Goal: Task Accomplishment & Management: Use online tool/utility

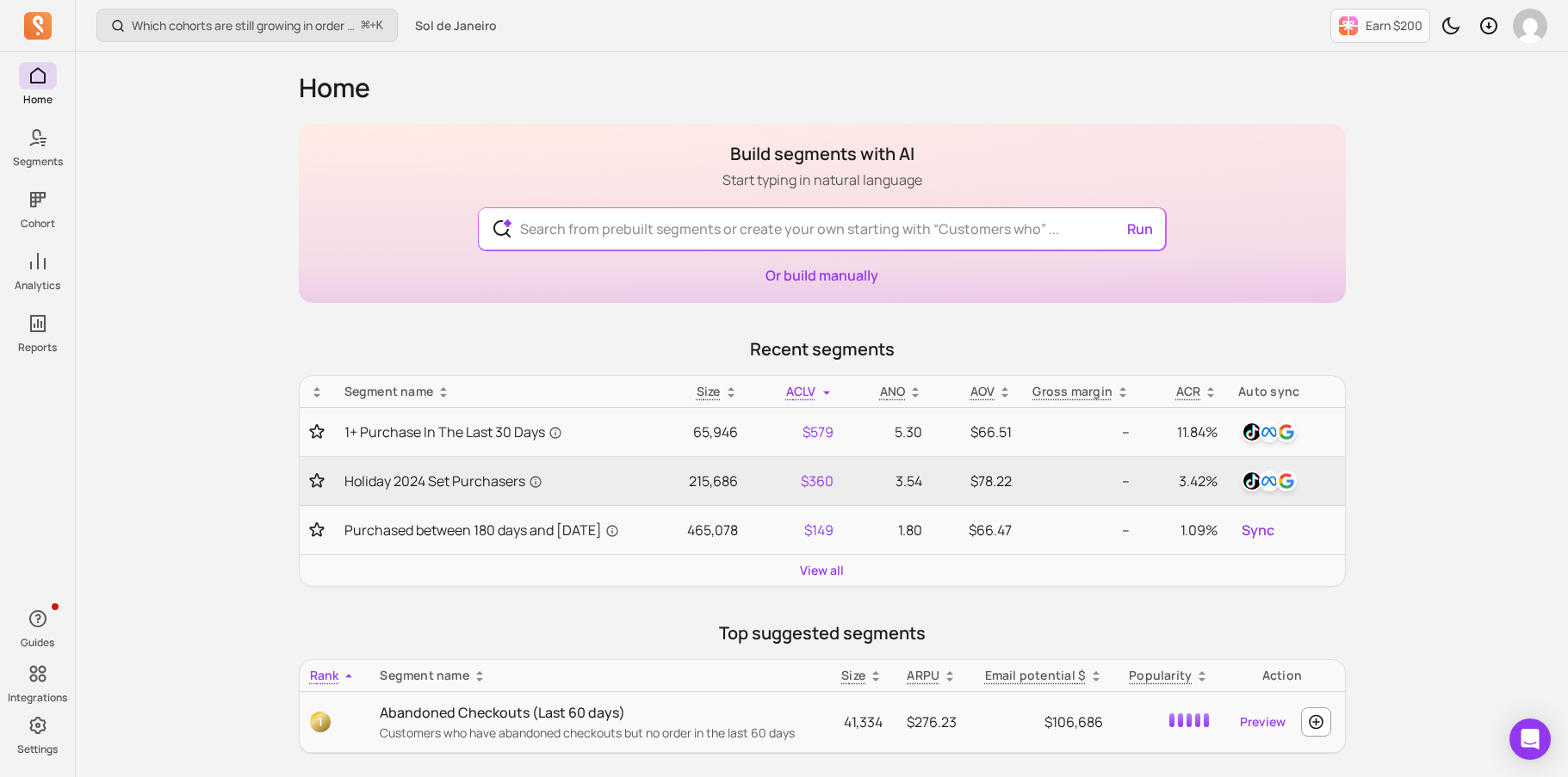
click at [833, 284] on div "Or build manually" at bounding box center [822, 275] width 113 height 21
click at [832, 271] on link "Or build manually" at bounding box center [822, 275] width 113 height 19
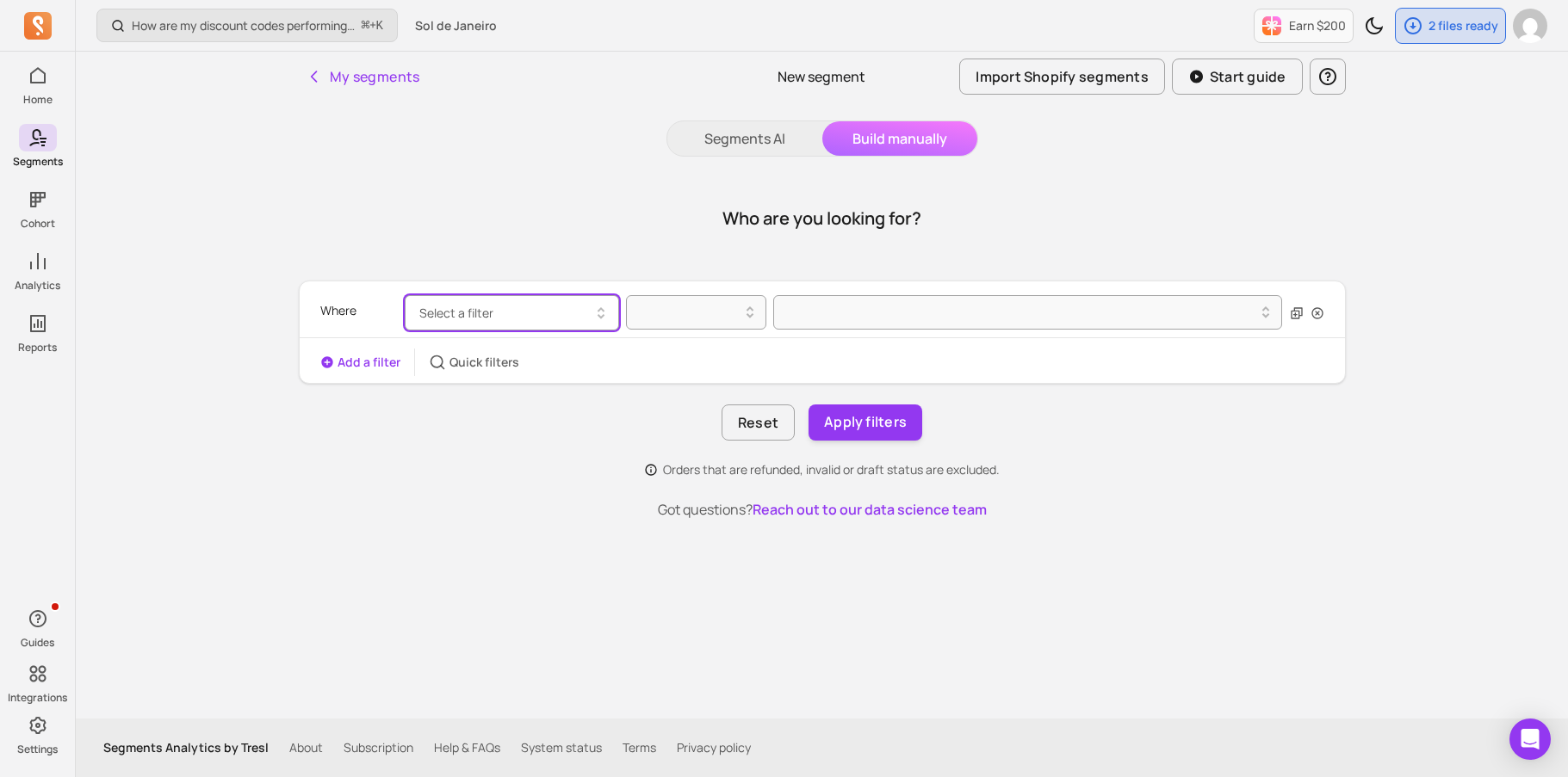
click at [552, 306] on button "Select a filter" at bounding box center [511, 312] width 214 height 35
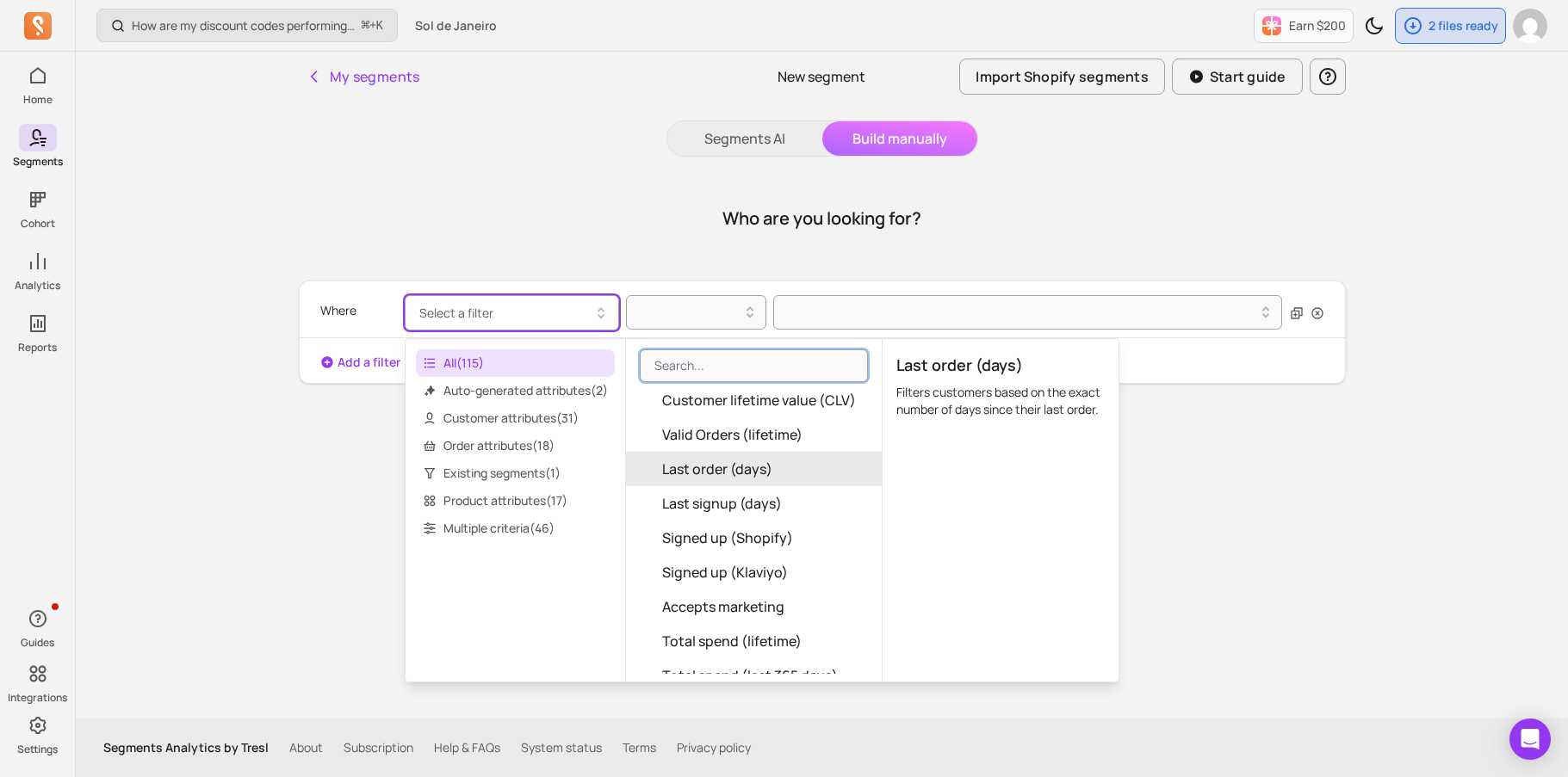
scroll to position [137, 0]
click at [762, 469] on span "Last order (days)" at bounding box center [717, 467] width 110 height 21
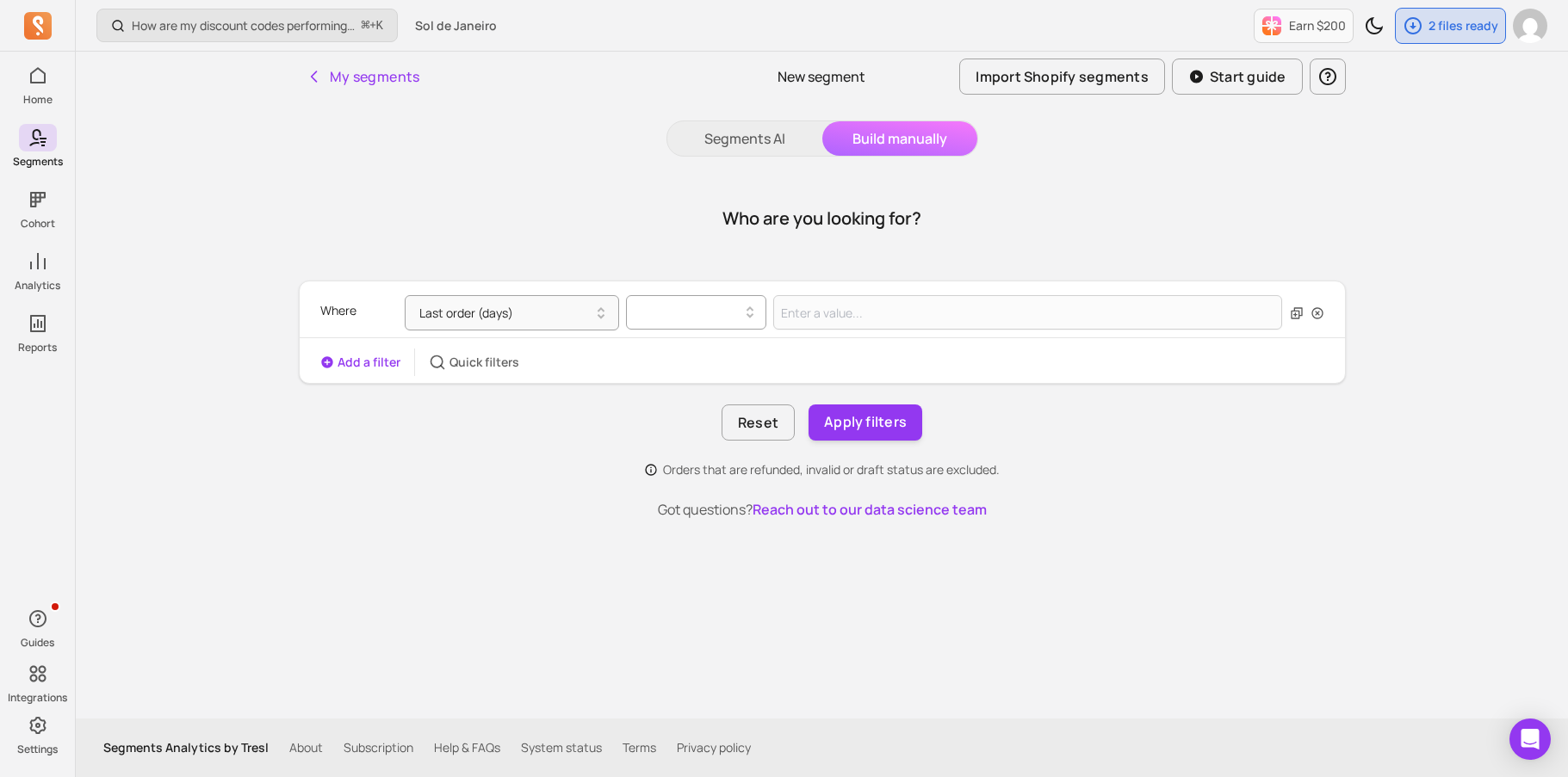
click at [735, 320] on div at bounding box center [689, 312] width 104 height 21
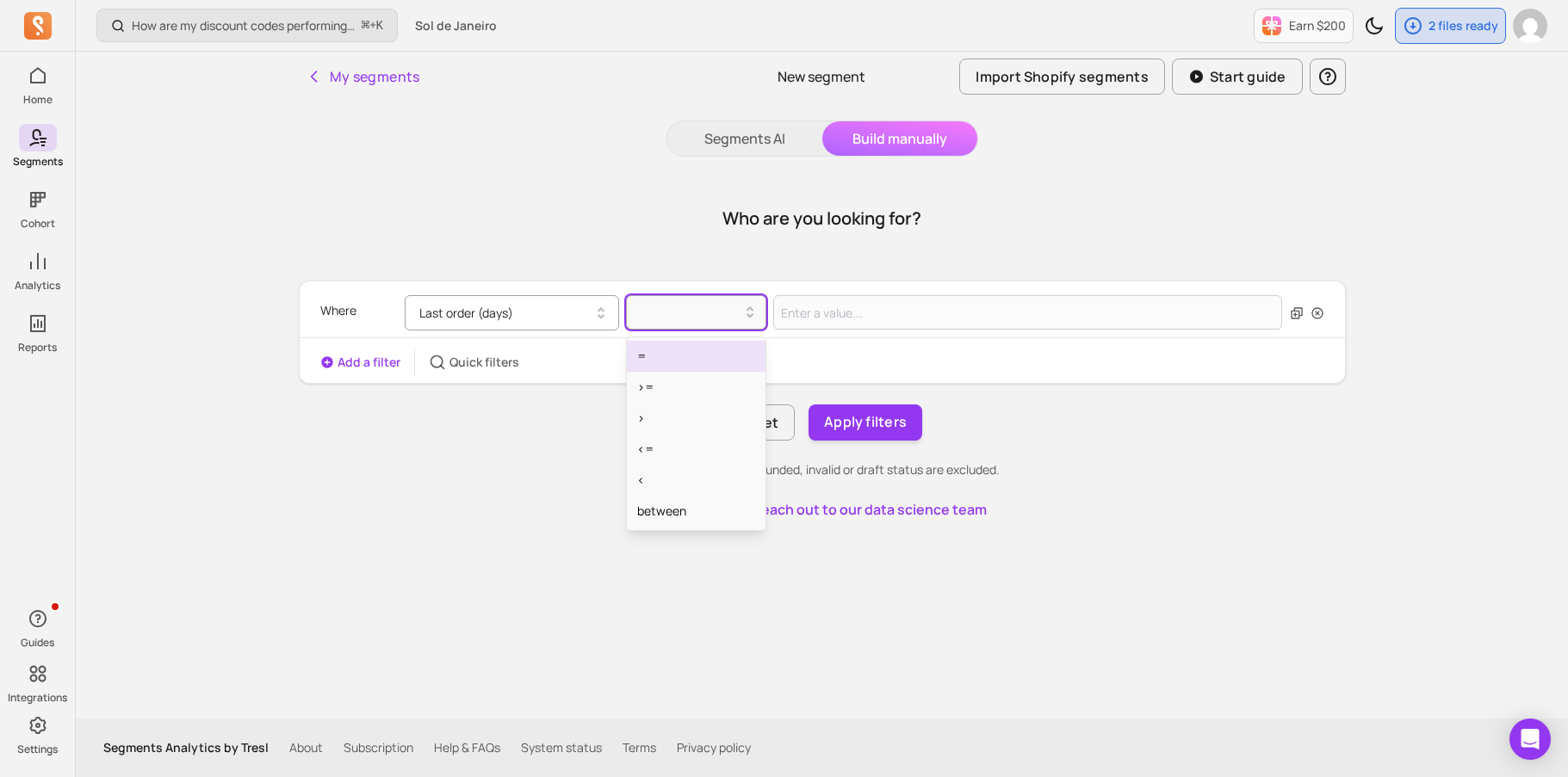
click at [578, 298] on button "Last order (days)" at bounding box center [511, 312] width 214 height 35
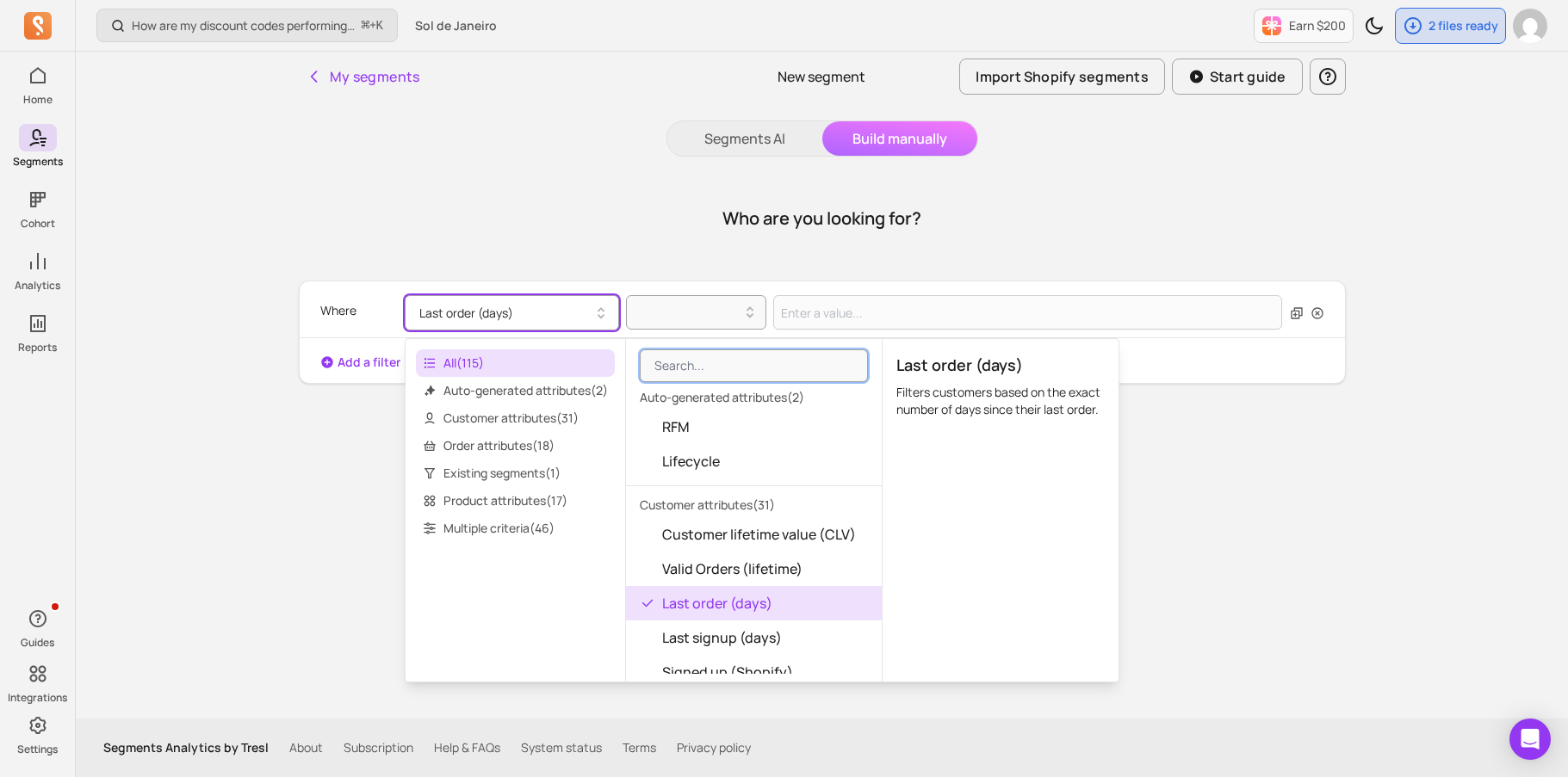
click at [343, 484] on div "Who are you looking for? Where Last order (days) Add a filter Quick filters Res…" at bounding box center [823, 348] width 1047 height 342
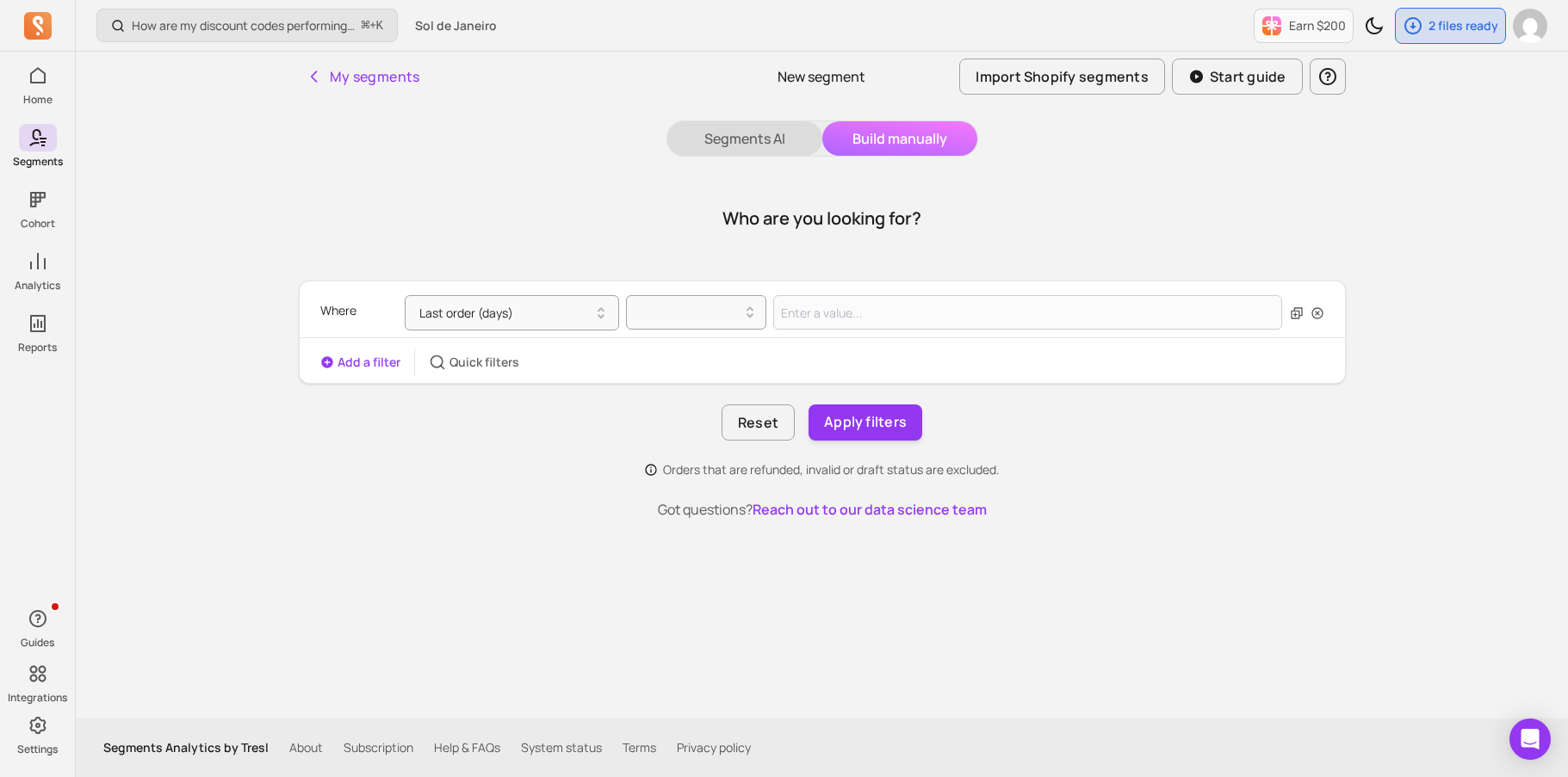
click at [721, 138] on button "Segments AI" at bounding box center [744, 139] width 155 height 35
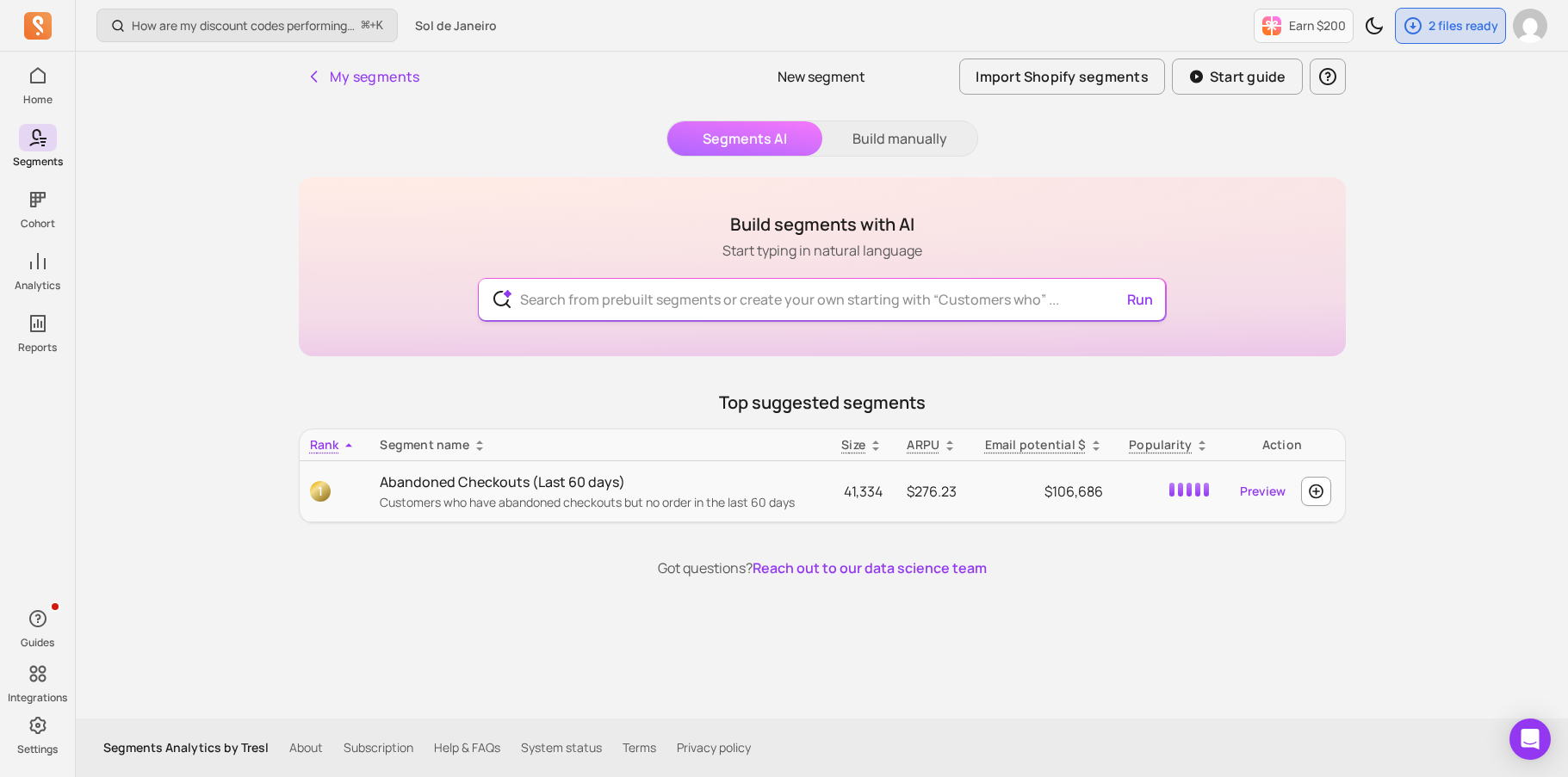
click at [648, 305] on input "text" at bounding box center [822, 300] width 631 height 41
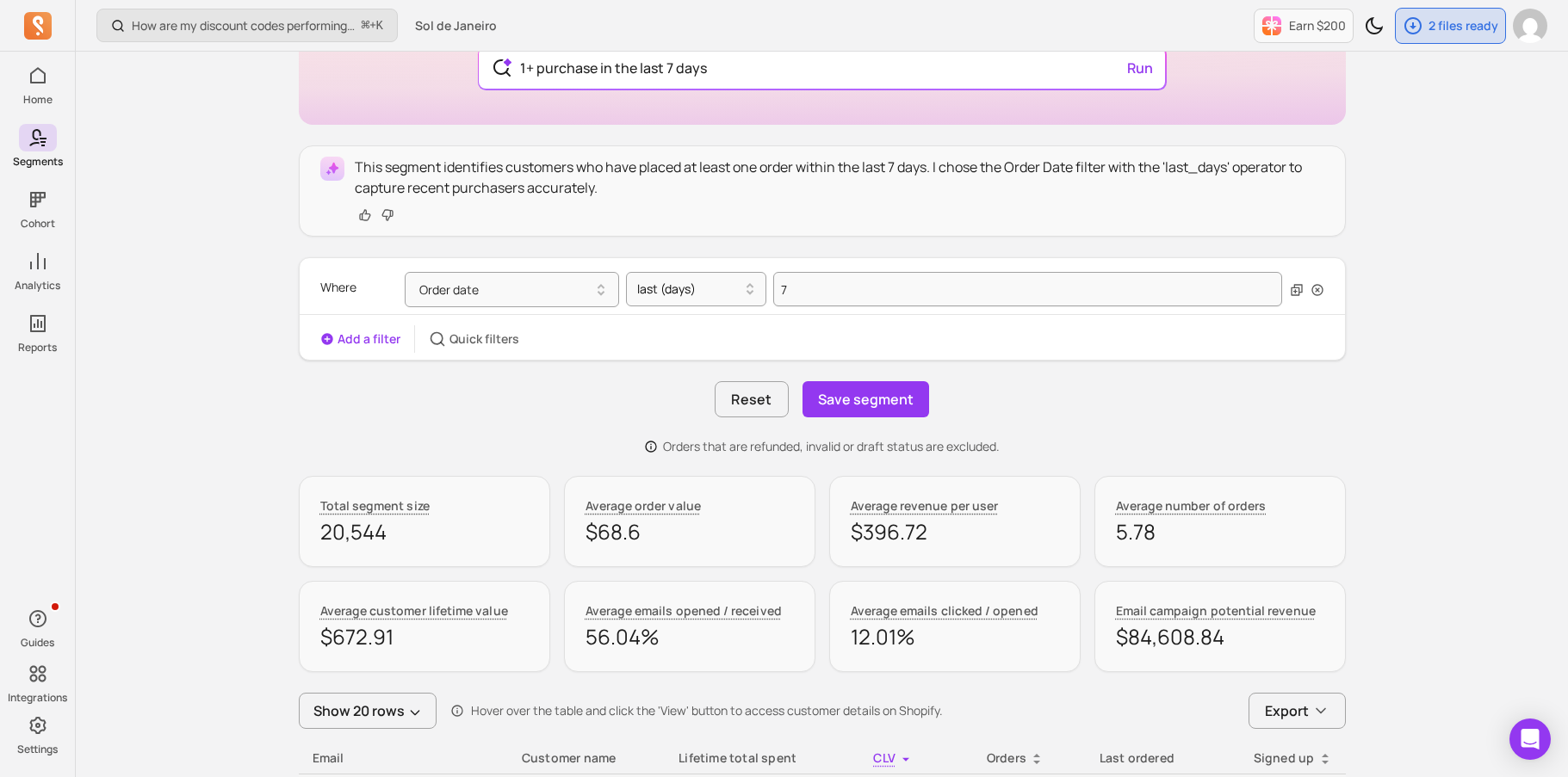
scroll to position [244, 0]
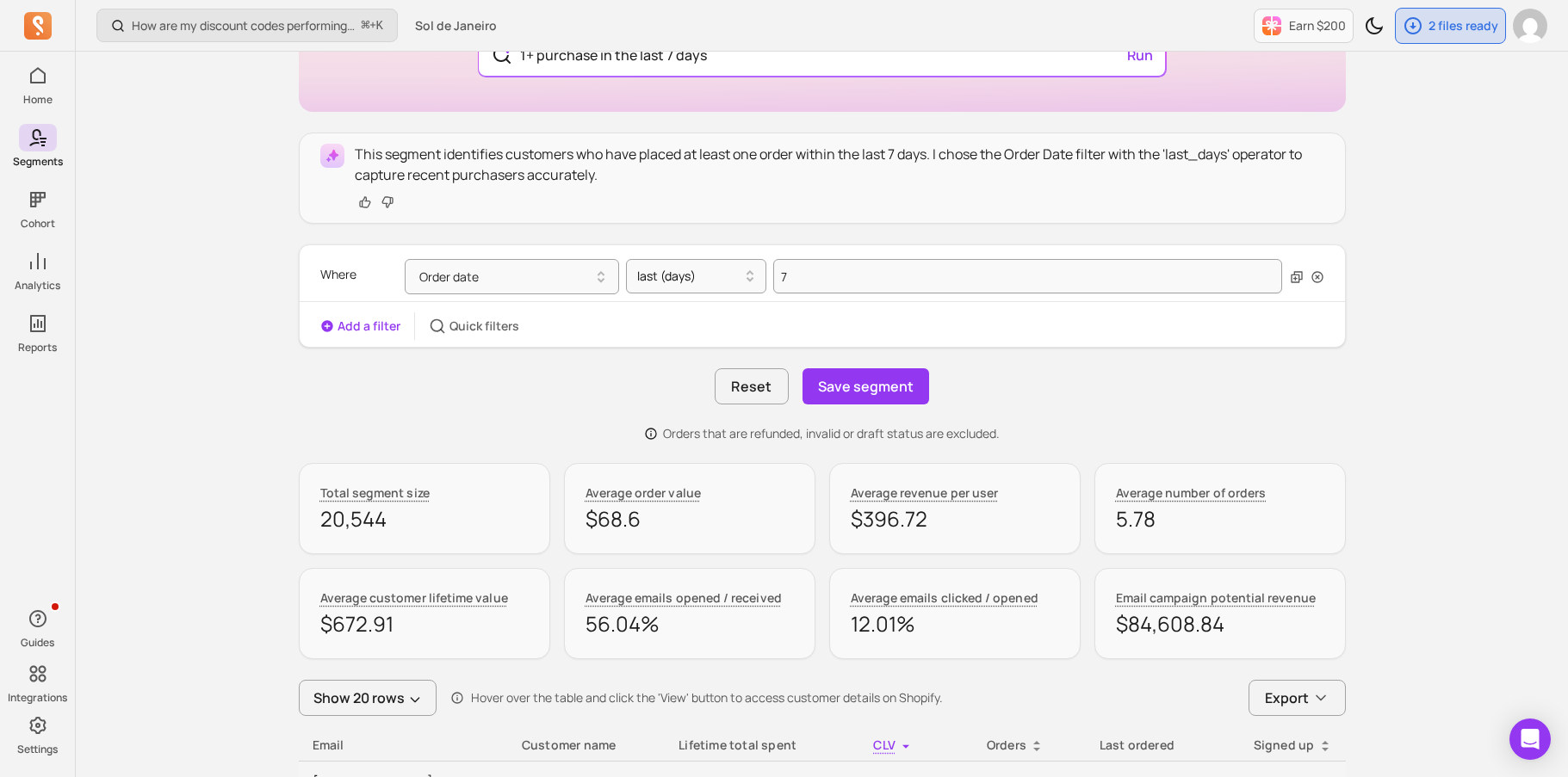
type input "1+ purchase in the last 7 days"
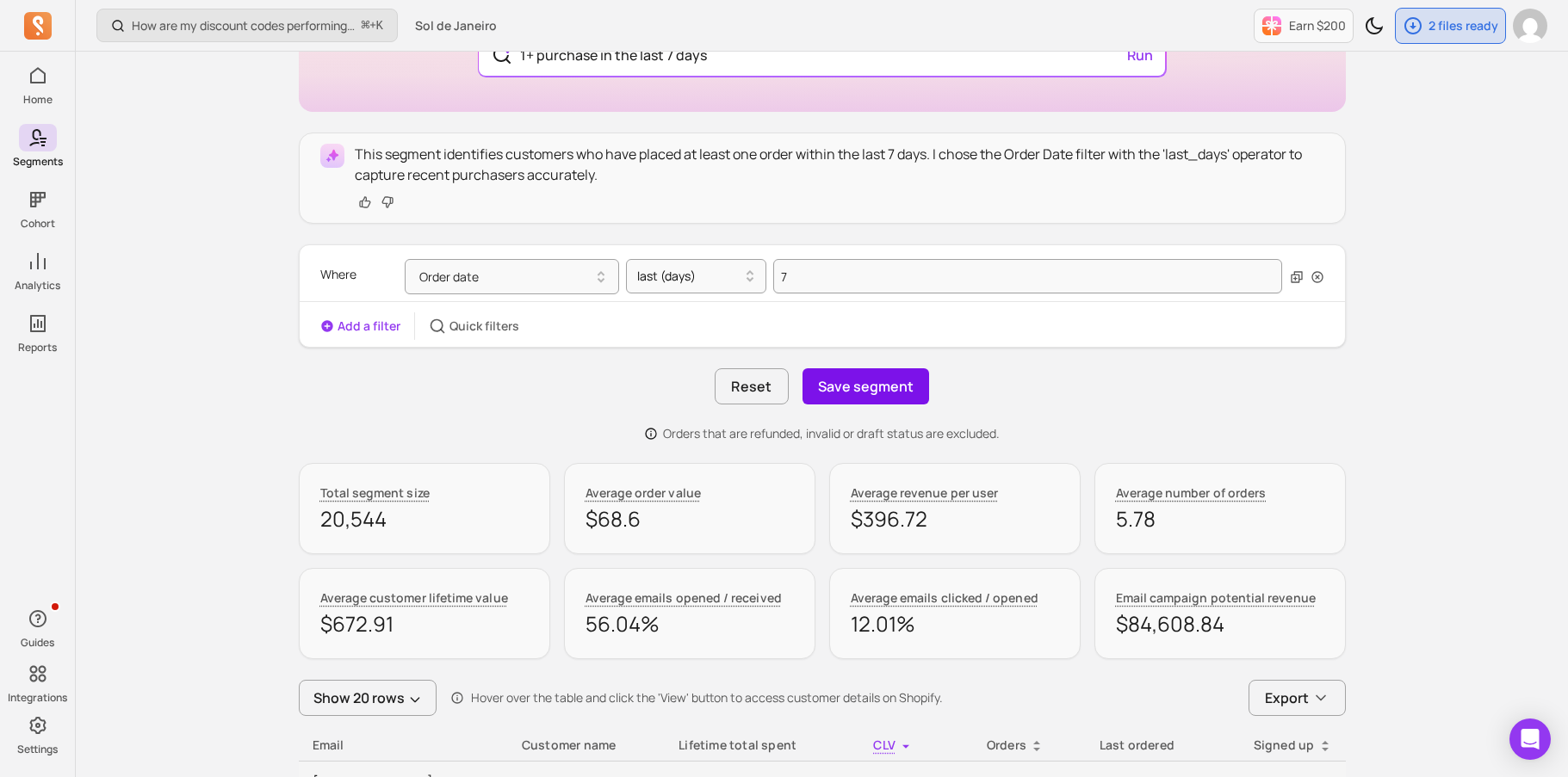
click at [859, 386] on button "Save segment" at bounding box center [866, 387] width 126 height 36
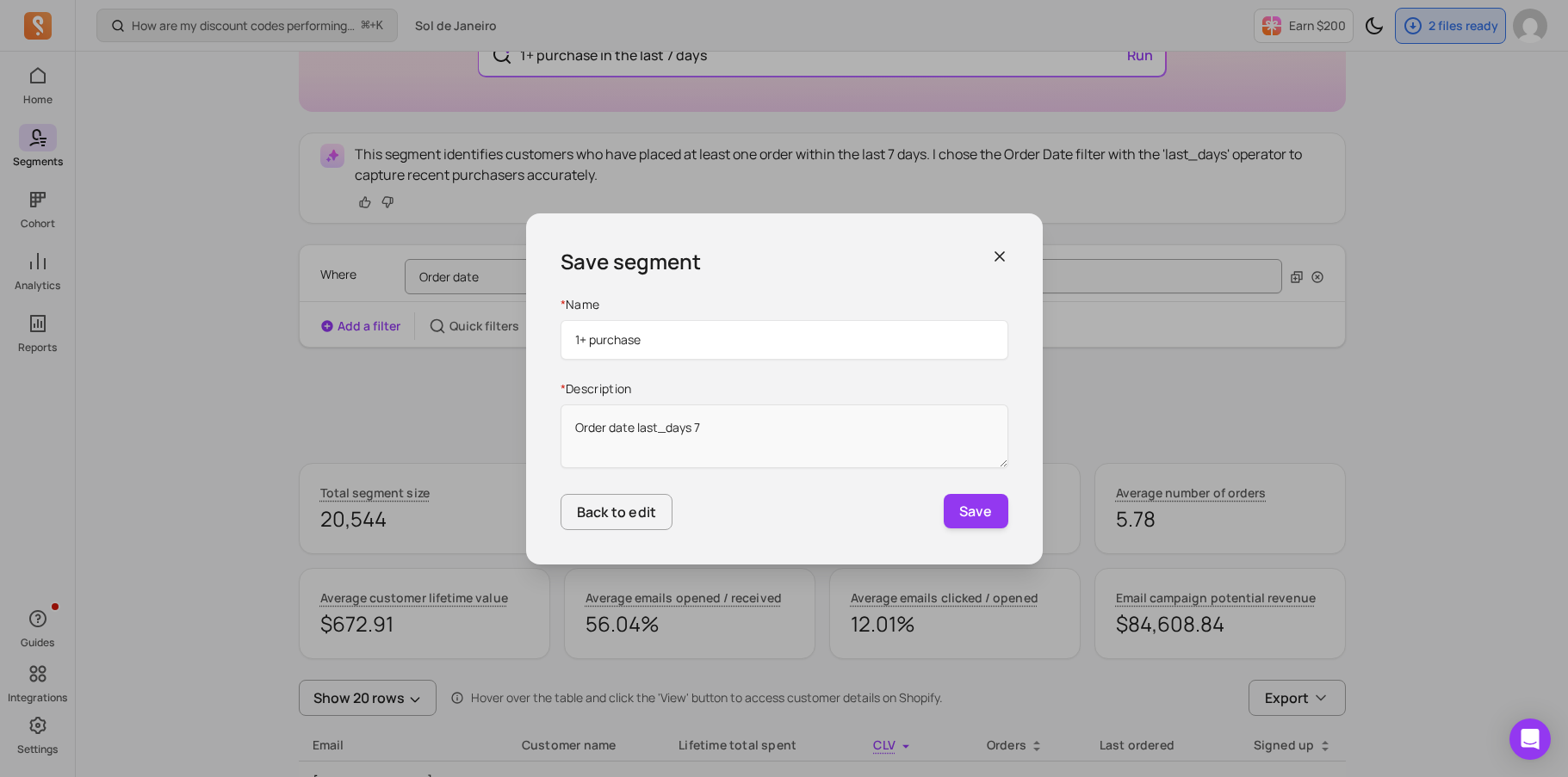
click at [594, 338] on input "1+ purchase" at bounding box center [784, 339] width 448 height 40
click at [642, 347] on input "1+ Purchase" at bounding box center [784, 339] width 448 height 40
type input "1+ Purchase In The Last 30 Day"
click at [966, 519] on button "Save" at bounding box center [976, 511] width 64 height 35
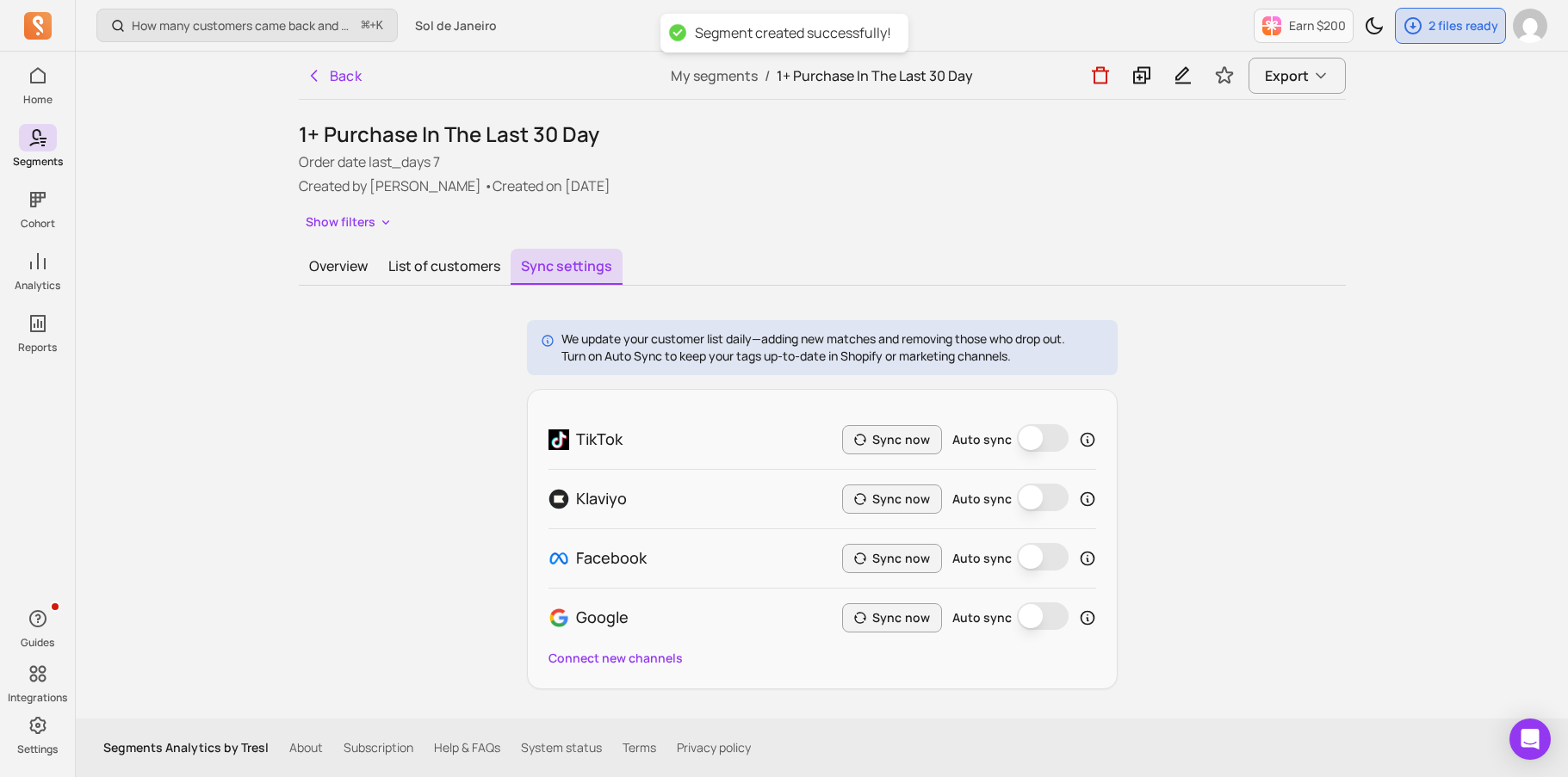
click at [1031, 557] on button "Auto sync" at bounding box center [1043, 556] width 52 height 27
click at [568, 131] on h1 "1+ Purchase In The Last 30 Day" at bounding box center [823, 134] width 1047 height 27
click at [1183, 67] on icon "button" at bounding box center [1183, 74] width 21 height 22
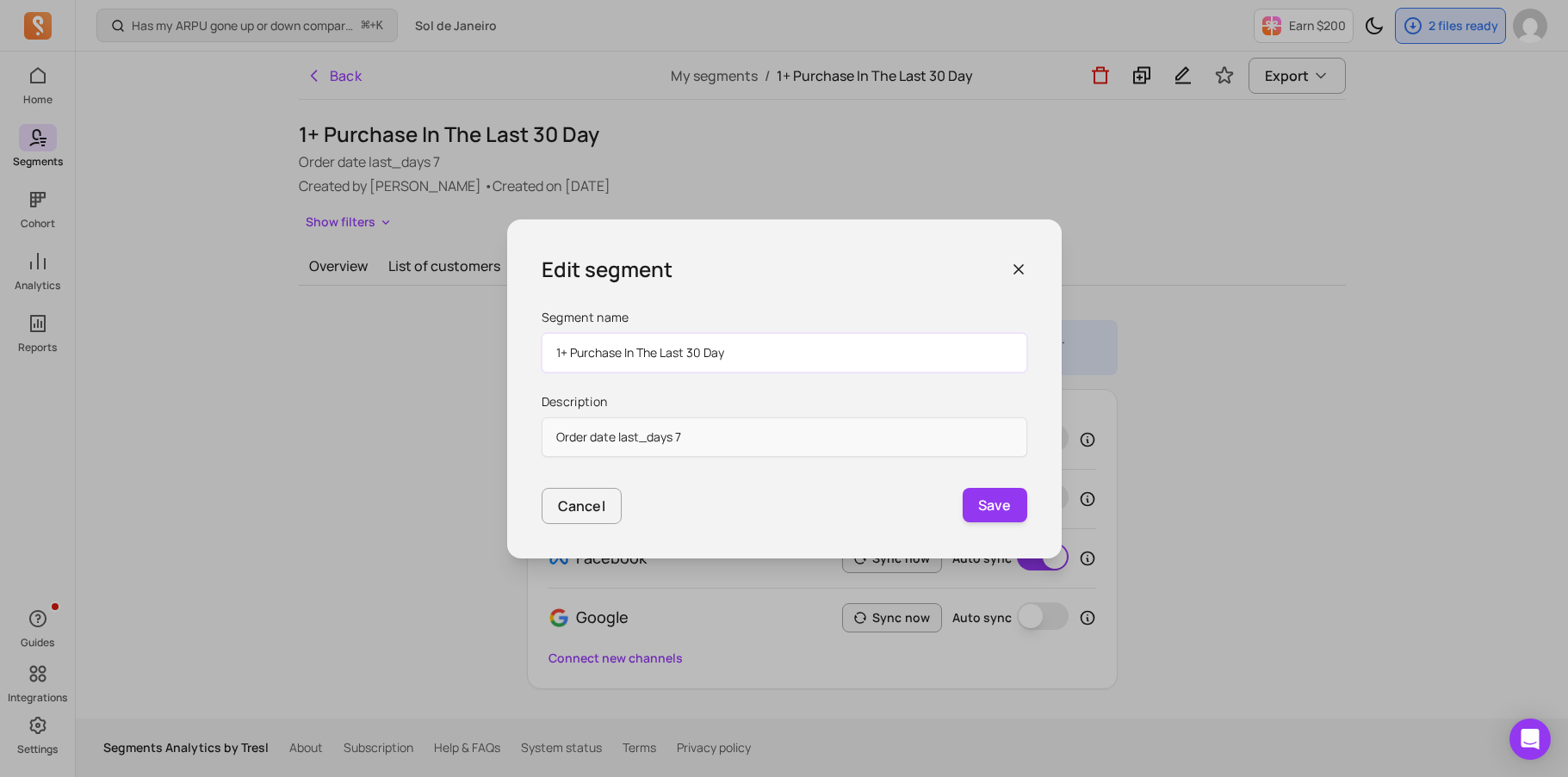
click at [764, 347] on input "1+ Purchase In The Last 30 Day" at bounding box center [784, 353] width 486 height 40
type input "1+ Purchase In The Last 30 Days"
click at [1014, 511] on button "Save" at bounding box center [994, 504] width 64 height 35
click at [1017, 269] on icon "button" at bounding box center [1018, 269] width 8 height 8
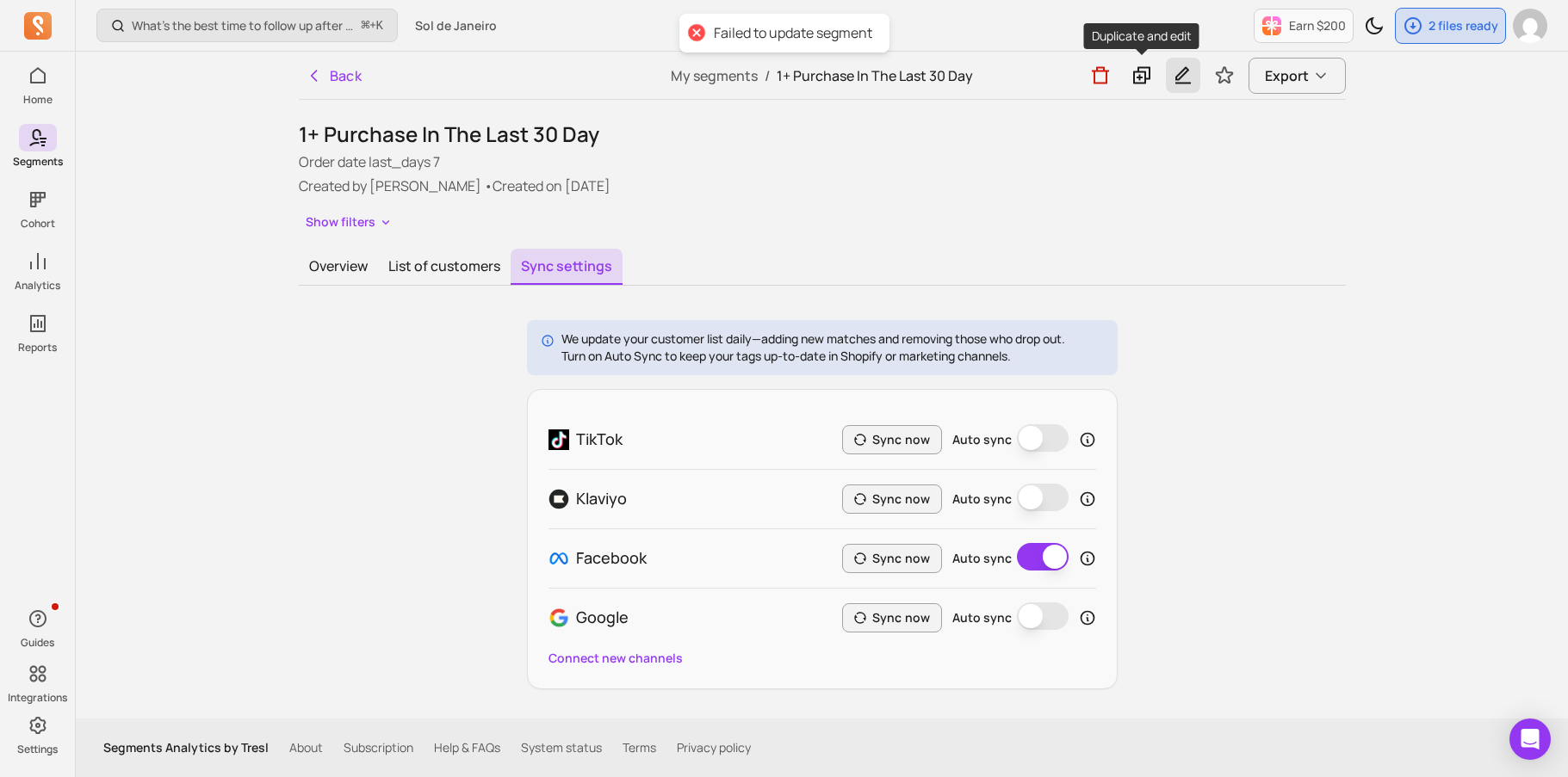
click at [1177, 84] on icon "button" at bounding box center [1183, 74] width 21 height 22
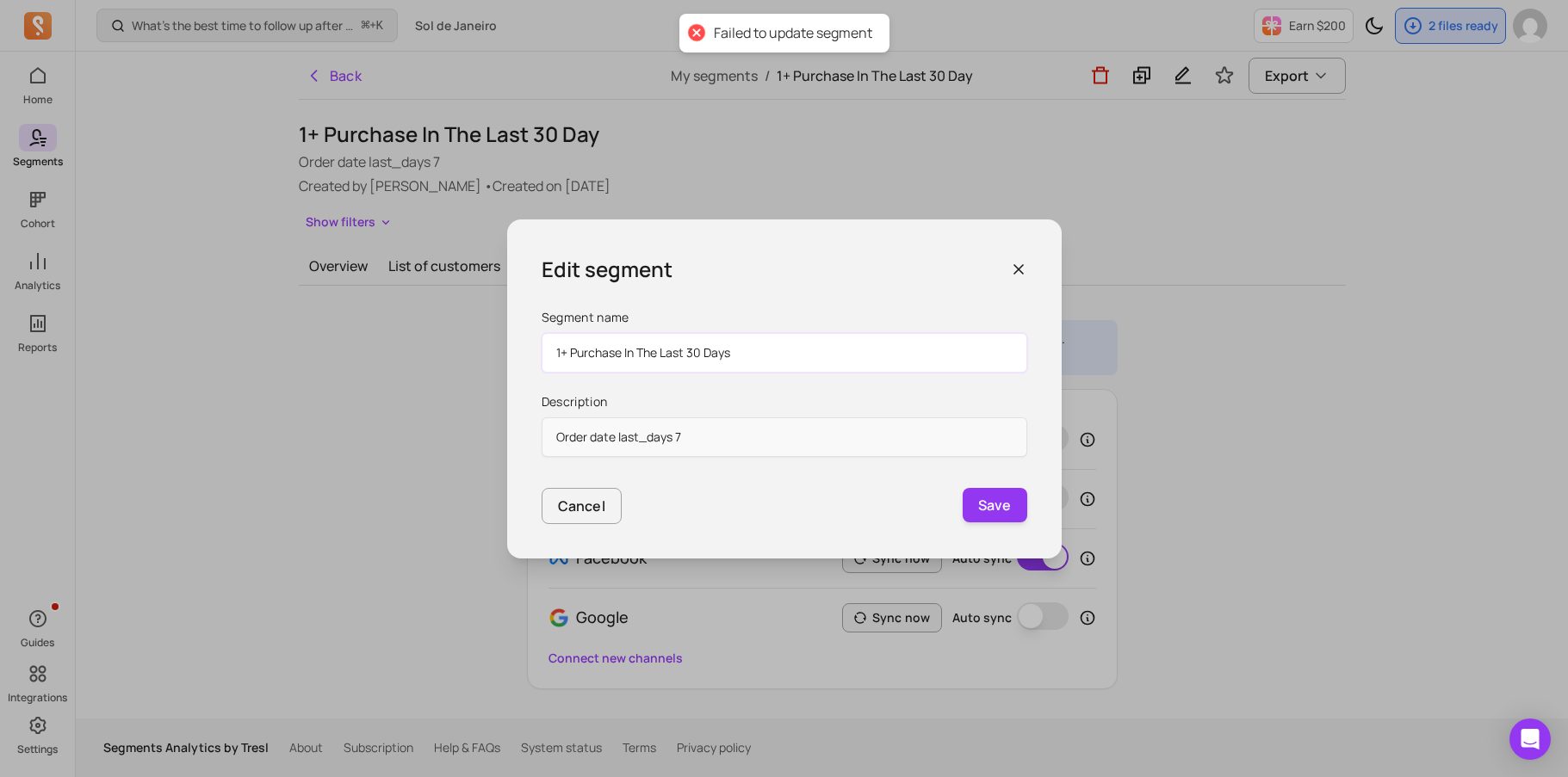
click at [736, 350] on input "1+ Purchase In The Last 30 Days" at bounding box center [784, 353] width 486 height 40
click at [984, 489] on button "Save" at bounding box center [994, 504] width 64 height 35
click at [988, 513] on button "Save" at bounding box center [994, 504] width 64 height 35
click at [1018, 257] on div "Edit segment" at bounding box center [784, 269] width 486 height 31
click at [1018, 269] on icon "button" at bounding box center [1018, 269] width 8 height 8
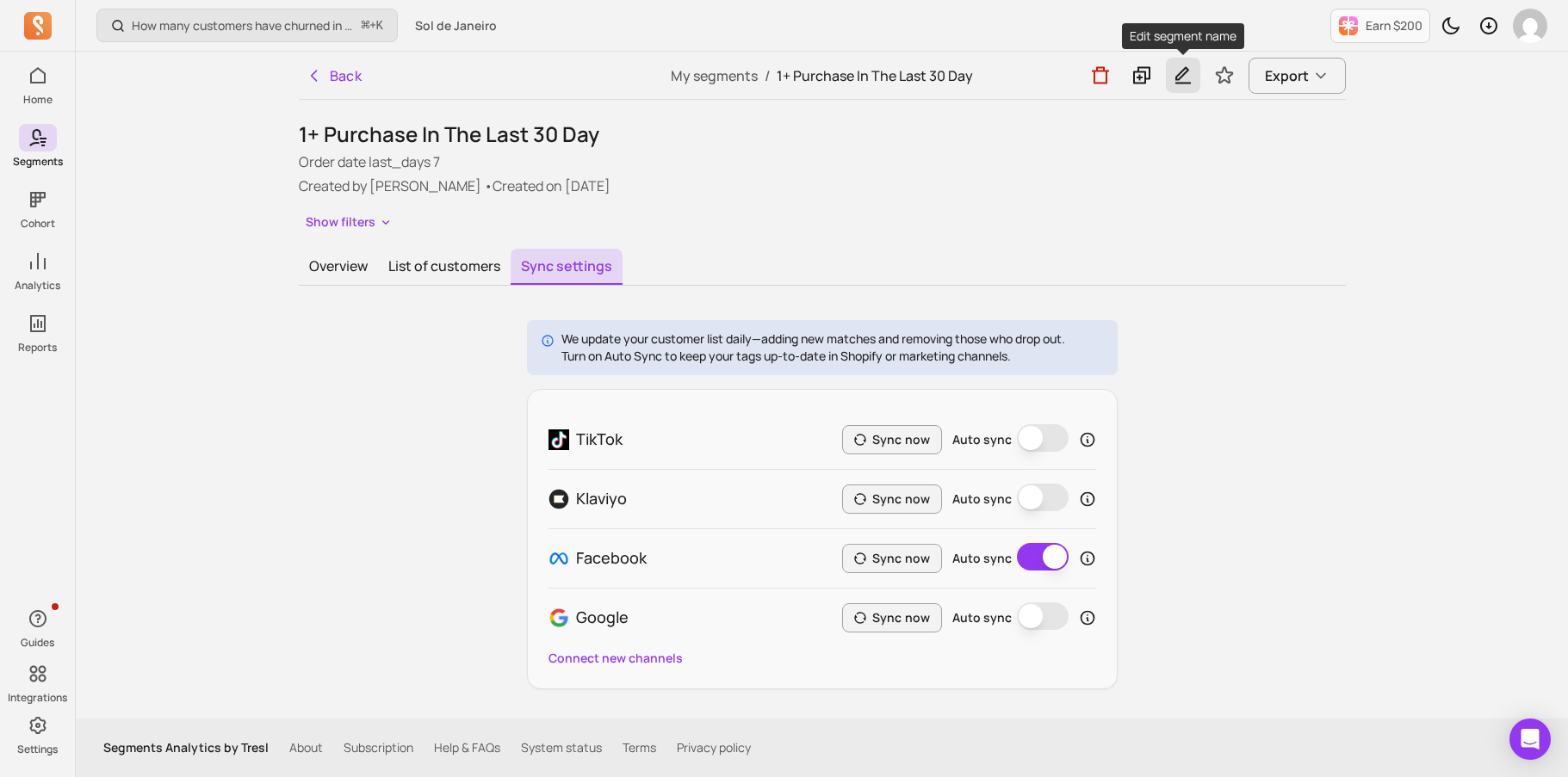
click at [1191, 84] on icon "button" at bounding box center [1183, 74] width 21 height 22
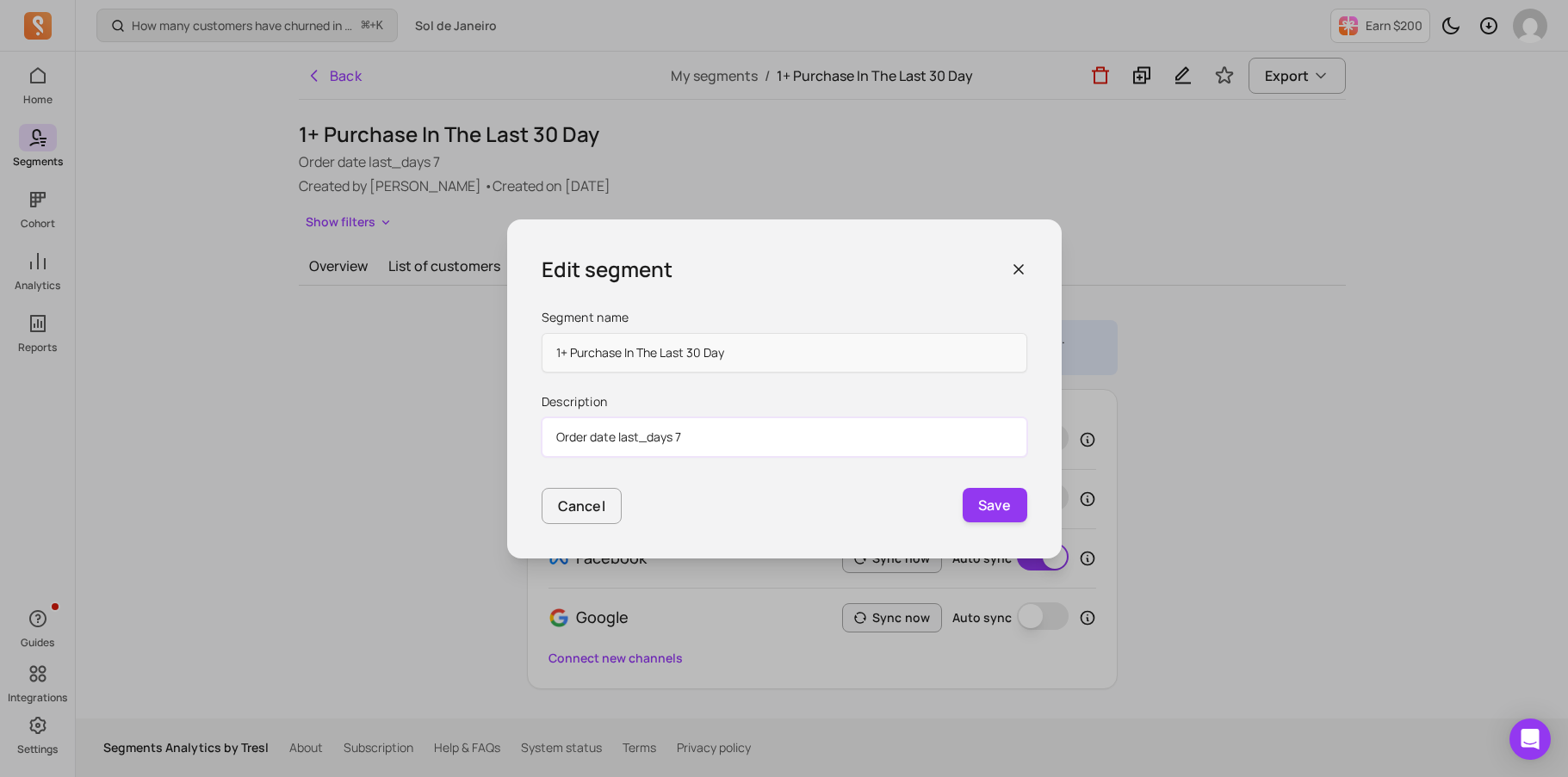
click at [825, 421] on input "Order date last_days 7" at bounding box center [784, 438] width 486 height 40
click at [823, 361] on input "1+ Purchase In The Last 30 Day" at bounding box center [784, 353] width 486 height 40
click at [655, 351] on input "1+ Purchase In The Last 30" at bounding box center [784, 353] width 486 height 40
click at [658, 355] on input "1+ Purchase In The Last 30" at bounding box center [784, 353] width 486 height 40
click at [626, 351] on input "1+ Purchase In The Last 30" at bounding box center [784, 353] width 486 height 40
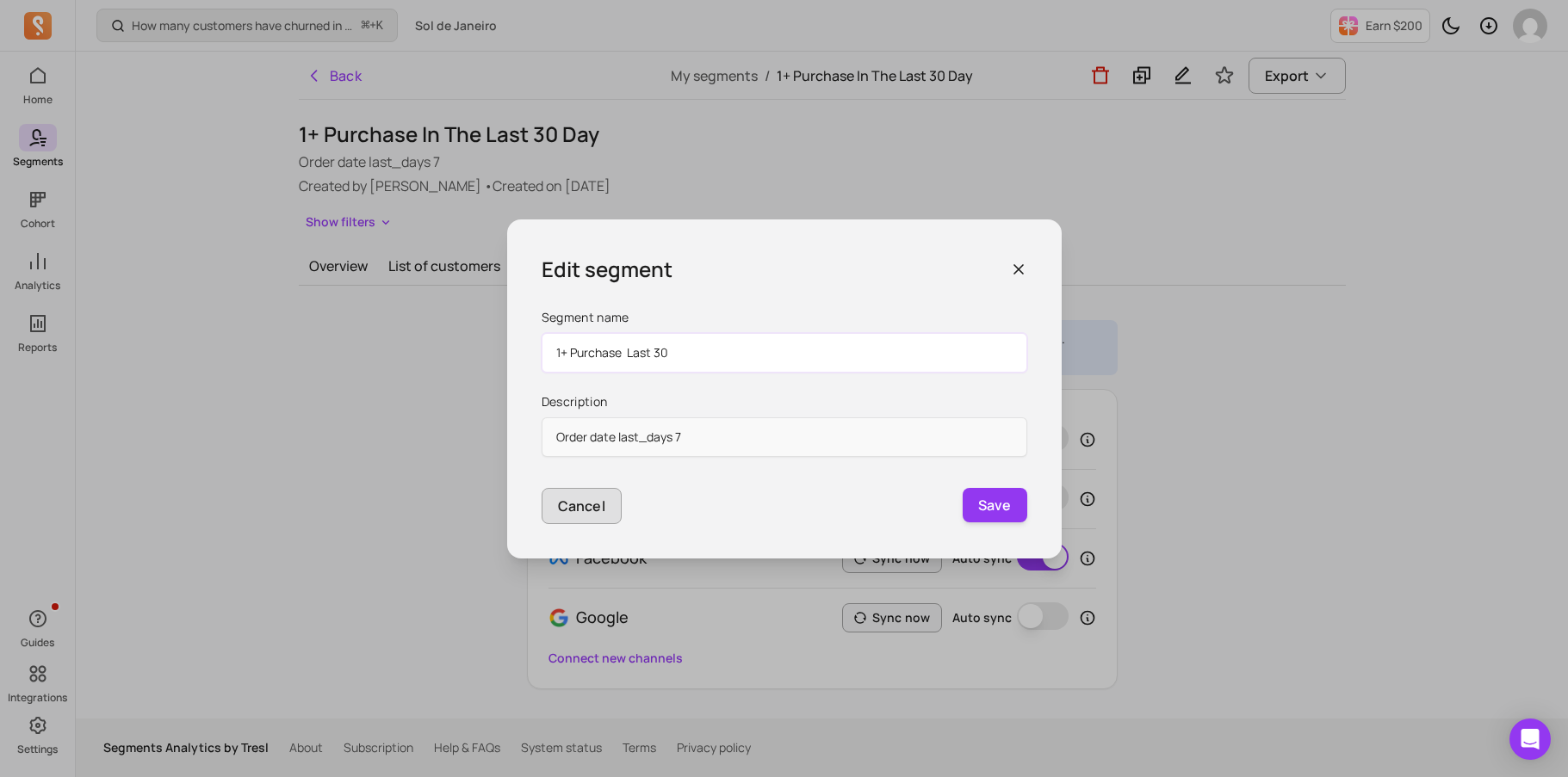
type input "1+ Purchase Last 30"
click at [569, 507] on p "Cancel" at bounding box center [581, 506] width 47 height 21
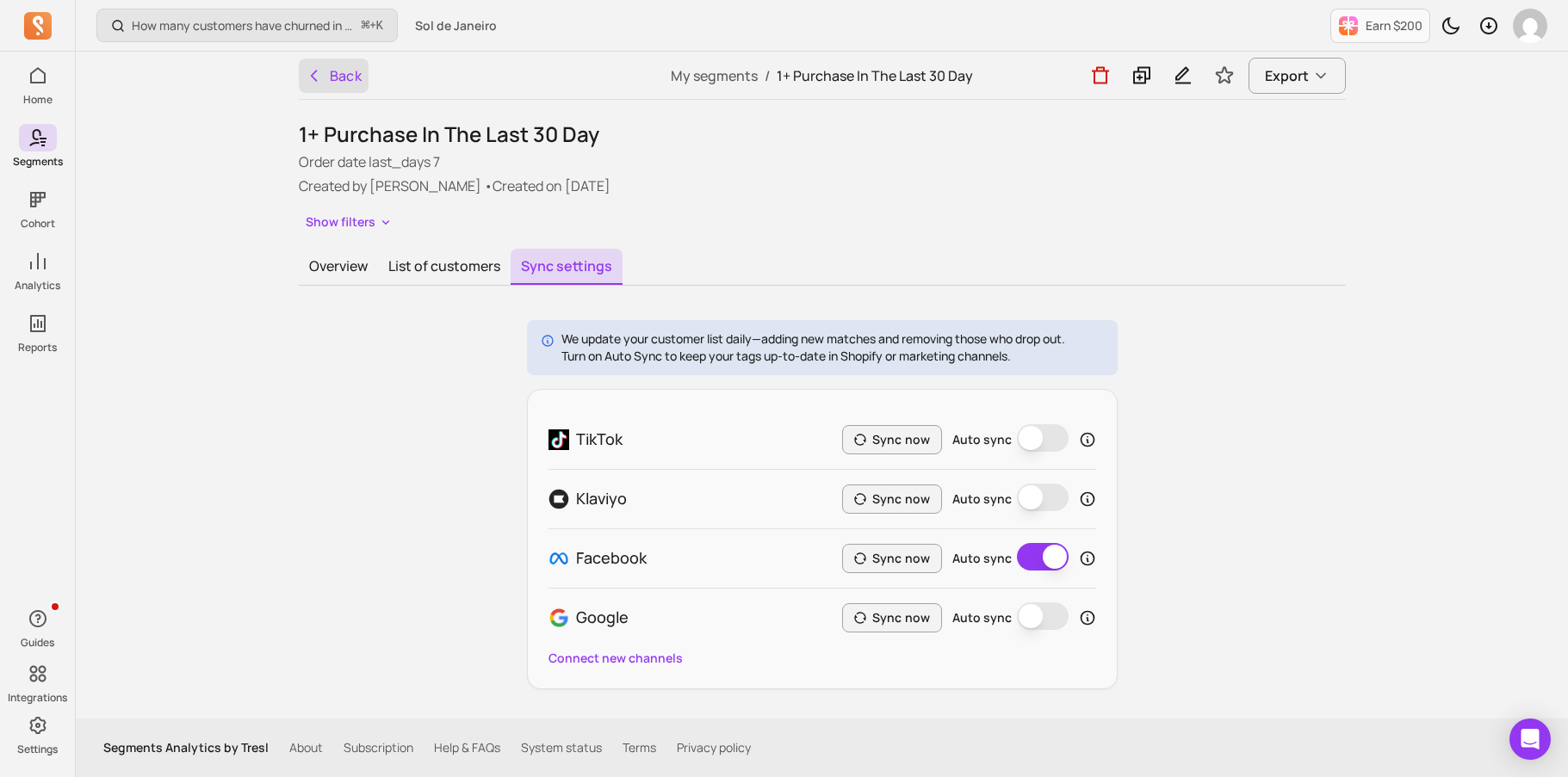
click at [313, 81] on icon "button" at bounding box center [314, 75] width 17 height 17
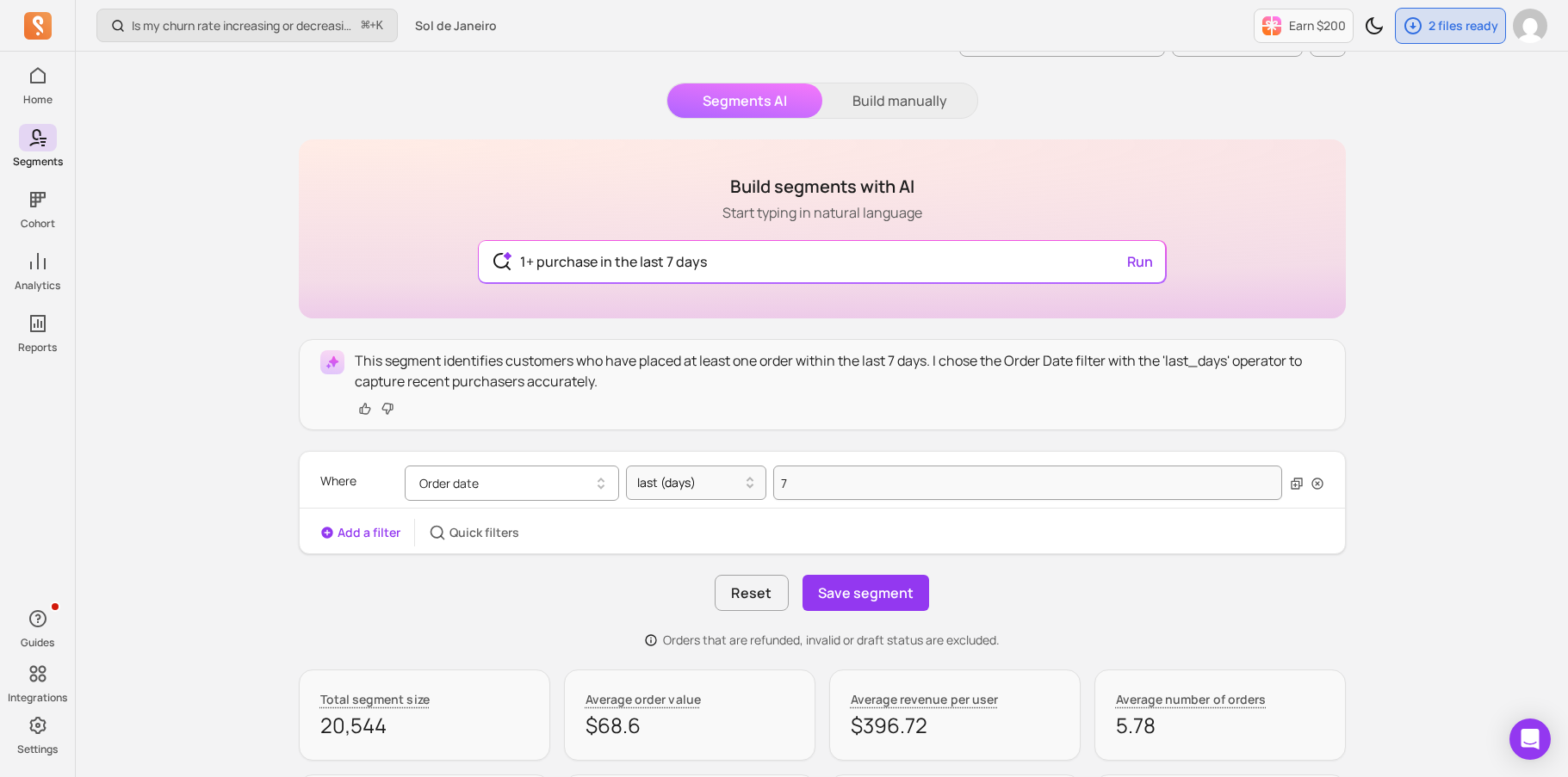
scroll to position [56, 0]
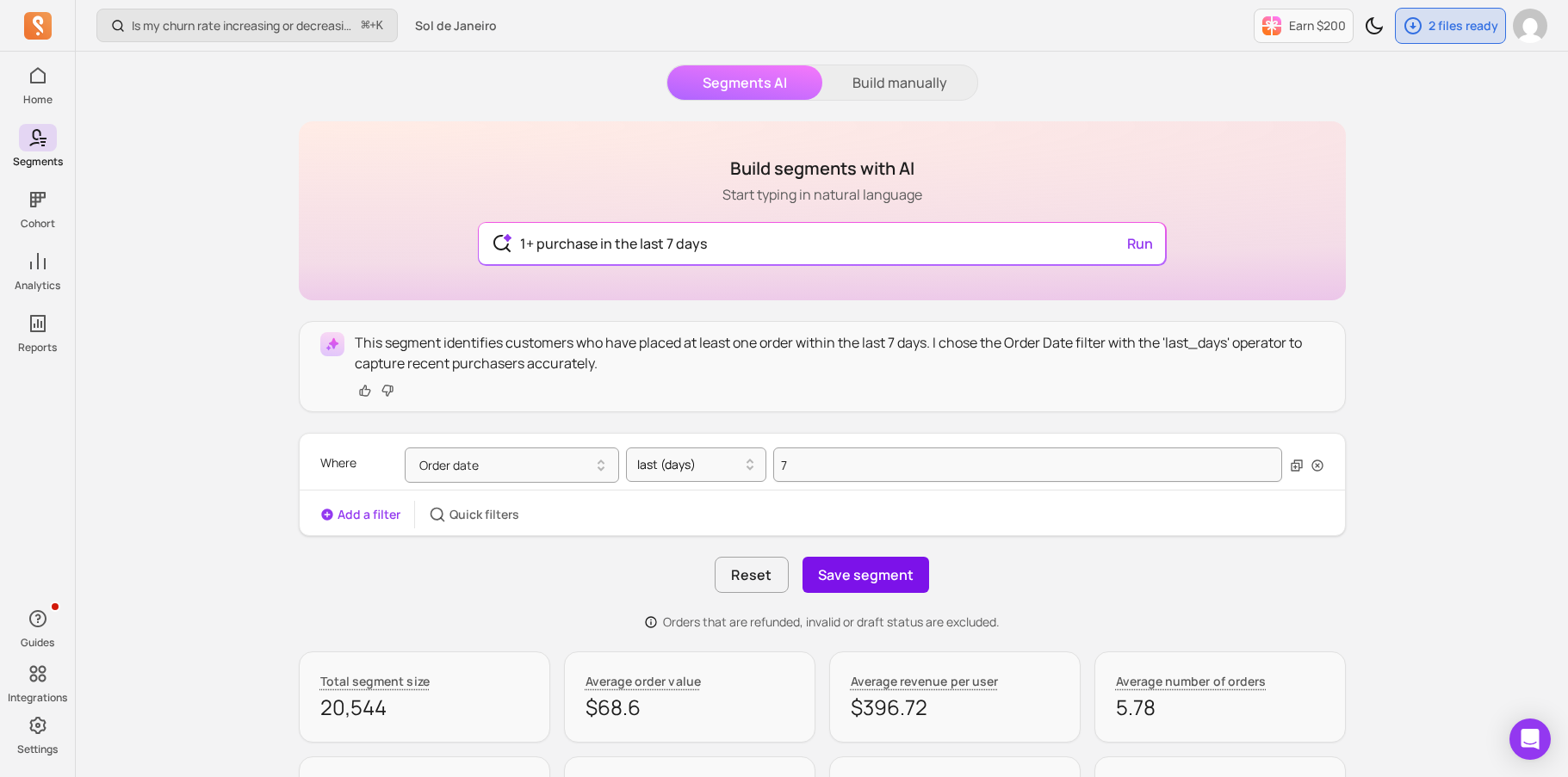
click at [839, 580] on button "Save segment" at bounding box center [866, 574] width 126 height 36
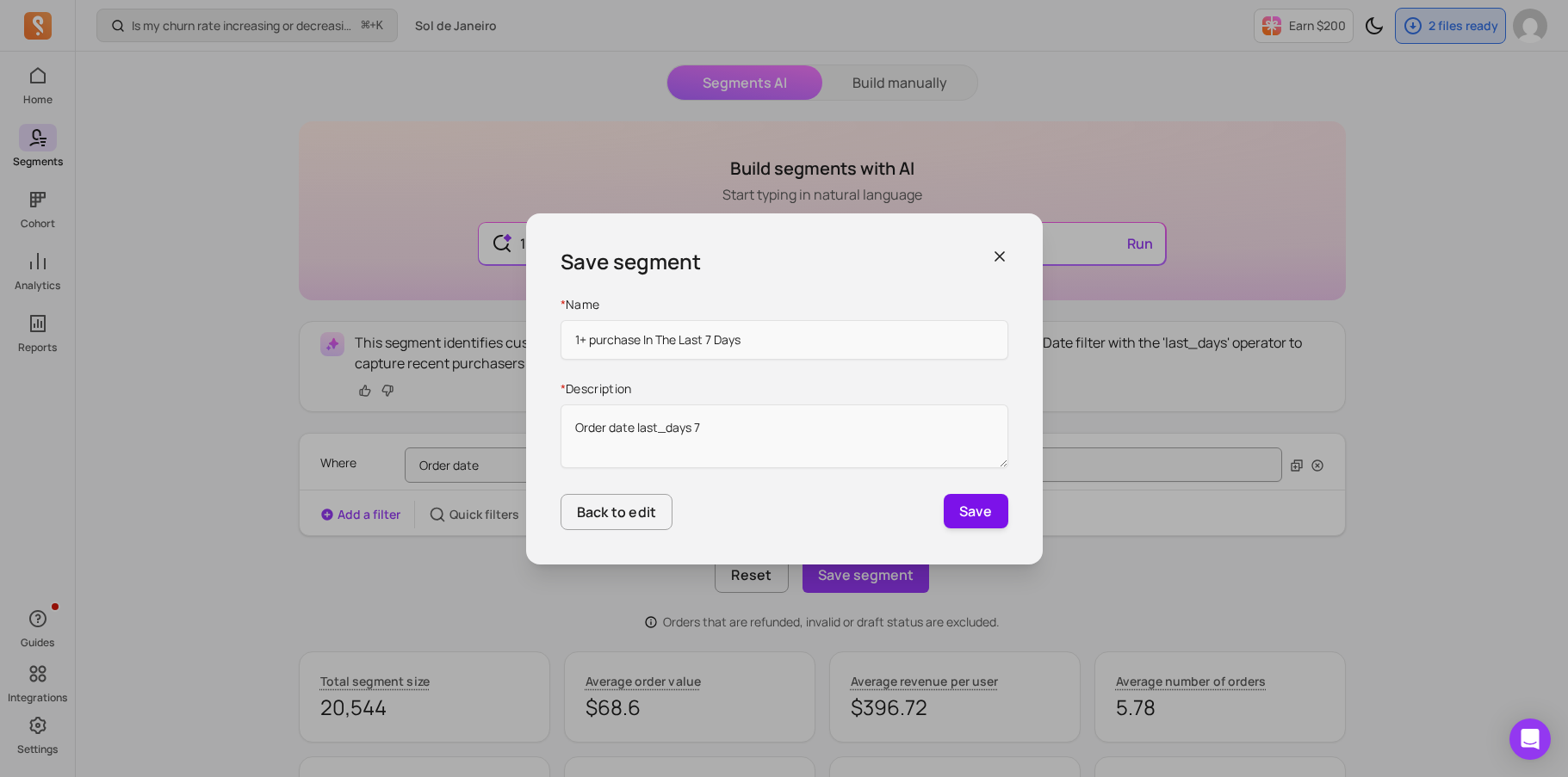
type input "1+ purchase In The Last 7 Days"
click at [964, 511] on button "Save" at bounding box center [976, 511] width 64 height 35
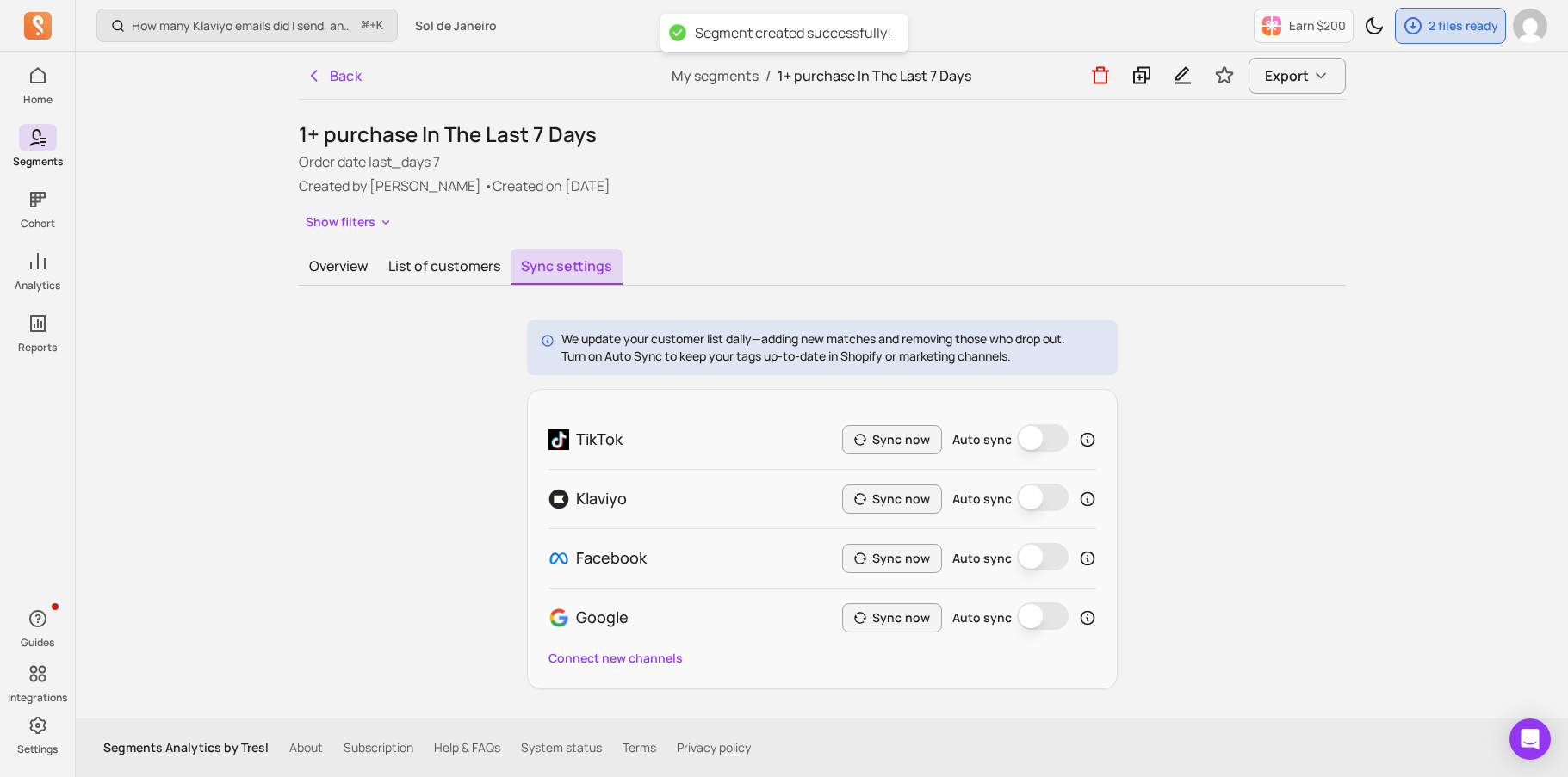
click at [1023, 555] on button "Auto sync" at bounding box center [1043, 556] width 52 height 27
click at [348, 74] on button "Back" at bounding box center [334, 75] width 71 height 35
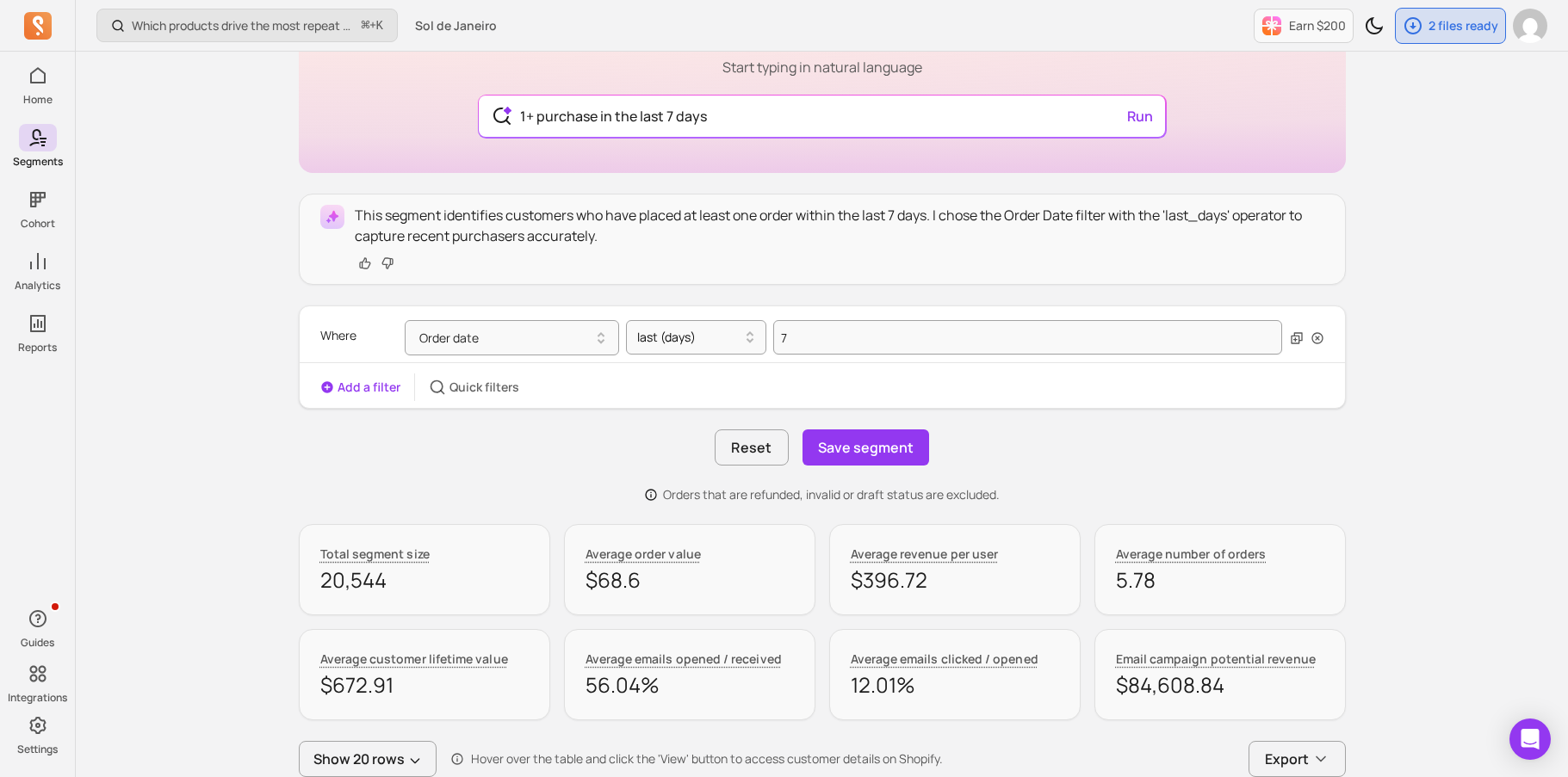
scroll to position [193, 0]
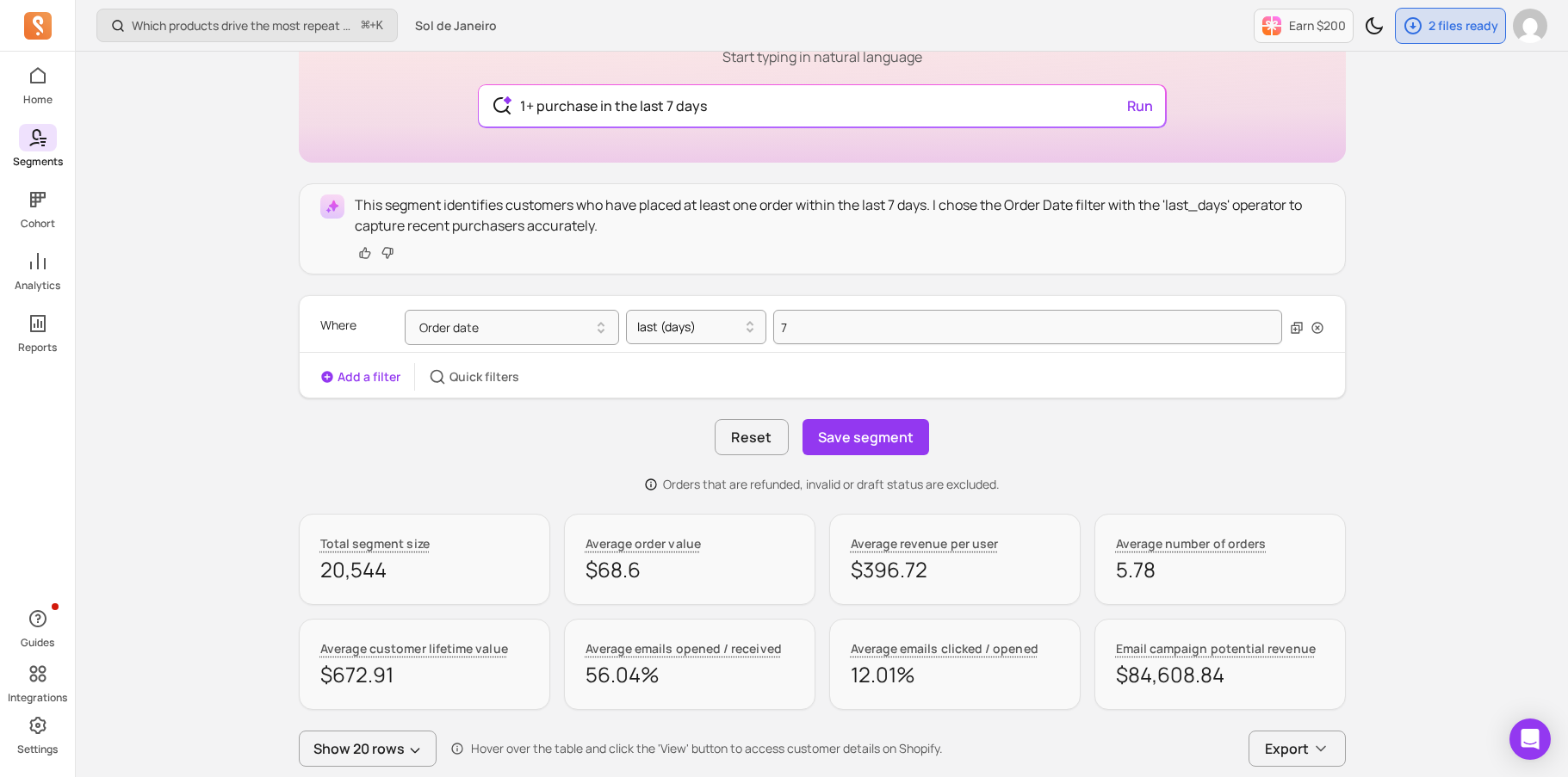
click at [35, 140] on icon at bounding box center [38, 138] width 21 height 21
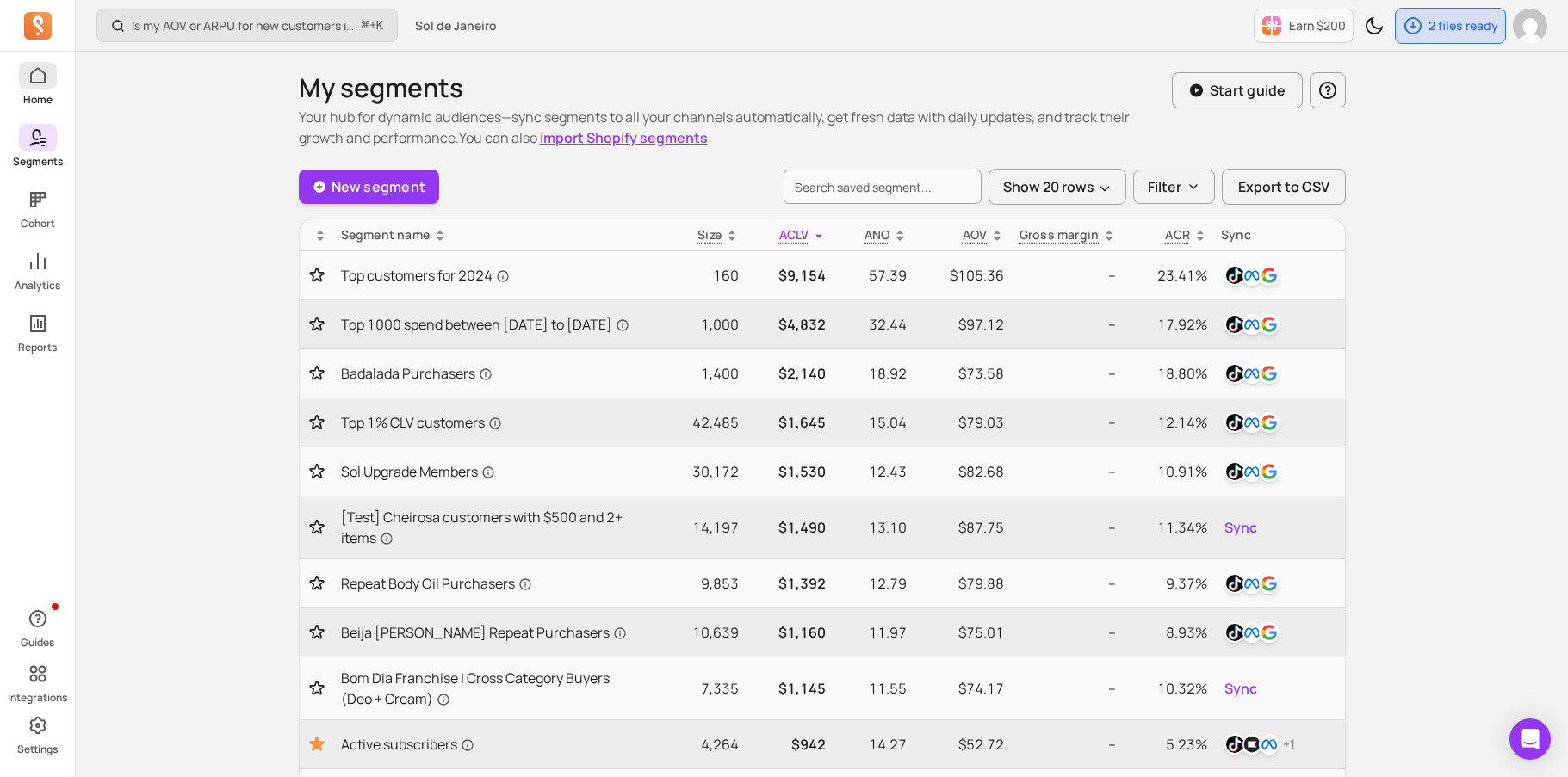
click at [49, 82] on span at bounding box center [38, 75] width 38 height 27
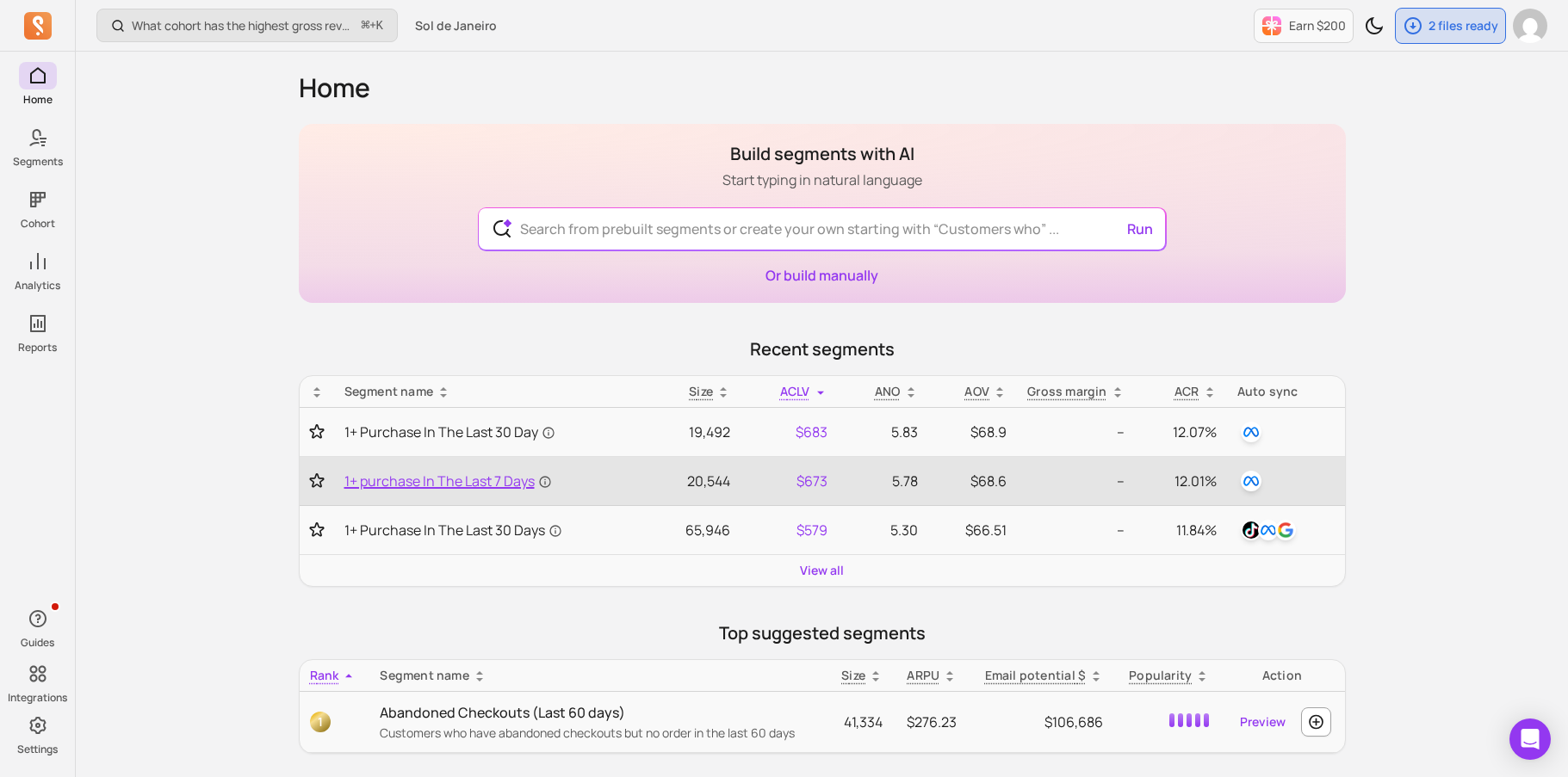
click at [484, 477] on span "1+ purchase In The Last 7 Days" at bounding box center [448, 481] width 208 height 21
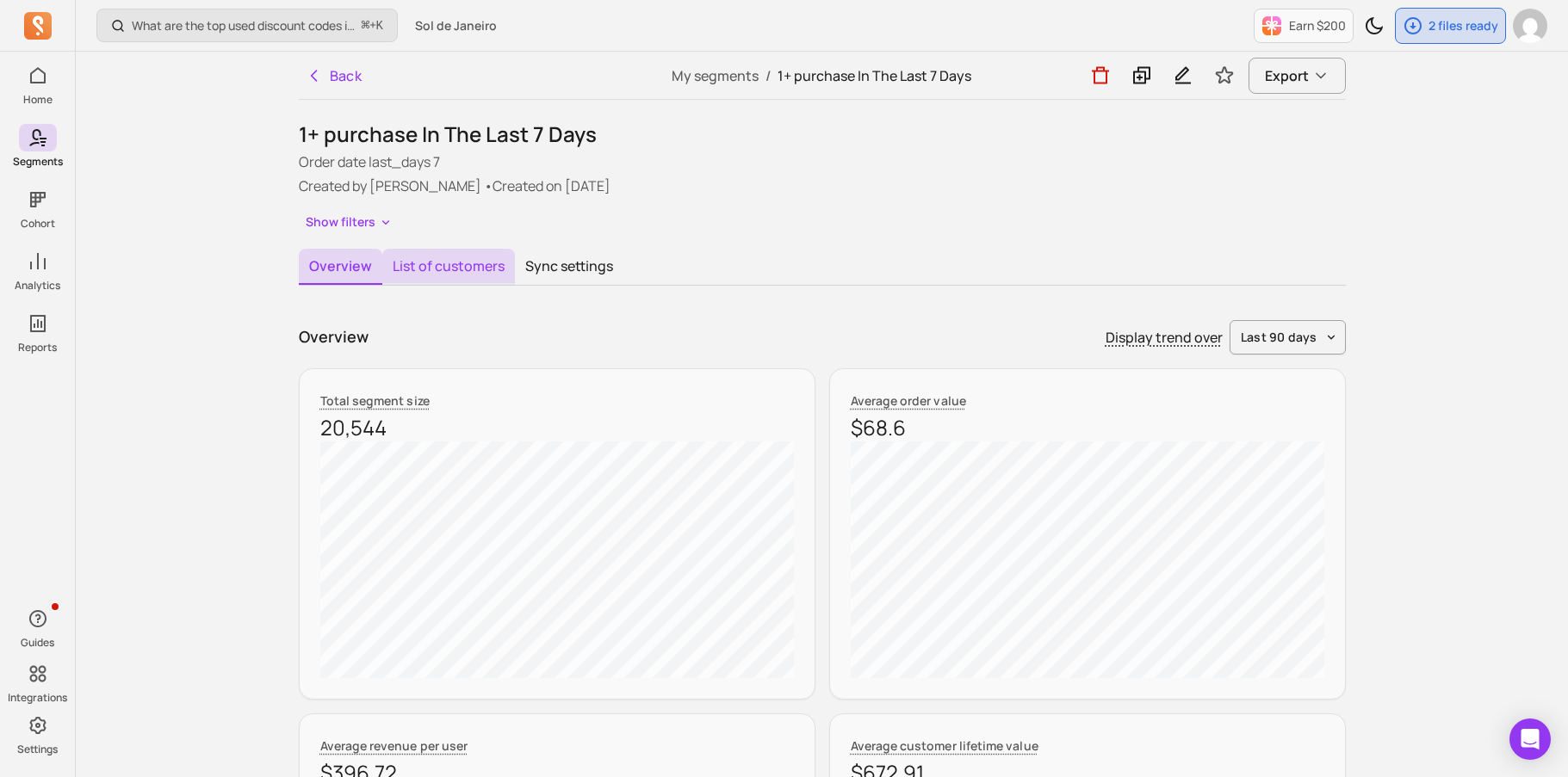
click at [459, 279] on button "List of customers" at bounding box center [448, 267] width 133 height 36
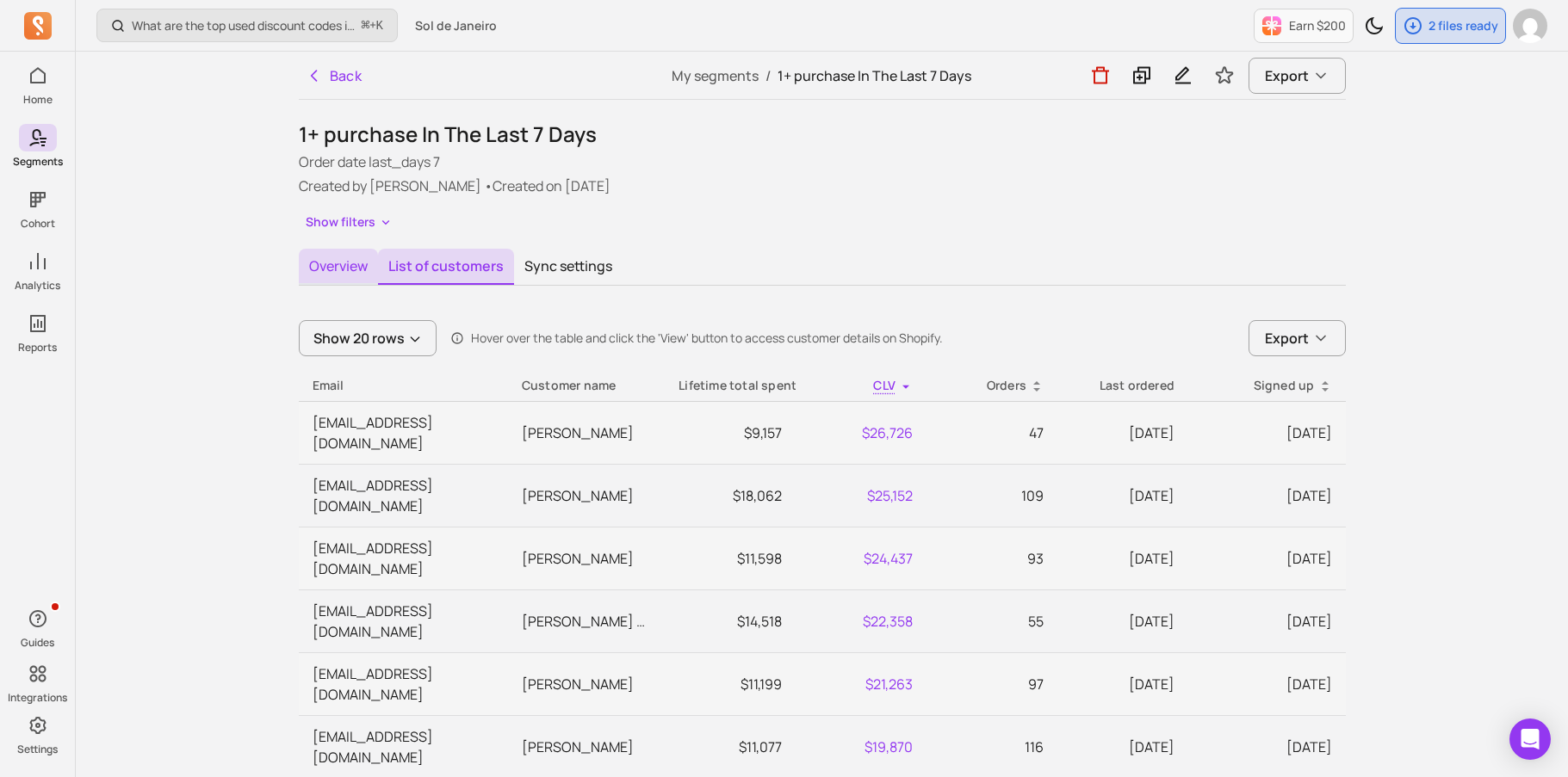
click at [359, 270] on button "Overview" at bounding box center [339, 267] width 79 height 36
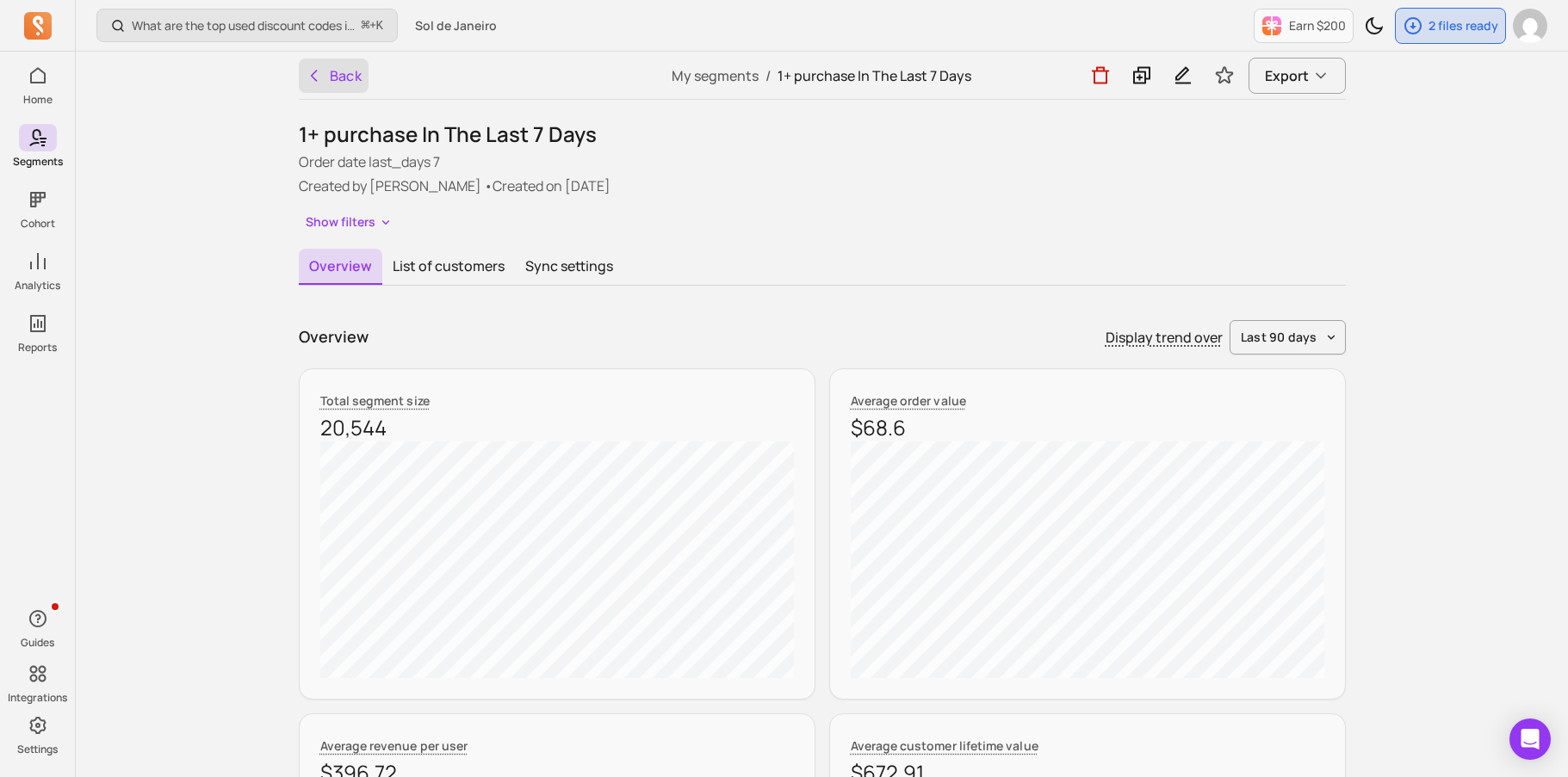
click at [321, 73] on icon "button" at bounding box center [314, 75] width 17 height 17
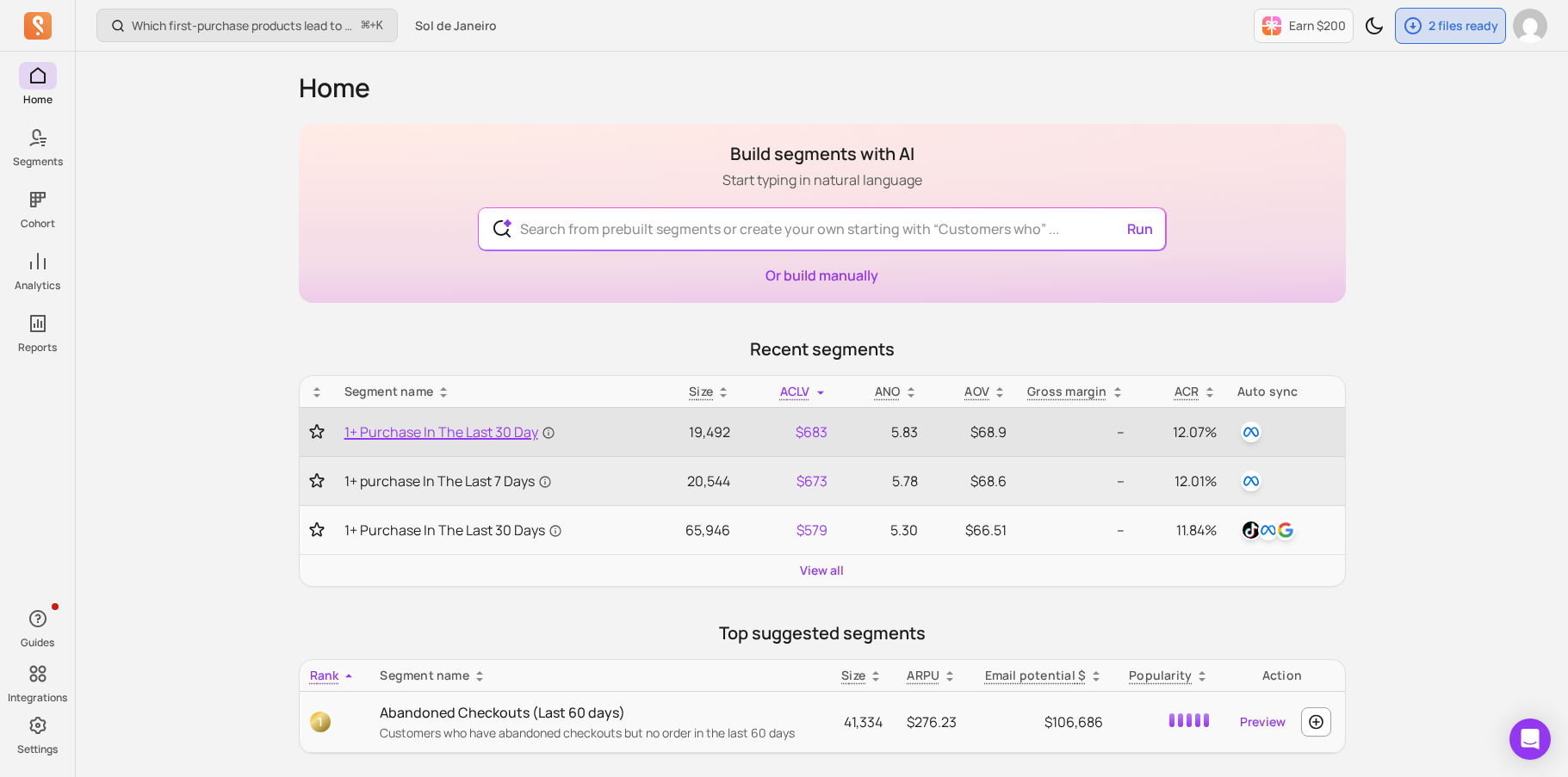
click at [425, 427] on span "1+ Purchase In The Last 30 Day" at bounding box center [450, 432] width 211 height 21
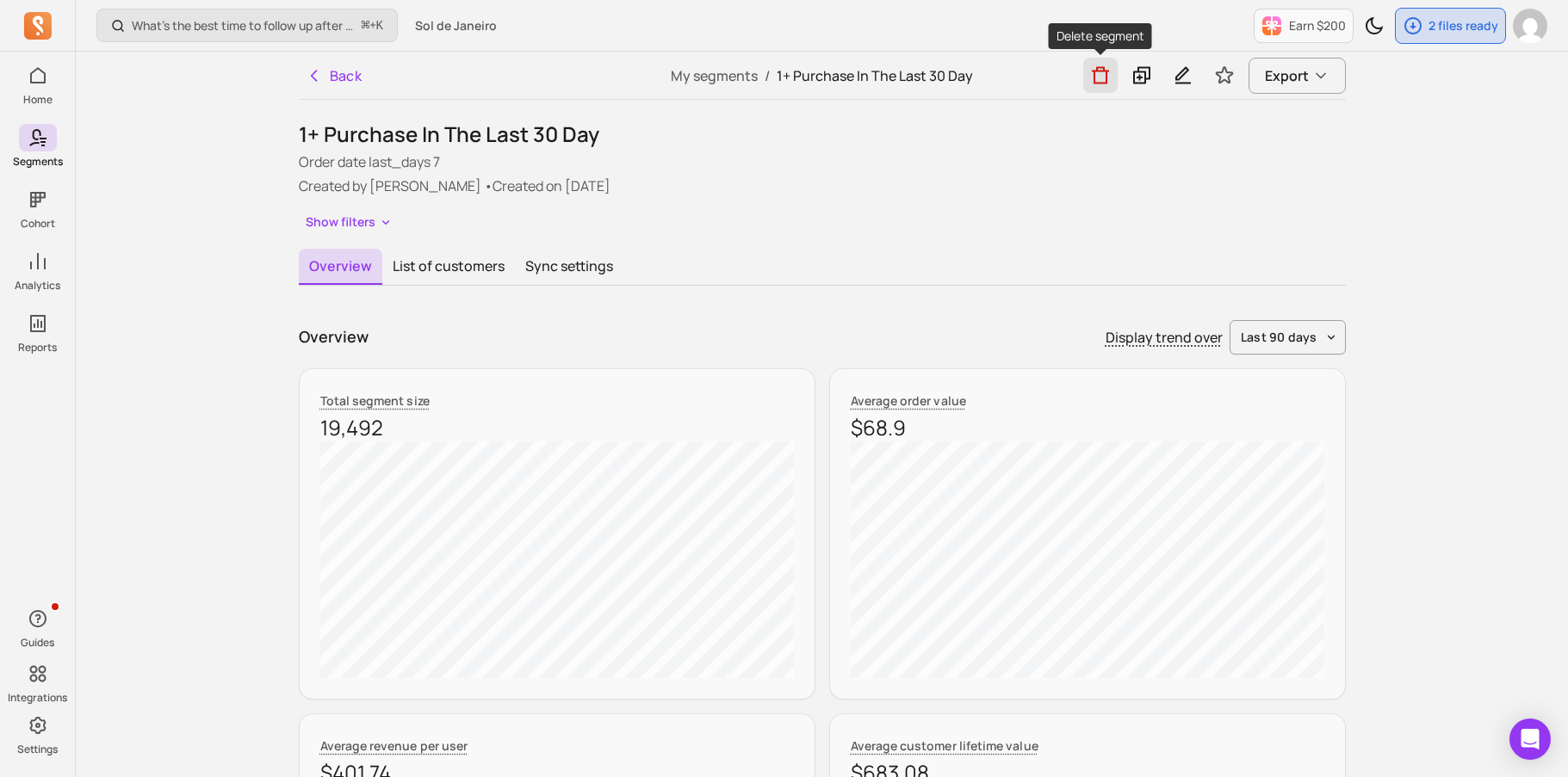
click at [1106, 67] on icon "button" at bounding box center [1100, 74] width 21 height 22
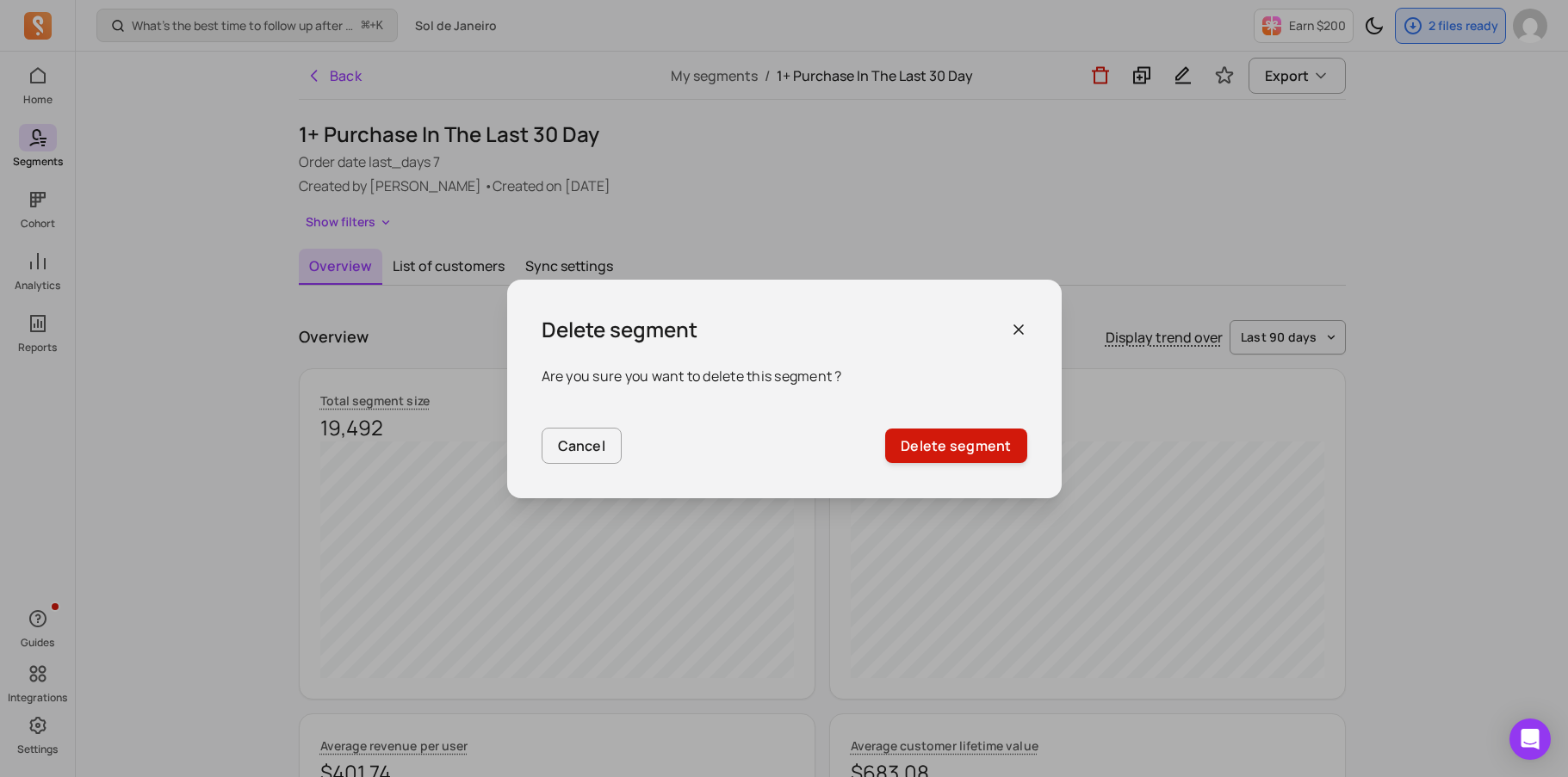
click at [987, 453] on button "Delete segment" at bounding box center [956, 445] width 142 height 35
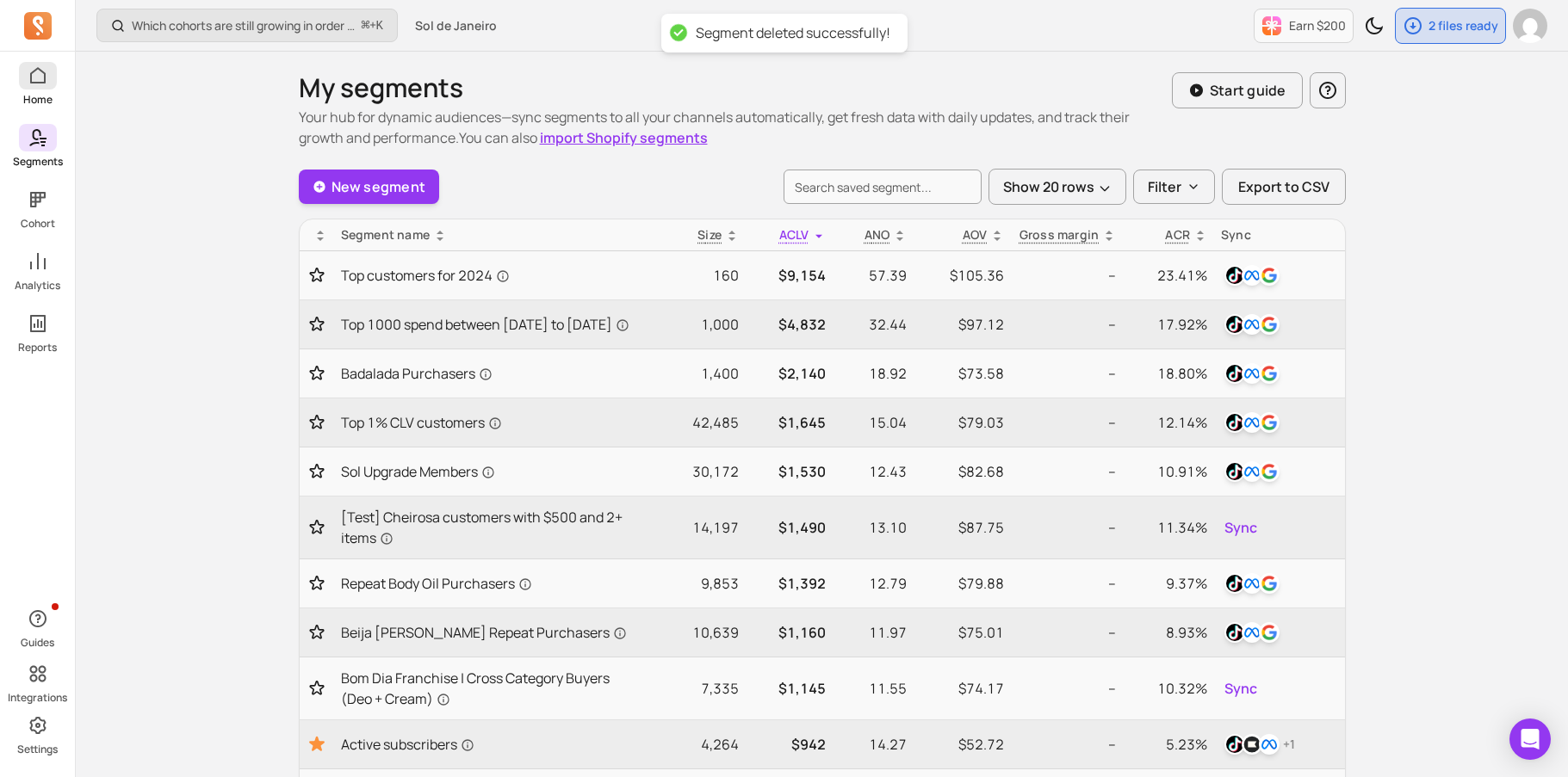
click at [48, 97] on p "Home" at bounding box center [38, 100] width 29 height 14
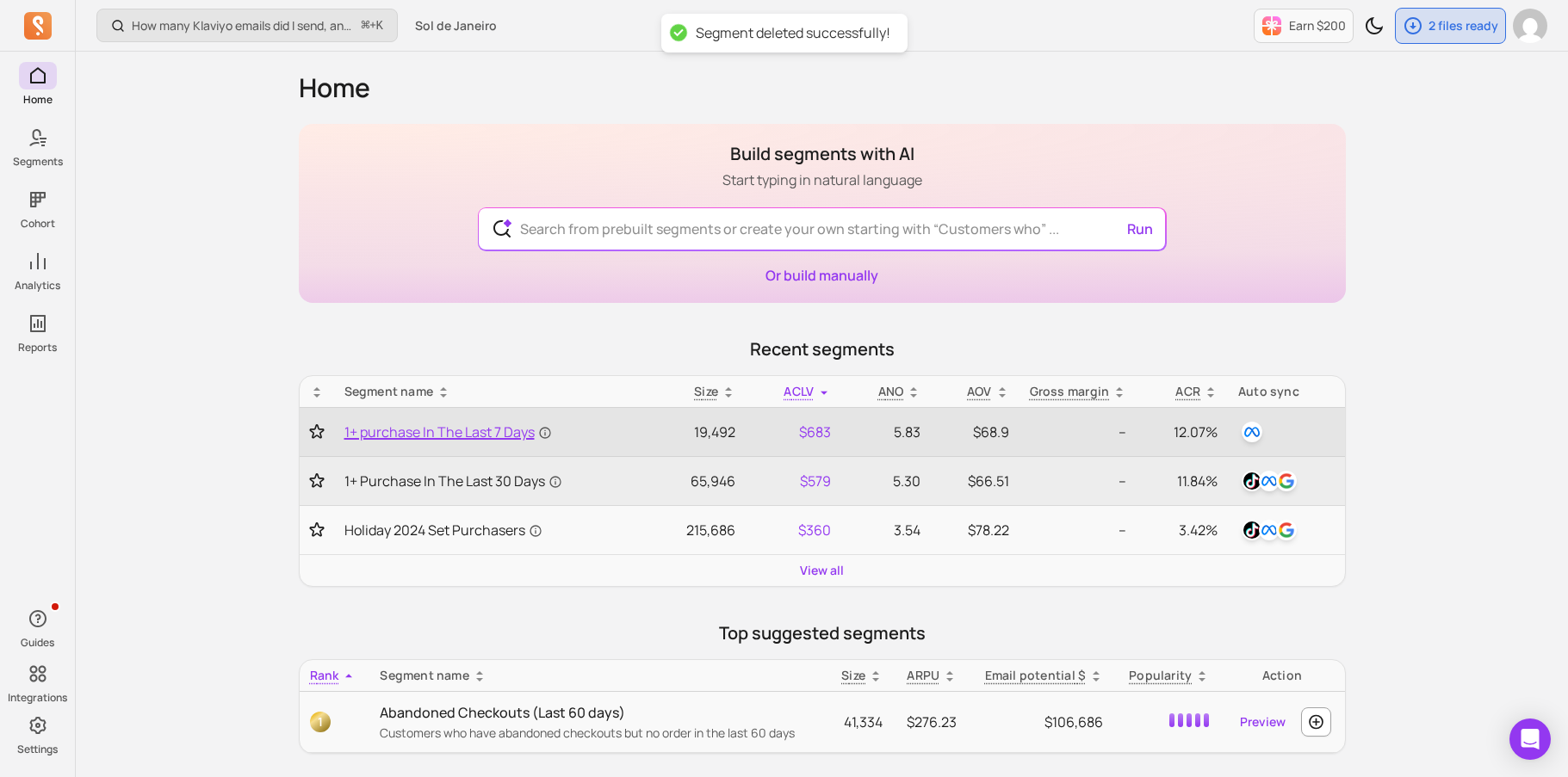
click at [501, 431] on span "1+ purchase In The Last 7 Days" at bounding box center [448, 432] width 208 height 21
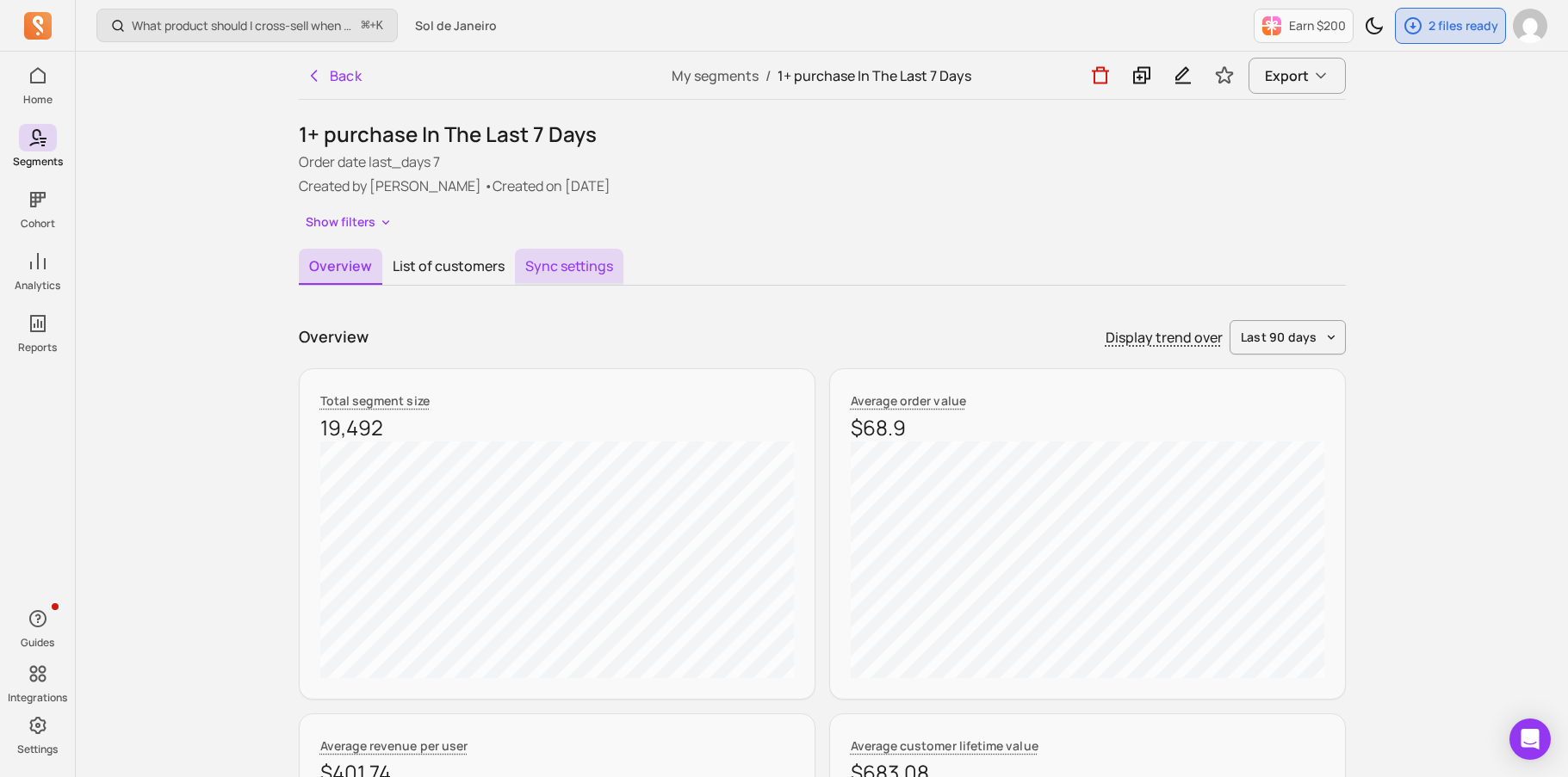
click at [558, 258] on button "Sync settings" at bounding box center [569, 267] width 108 height 36
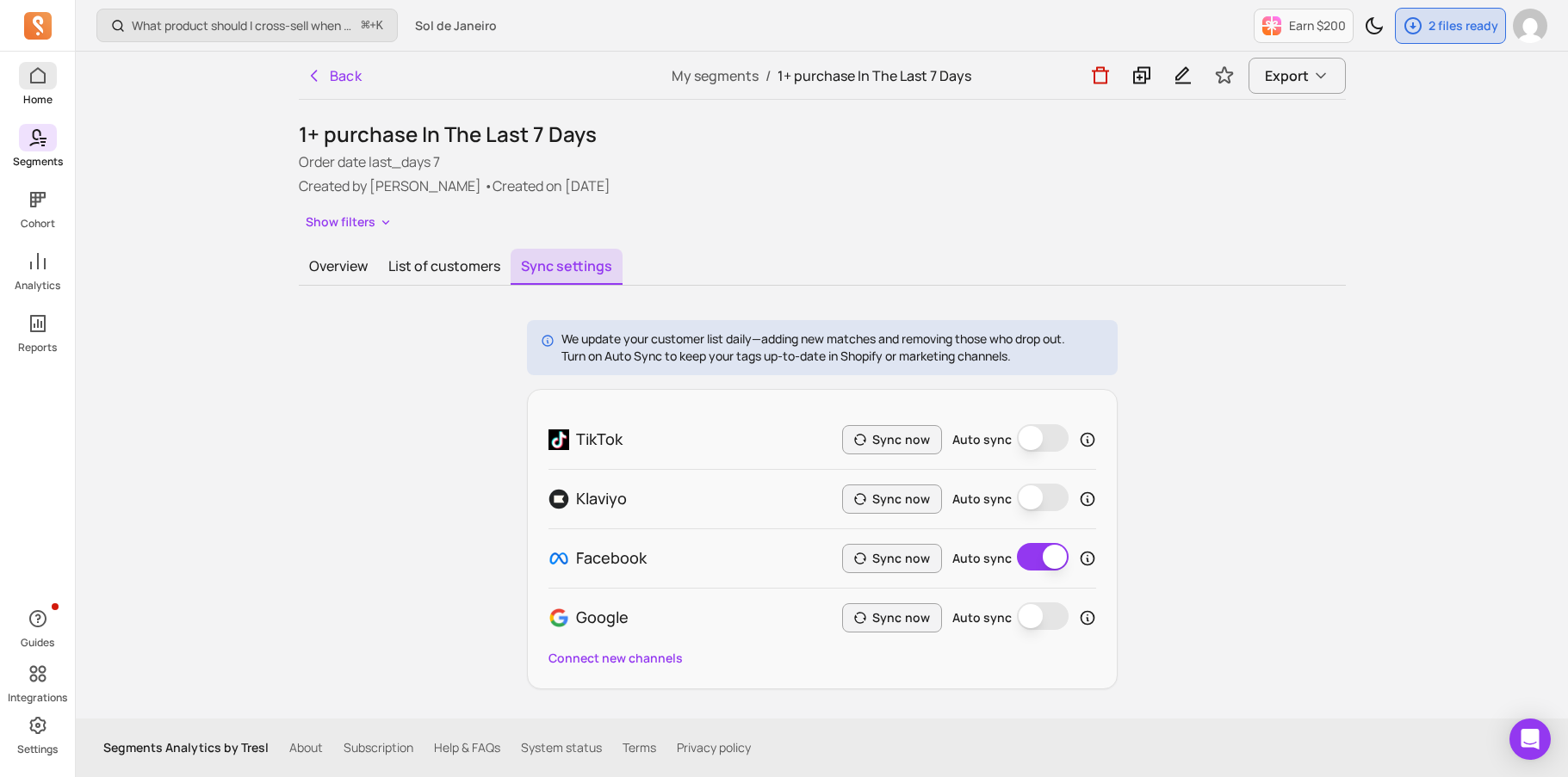
click at [41, 85] on icon at bounding box center [38, 75] width 21 height 21
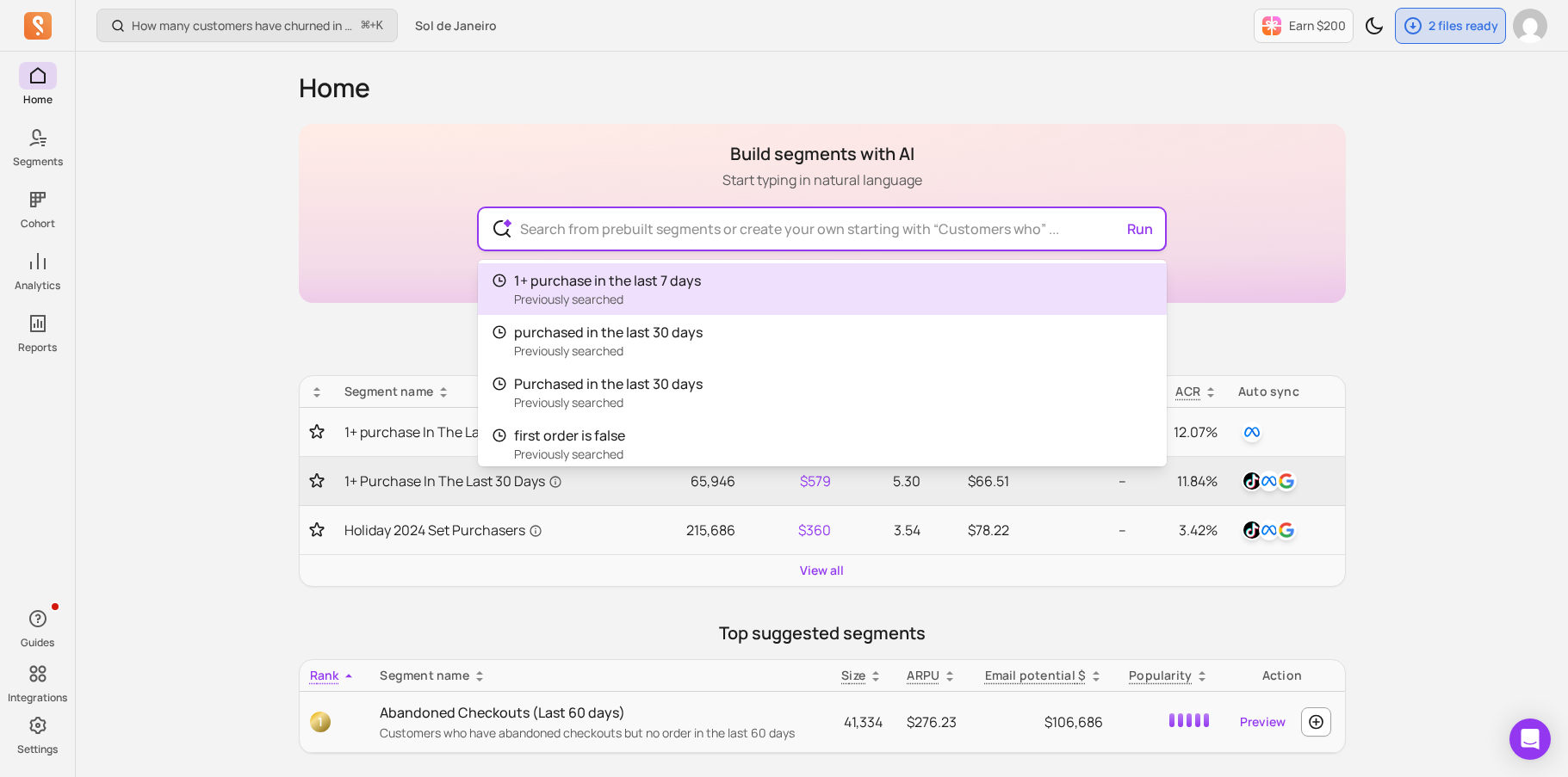
click at [798, 236] on input "text" at bounding box center [822, 229] width 631 height 41
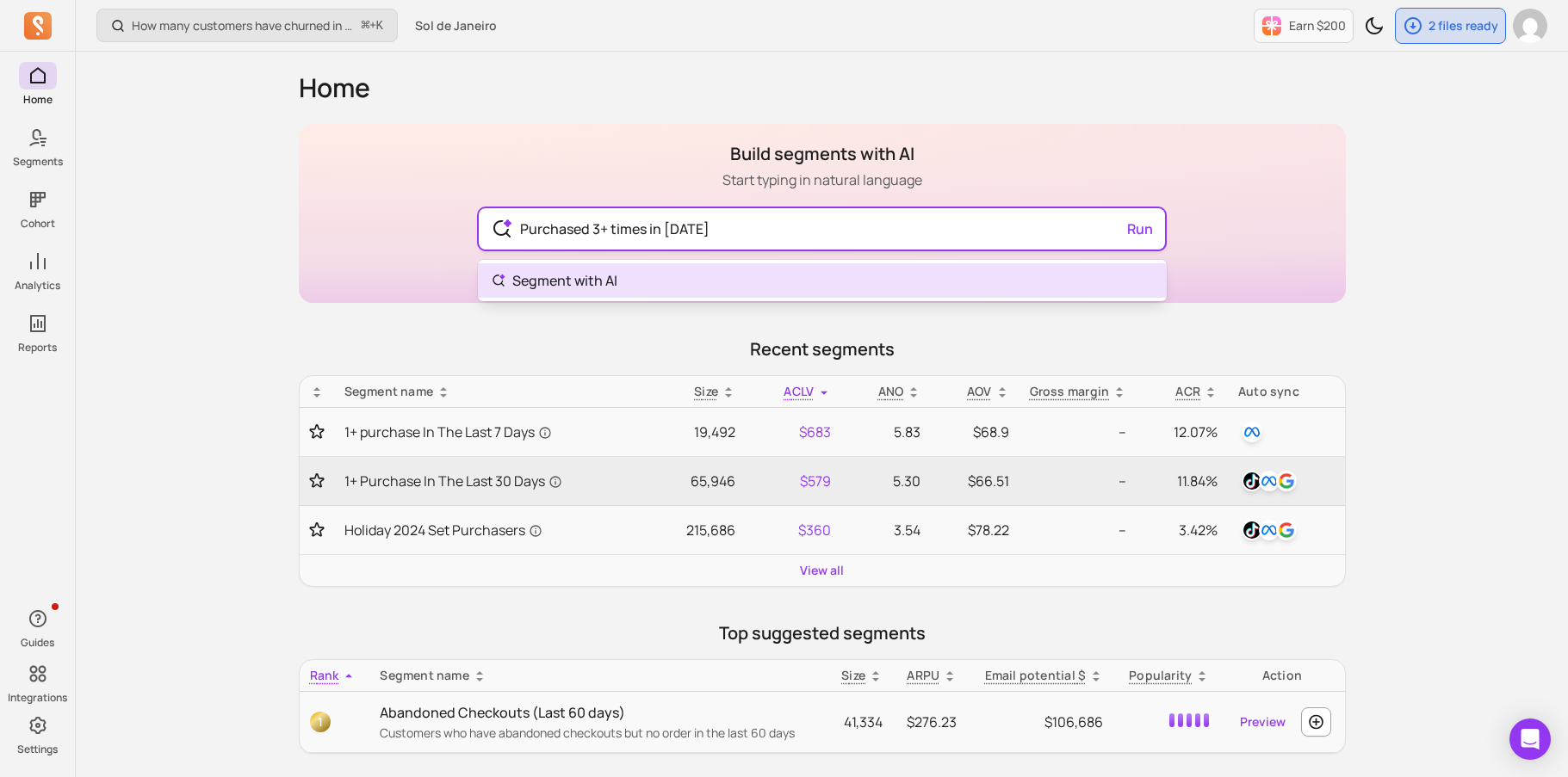
type input "Purchased 3+ times in [DATE]"
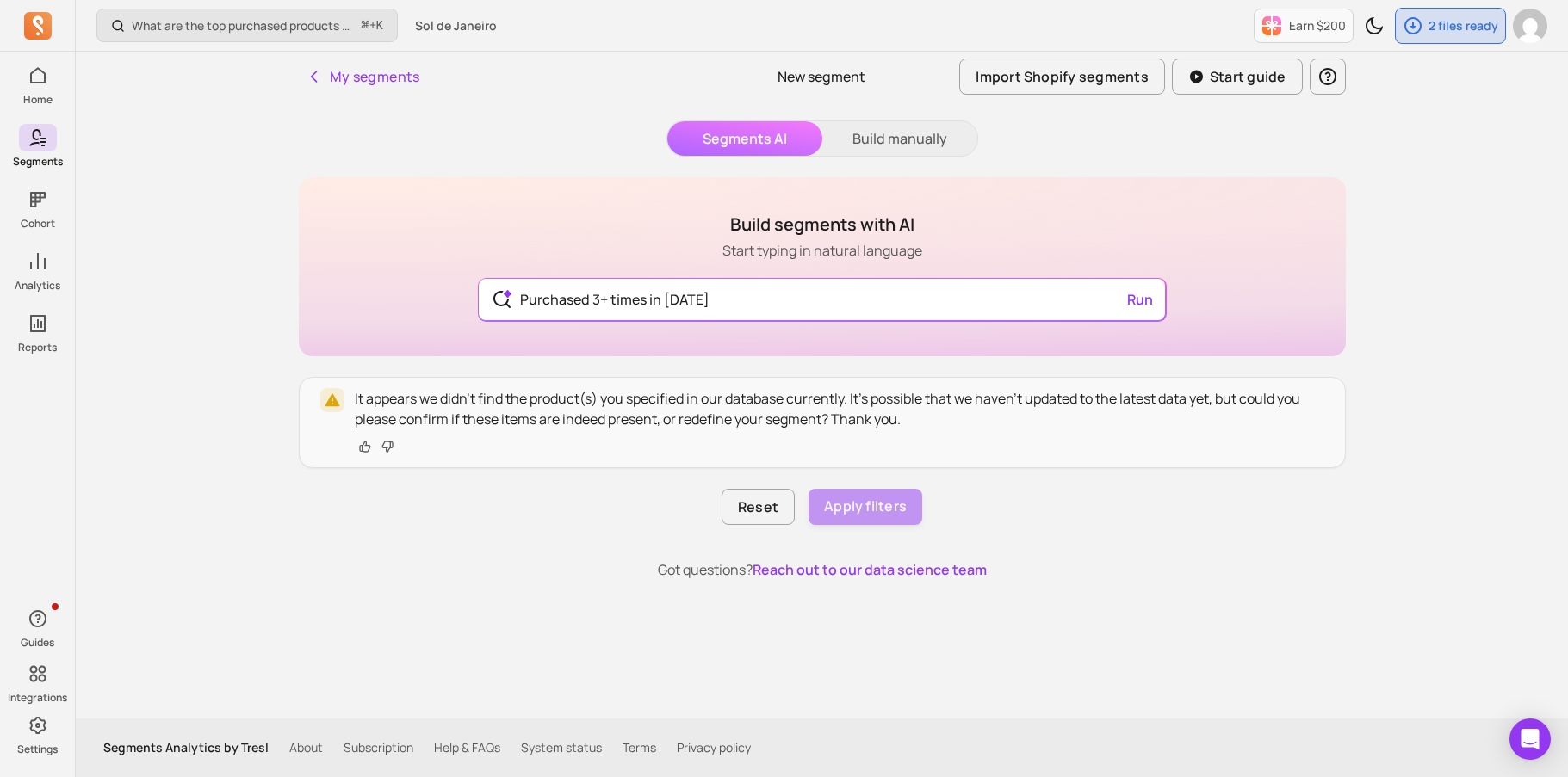
click at [907, 139] on button "Build manually" at bounding box center [900, 139] width 155 height 35
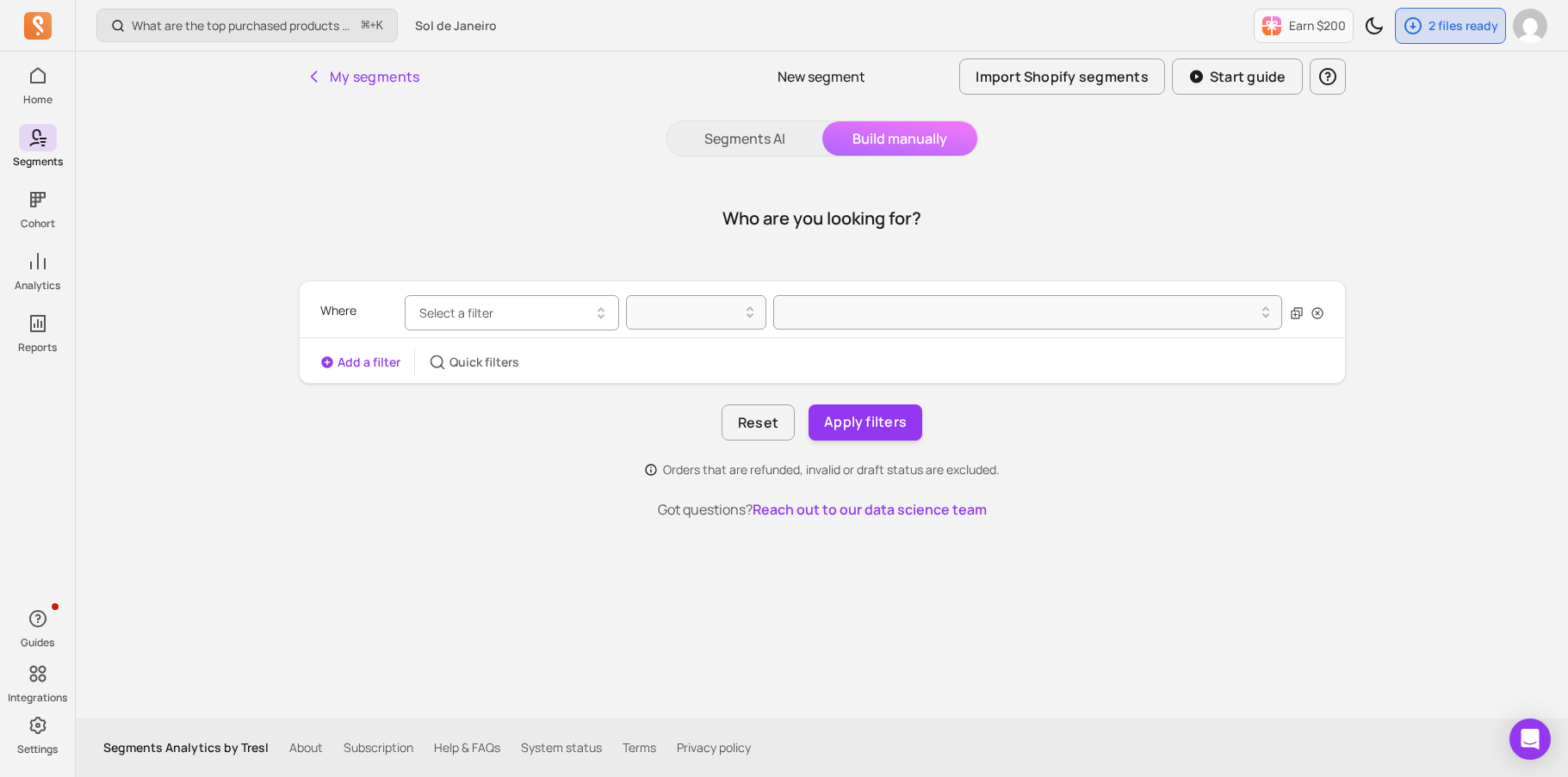
click at [544, 320] on button "Select a filter" at bounding box center [511, 312] width 214 height 35
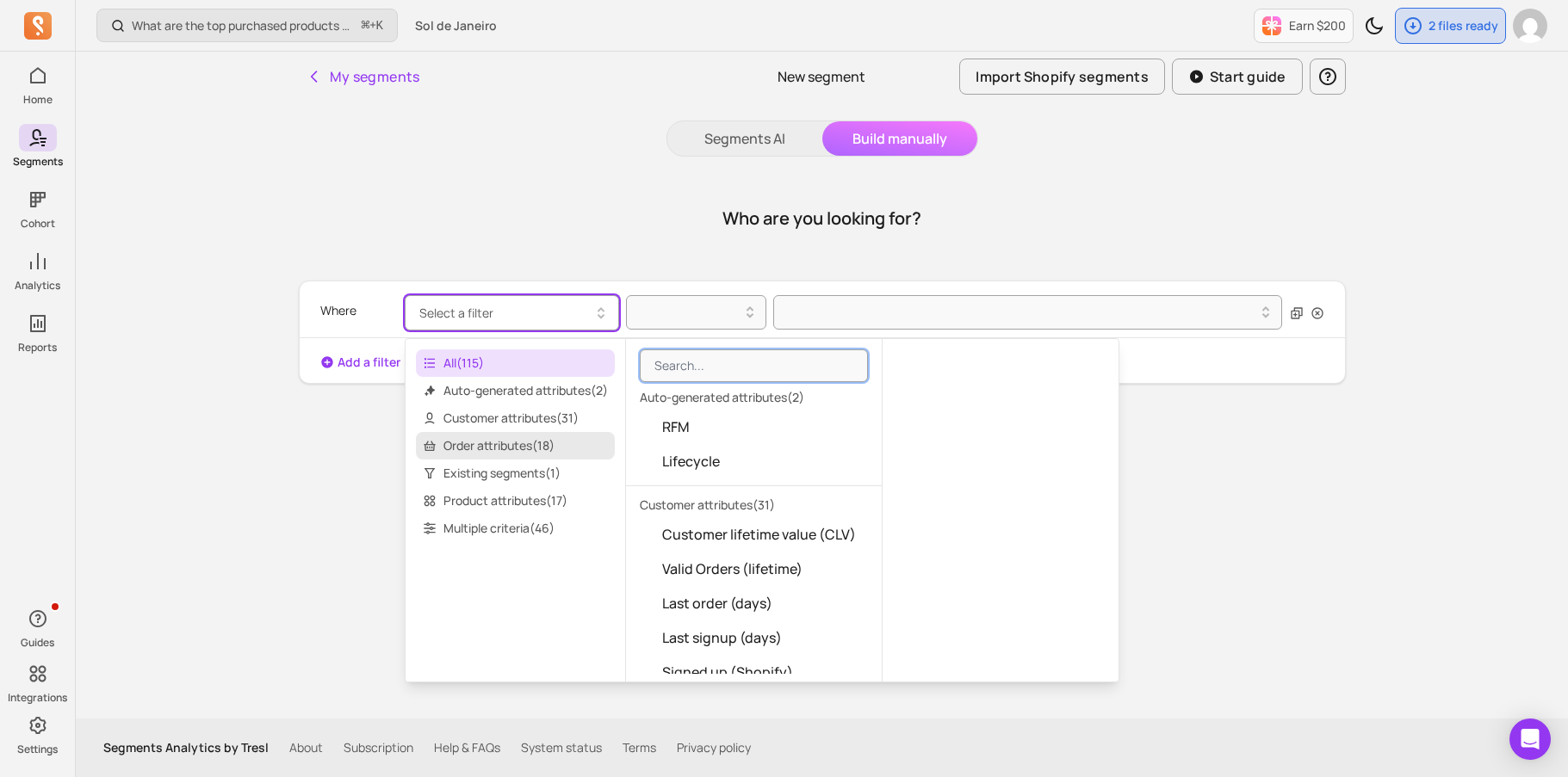
click at [557, 451] on span "Order attributes ( 18 )" at bounding box center [515, 445] width 199 height 27
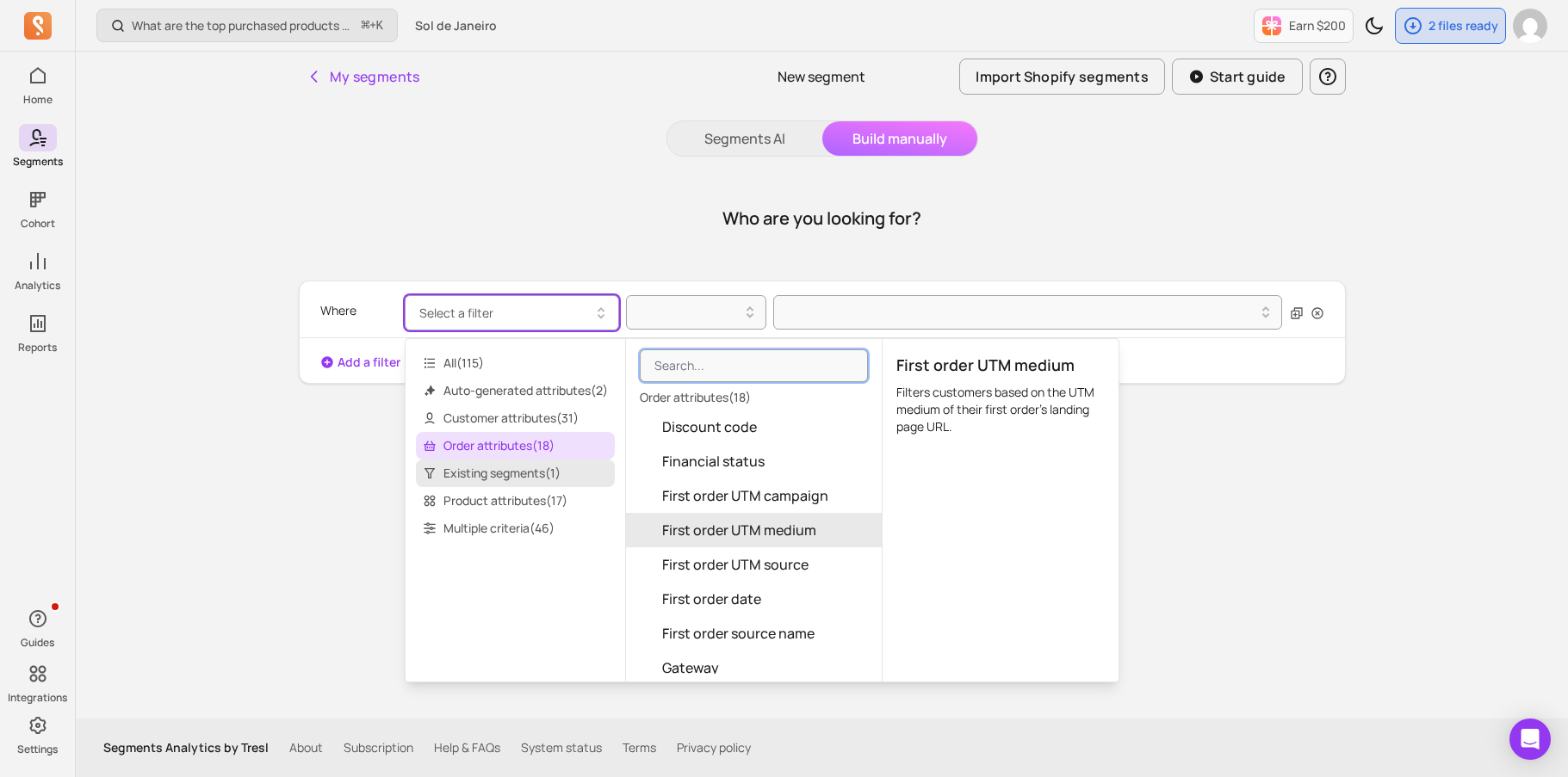
click at [510, 467] on span "Existing segments ( 1 )" at bounding box center [515, 472] width 199 height 27
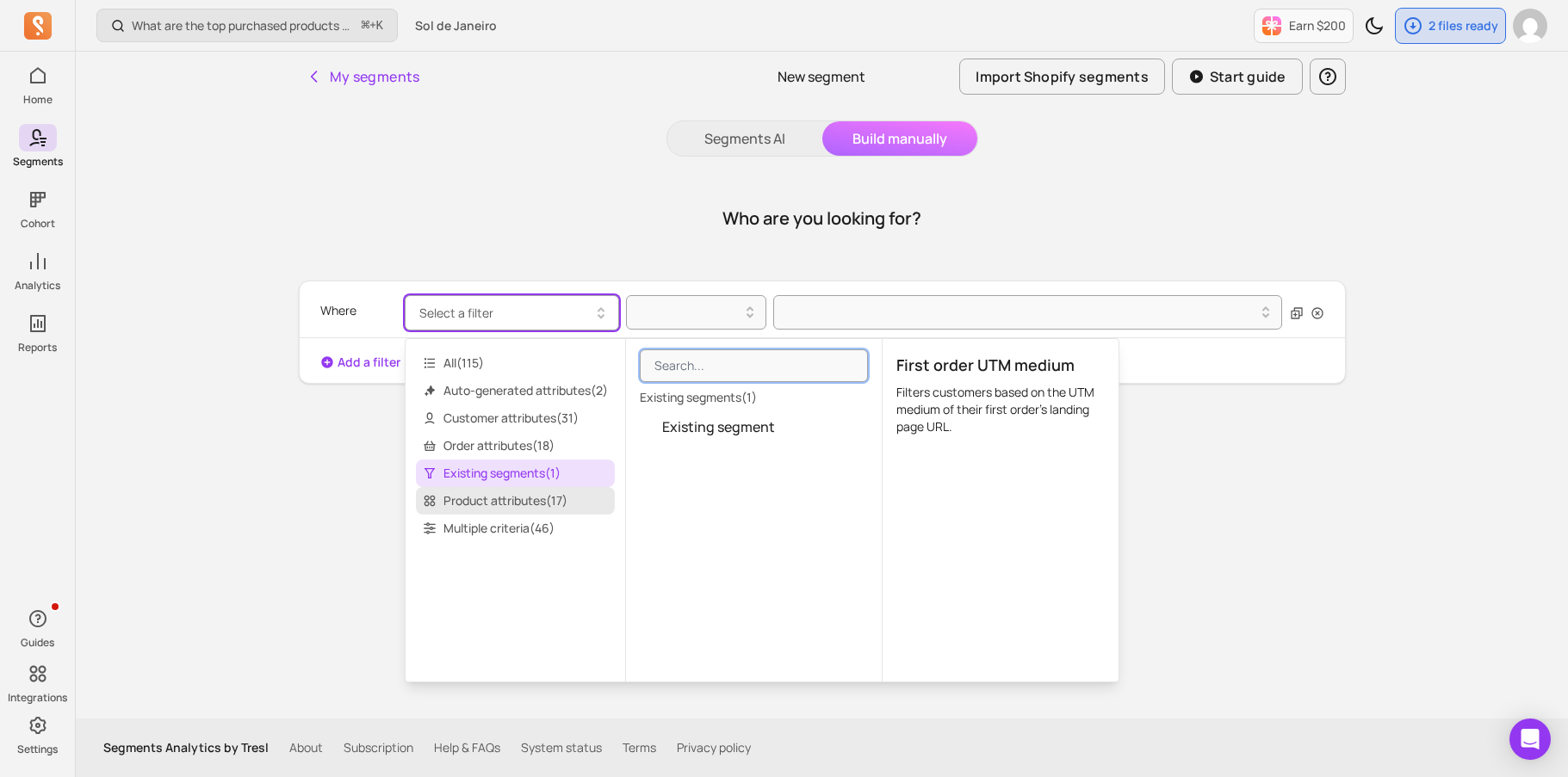
click at [504, 494] on span "Product attributes ( 17 )" at bounding box center [515, 501] width 199 height 27
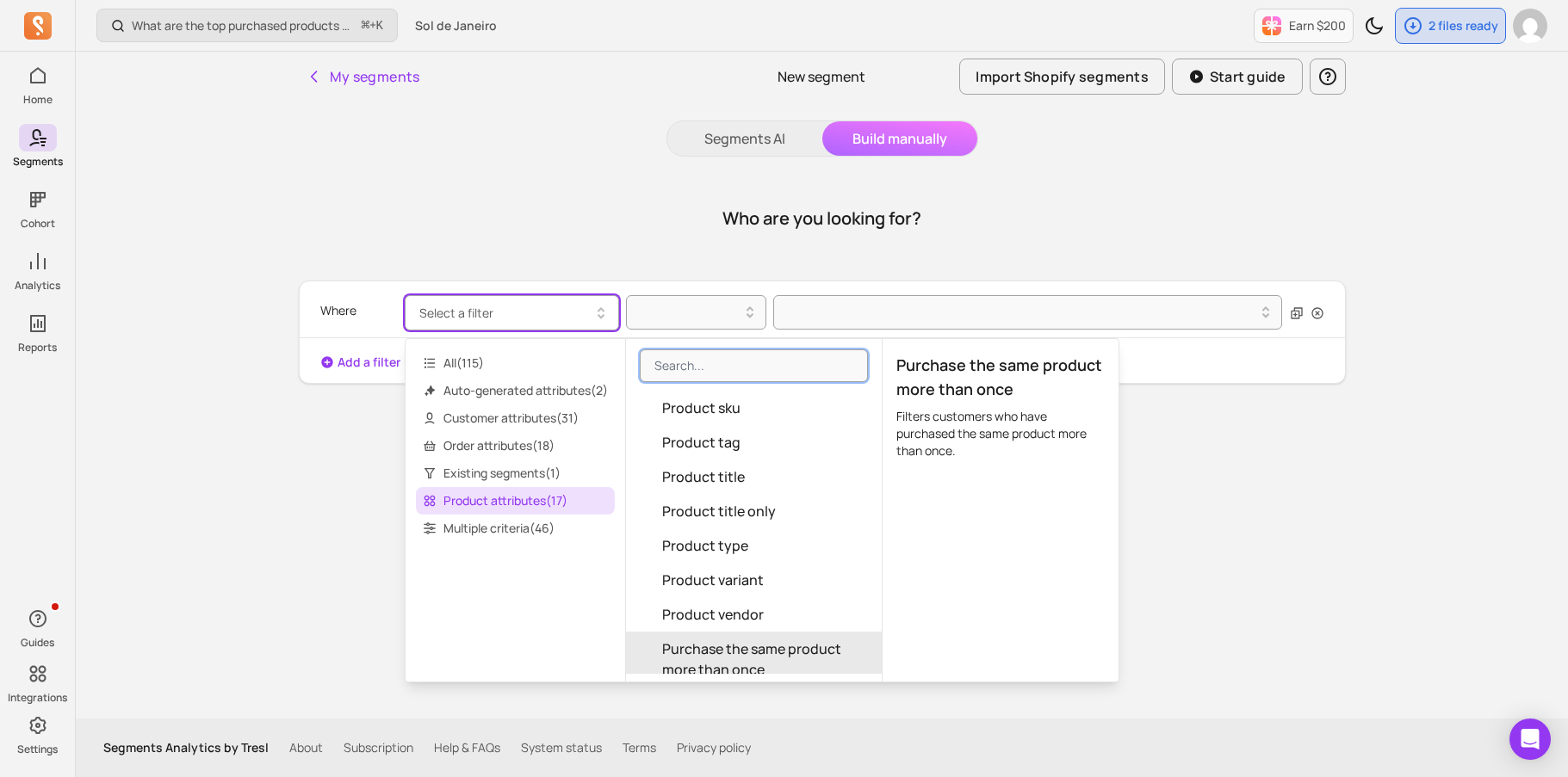
scroll to position [278, 0]
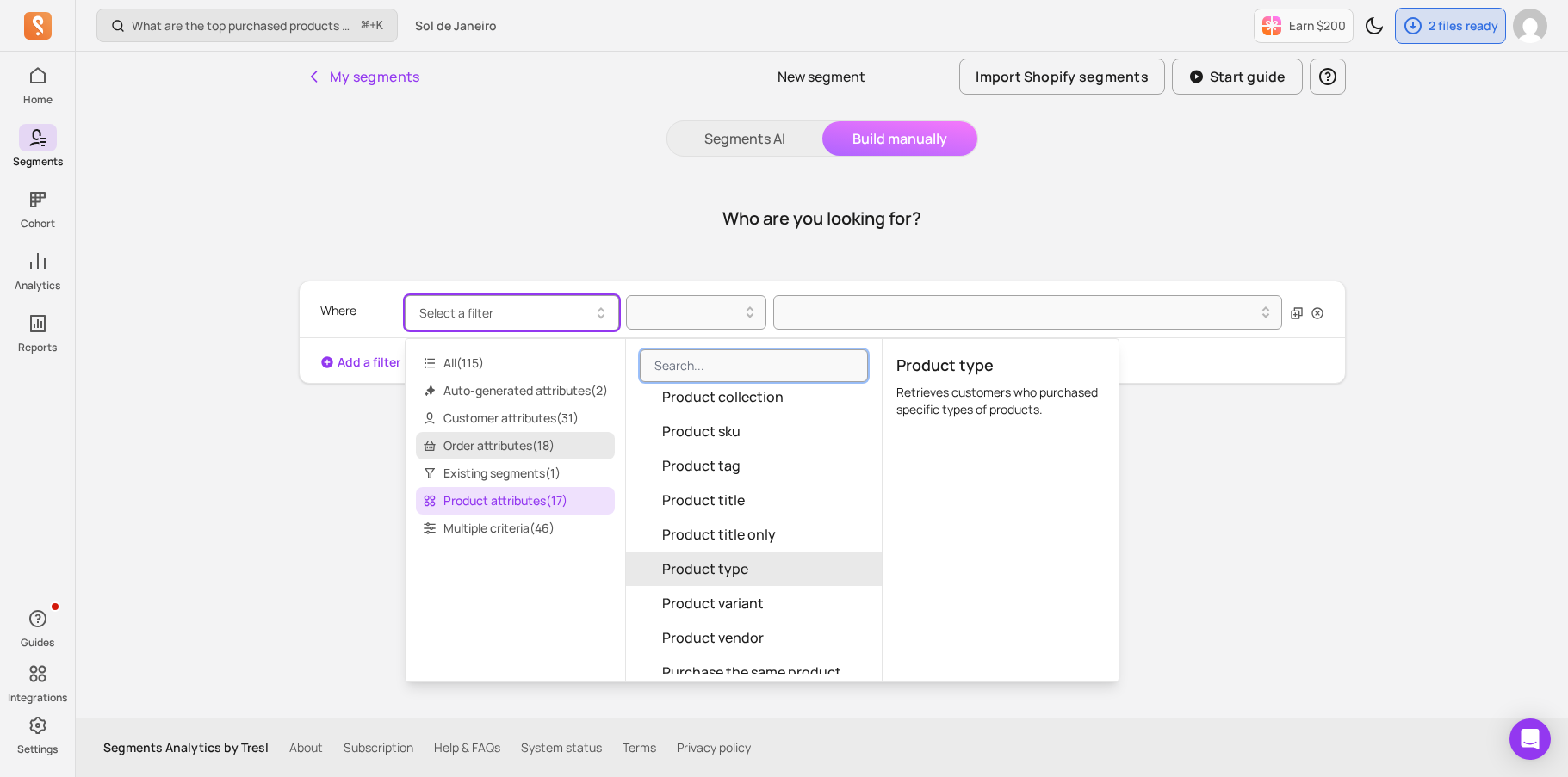
click at [499, 458] on span "Order attributes ( 18 )" at bounding box center [515, 445] width 199 height 27
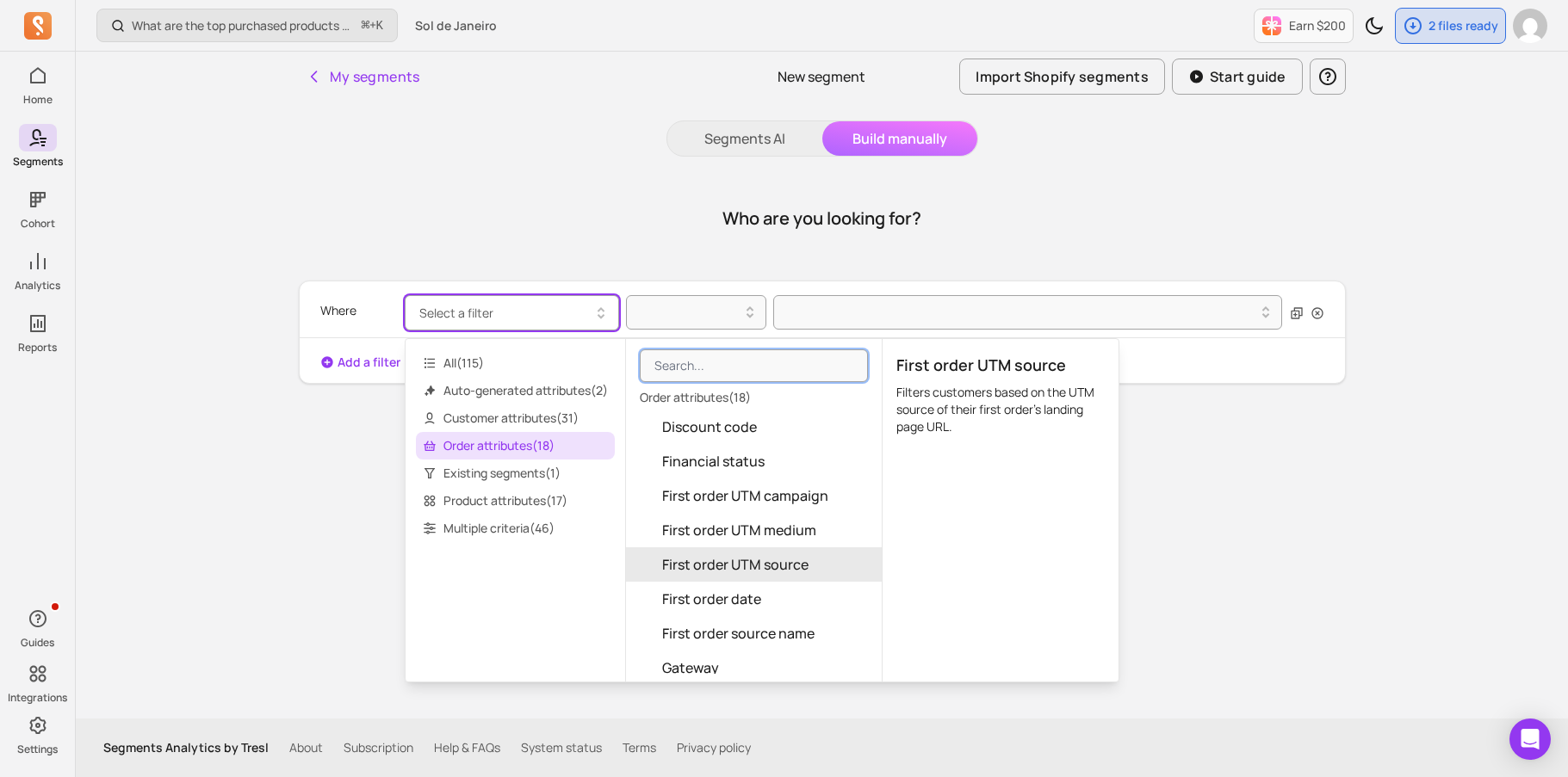
scroll to position [1, 0]
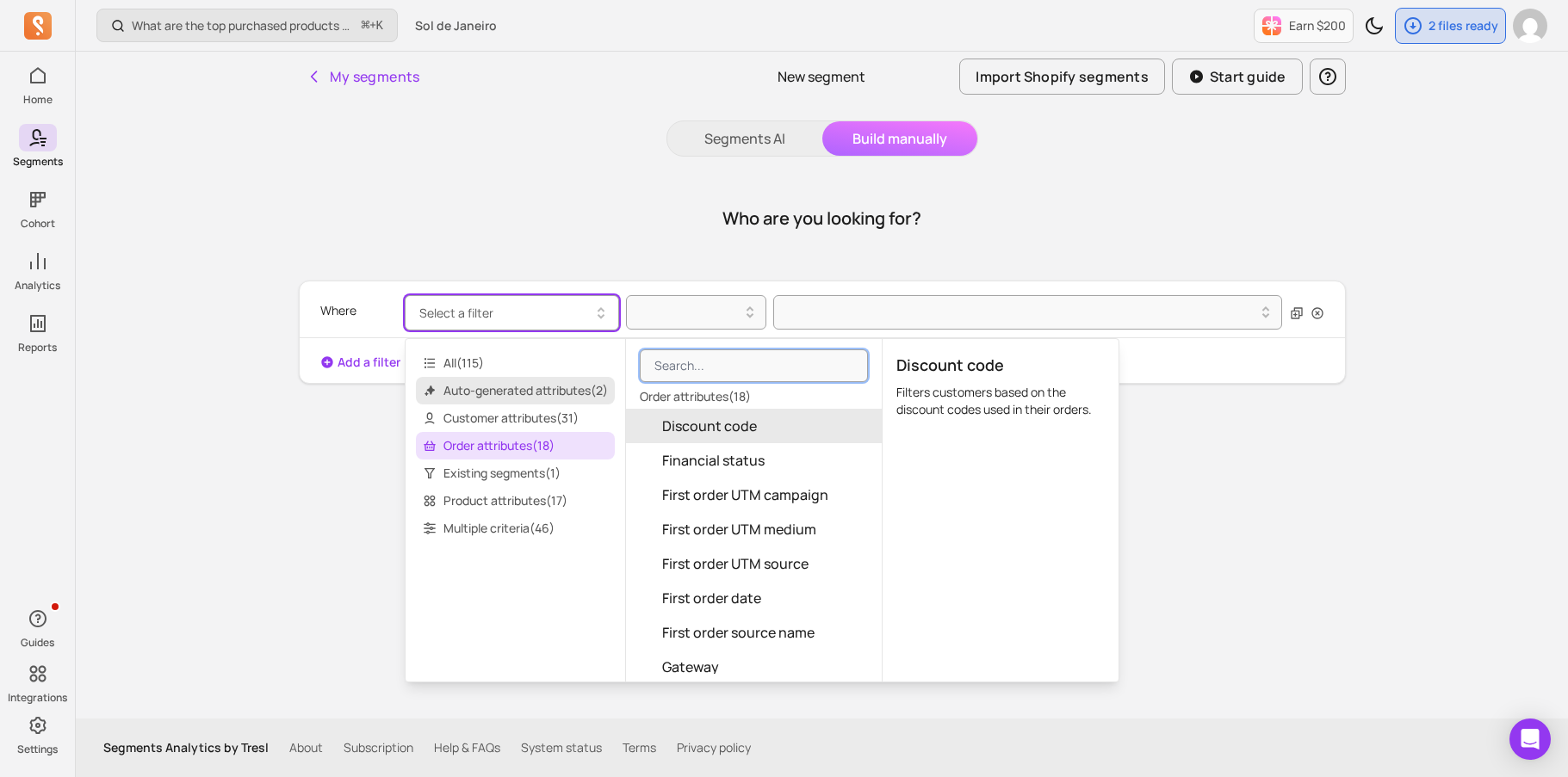
click at [542, 387] on span "Auto-generated attributes ( 2 )" at bounding box center [515, 390] width 199 height 27
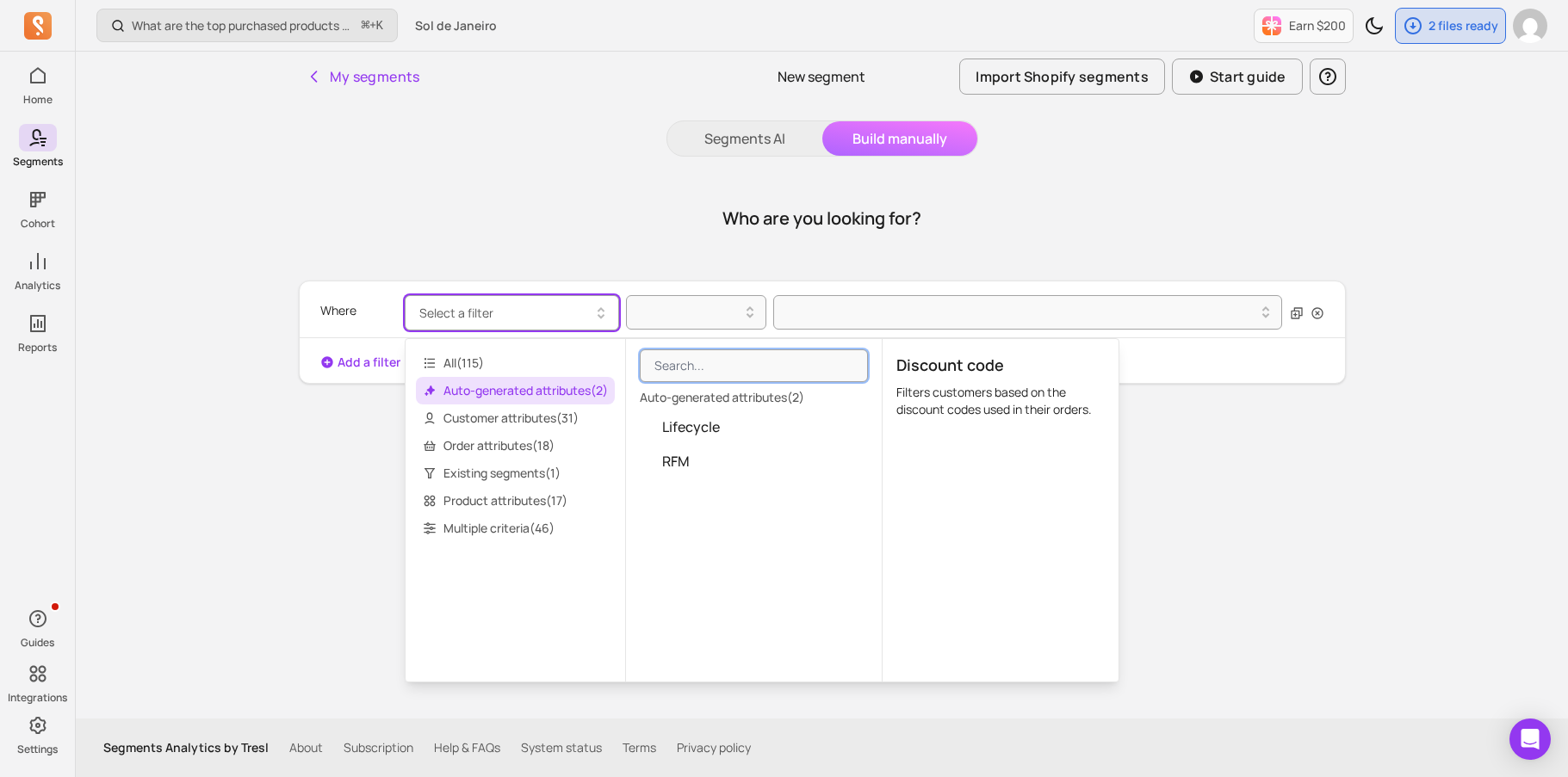
scroll to position [0, 0]
click at [527, 428] on span "Customer attributes ( 31 )" at bounding box center [515, 418] width 199 height 27
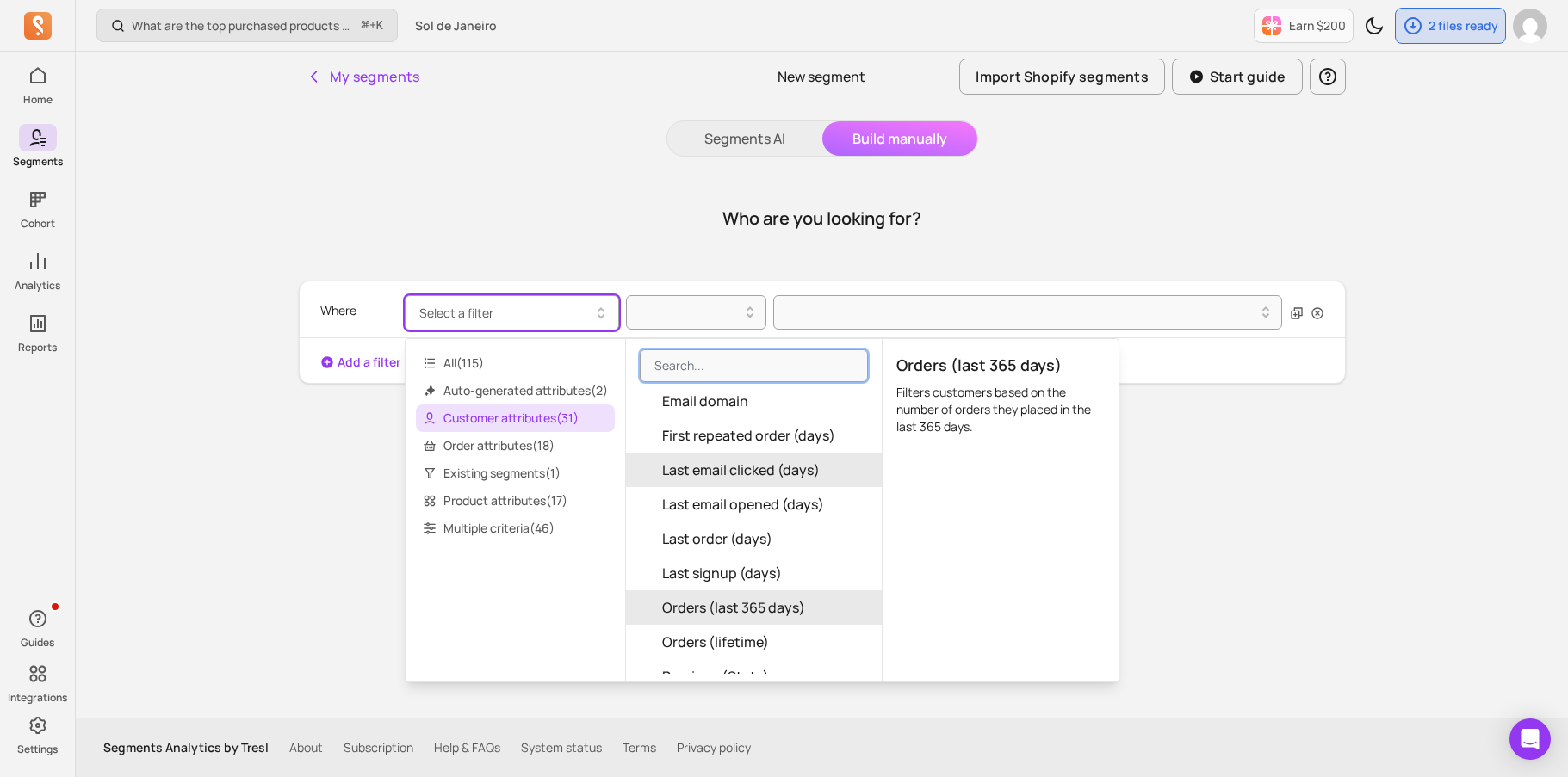
scroll to position [549, 0]
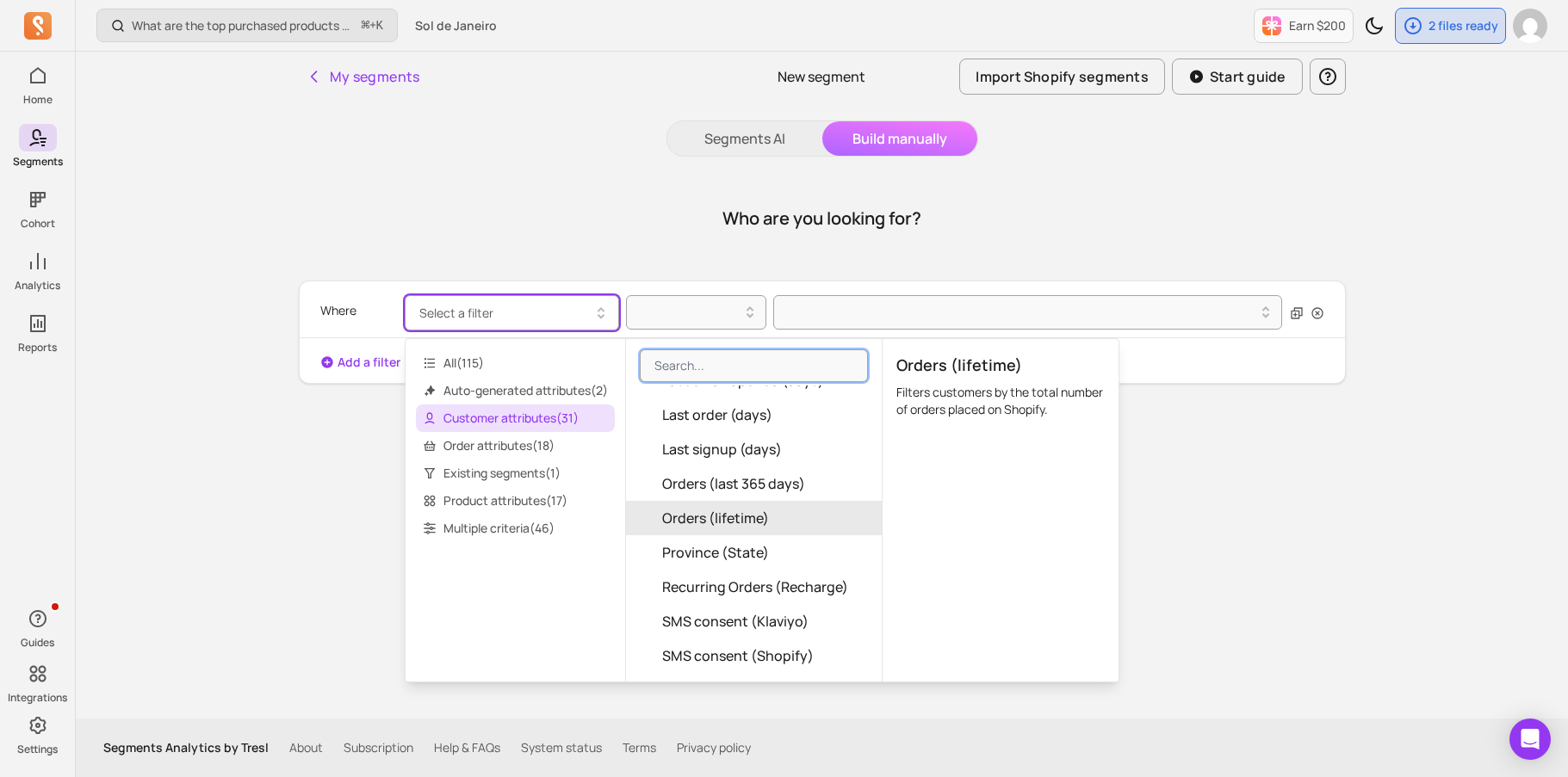
click at [790, 524] on button "Orders (lifetime)" at bounding box center [753, 518] width 256 height 35
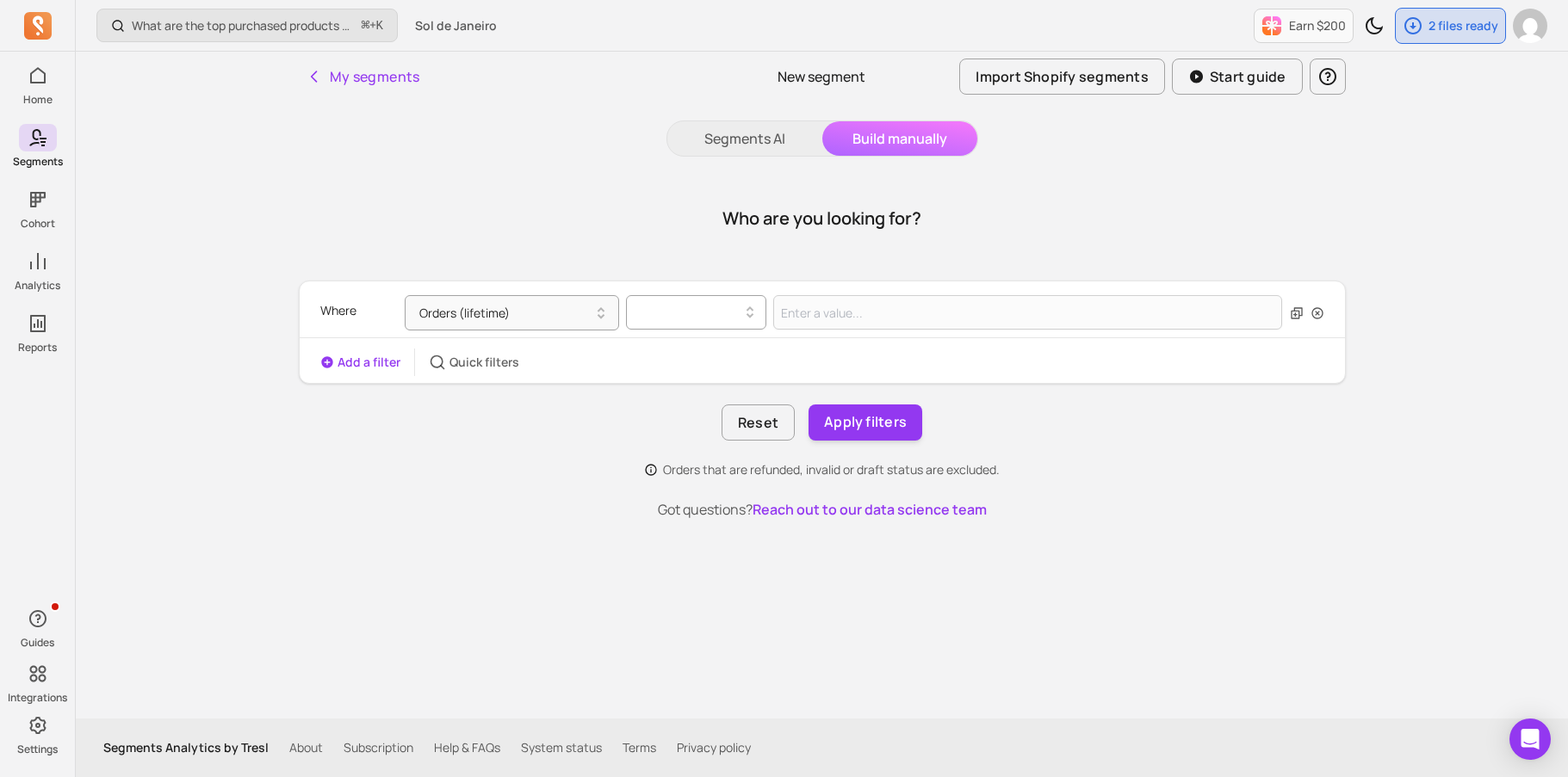
click at [707, 313] on div at bounding box center [689, 312] width 104 height 21
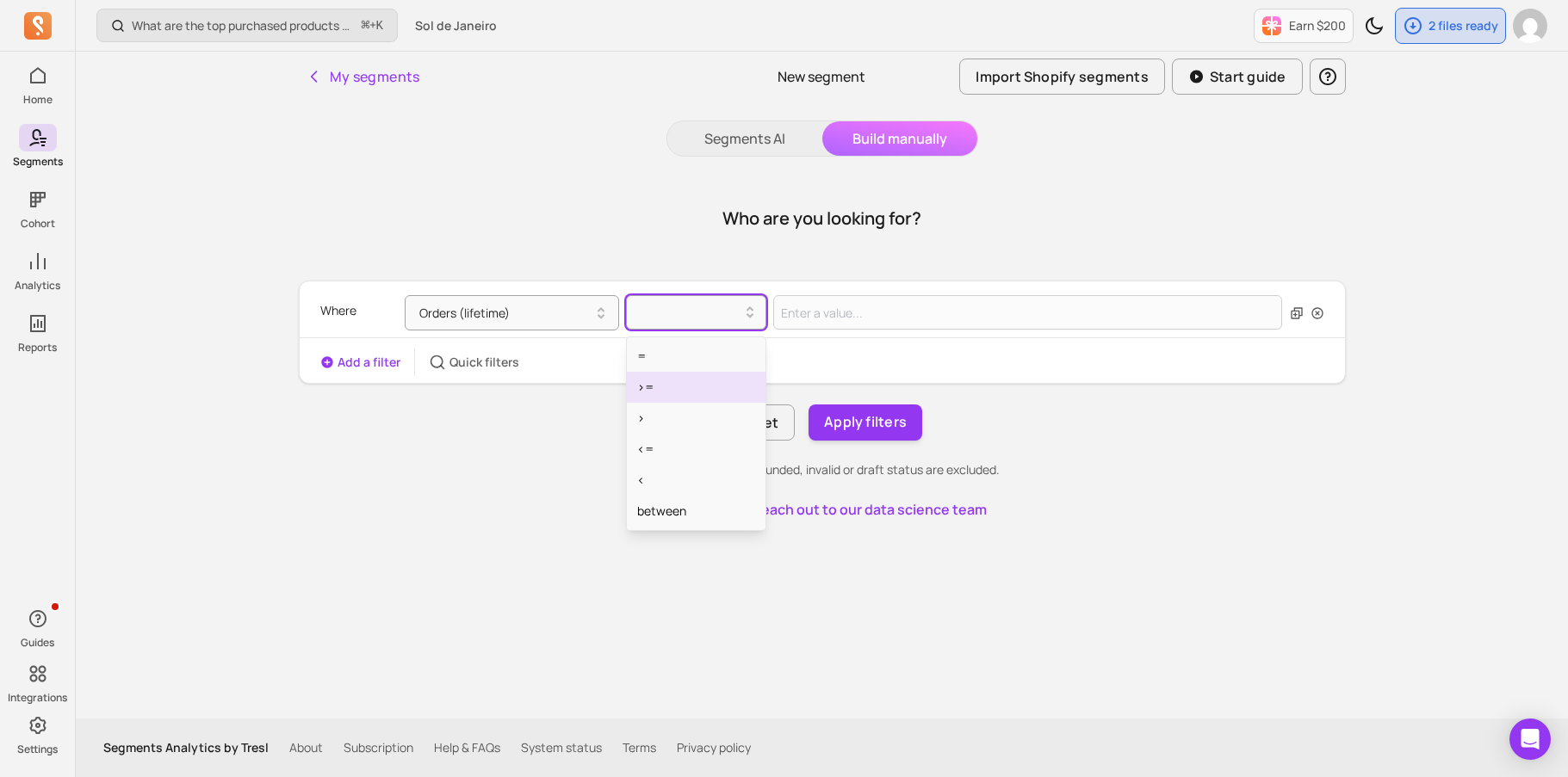
click at [685, 388] on div ">=" at bounding box center [695, 387] width 139 height 31
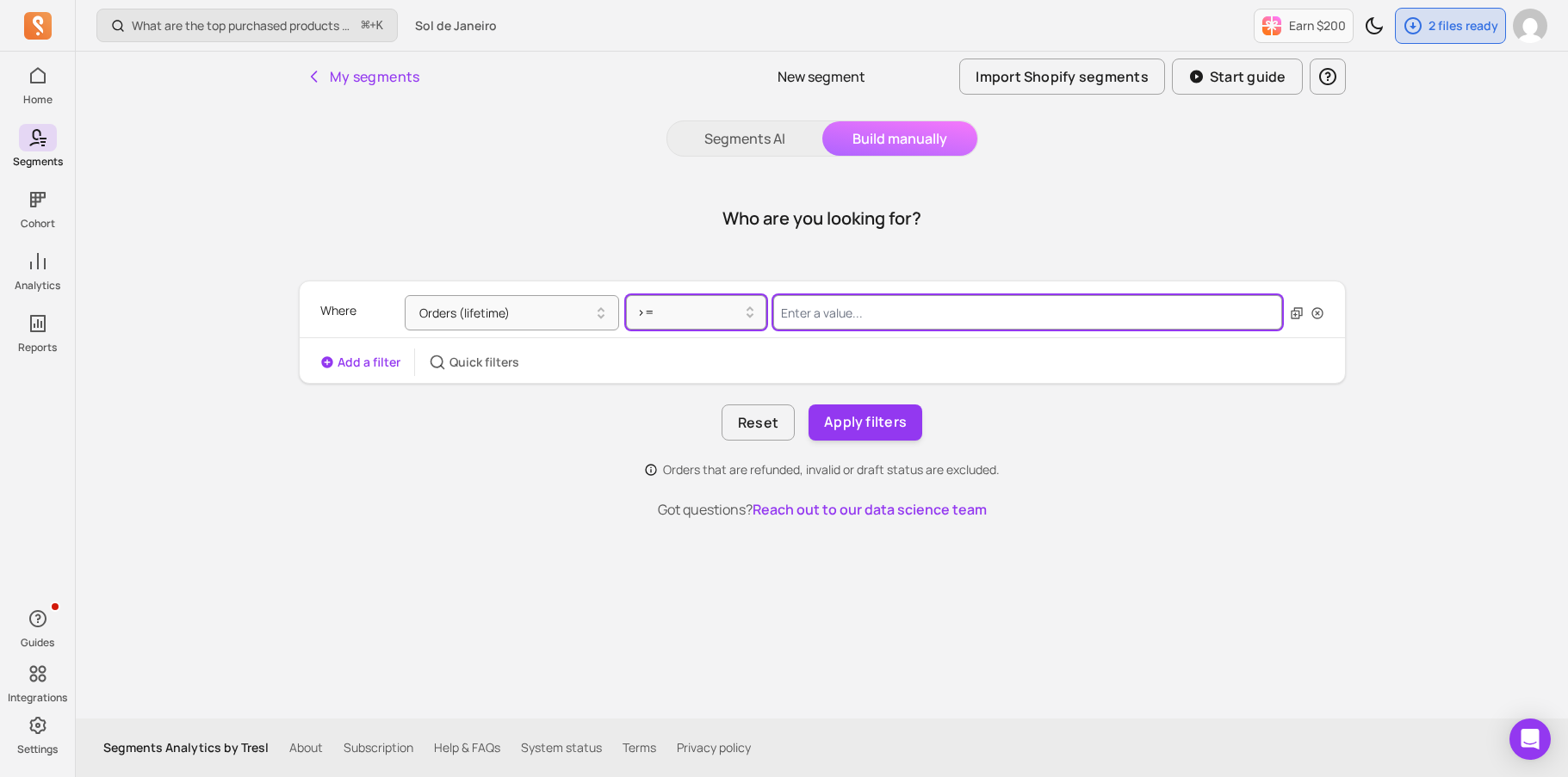
click at [830, 308] on input "Value for filter clause" at bounding box center [1028, 312] width 509 height 35
type input "3"
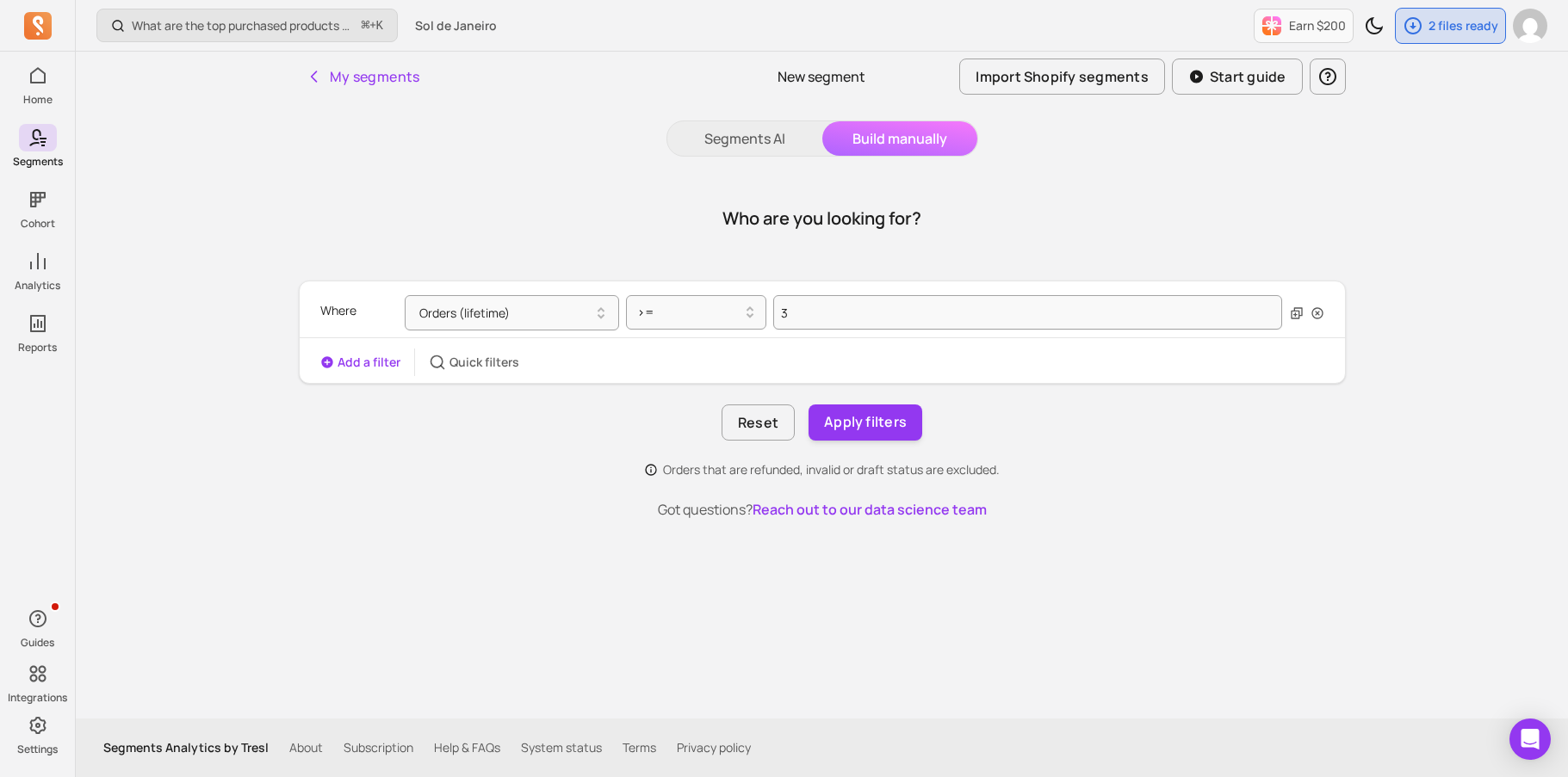
click at [864, 345] on div "Where Orders (lifetime) >= 3 Add a filter Quick filters" at bounding box center [823, 332] width 1045 height 88
click at [369, 367] on button "Add a filter" at bounding box center [359, 362] width 80 height 17
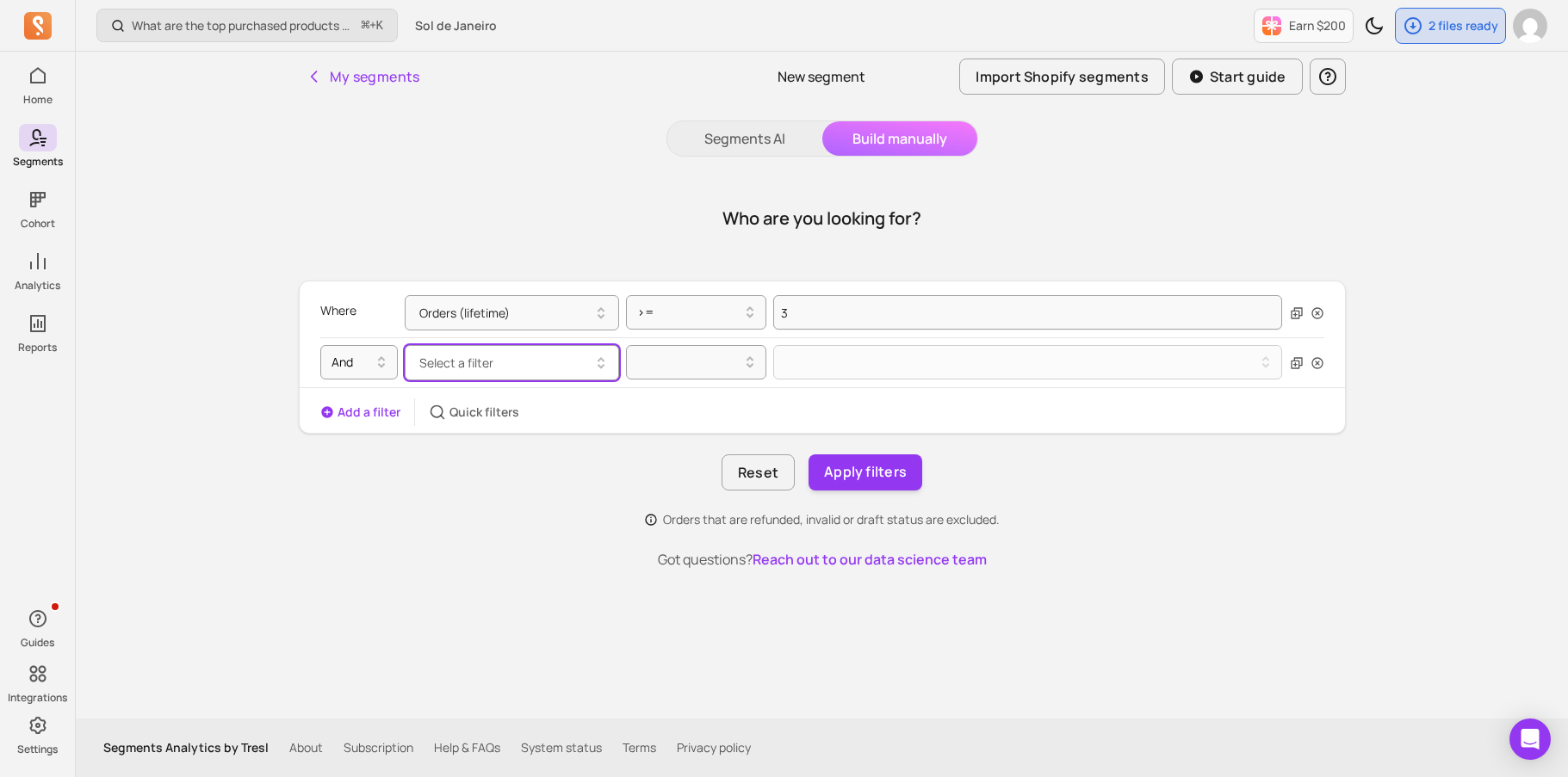
click at [459, 359] on span "Select a filter" at bounding box center [456, 362] width 74 height 16
click at [351, 357] on div at bounding box center [352, 362] width 42 height 21
click at [438, 360] on span "Select a filter" at bounding box center [456, 362] width 74 height 16
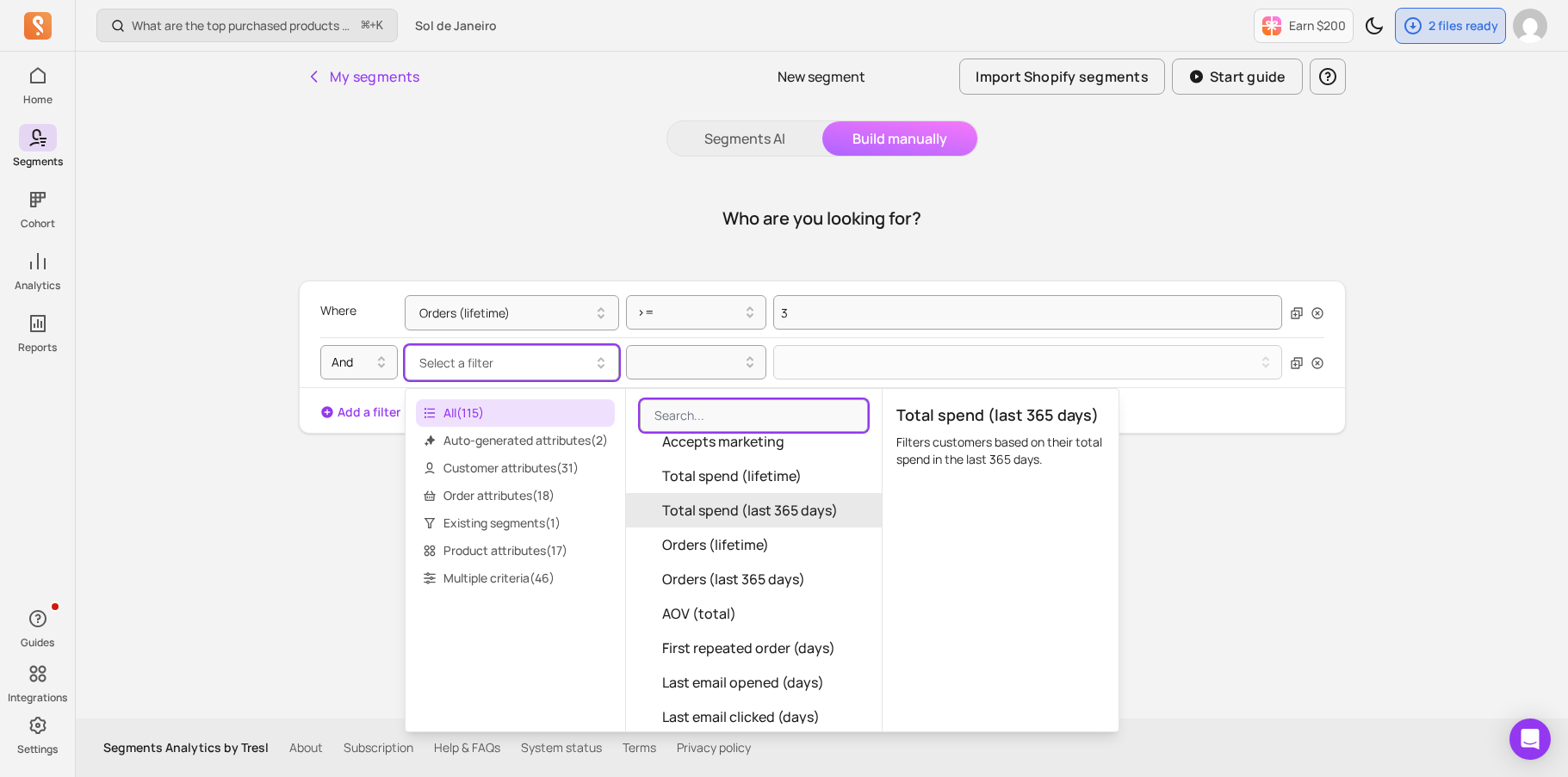
scroll to position [350, 0]
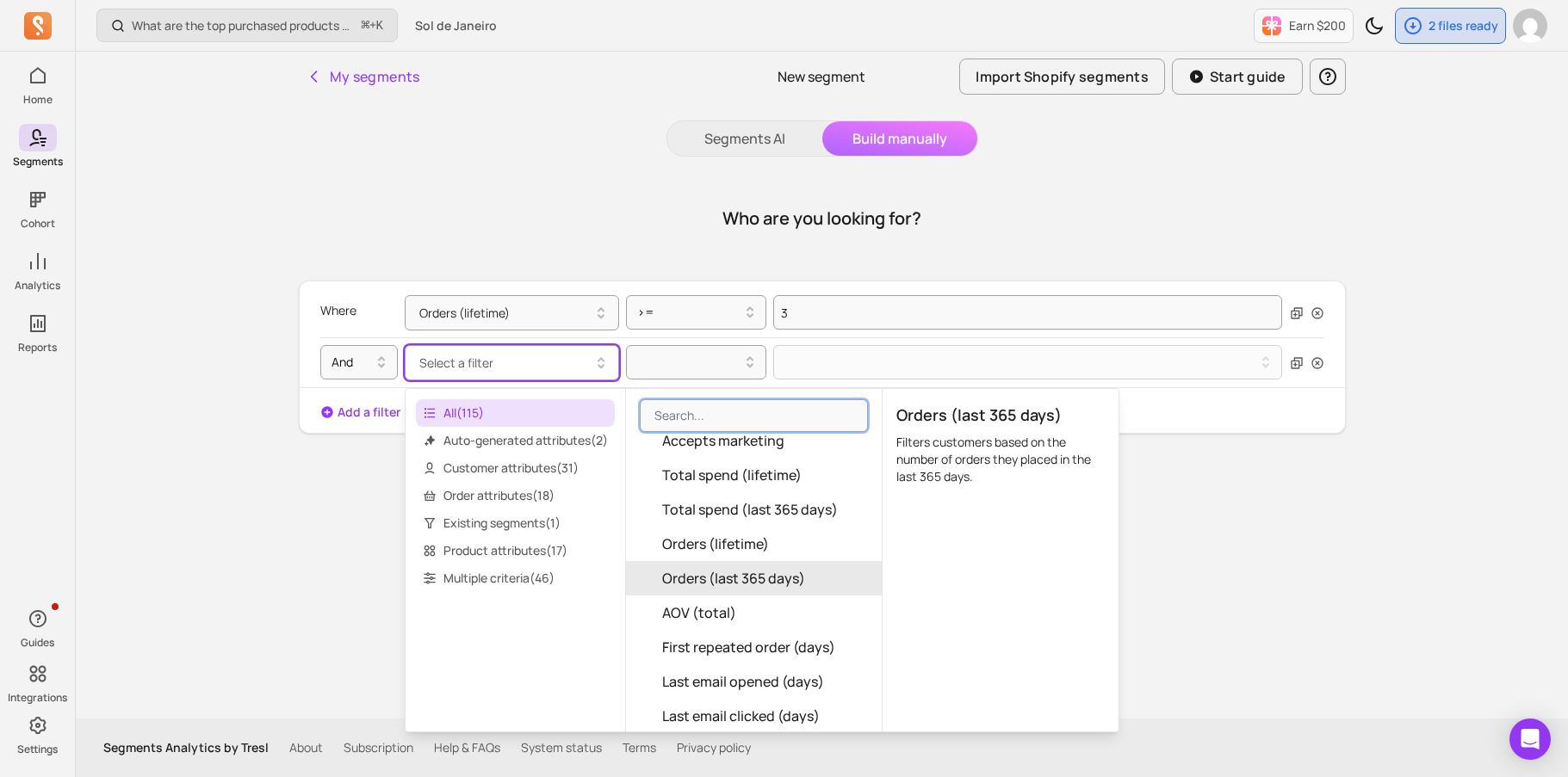
click at [736, 576] on span "Orders (last 365 days)" at bounding box center [733, 578] width 142 height 21
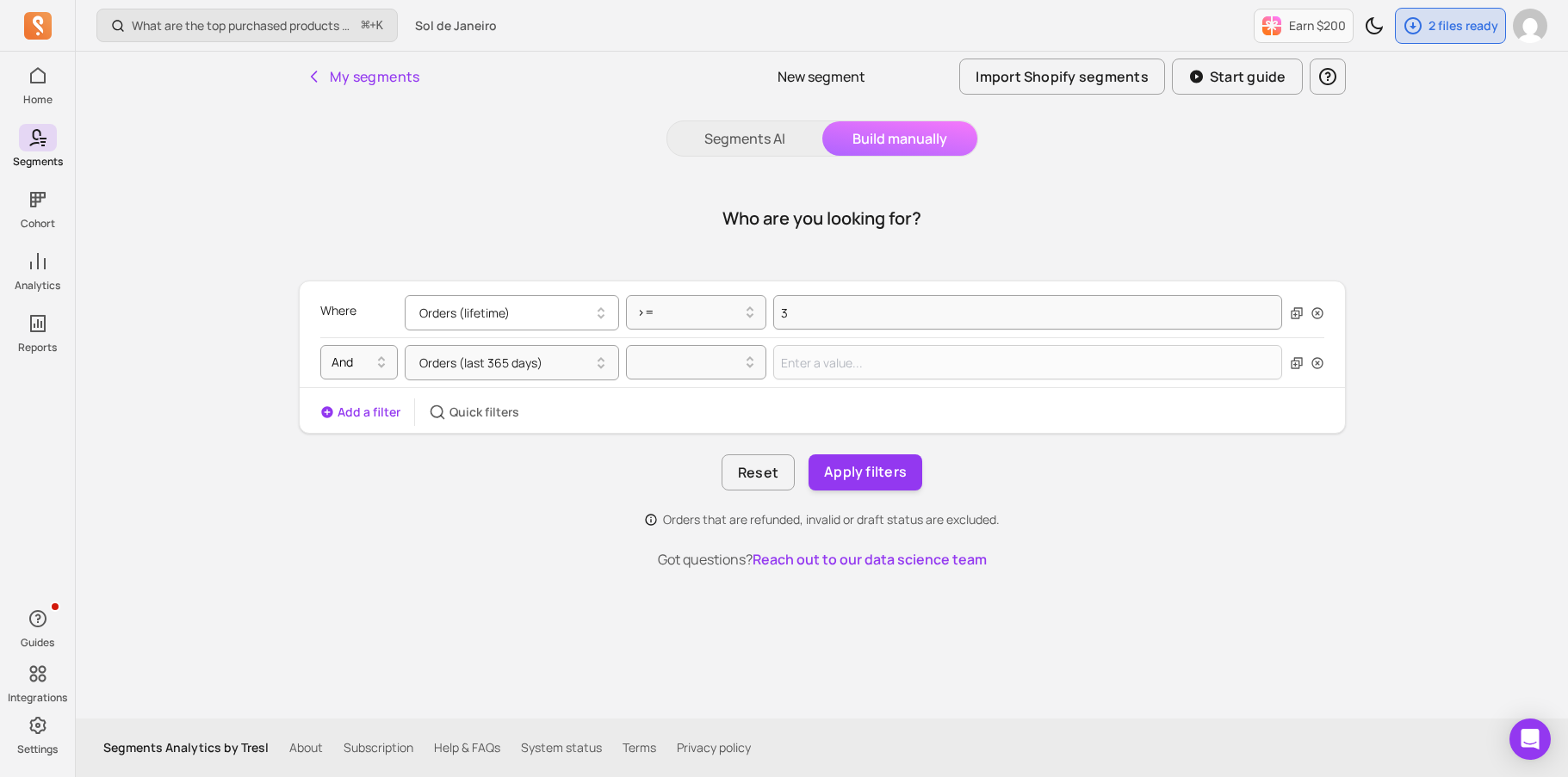
click at [543, 316] on button "Orders (lifetime)" at bounding box center [511, 312] width 214 height 35
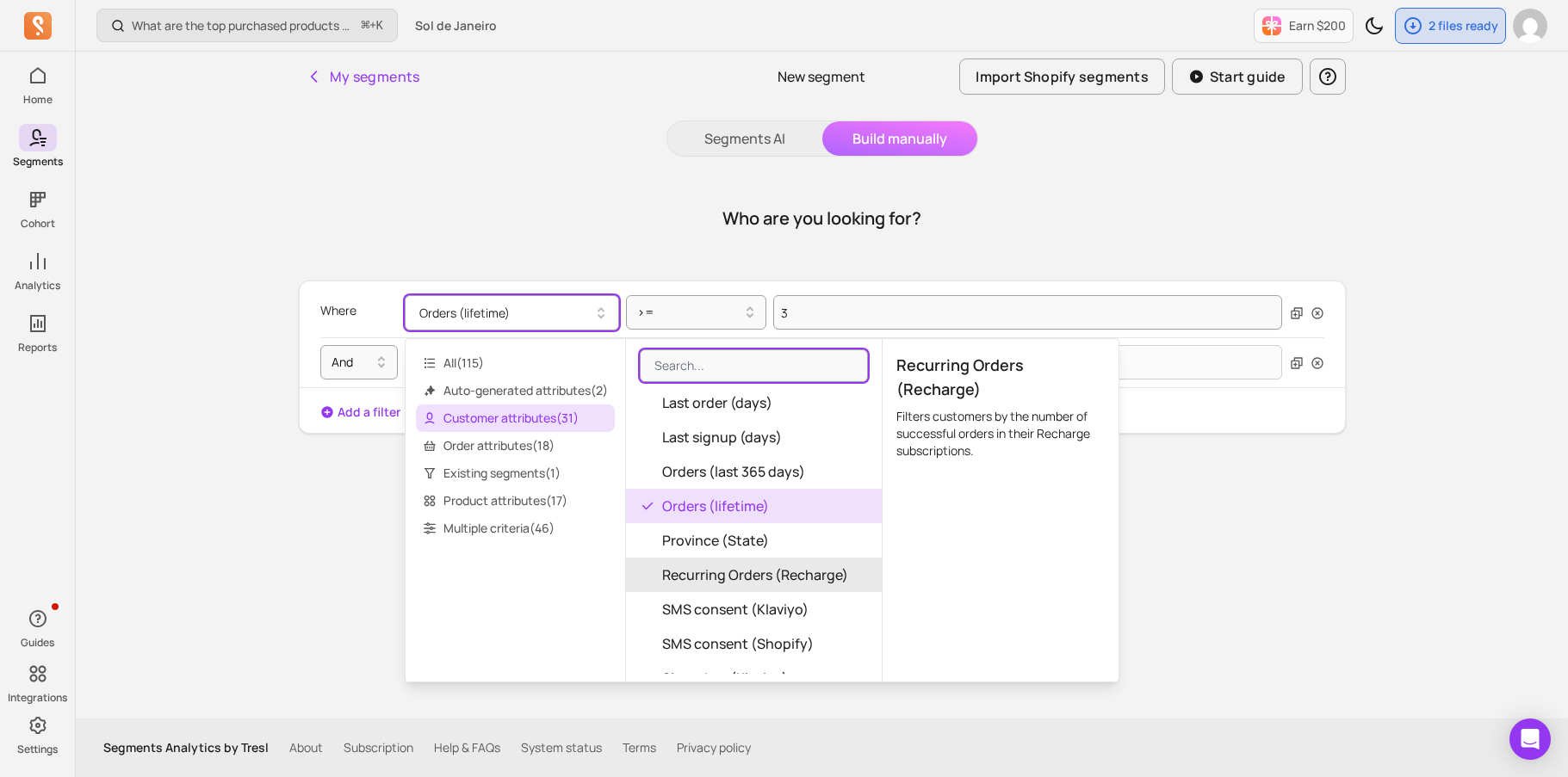
scroll to position [559, 0]
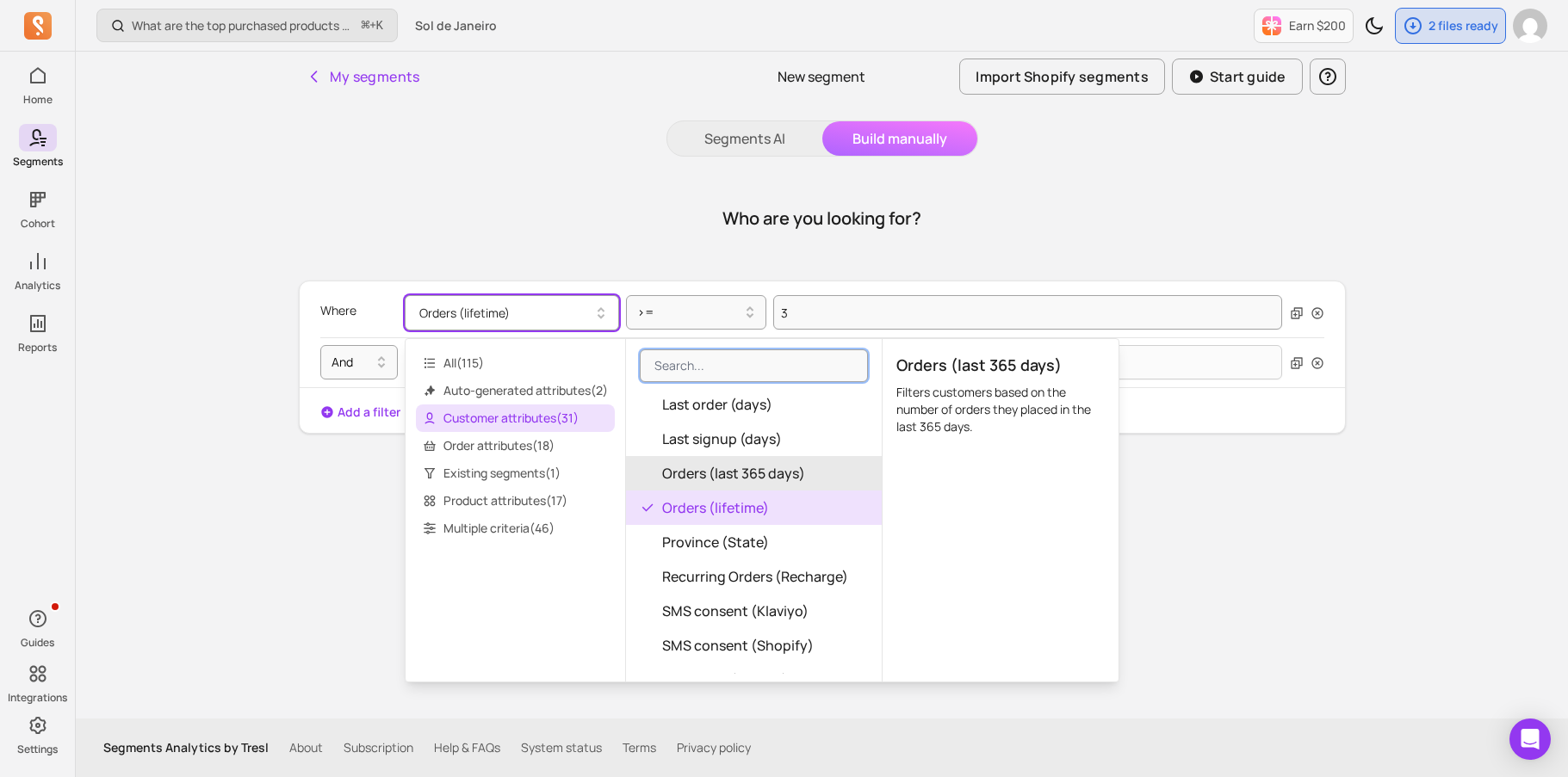
click at [690, 465] on span "Orders (last 365 days)" at bounding box center [733, 473] width 142 height 21
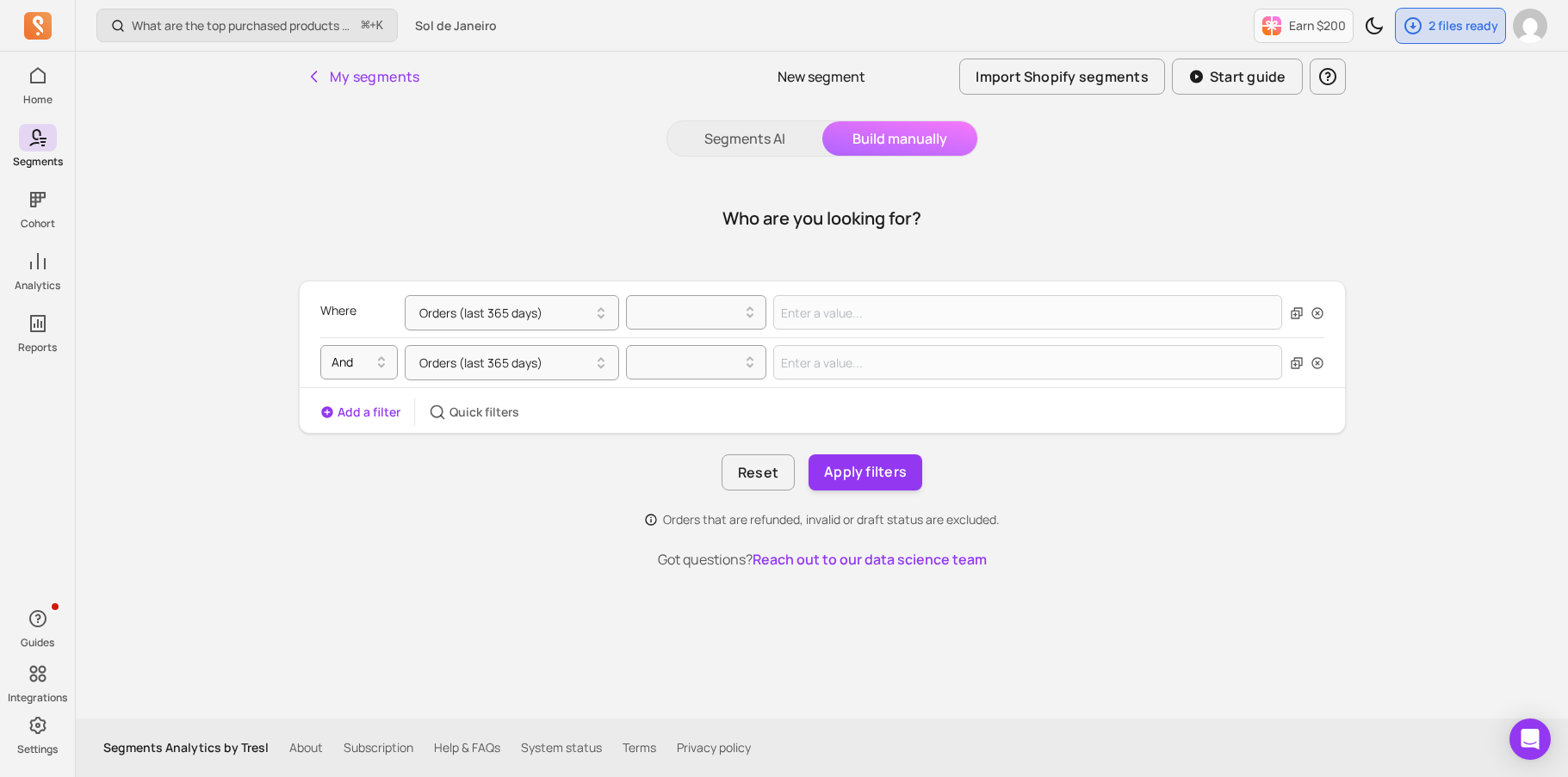
click at [677, 284] on div "Where Orders (last 365 days) And Orders (last 365 days) Add a filter Quick filt…" at bounding box center [823, 357] width 1047 height 153
click at [1315, 359] on icon "button" at bounding box center [1317, 363] width 14 height 14
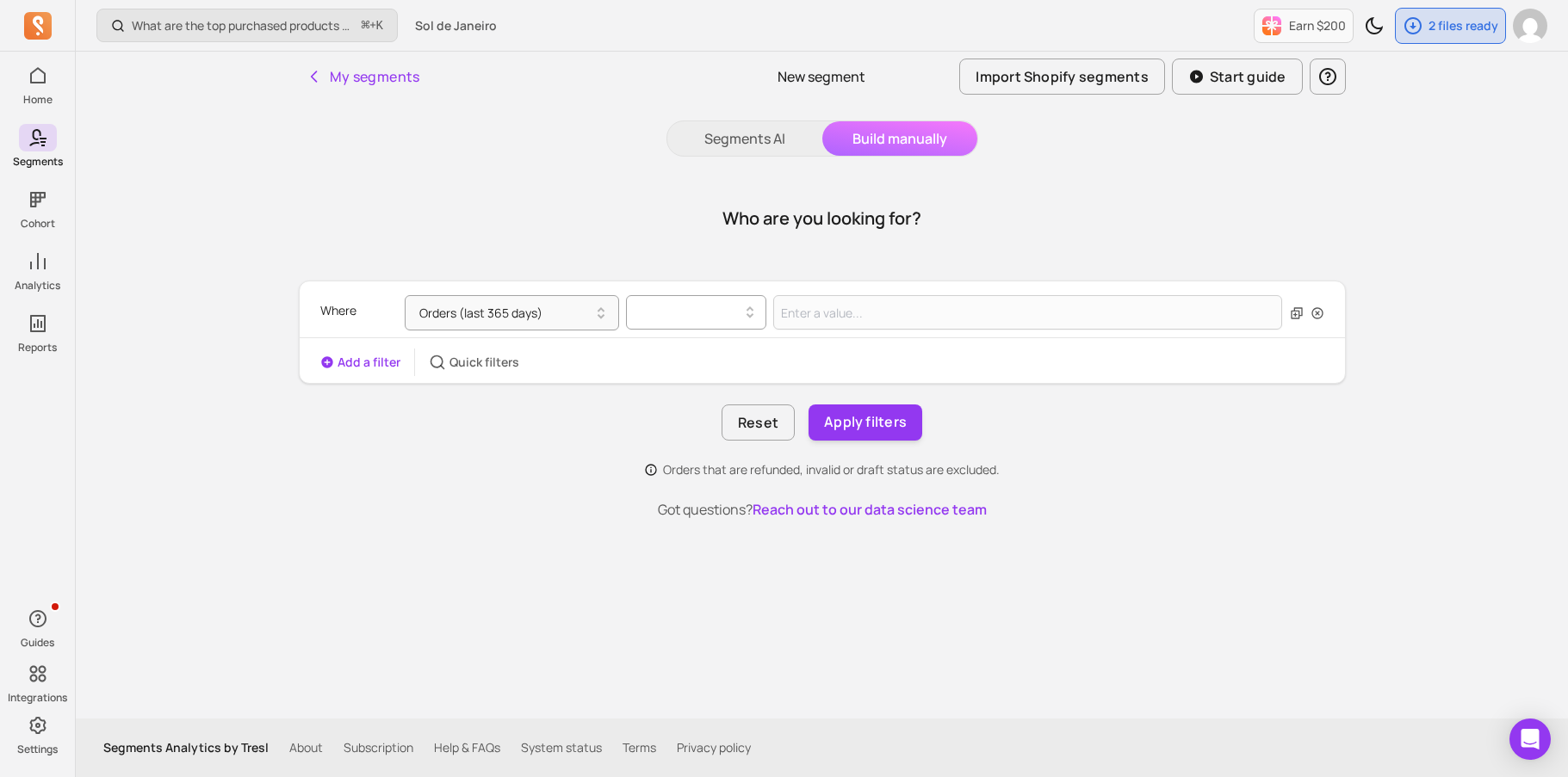
click at [641, 308] on div at bounding box center [689, 312] width 104 height 21
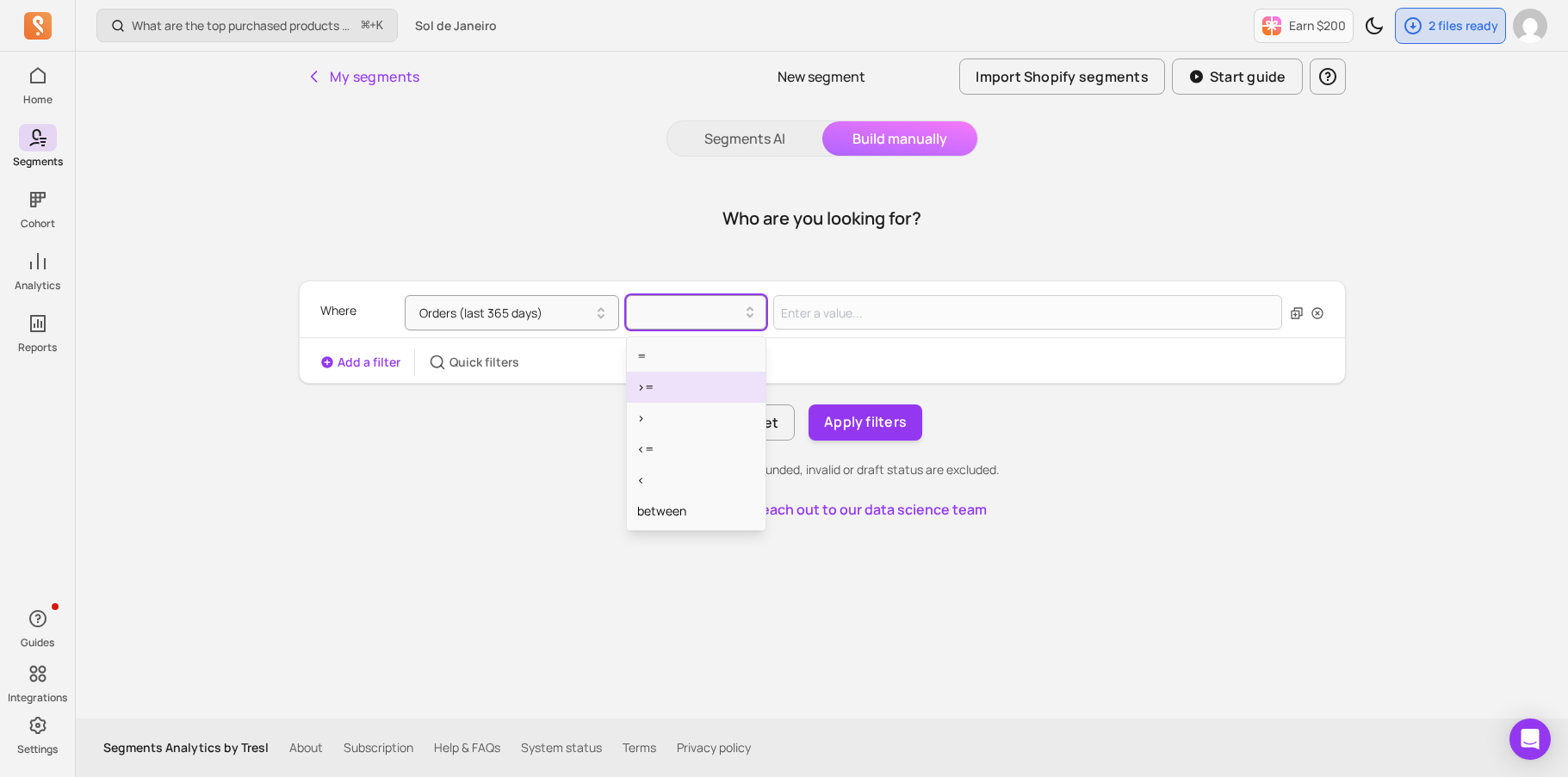
click at [656, 392] on div ">=" at bounding box center [695, 387] width 139 height 31
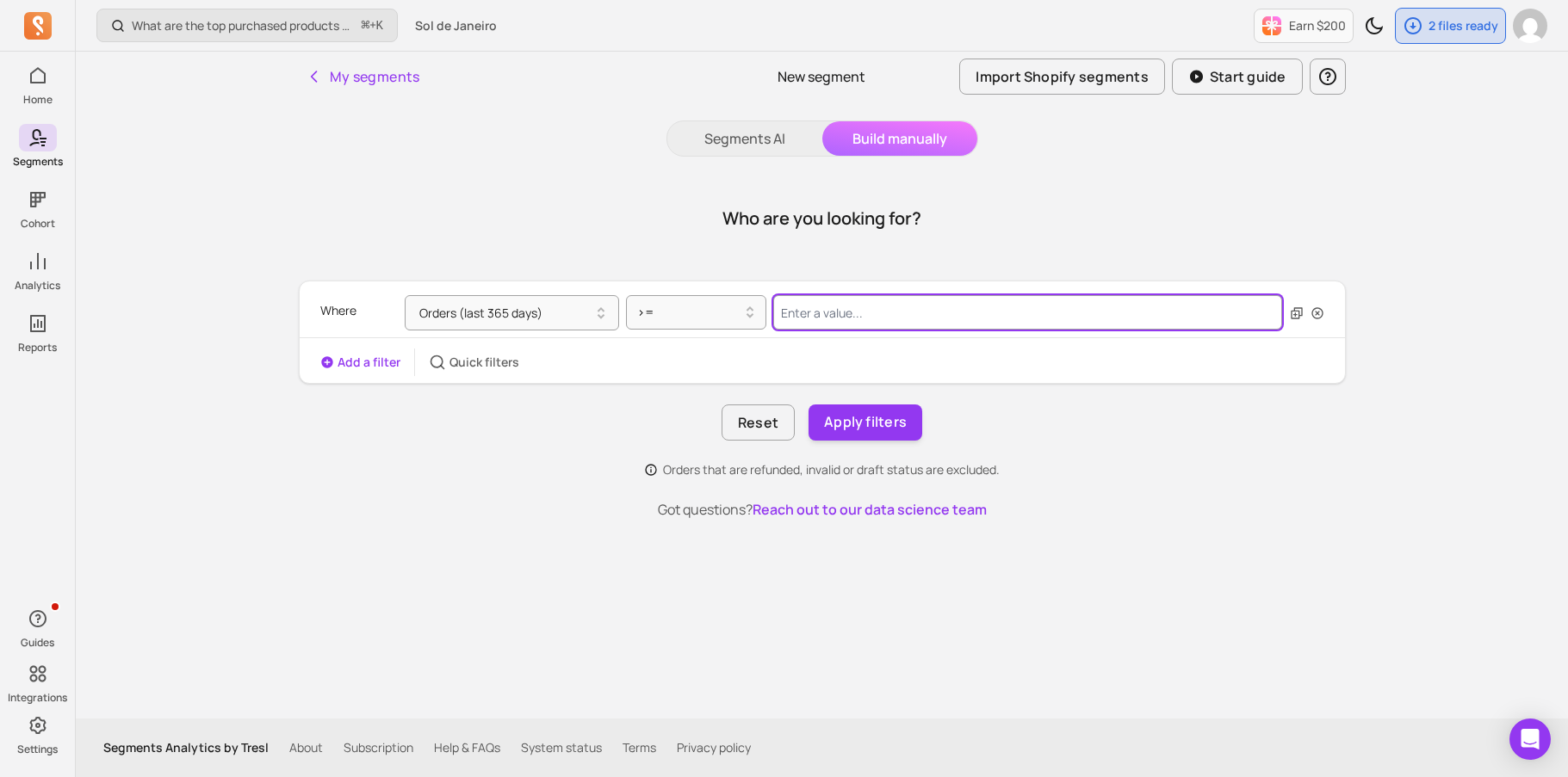
click at [871, 302] on input "Value for filter clause" at bounding box center [1028, 312] width 509 height 35
type input "3"
click at [636, 537] on div "Who are you looking for? Where Orders (last 365 days) >= 3 Add a filter Quick f…" at bounding box center [823, 414] width 1047 height 473
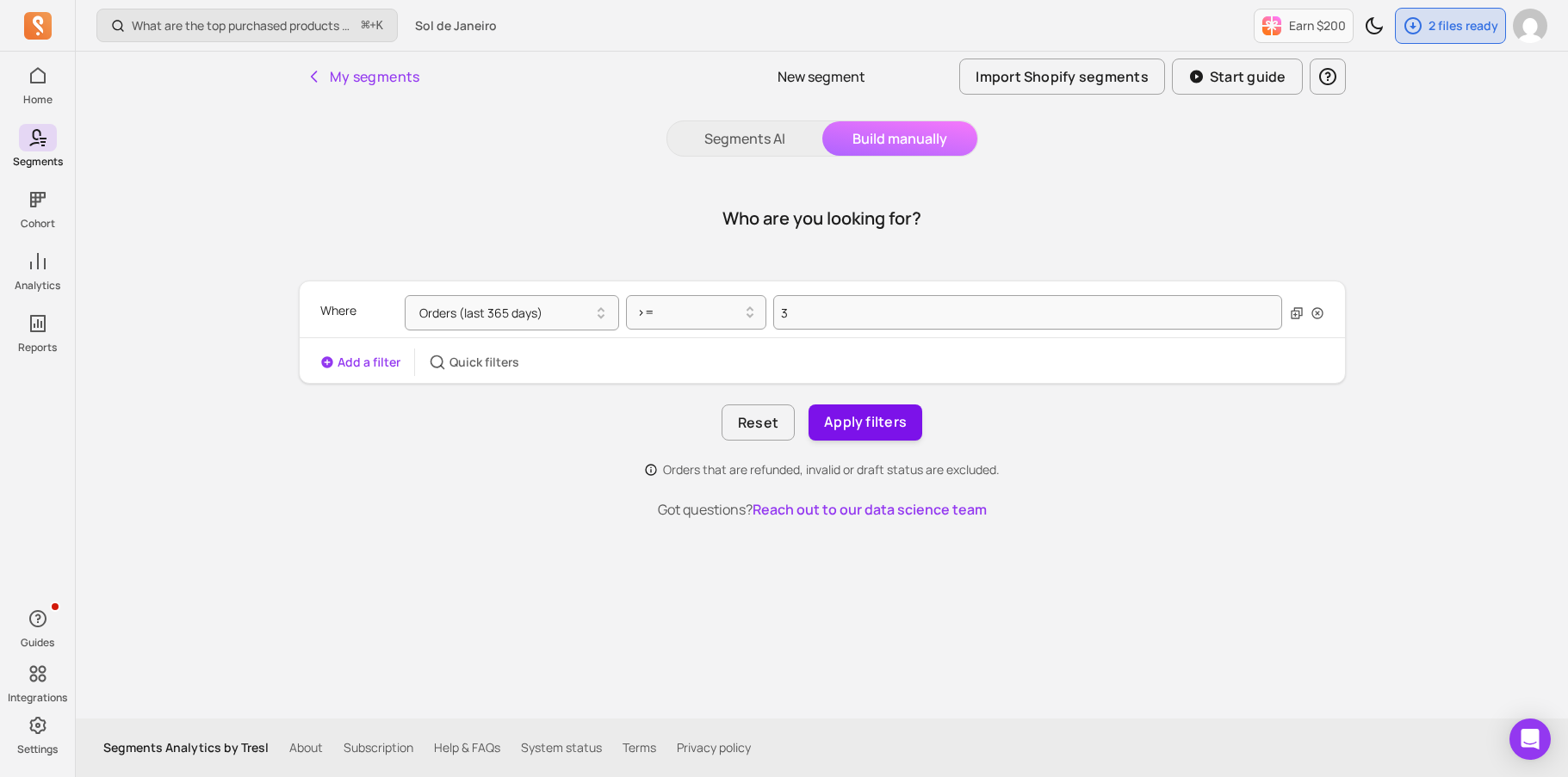
click at [860, 421] on button "Apply filters" at bounding box center [865, 422] width 113 height 36
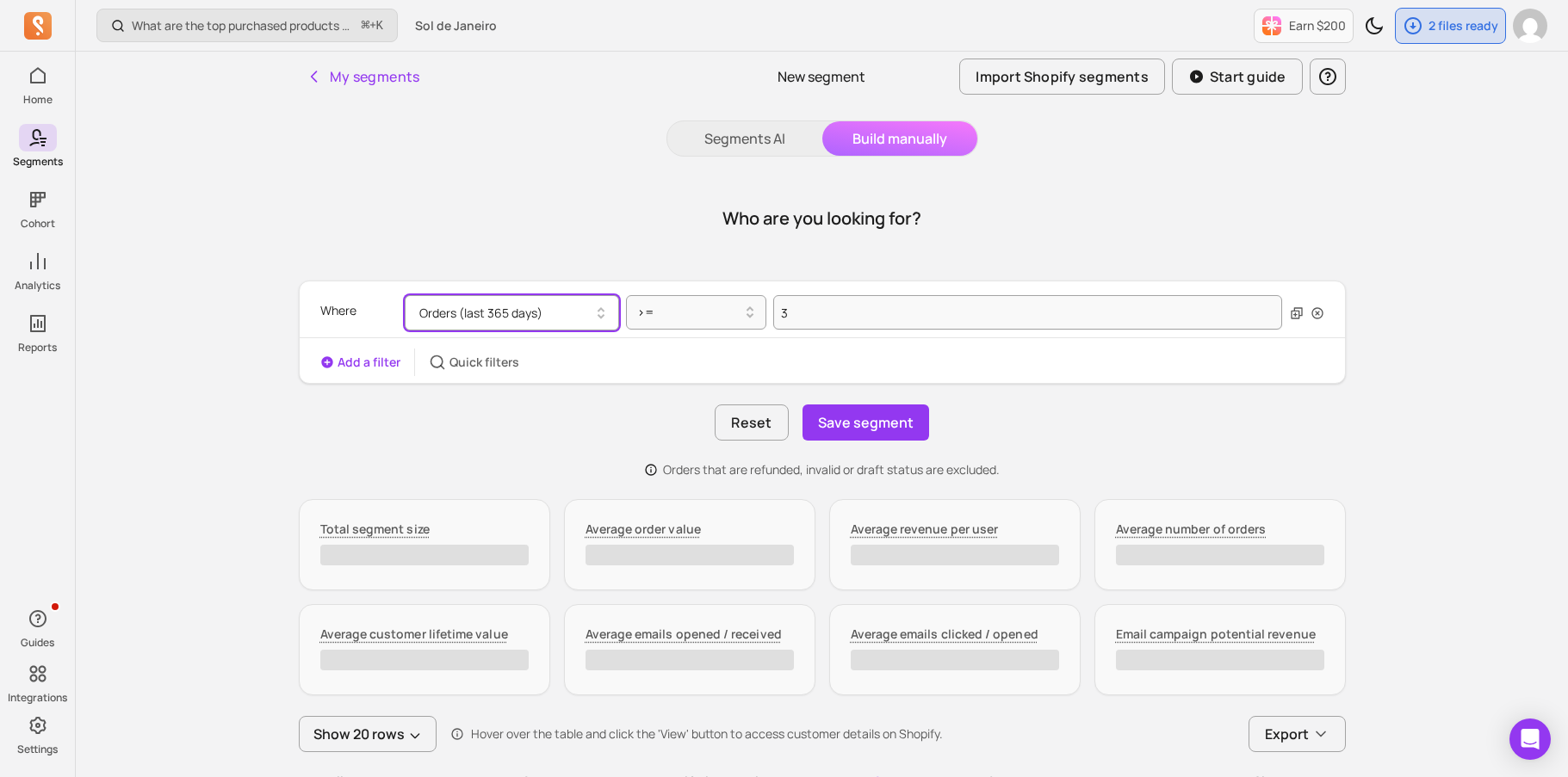
click at [525, 319] on button "Orders (last 365 days)" at bounding box center [511, 312] width 214 height 35
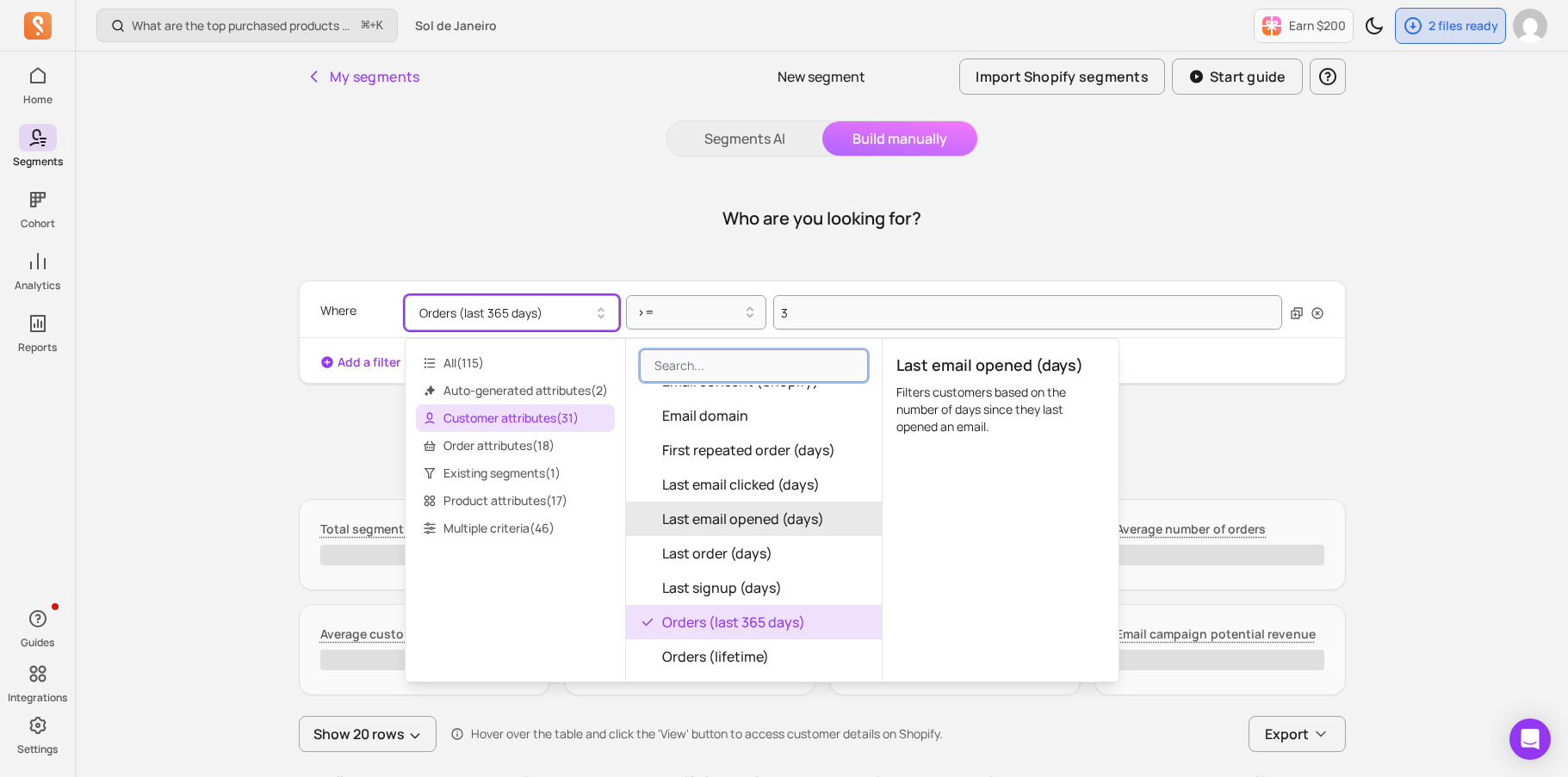
scroll to position [538, 0]
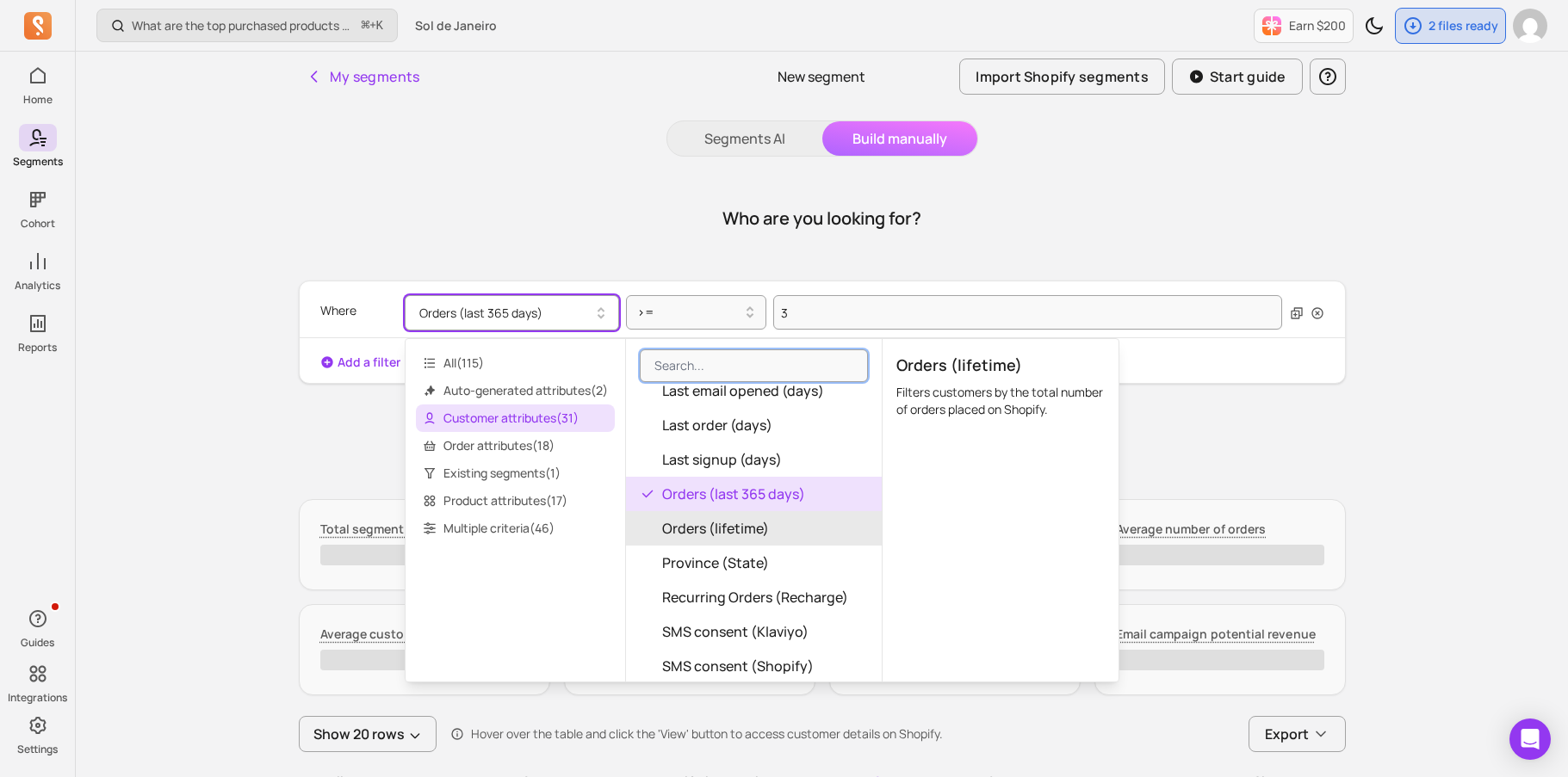
click at [776, 523] on button "Orders (lifetime)" at bounding box center [753, 528] width 256 height 35
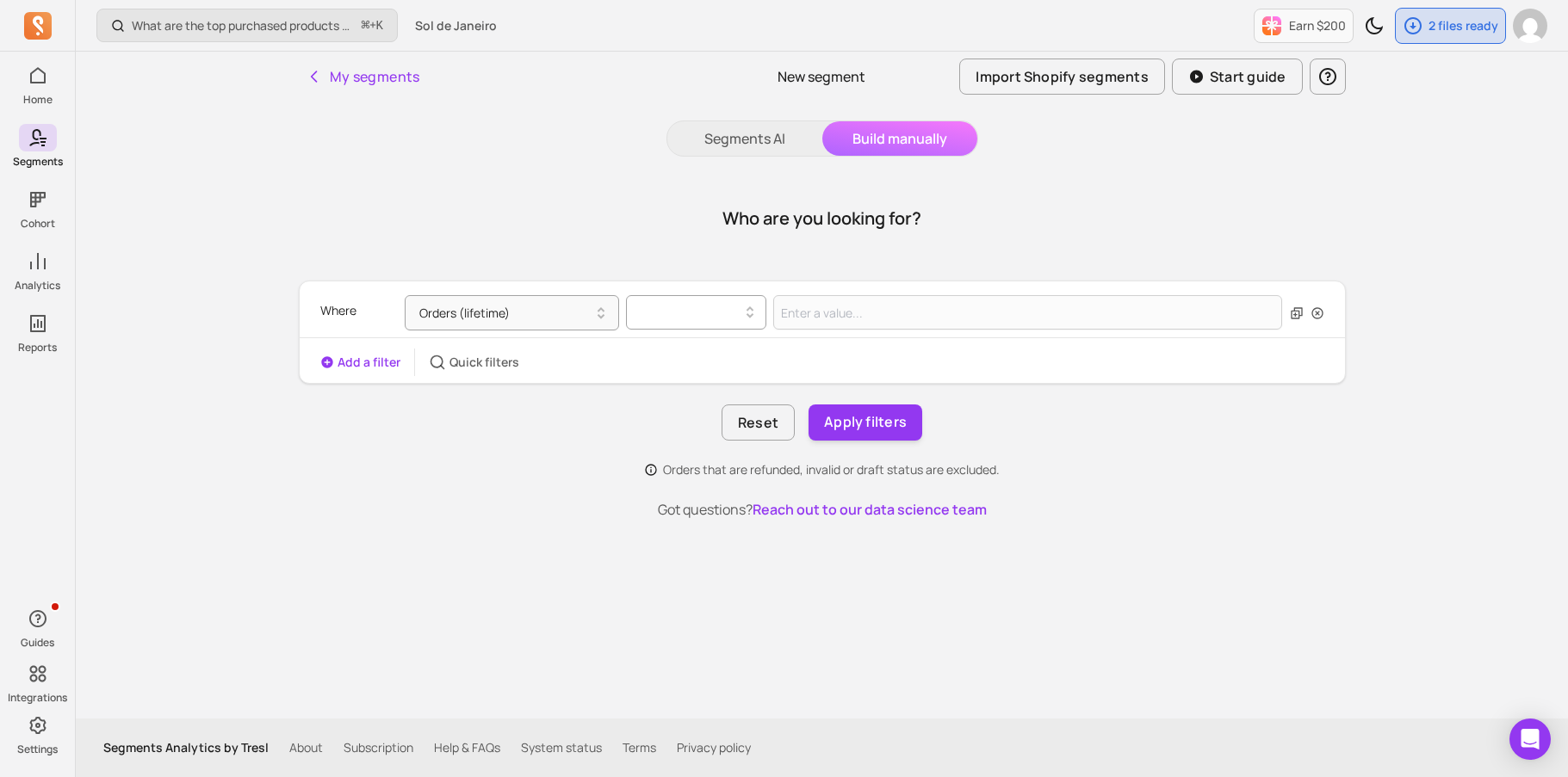
click at [707, 300] on div at bounding box center [689, 312] width 122 height 27
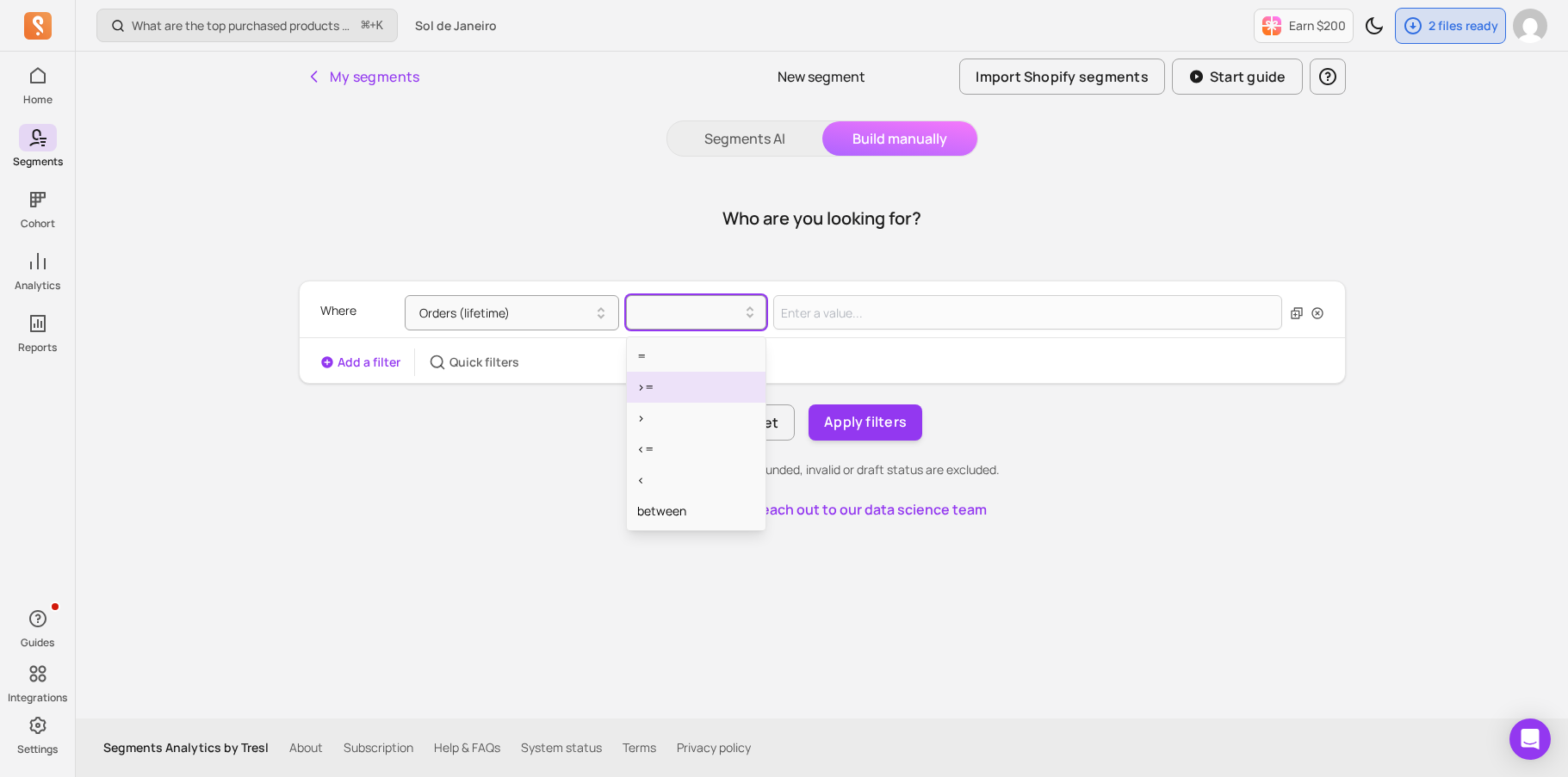
click at [690, 399] on div ">=" at bounding box center [695, 387] width 139 height 31
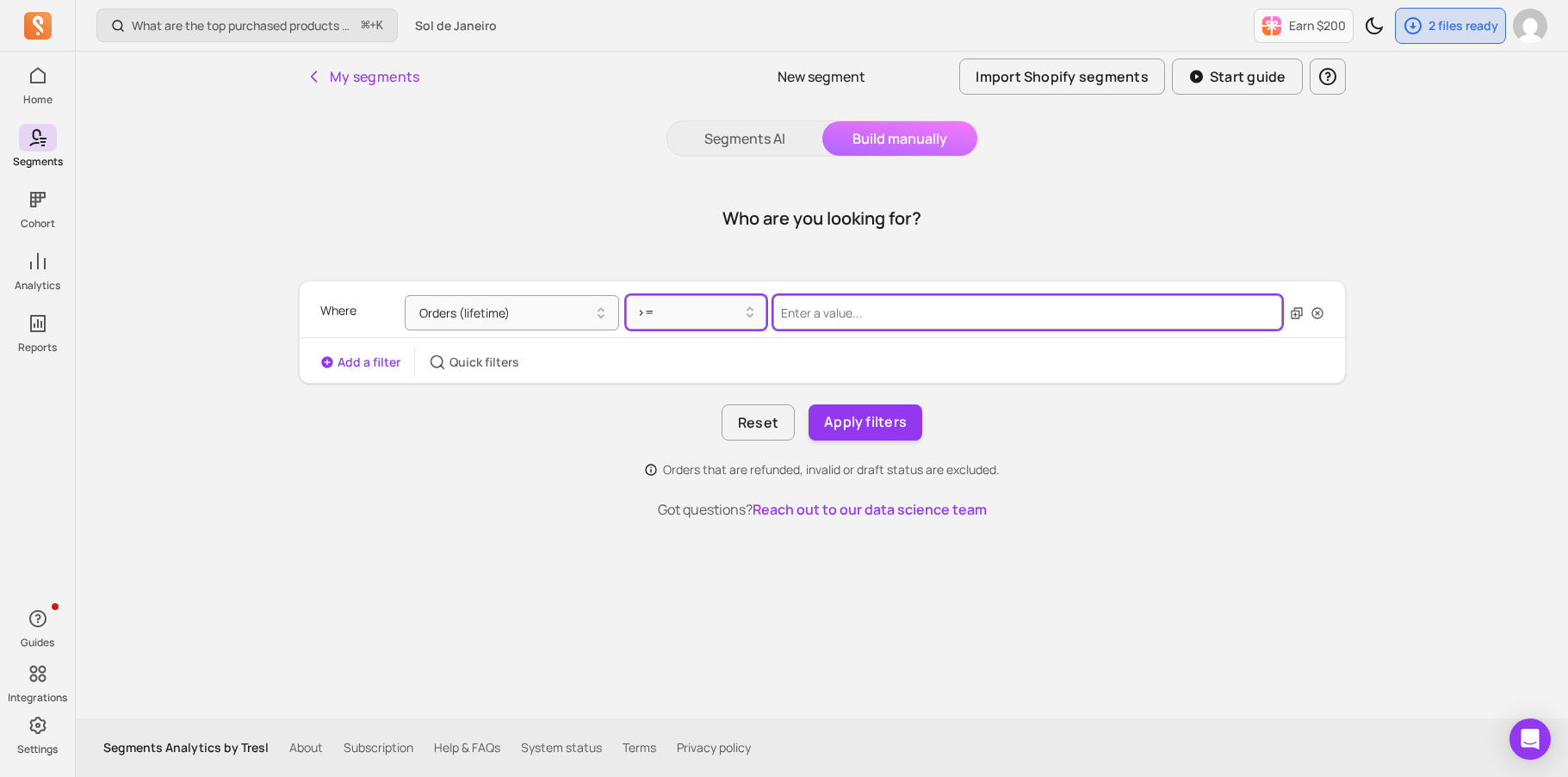
click at [859, 317] on input "Value for filter clause" at bounding box center [1028, 312] width 509 height 35
type input "2"
type input "3"
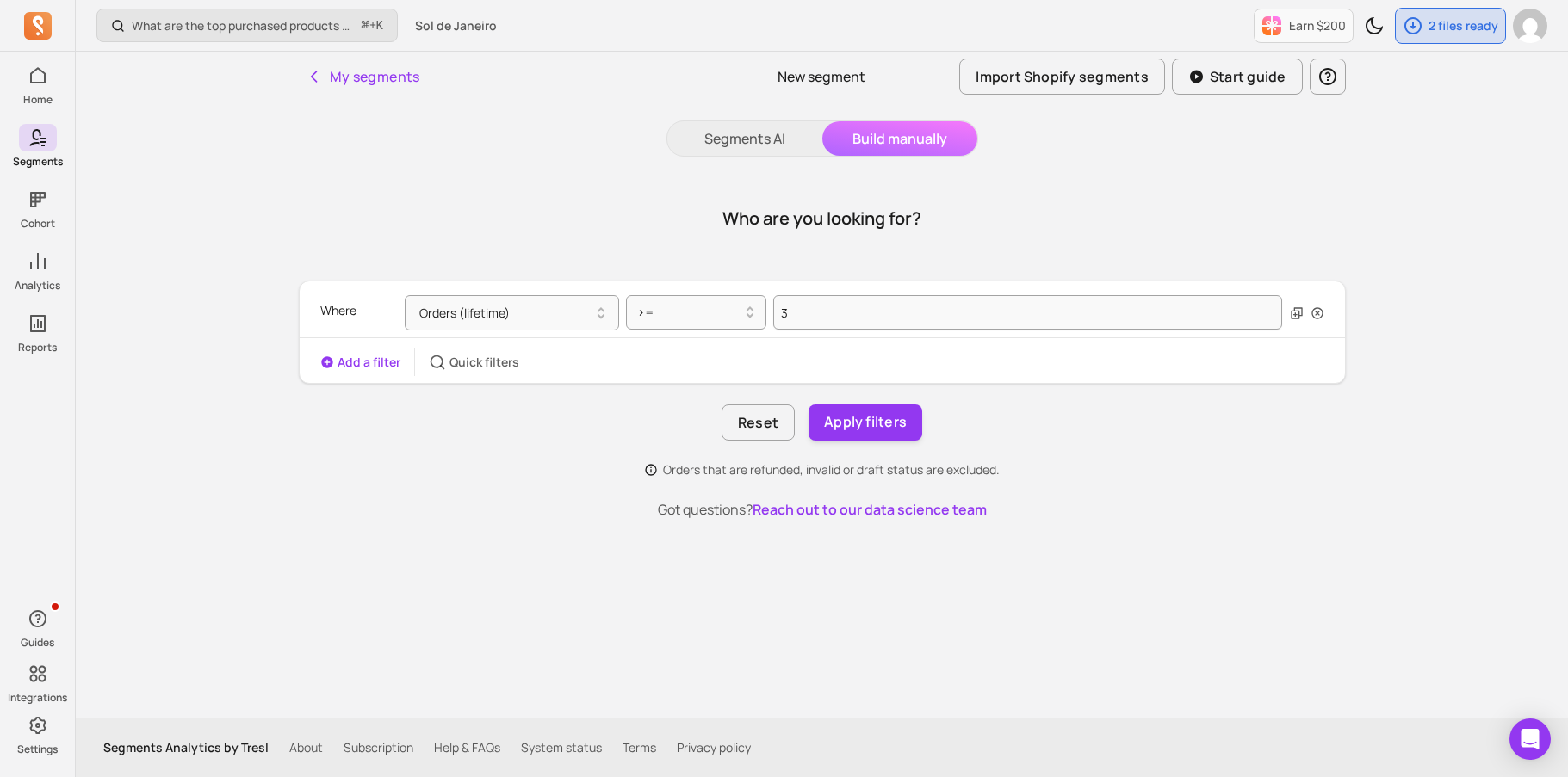
click at [520, 479] on div "Who are you looking for? Where Orders (lifetime) >= 3 Add a filter Quick filter…" at bounding box center [823, 348] width 1047 height 342
click at [365, 351] on div "Add a filter Quick filters" at bounding box center [419, 362] width 199 height 27
click at [367, 361] on button "Add a filter" at bounding box center [359, 362] width 80 height 17
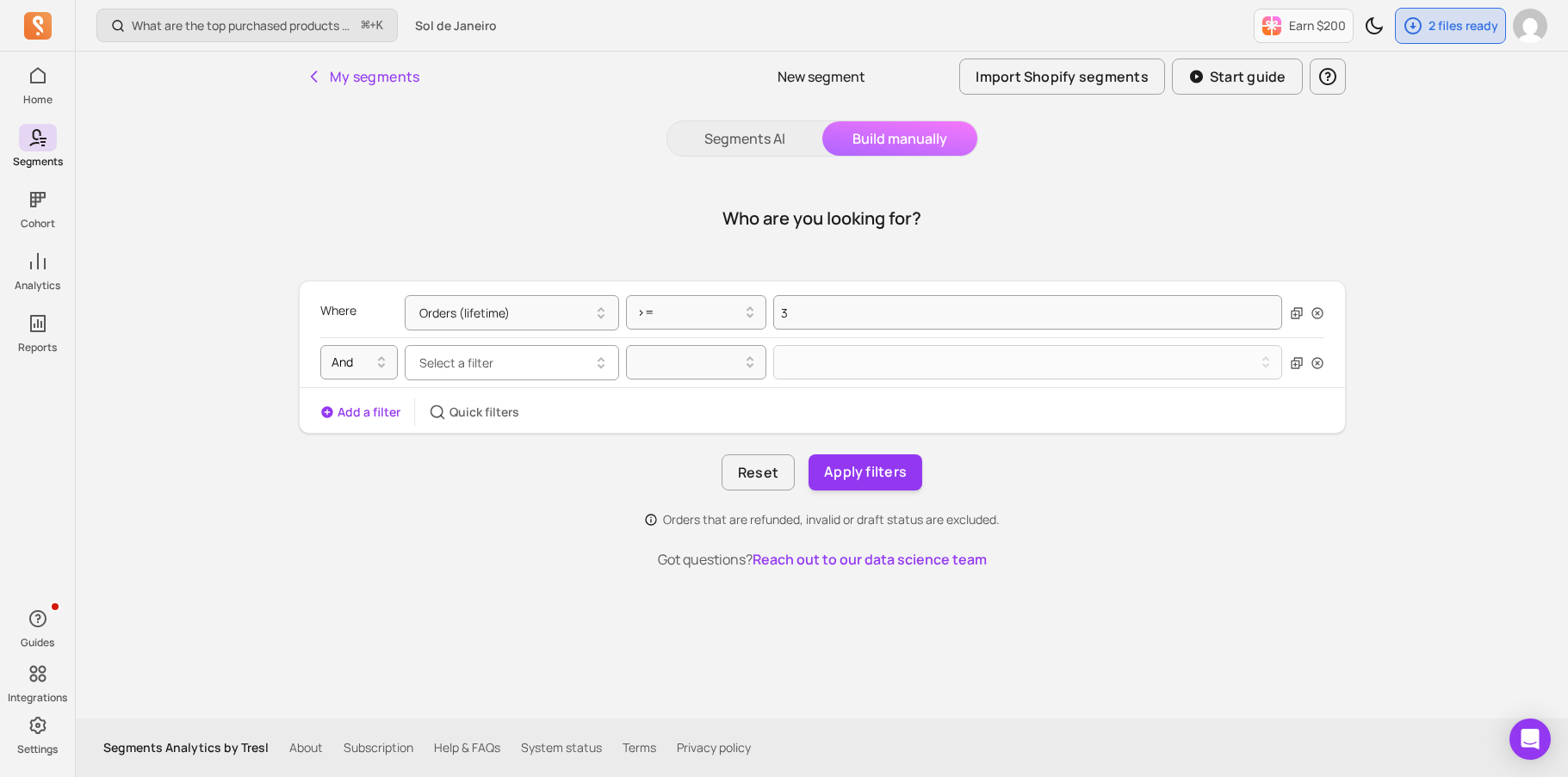
click at [453, 368] on span "Select a filter" at bounding box center [456, 362] width 74 height 16
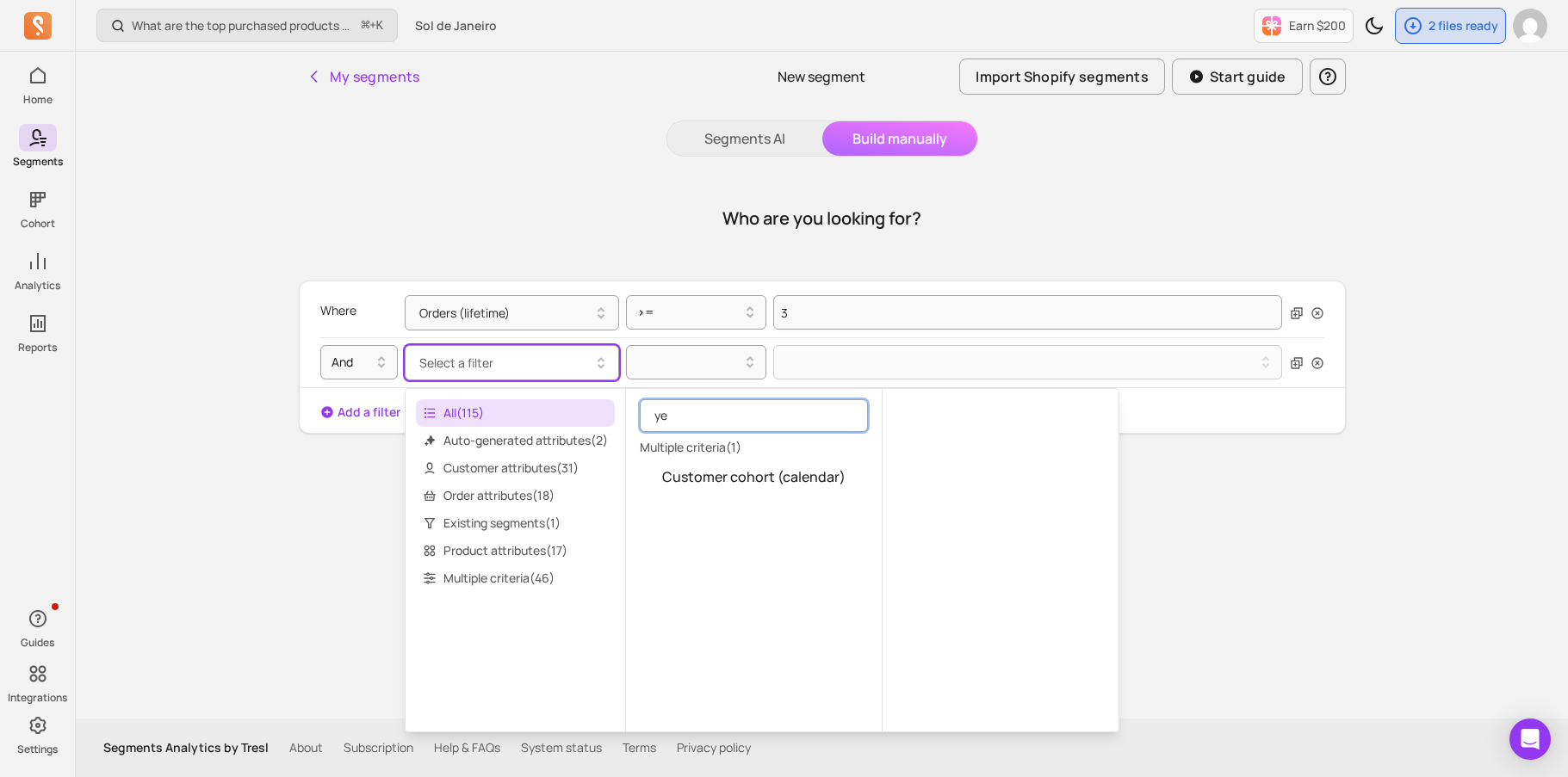
type input "y"
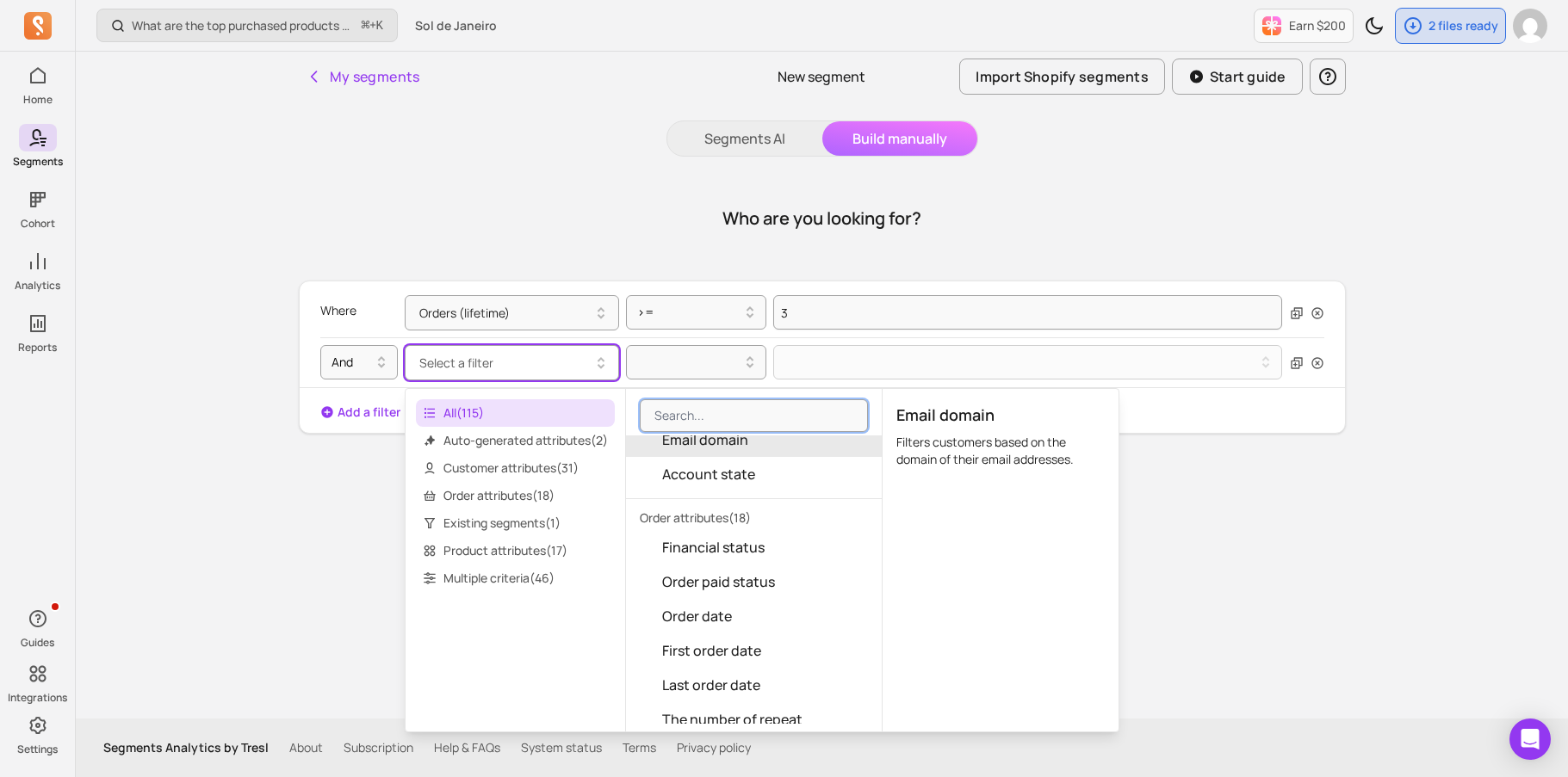
scroll to position [1184, 0]
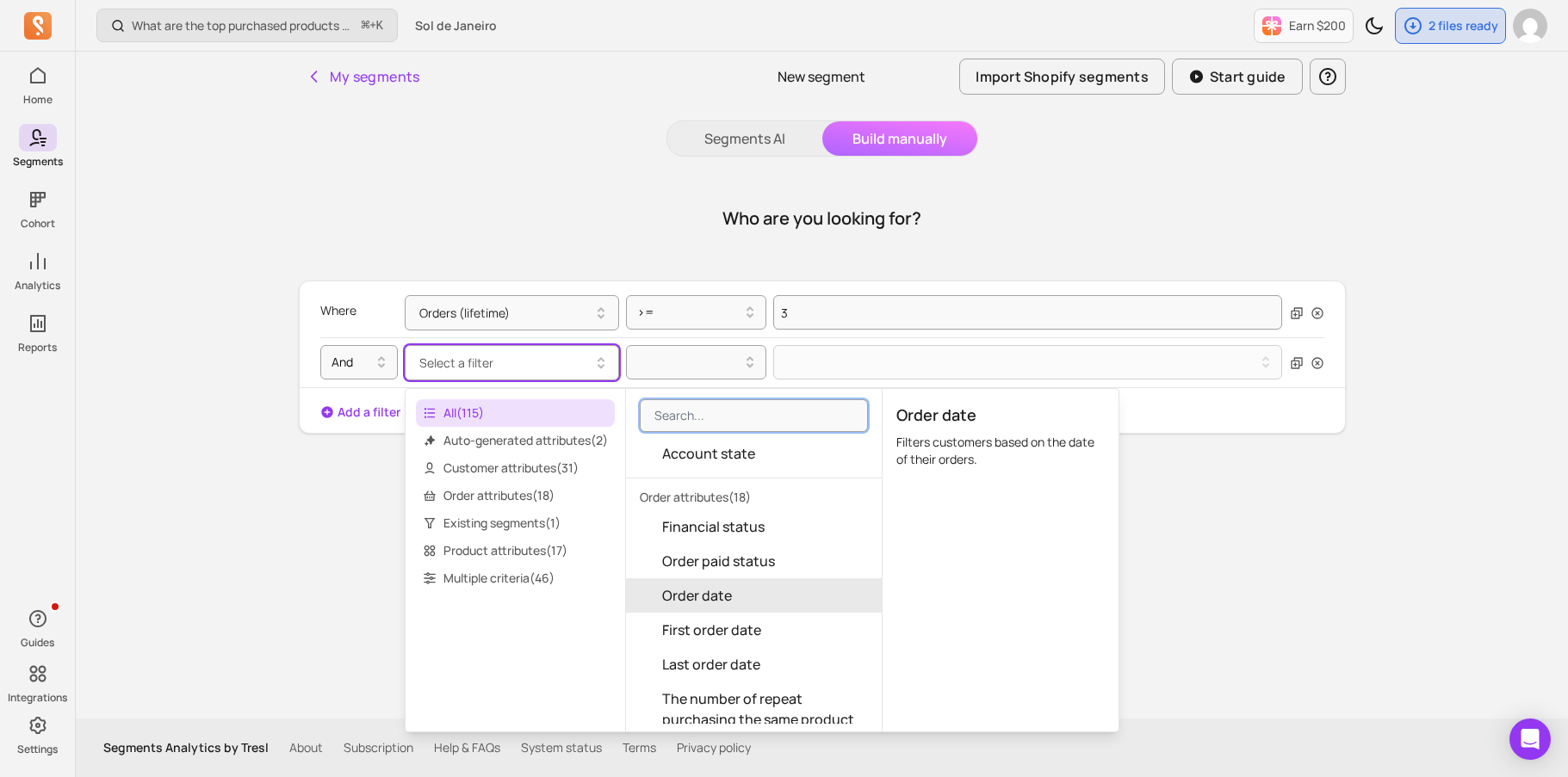
click at [792, 600] on button "Order date" at bounding box center [753, 595] width 256 height 35
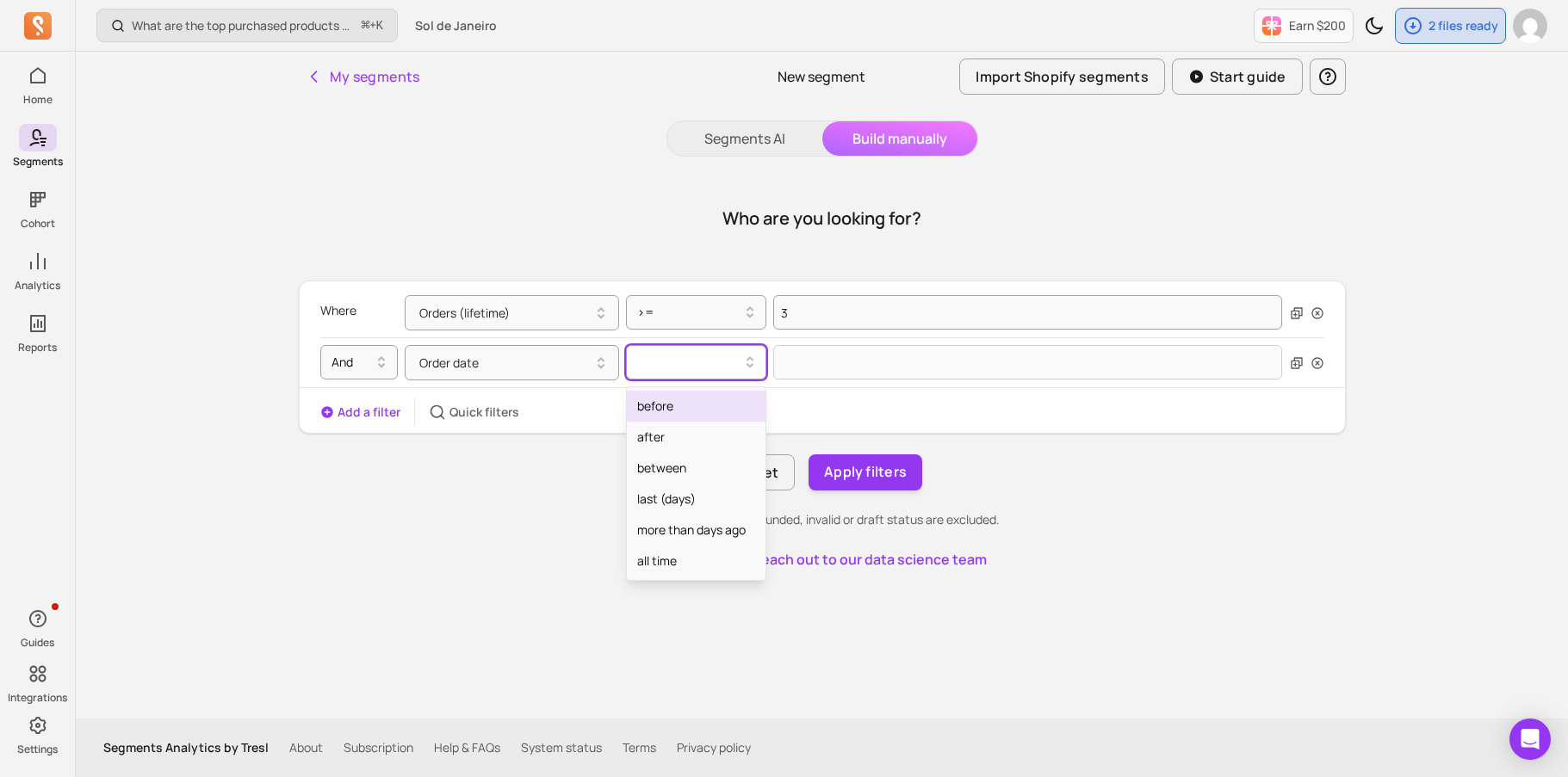
click at [678, 369] on div at bounding box center [689, 362] width 104 height 21
drag, startPoint x: 680, startPoint y: 498, endPoint x: 679, endPoint y: 471, distance: 27.0
click at [679, 471] on div "before after between last (days) more than days ago all time" at bounding box center [695, 484] width 139 height 192
click at [679, 471] on div "between" at bounding box center [695, 468] width 139 height 31
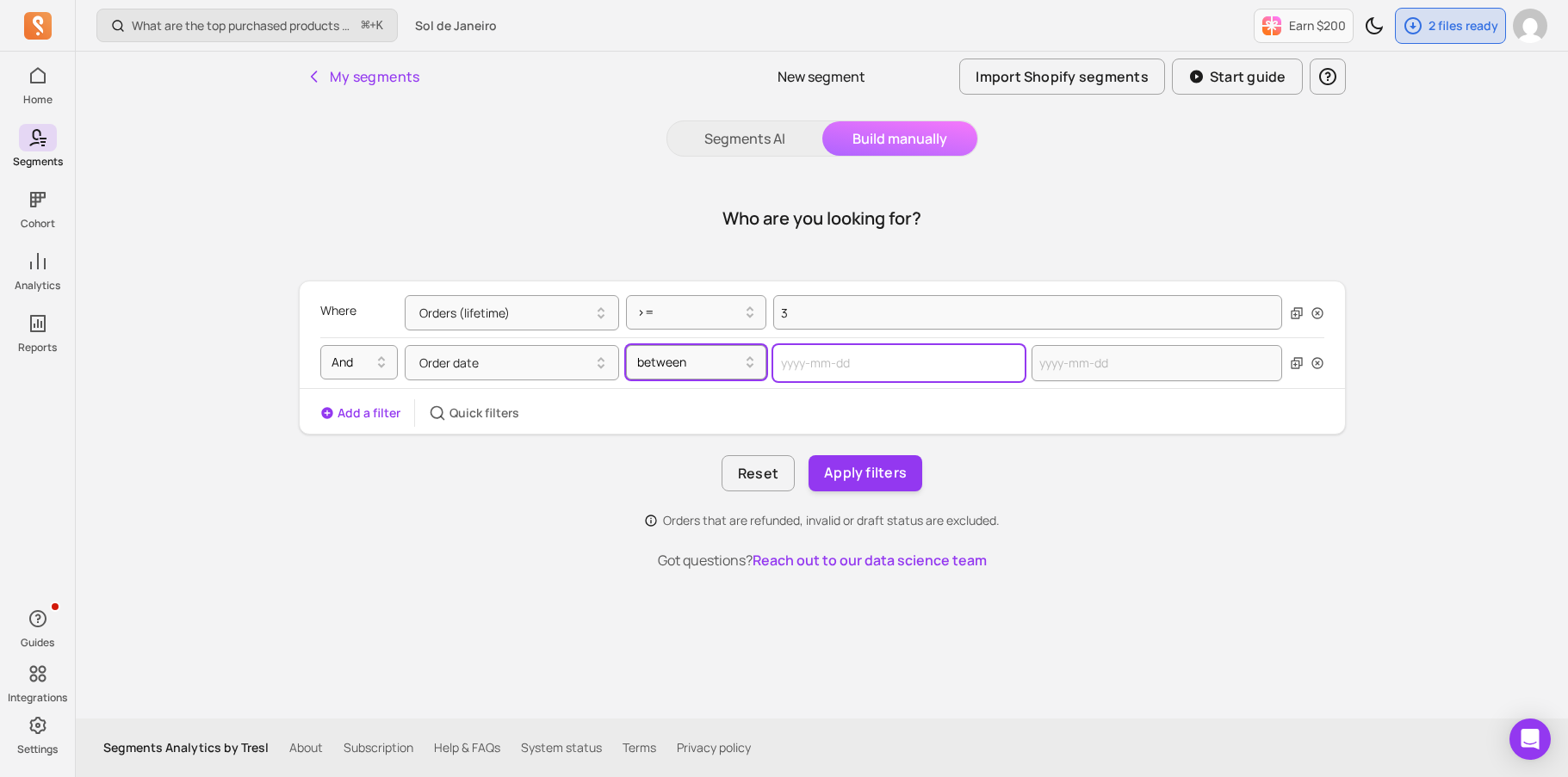
select select "2025"
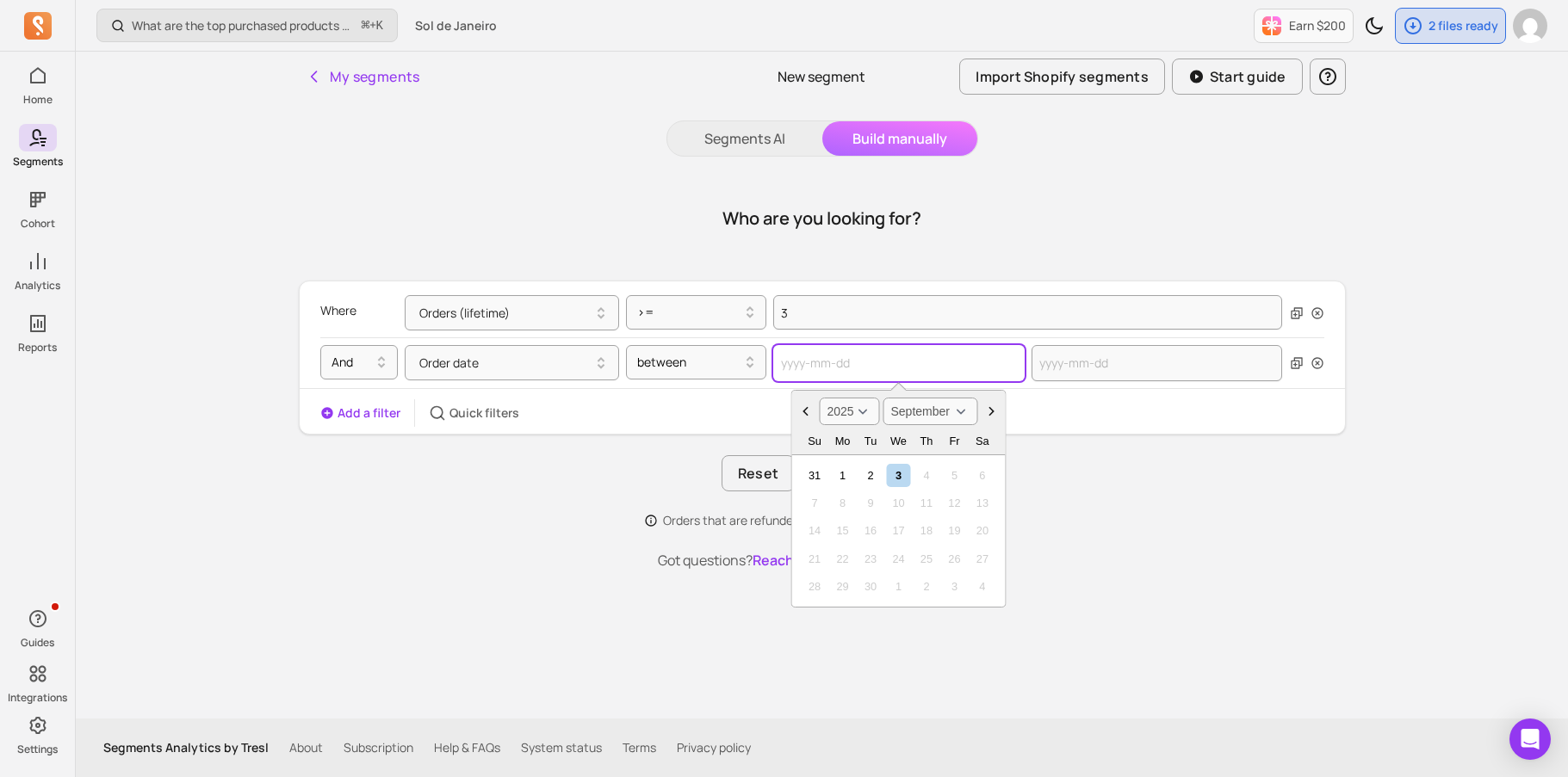
click at [818, 370] on input "text" at bounding box center [899, 363] width 251 height 36
click at [867, 416] on select "2000 2001 2002 2003 2004 2005 2006 2007 2008 2009 2010 2011 2012 2013 2014 2015…" at bounding box center [850, 411] width 60 height 27
click at [921, 407] on select "January February March April May June July August September October November De…" at bounding box center [930, 411] width 94 height 27
select select "January"
click at [901, 478] on div "1" at bounding box center [898, 475] width 24 height 24
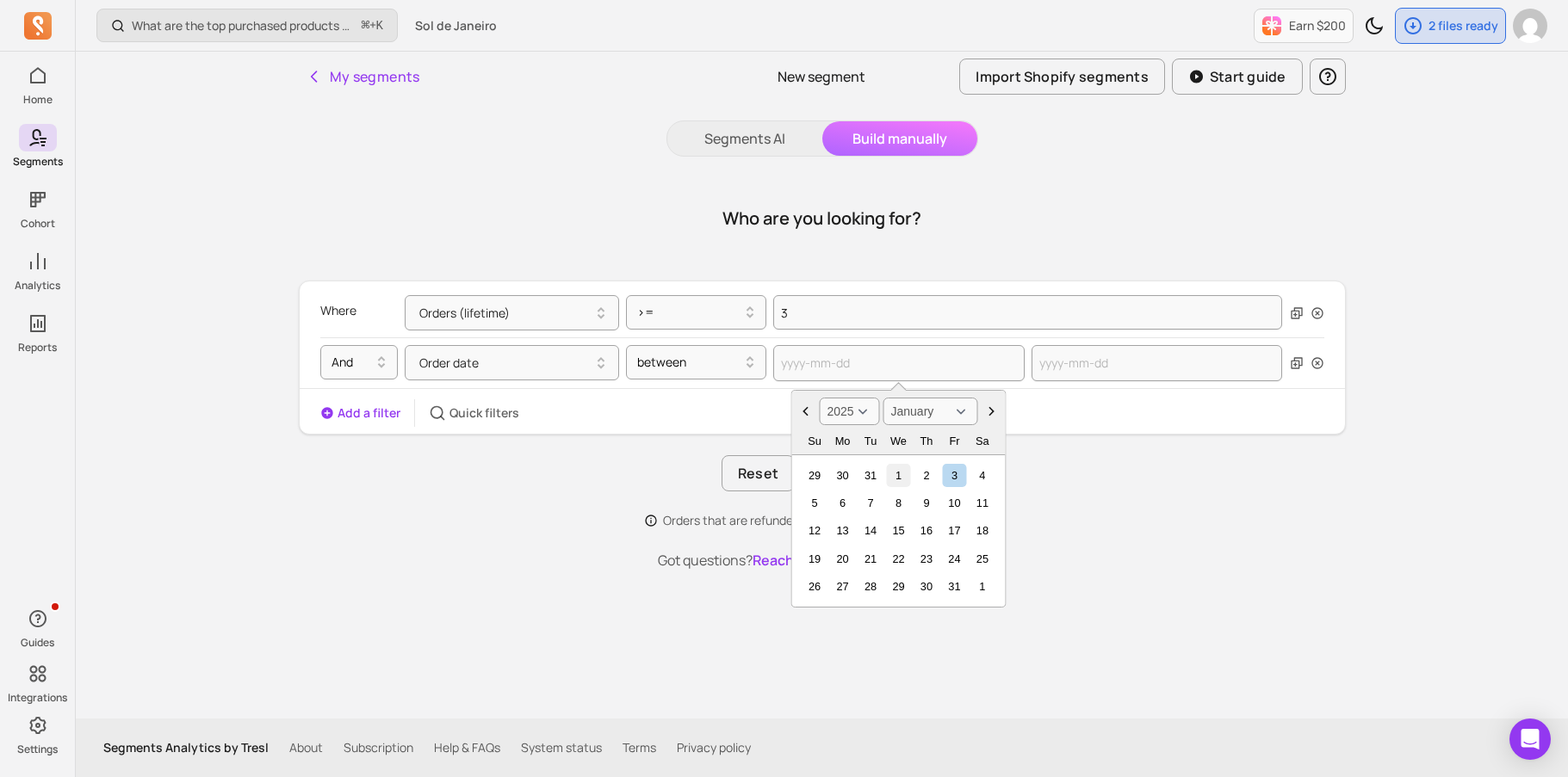
type input "[DATE]"
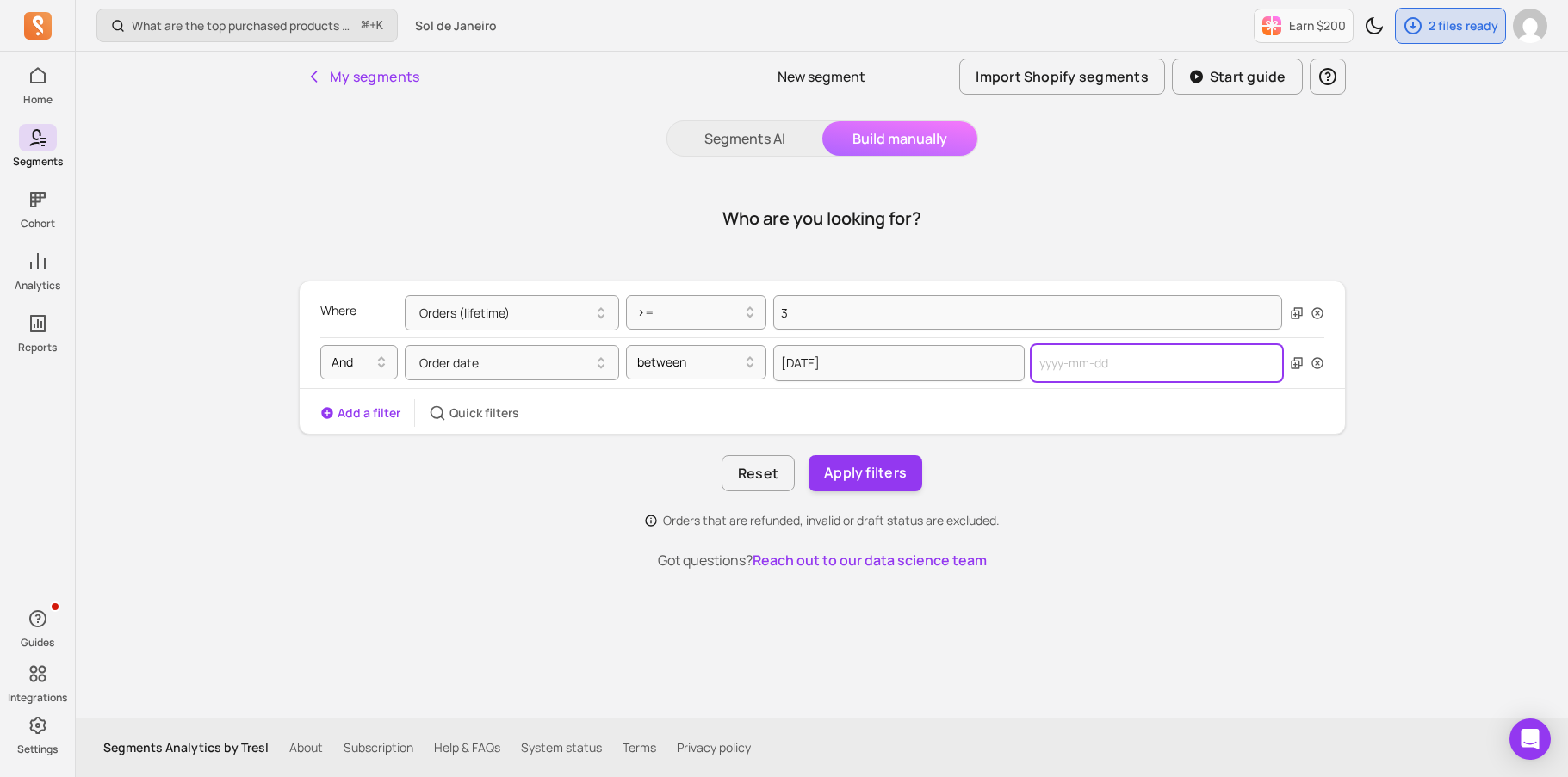
click at [1093, 367] on input "text" at bounding box center [1157, 363] width 251 height 36
select select "2025"
select select "September"
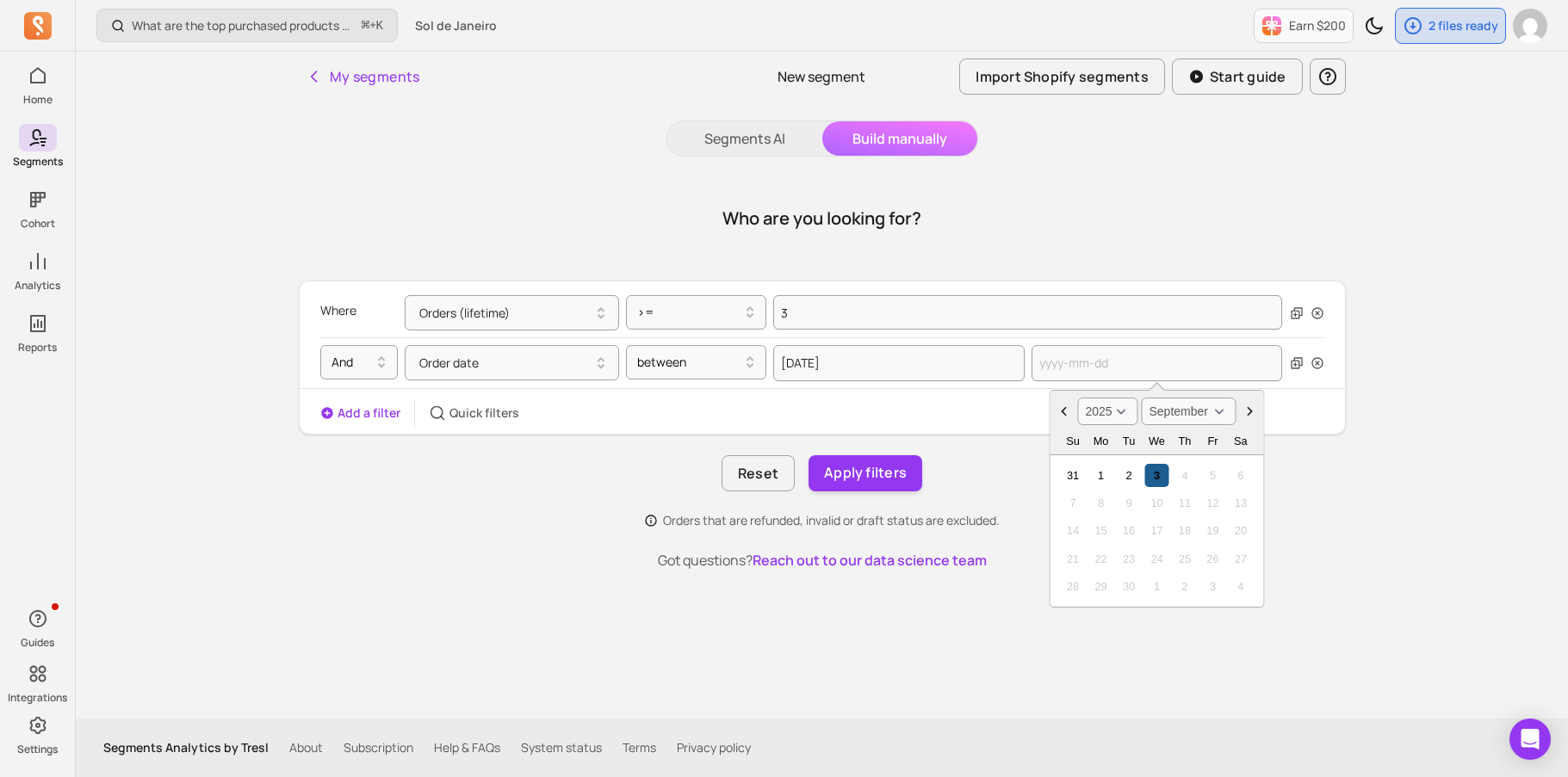
click at [1158, 473] on div "3" at bounding box center [1157, 475] width 24 height 24
type input "[DATE]"
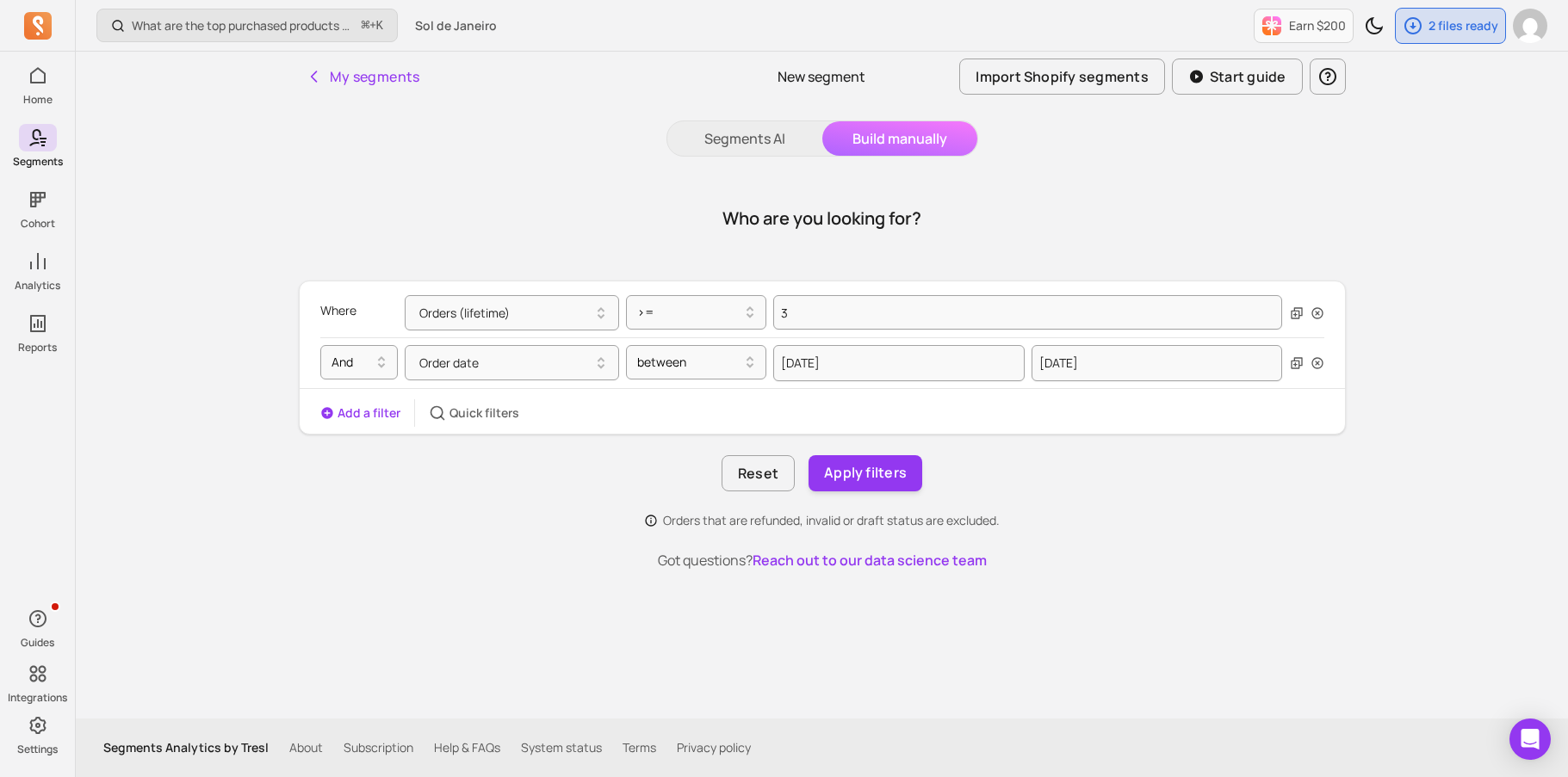
click at [1091, 477] on div "Reset Apply filters" at bounding box center [823, 473] width 1047 height 36
click at [668, 359] on div at bounding box center [689, 362] width 104 height 21
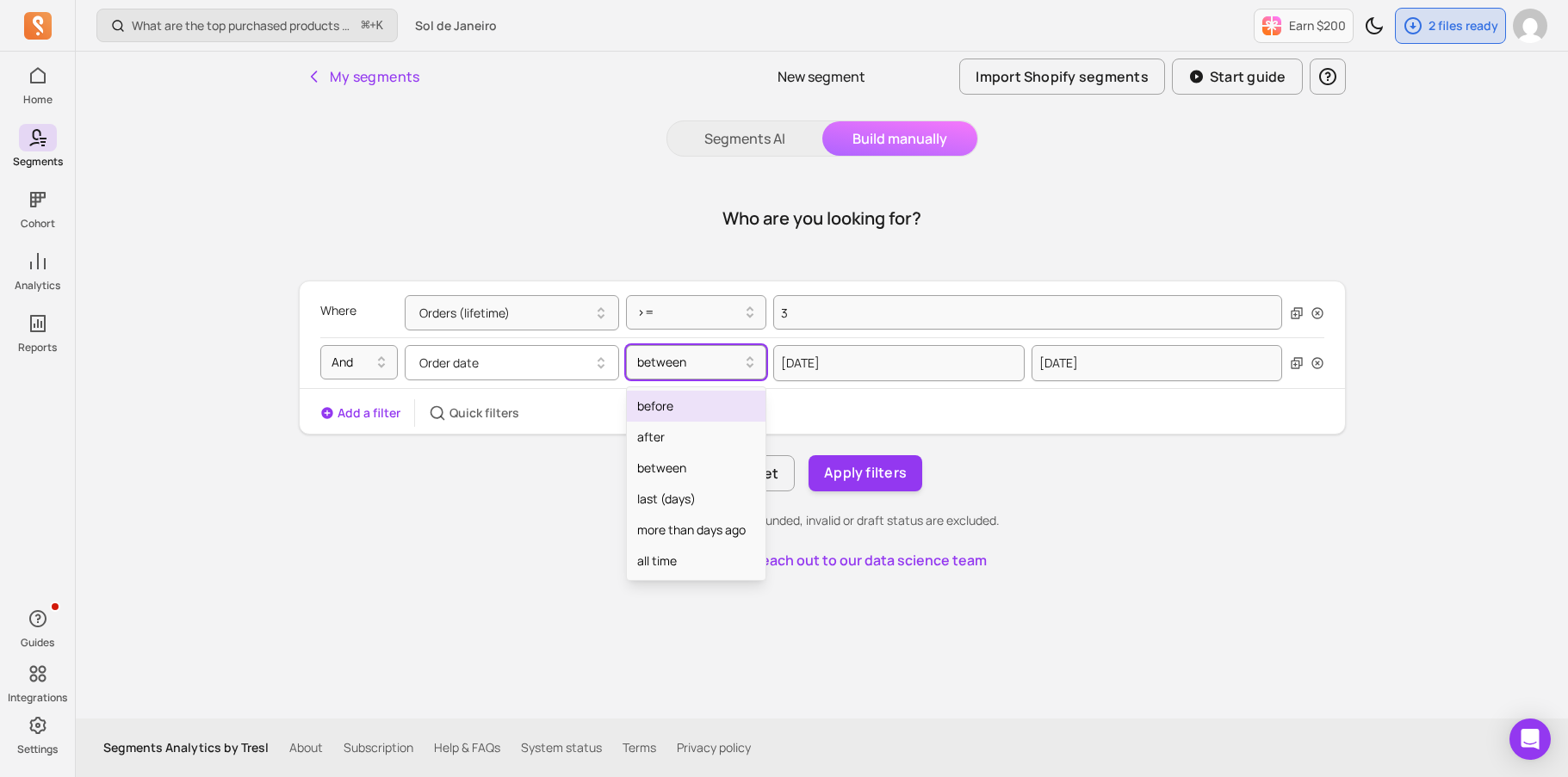
click at [579, 362] on button "Order date" at bounding box center [511, 362] width 214 height 35
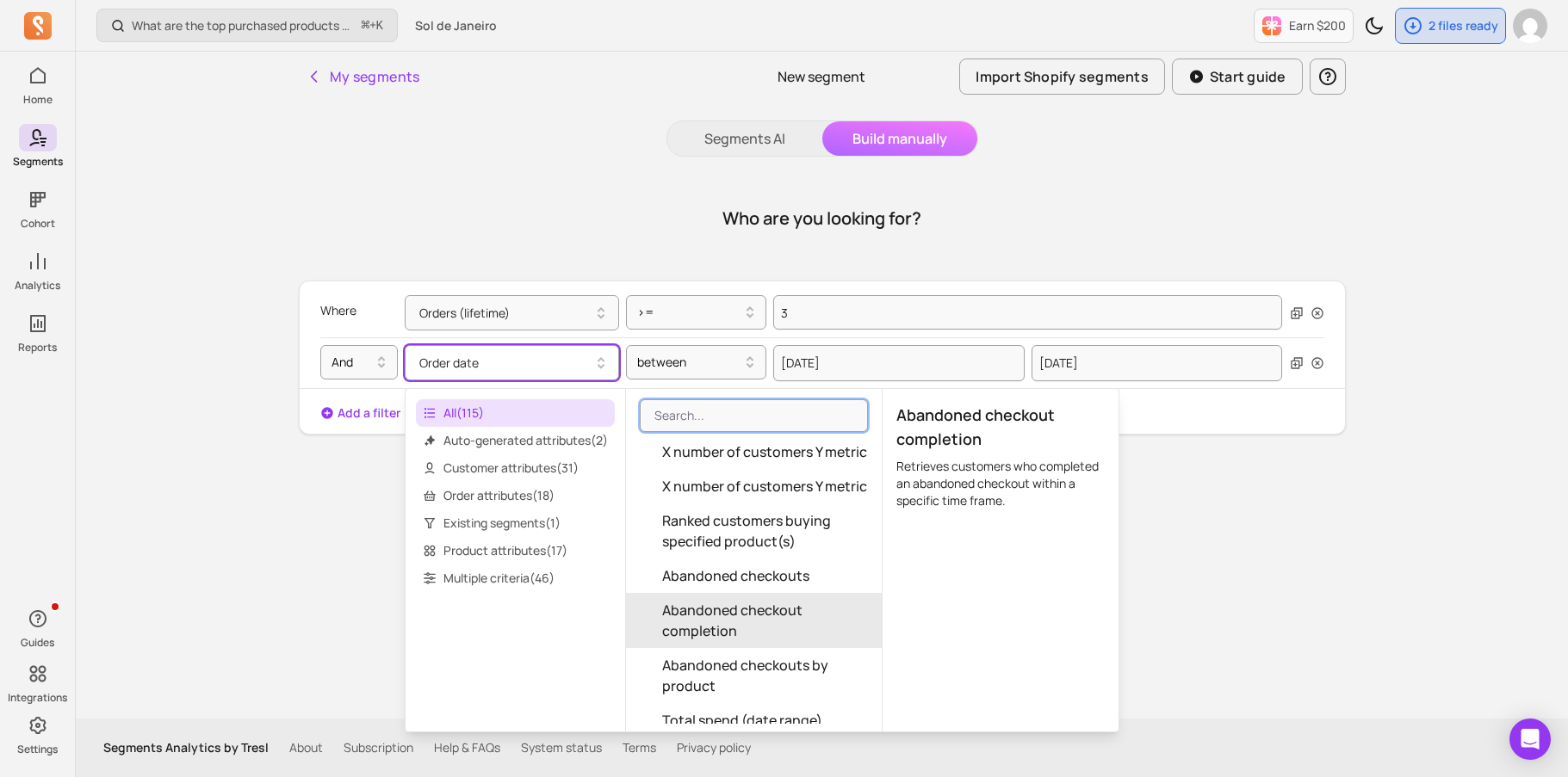
scroll to position [4411, 0]
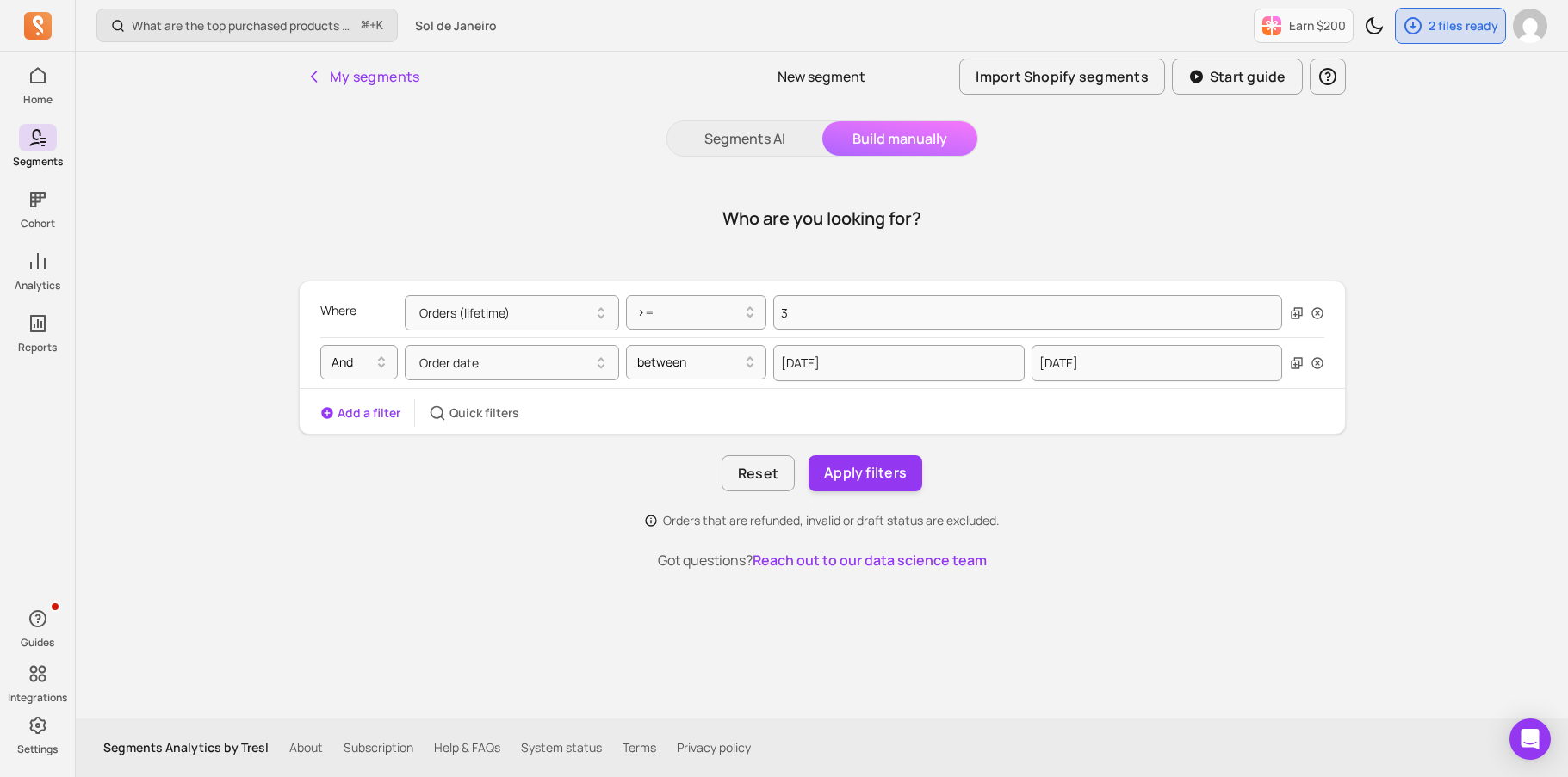
click at [1272, 539] on div "Who are you looking for? Where Orders (lifetime) >= 3 And Order date between [D…" at bounding box center [823, 373] width 1047 height 393
click at [846, 479] on button "Apply filters" at bounding box center [865, 473] width 113 height 36
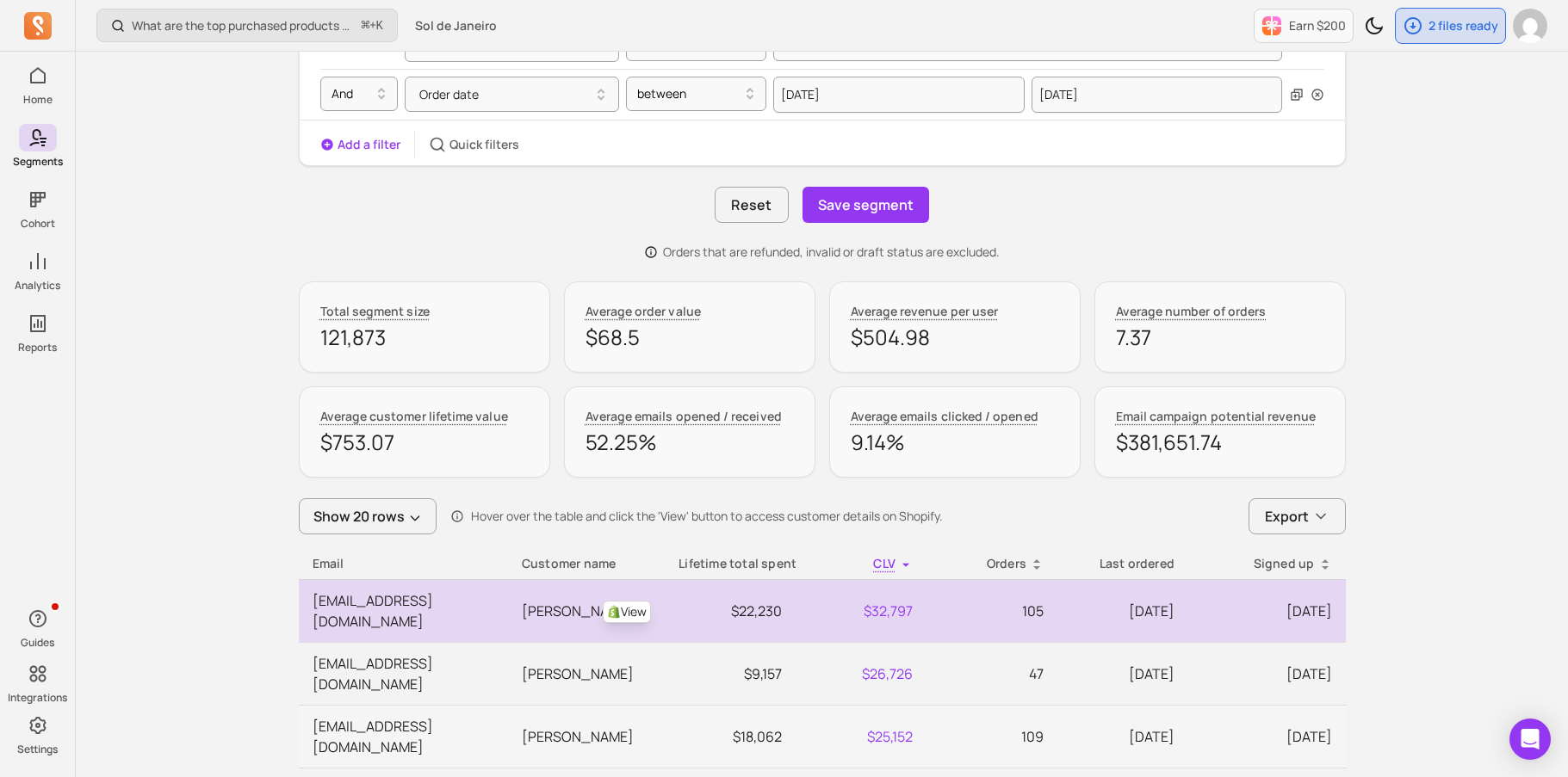
scroll to position [460, 0]
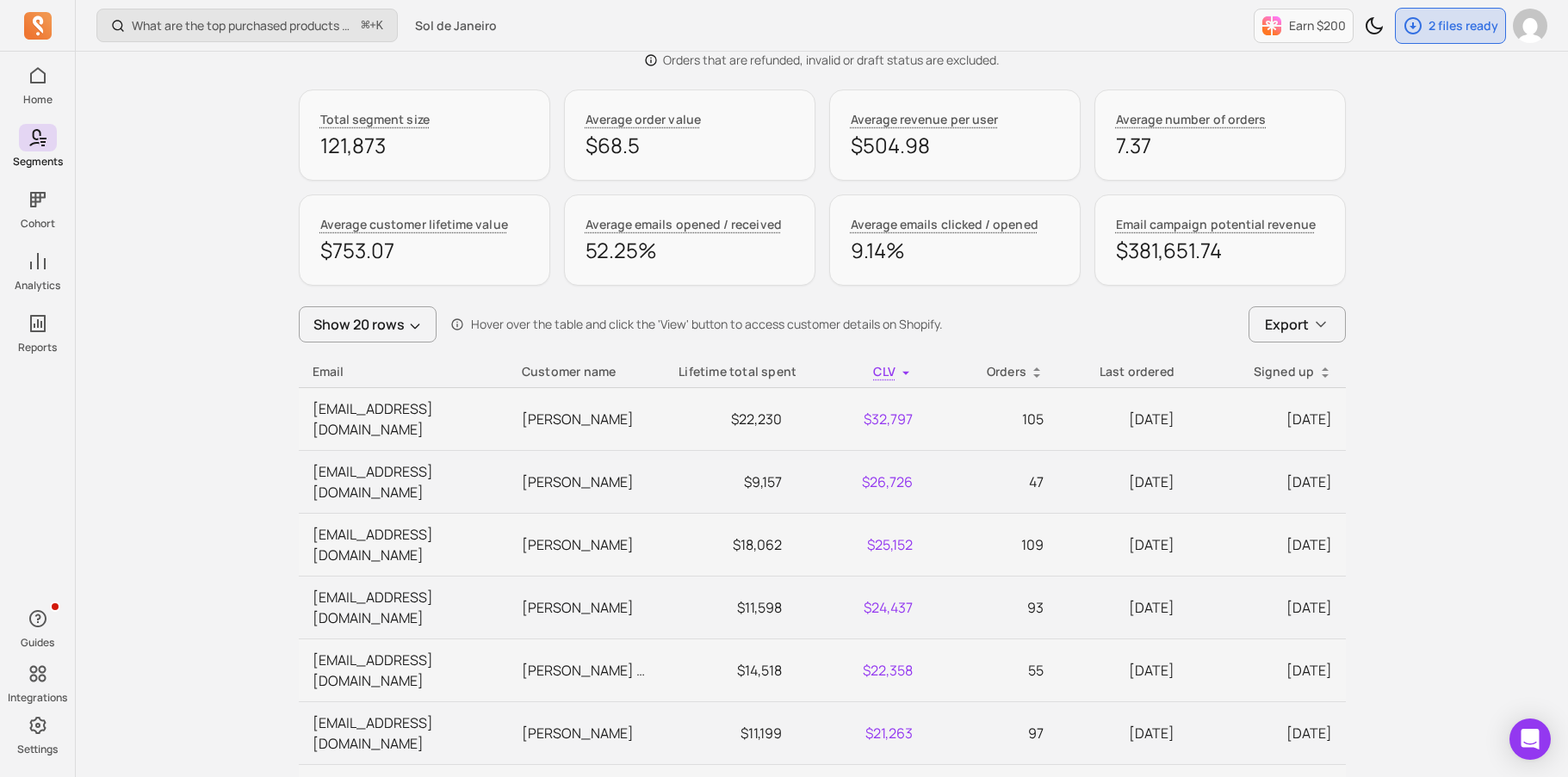
click at [1131, 372] on div "Last ordered" at bounding box center [1123, 372] width 104 height 17
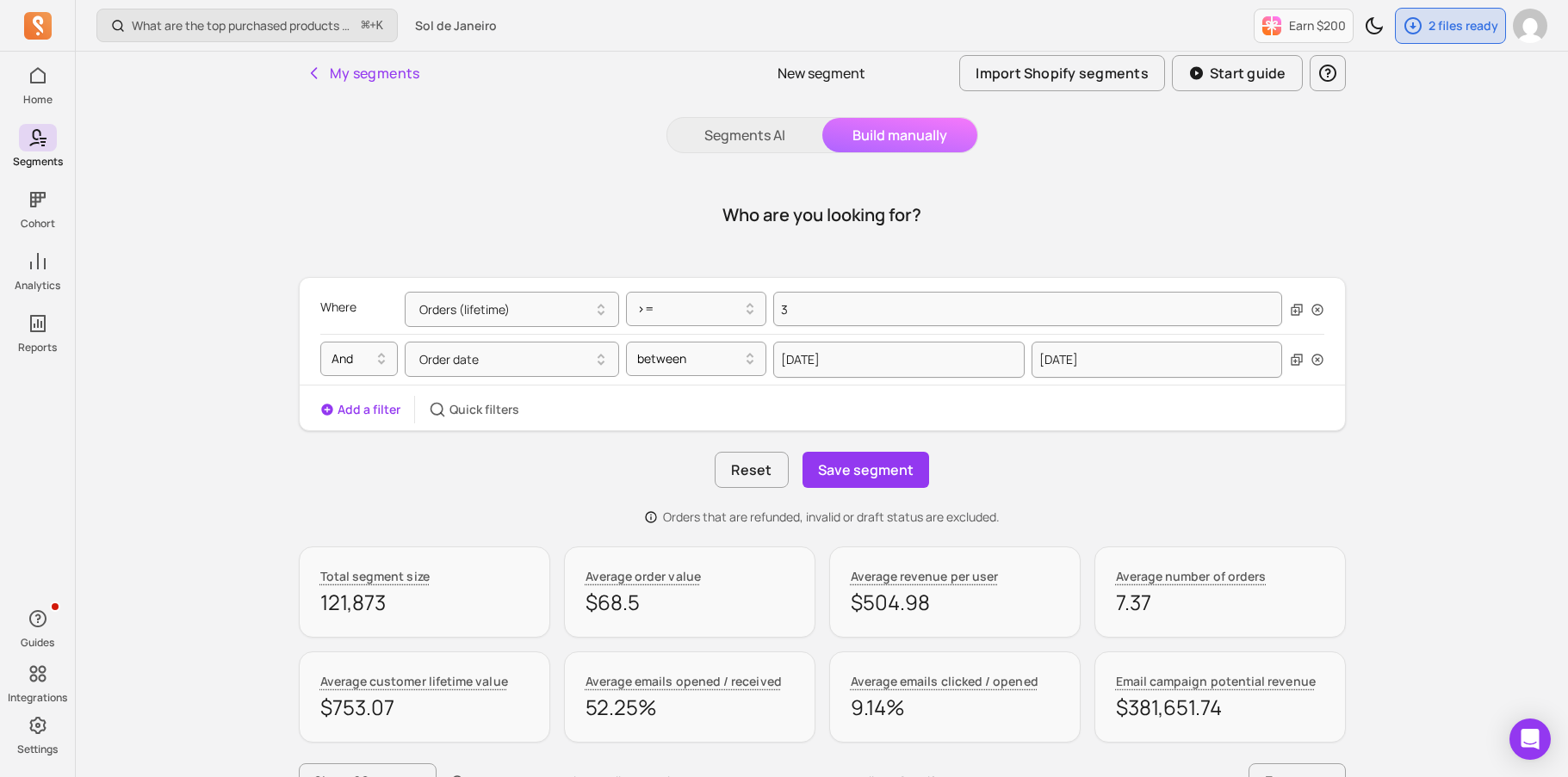
scroll to position [0, 0]
click at [872, 472] on button "Save segment" at bounding box center [866, 473] width 126 height 36
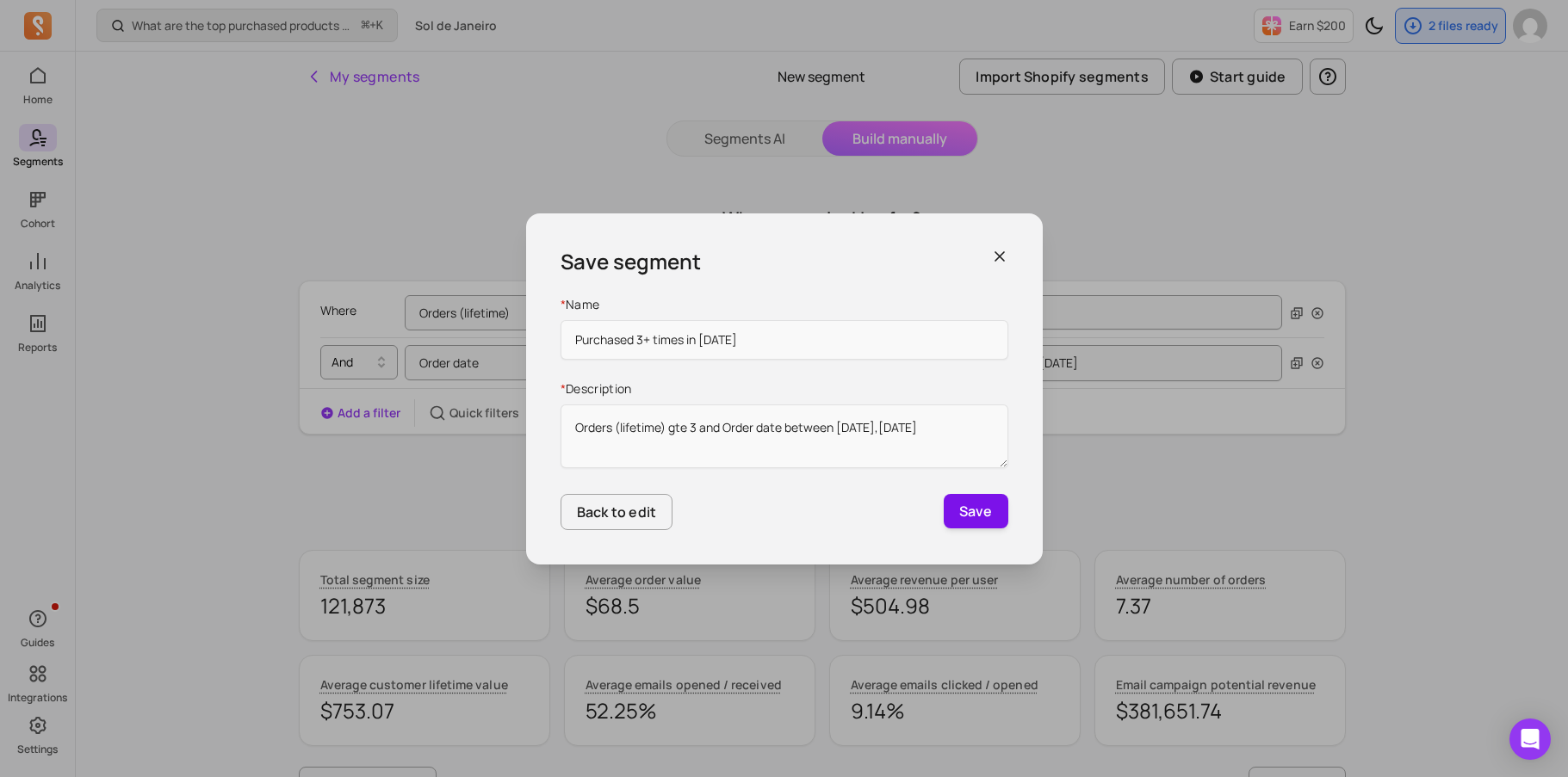
type input "Purchased 3+ times in [DATE]"
click at [973, 514] on button "Save" at bounding box center [976, 511] width 64 height 35
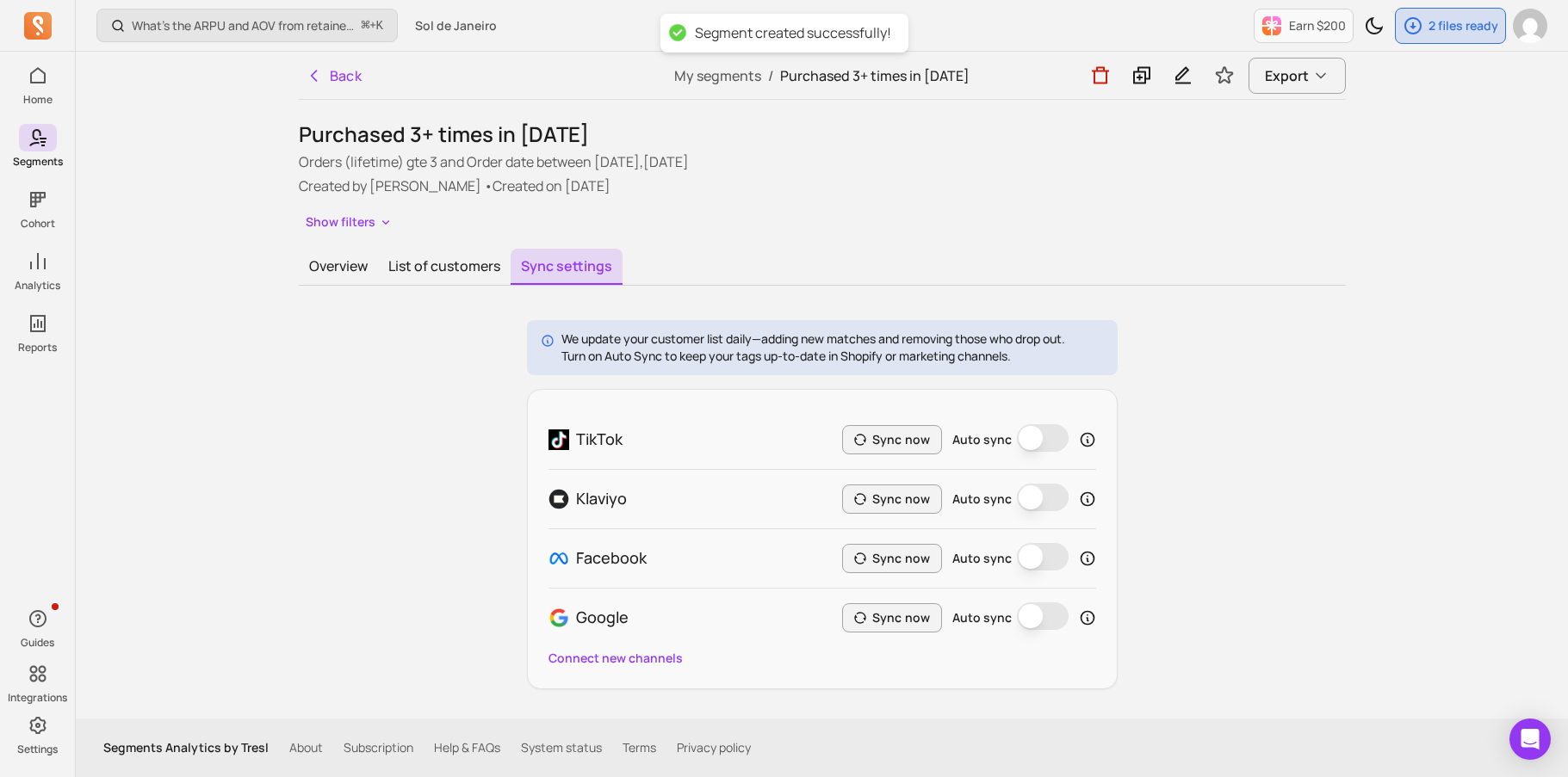
click at [1040, 553] on button "Auto sync" at bounding box center [1043, 556] width 52 height 27
click at [319, 76] on icon "button" at bounding box center [314, 75] width 17 height 17
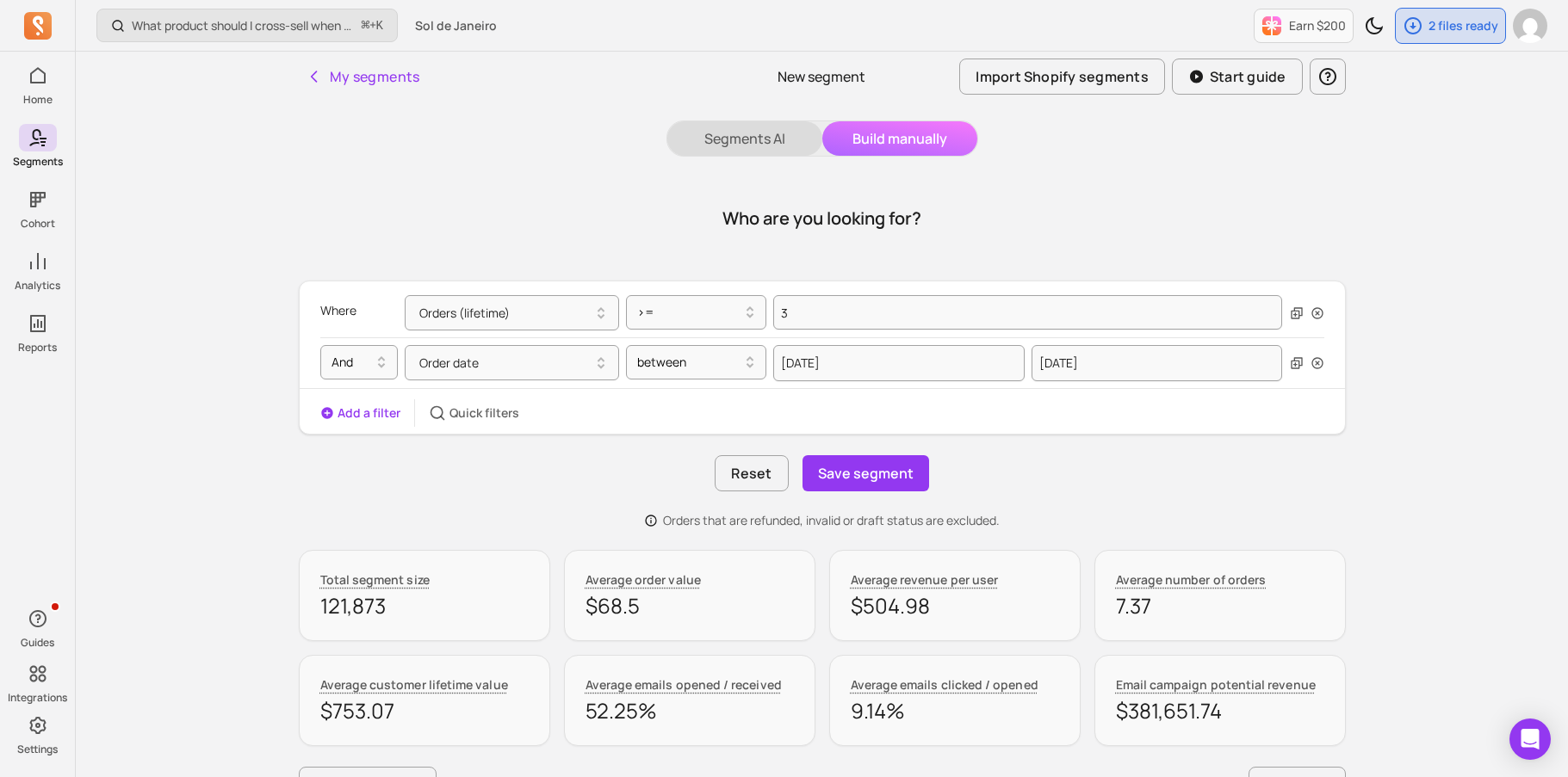
click at [785, 139] on button "Segments AI" at bounding box center [744, 139] width 155 height 35
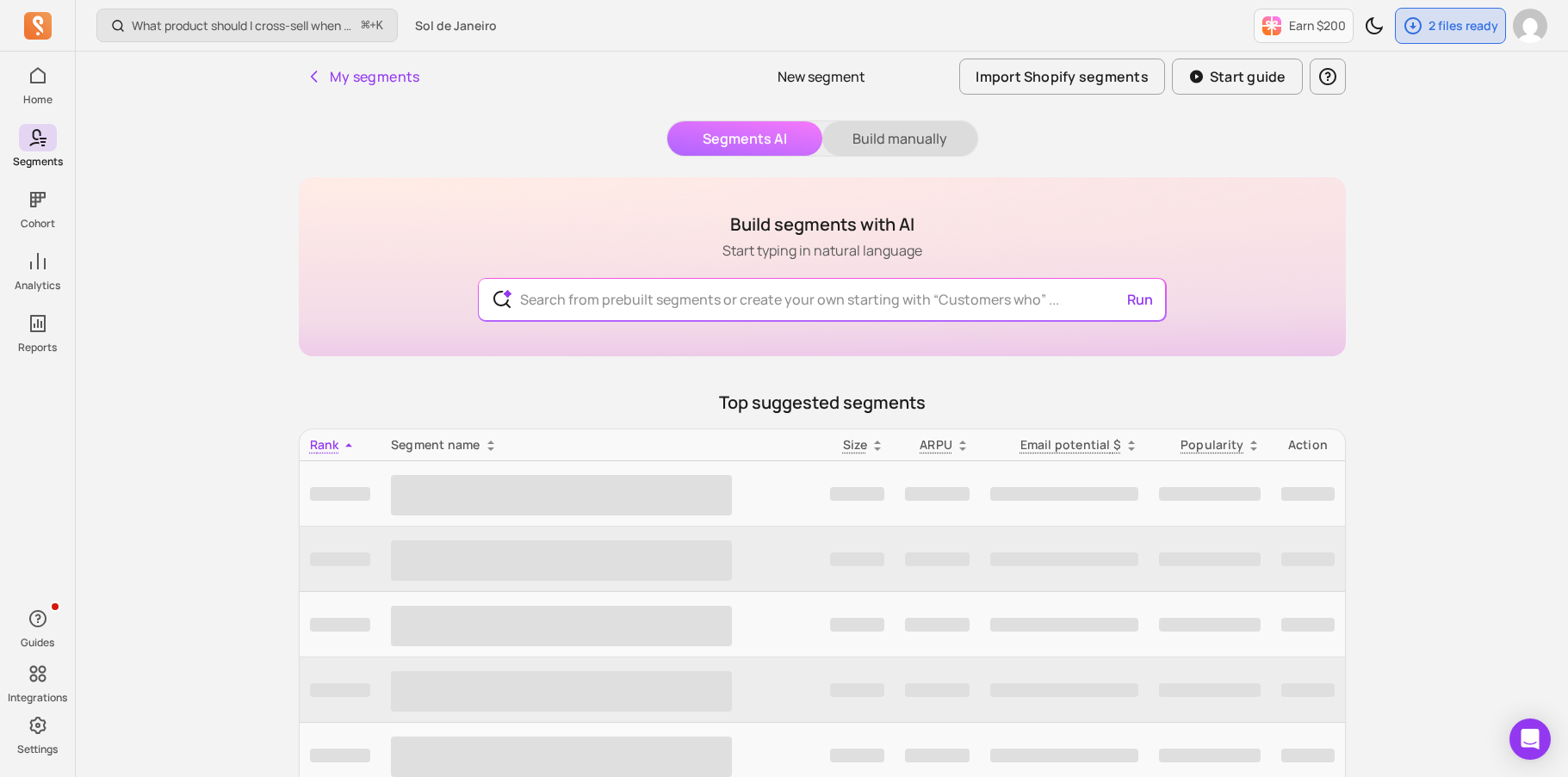
click at [878, 128] on button "Build manually" at bounding box center [900, 139] width 155 height 35
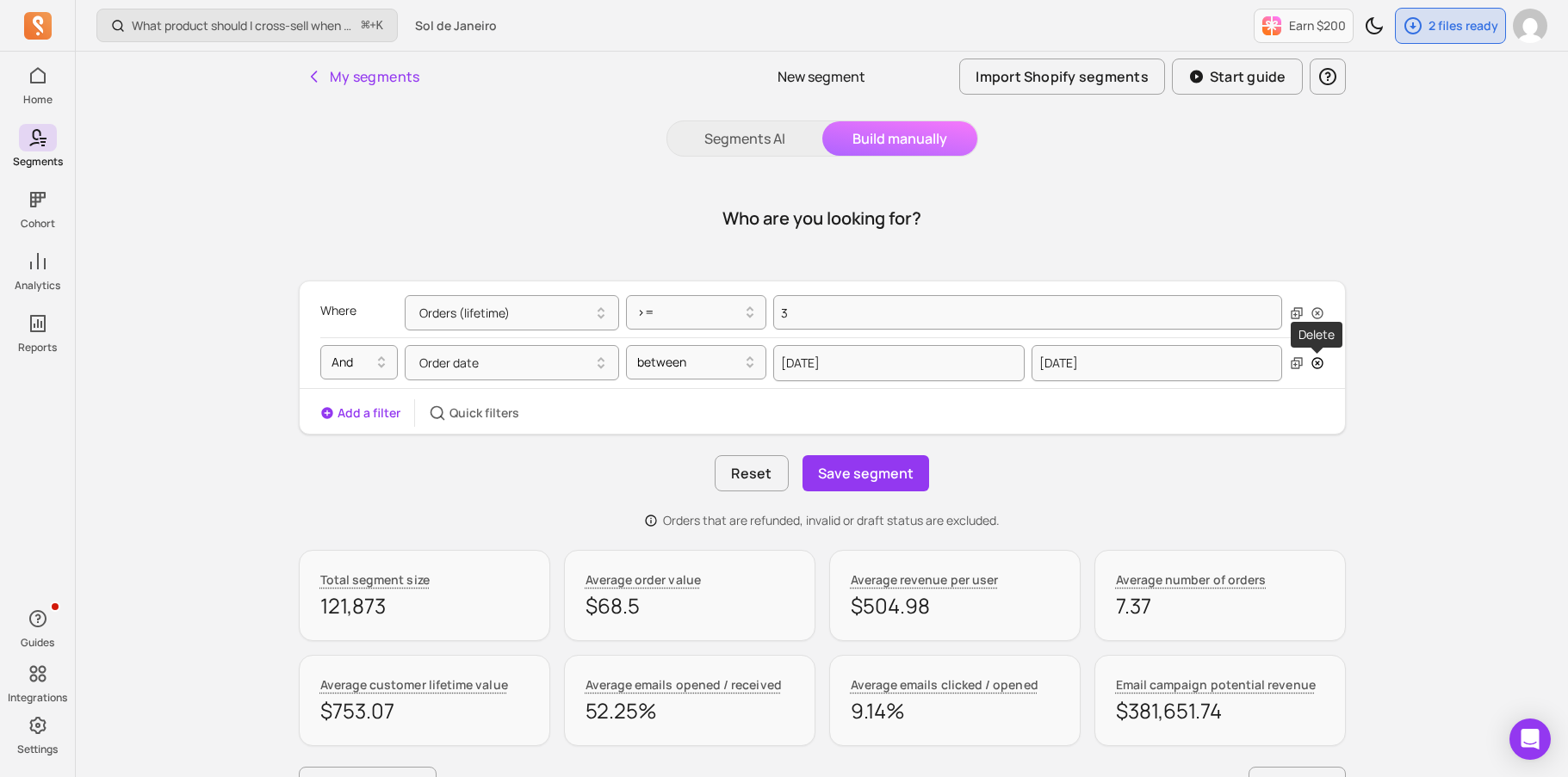
click at [1315, 367] on icon "button" at bounding box center [1317, 363] width 14 height 14
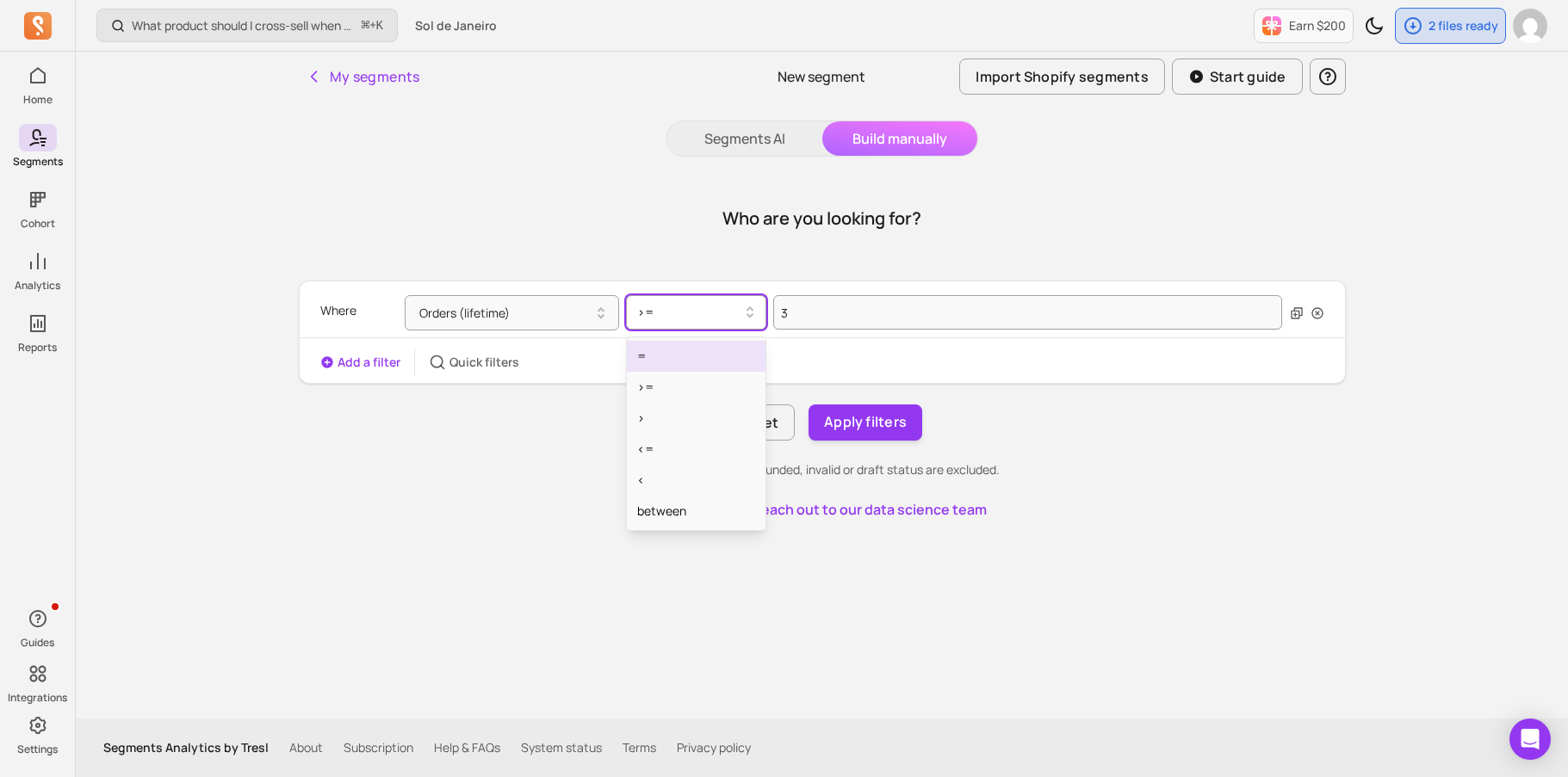
click at [717, 313] on div at bounding box center [689, 312] width 104 height 21
click at [558, 322] on button "Orders (lifetime)" at bounding box center [511, 312] width 214 height 35
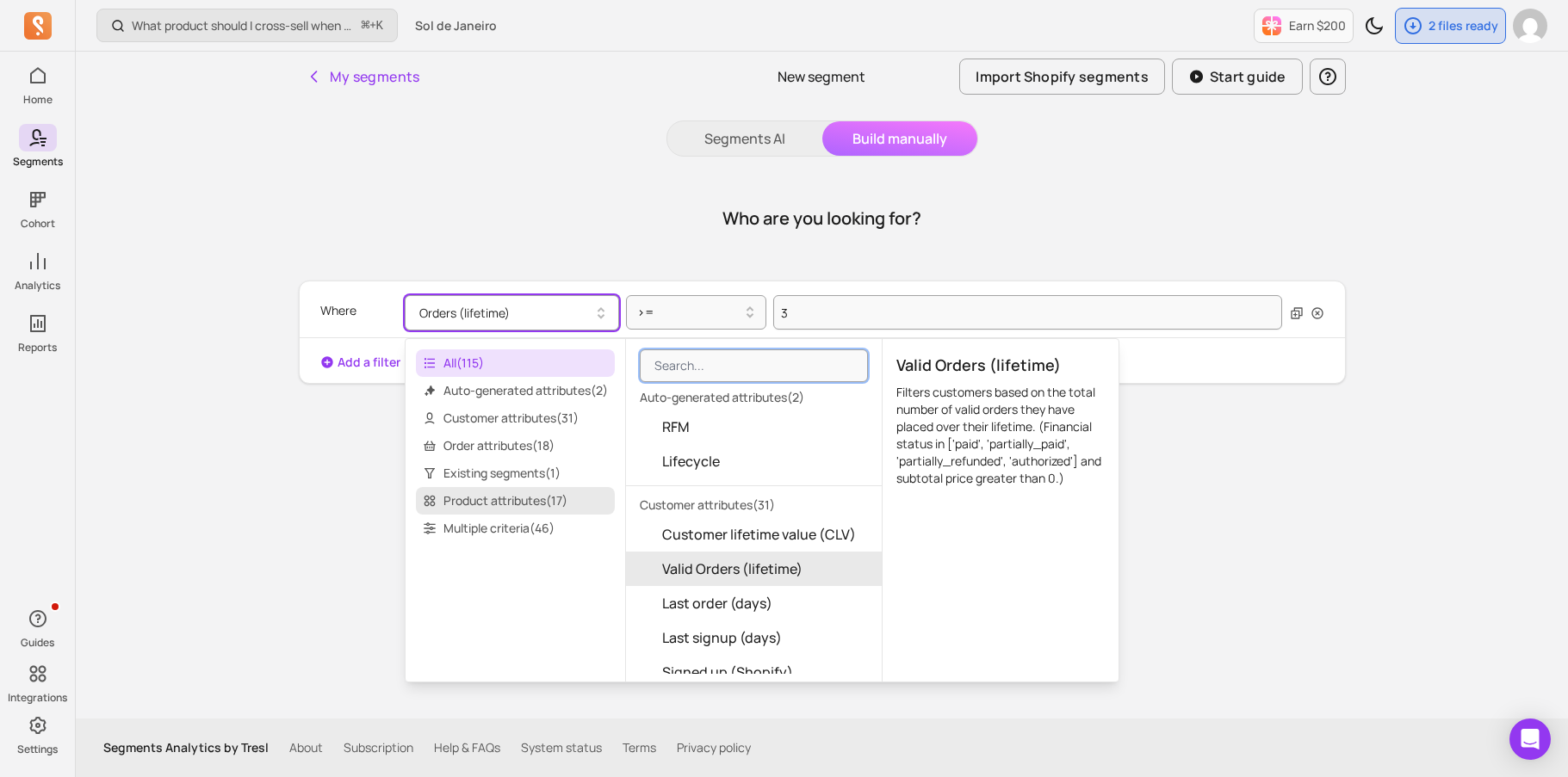
click at [530, 503] on span "Product attributes ( 17 )" at bounding box center [515, 501] width 199 height 27
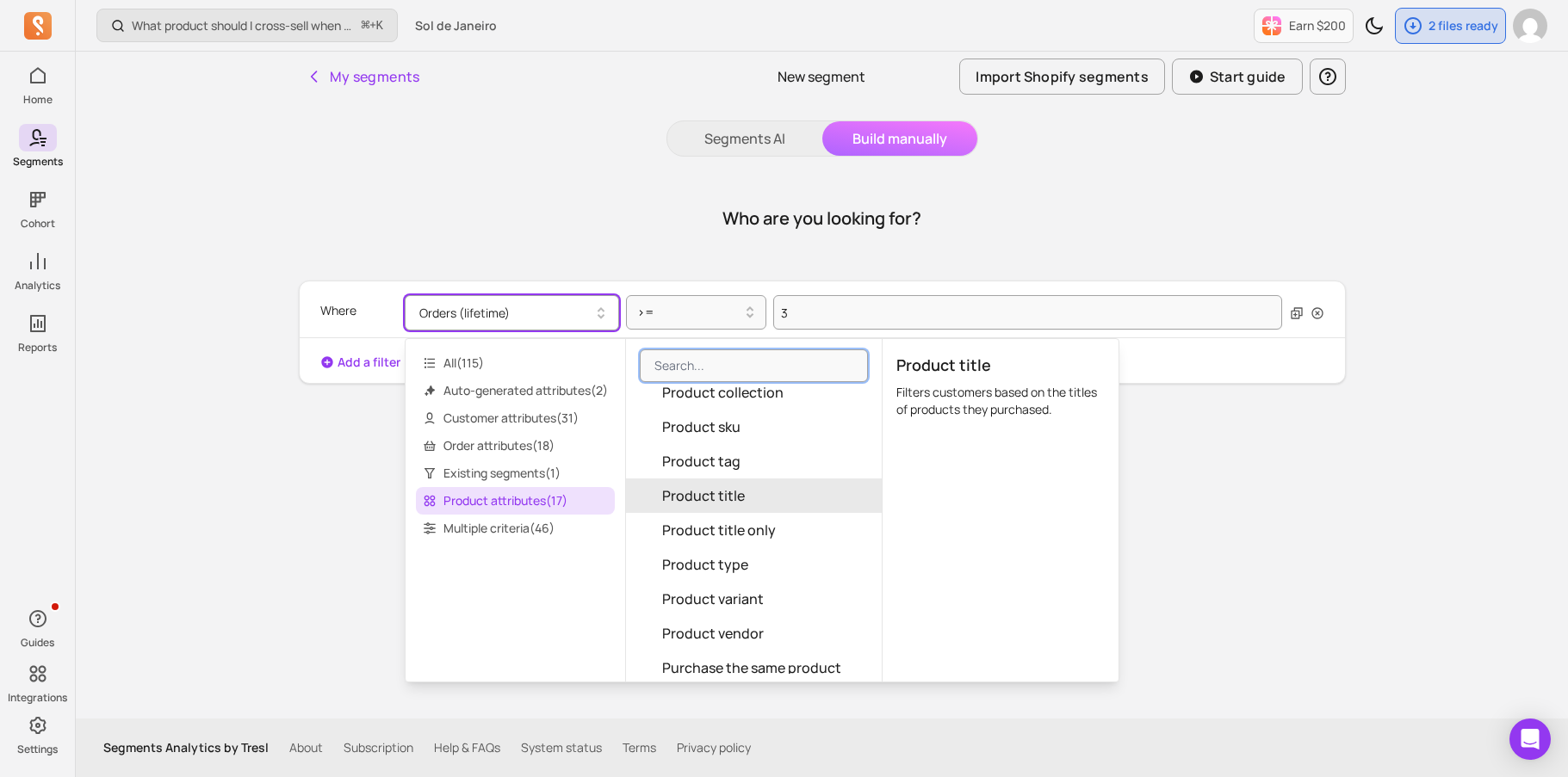
scroll to position [284, 0]
click at [802, 488] on button "Product title" at bounding box center [753, 494] width 256 height 35
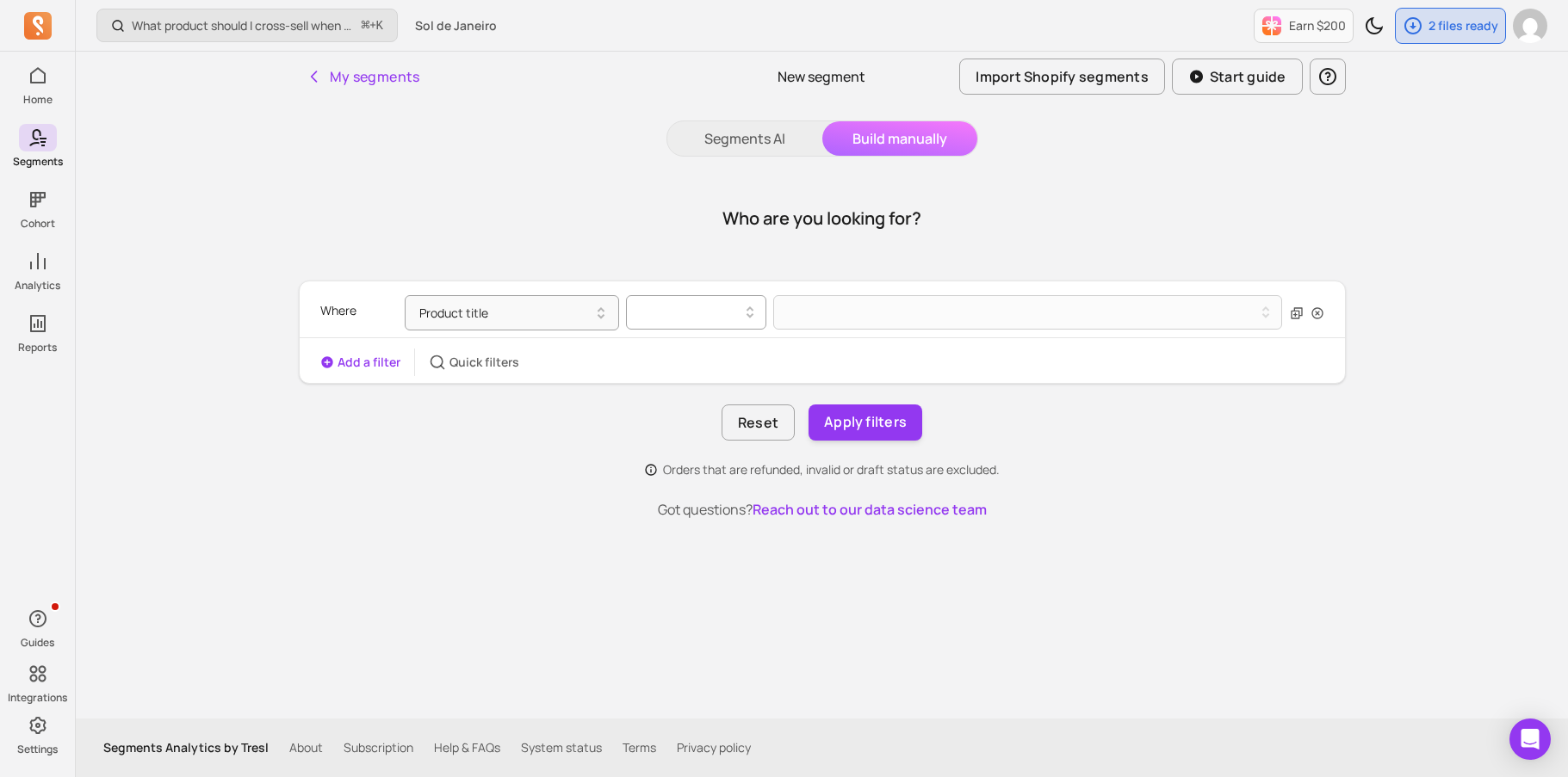
click at [708, 326] on div at bounding box center [695, 312] width 141 height 35
click at [702, 364] on div "contains" at bounding box center [695, 355] width 139 height 31
click at [825, 320] on button at bounding box center [1028, 312] width 509 height 35
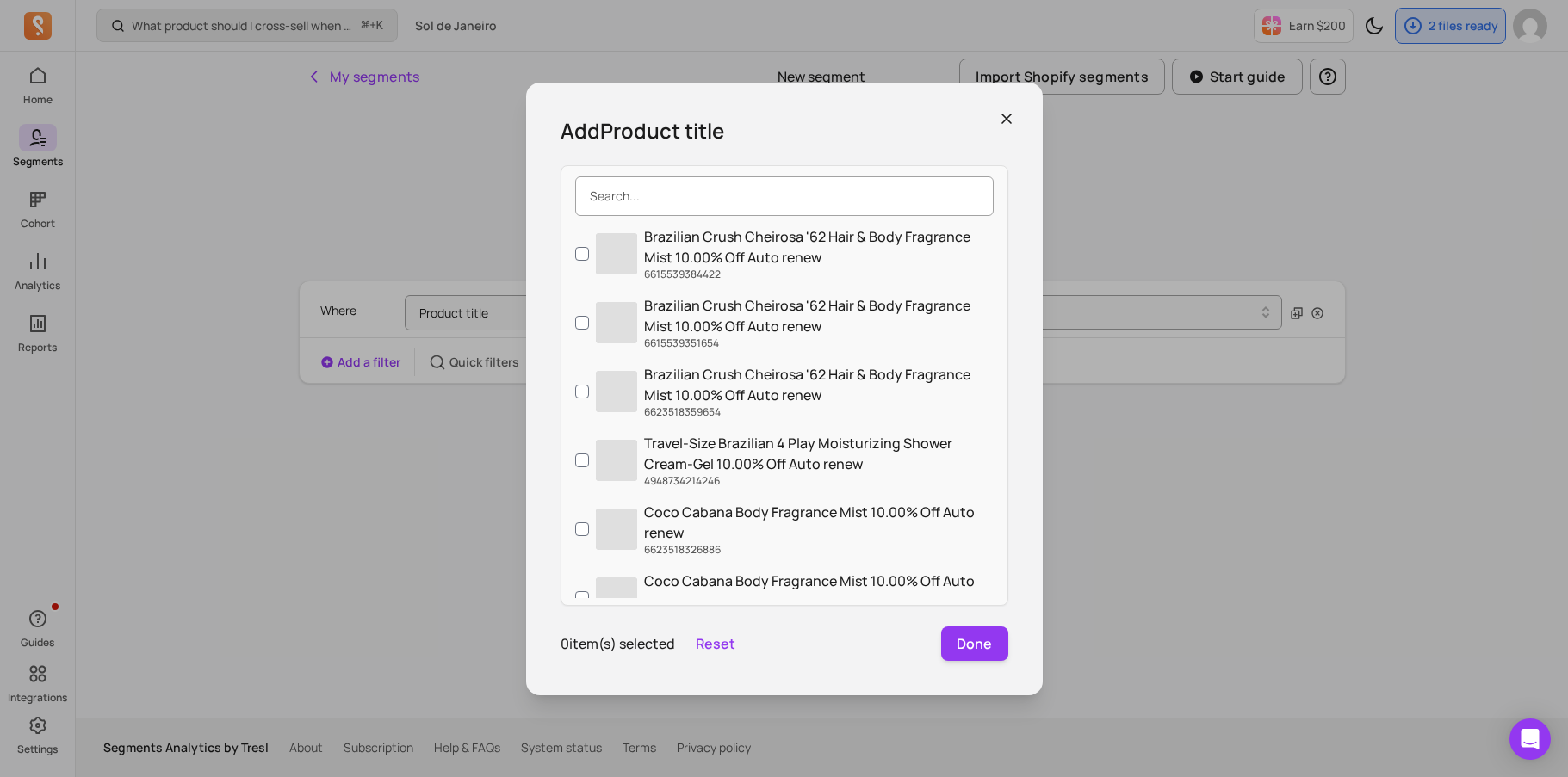
click at [786, 194] on input "search" at bounding box center [785, 196] width 419 height 40
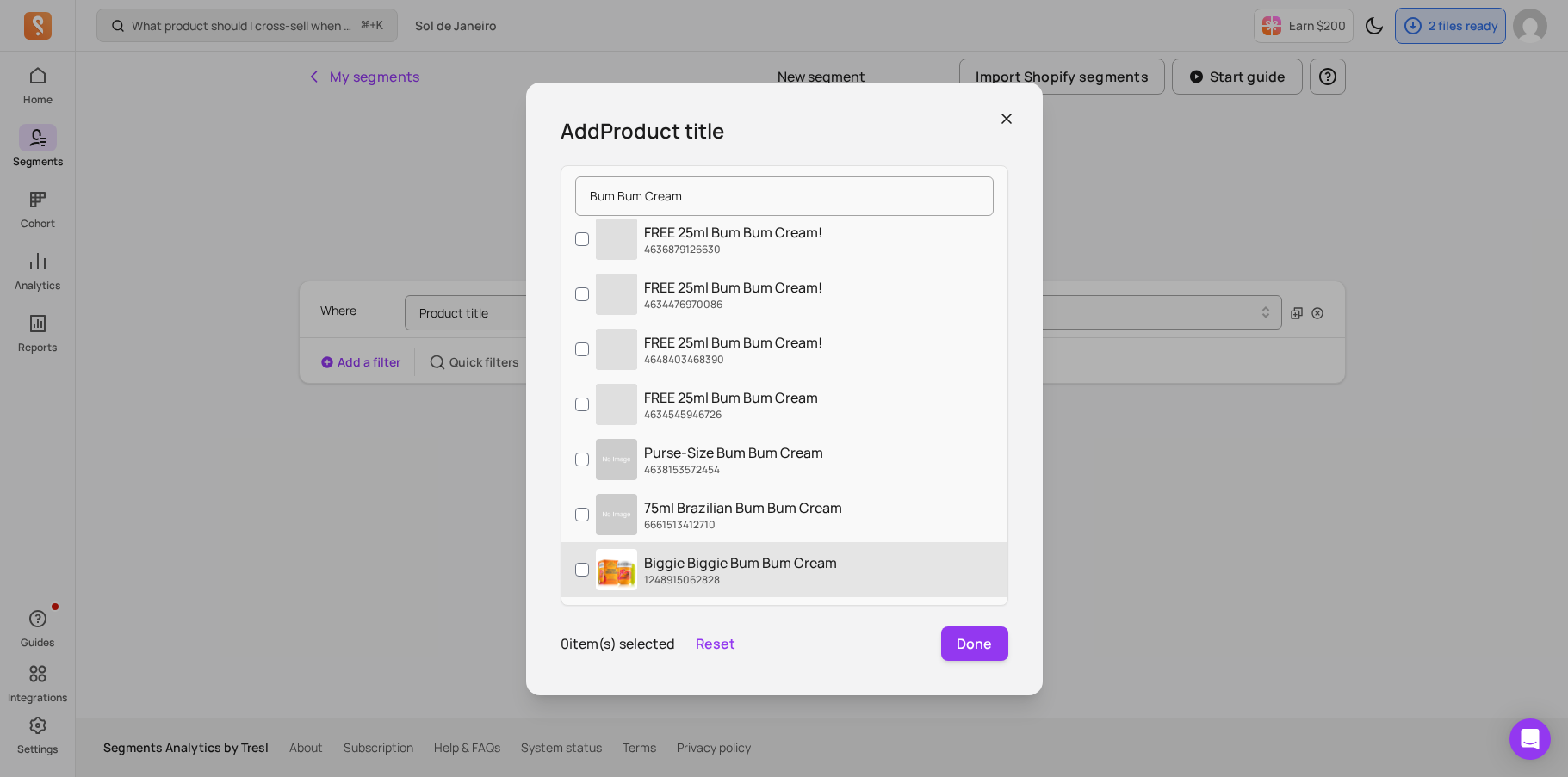
scroll to position [0, 0]
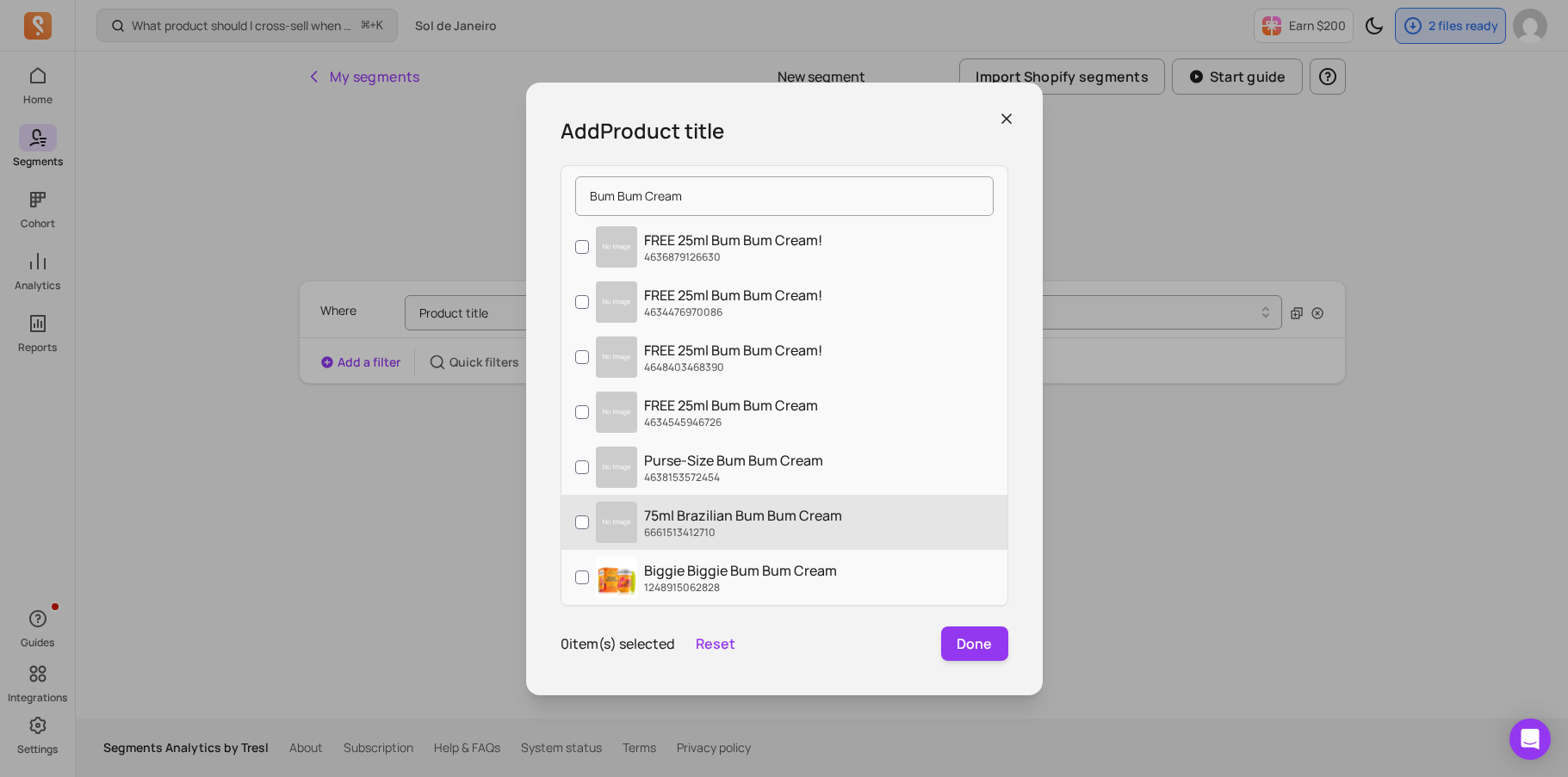
type input "Bum Bum Cream"
click at [849, 500] on label "75ml Brazilian Bum Bum Cream 6661513412710" at bounding box center [784, 522] width 446 height 55
click at [589, 516] on input "75ml Brazilian Bum Bum Cream 6661513412710" at bounding box center [582, 522] width 14 height 14
checkbox input "true"
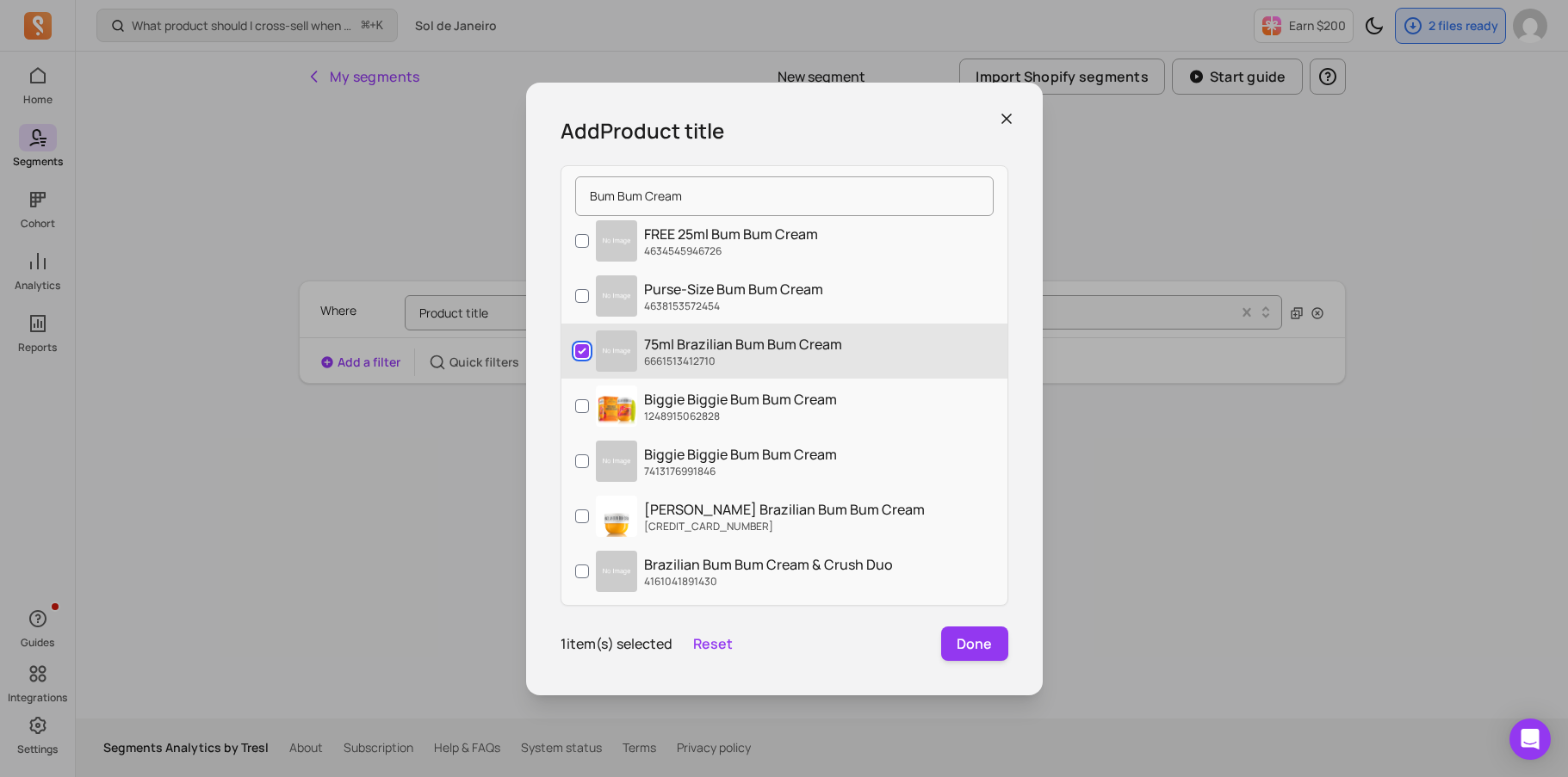
scroll to position [174, 0]
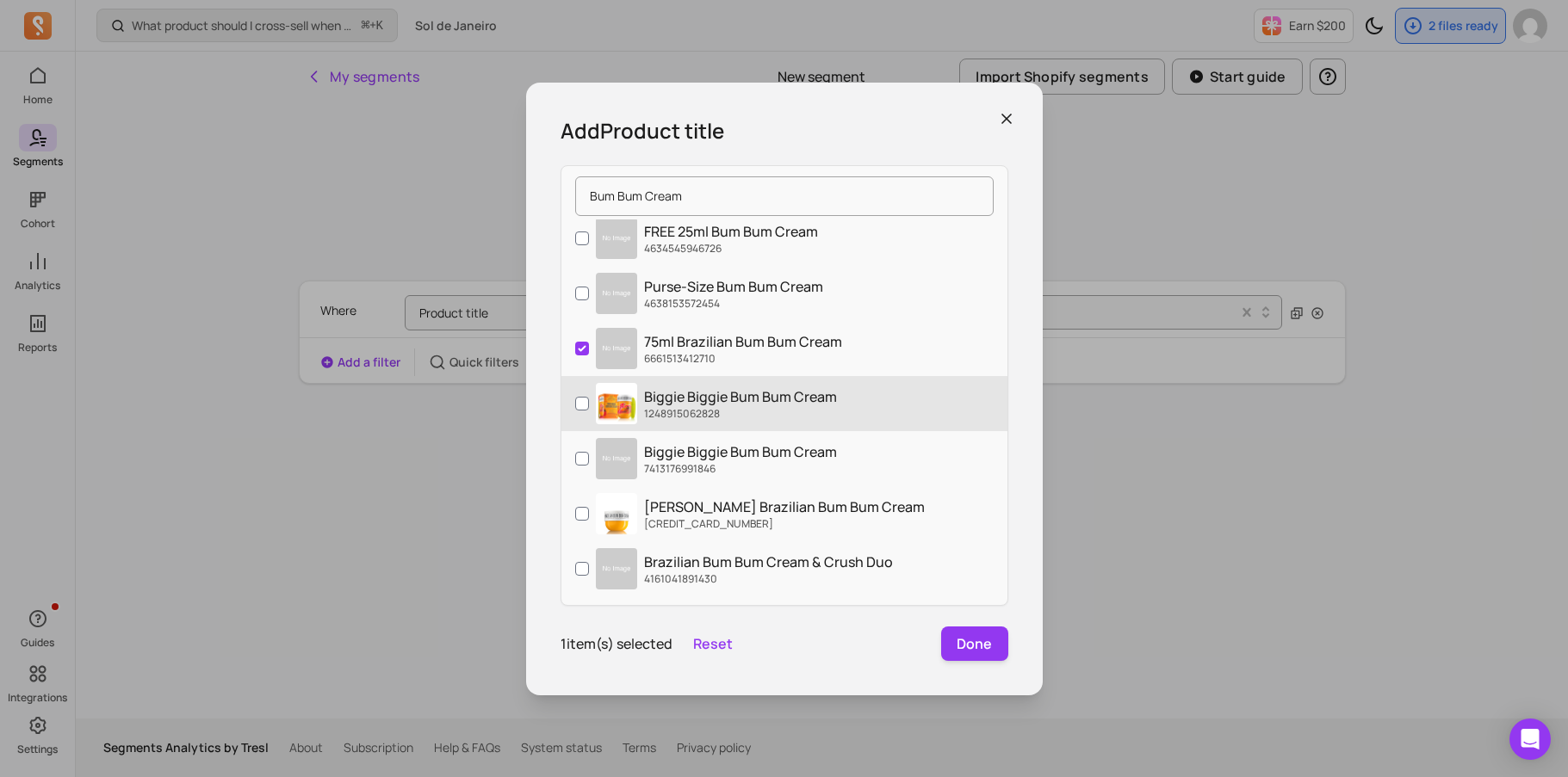
click at [862, 410] on label "Biggie Biggie Bum Bum Cream 1248915062828" at bounding box center [784, 404] width 446 height 55
click at [589, 410] on input "Biggie Biggie Bum Bum Cream 1248915062828" at bounding box center [582, 404] width 14 height 14
checkbox input "true"
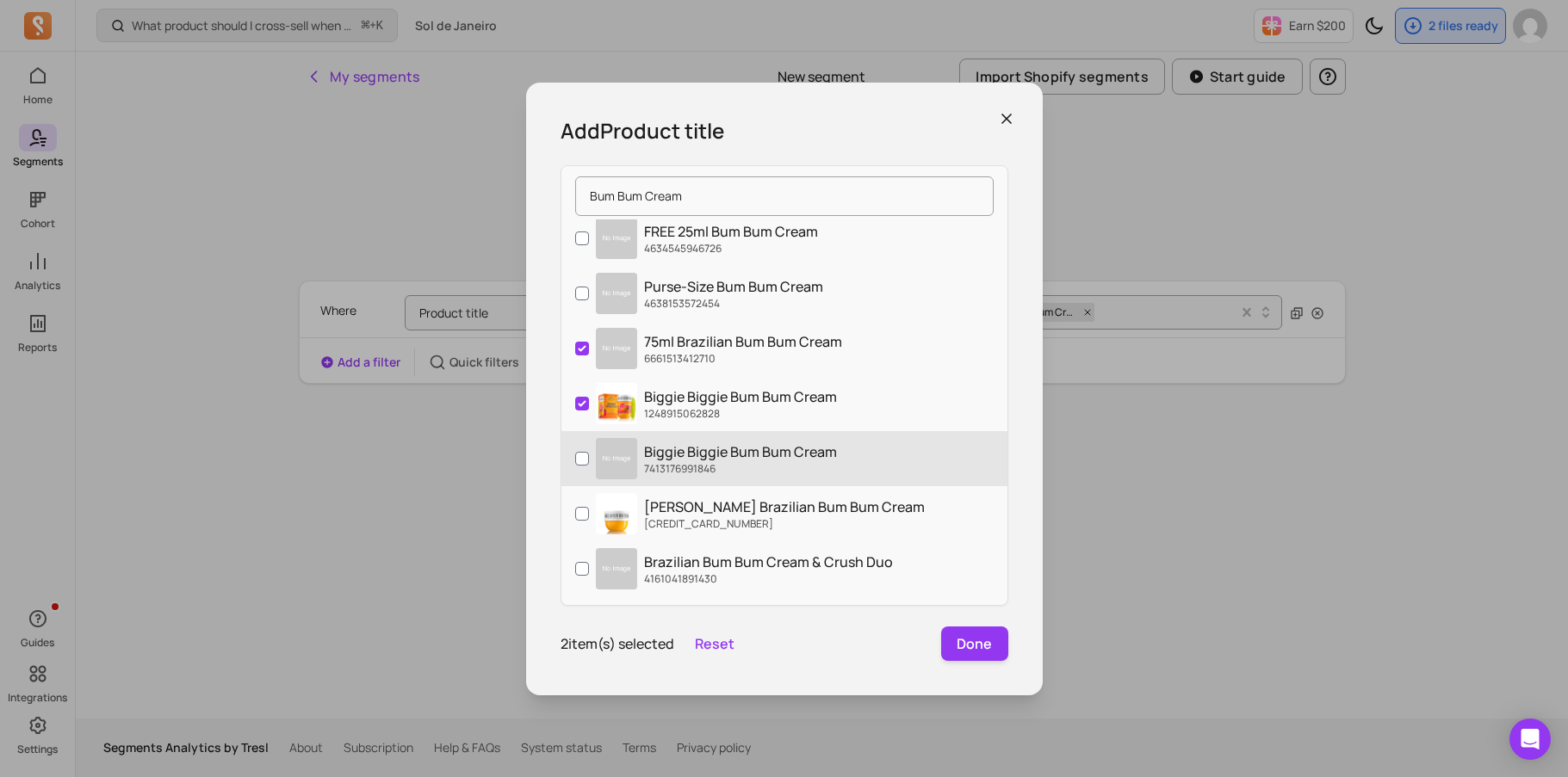
click at [858, 461] on label "Biggie Biggie Bum Bum Cream 7413176991846" at bounding box center [784, 458] width 446 height 55
click at [589, 461] on input "Biggie Biggie Bum Bum Cream 7413176991846" at bounding box center [582, 458] width 14 height 14
checkbox input "true"
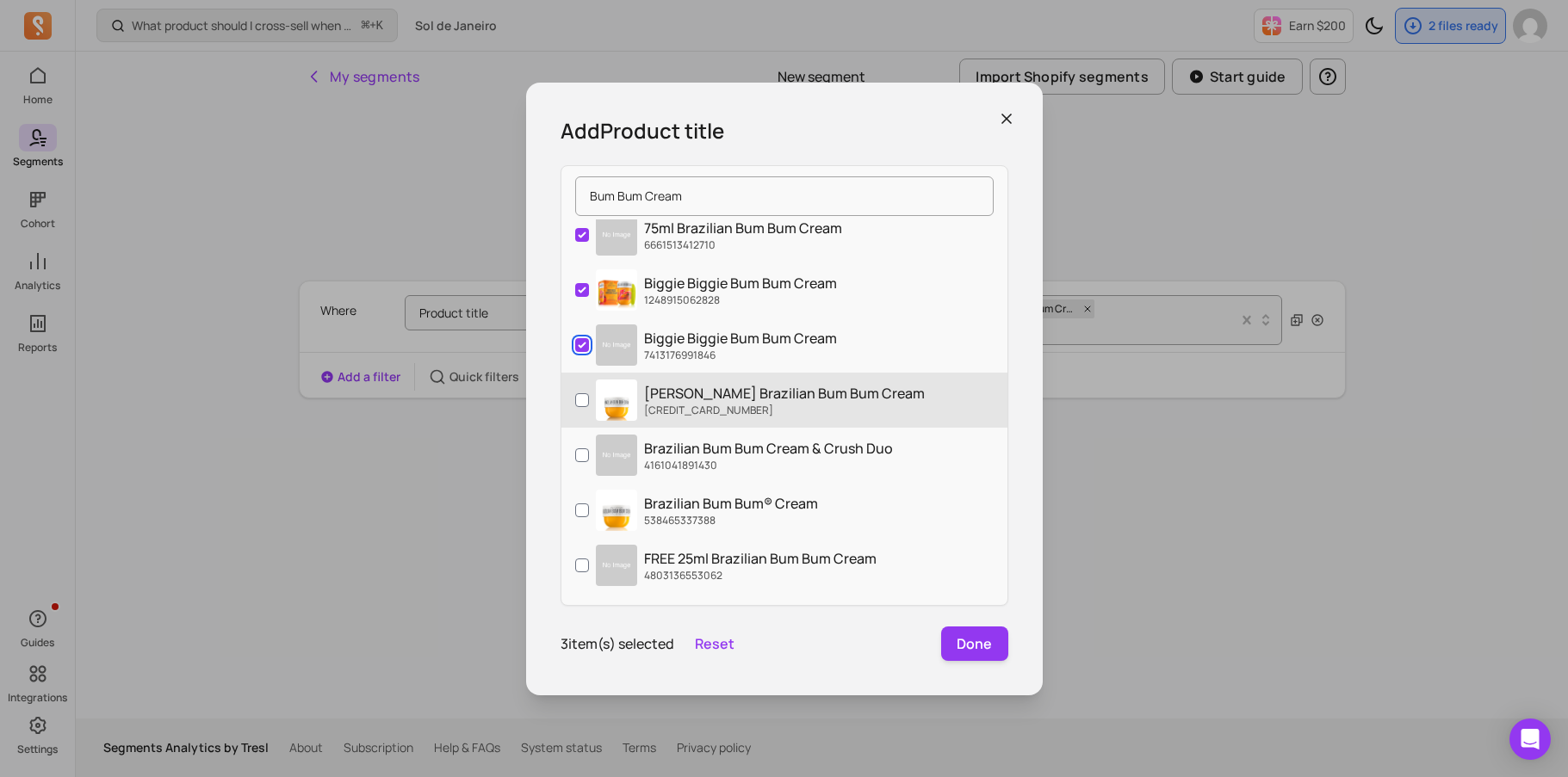
scroll to position [289, 0]
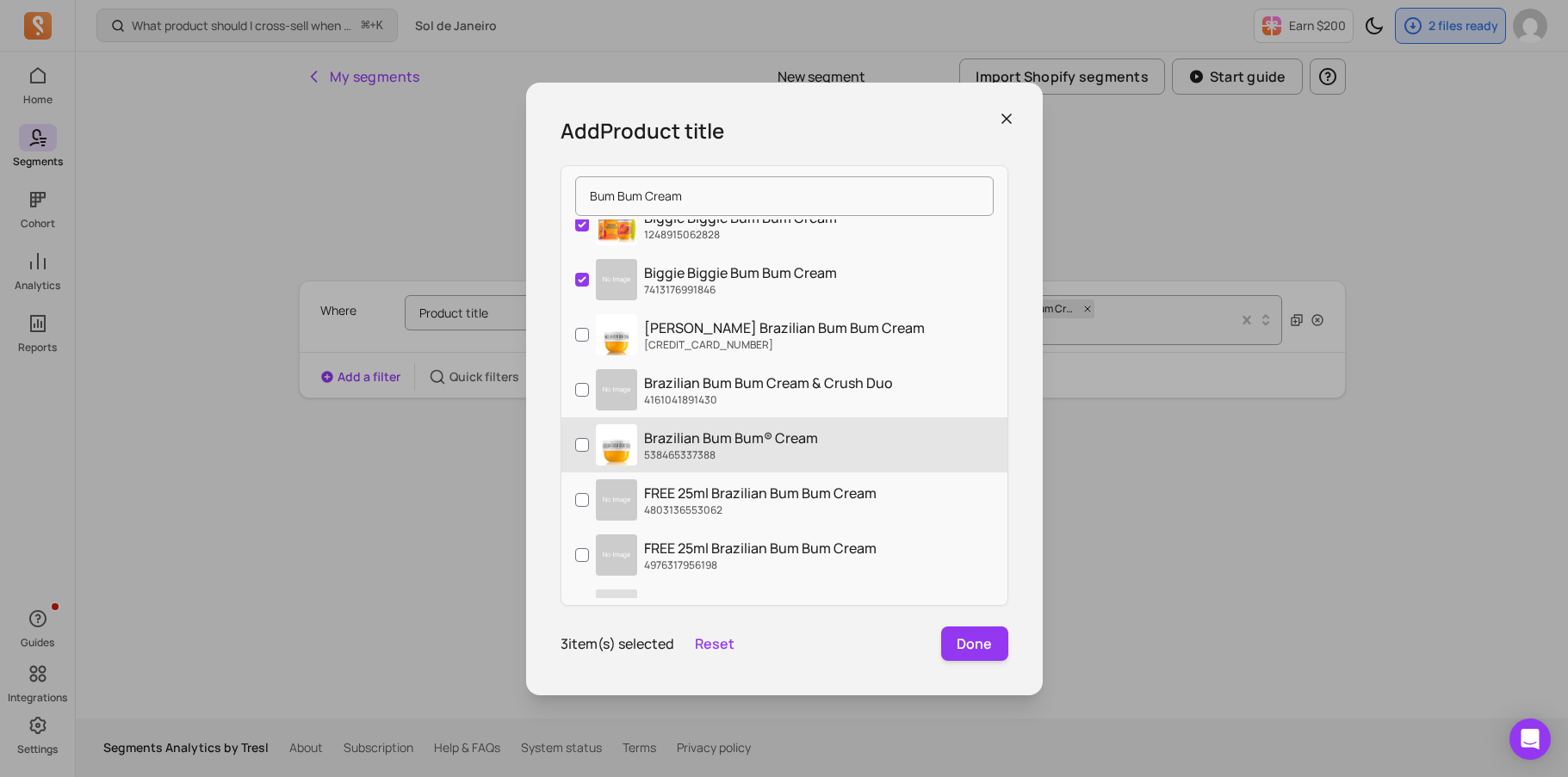
click at [862, 452] on label "Brazilian Bum Bum® Cream 538465337388" at bounding box center [784, 445] width 446 height 55
click at [589, 452] on input "Brazilian Bum Bum® Cream 538465337388" at bounding box center [582, 445] width 14 height 14
checkbox input "true"
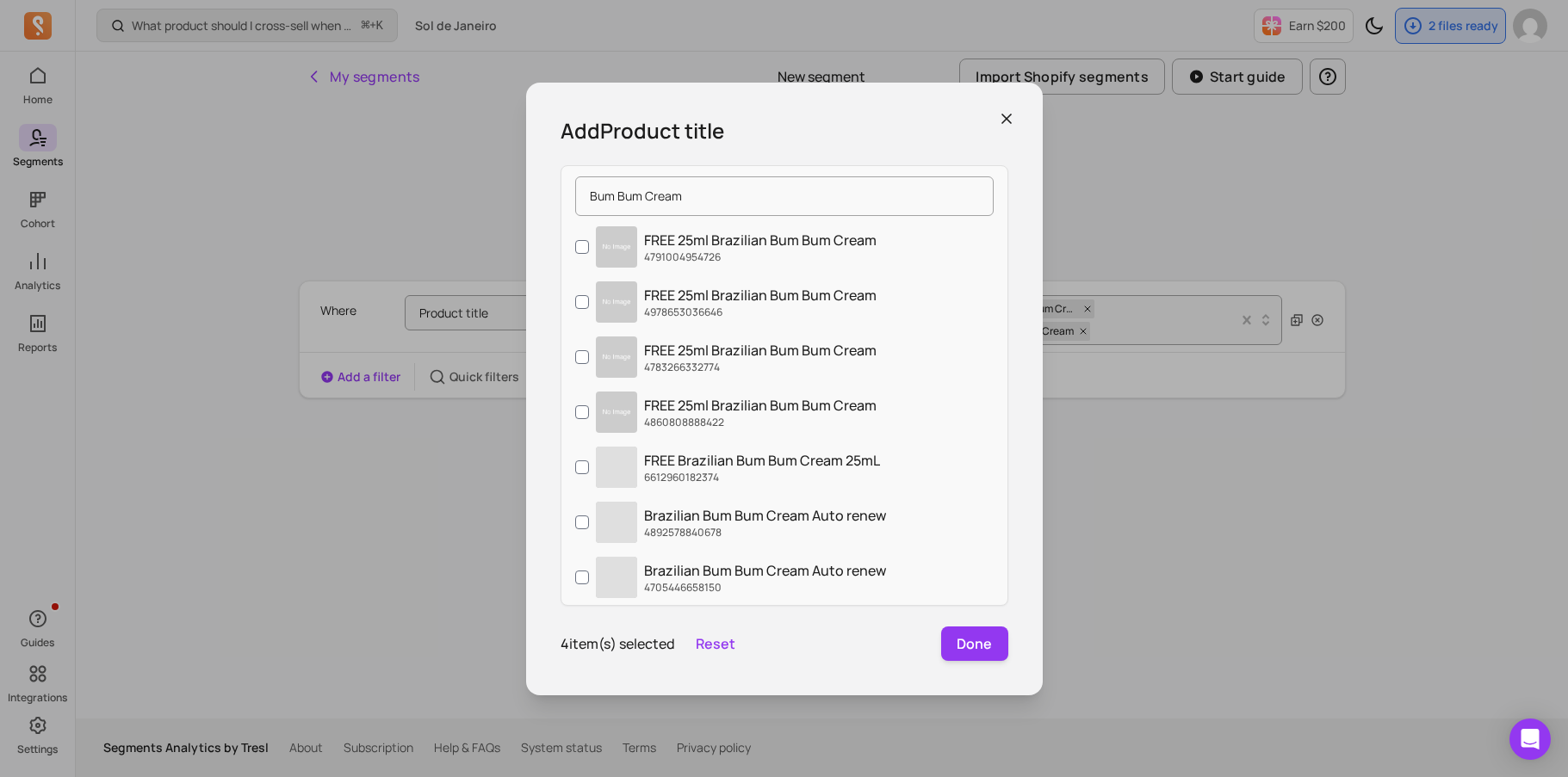
scroll to position [1226, 0]
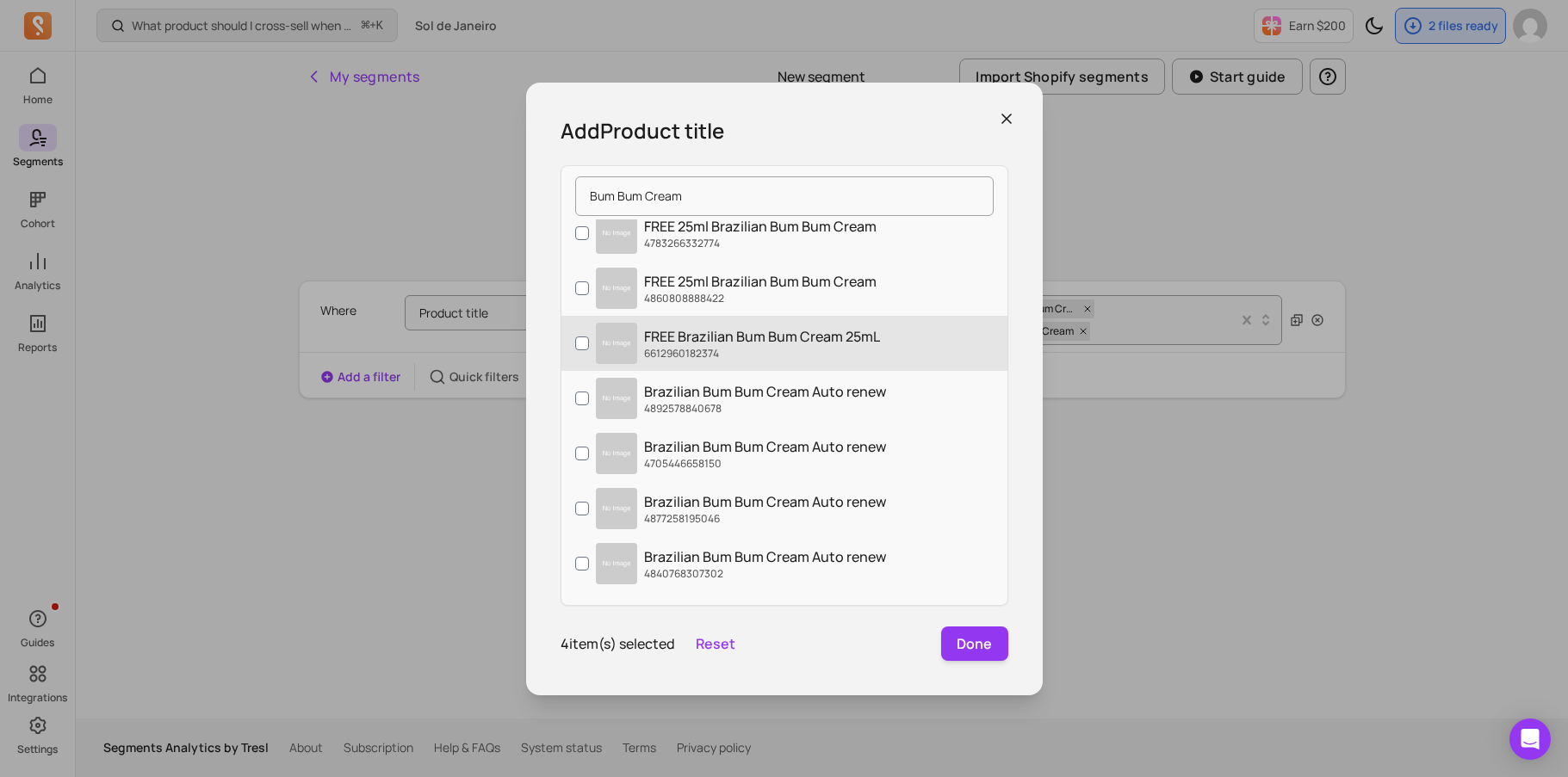
click at [868, 329] on p "FREE Brazilian Bum Bum Cream 25mL" at bounding box center [762, 337] width 236 height 21
click at [589, 337] on input "FREE Brazilian Bum Bum Cream 25mL 6612960182374" at bounding box center [582, 343] width 14 height 14
click at [887, 346] on label "FREE Brazilian Bum Bum Cream 25mL 6612960182374" at bounding box center [784, 343] width 446 height 55
click at [589, 346] on input "FREE Brazilian Bum Bum Cream 25mL 6612960182374" at bounding box center [582, 343] width 14 height 14
checkbox input "false"
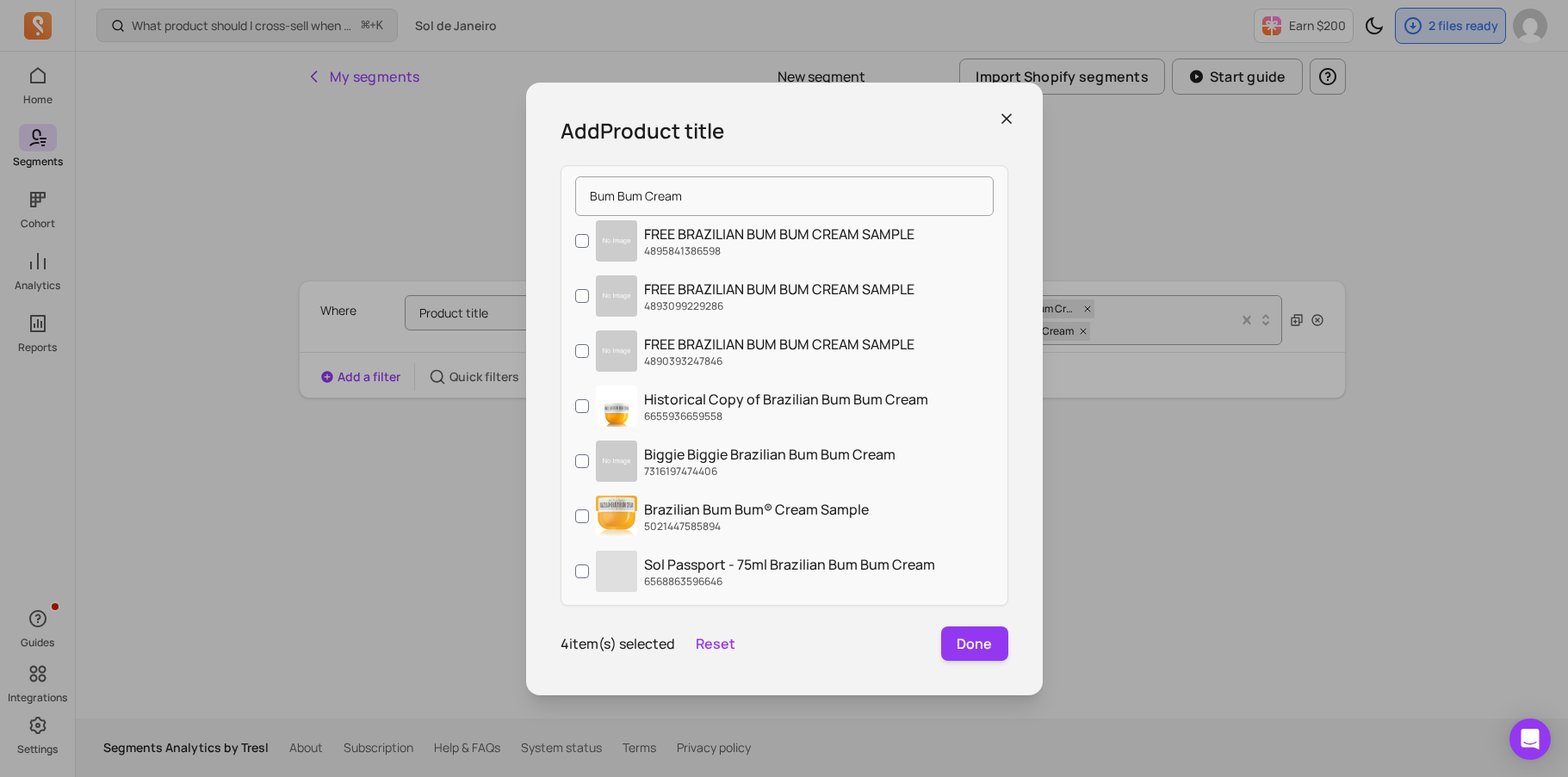
scroll to position [1658, 0]
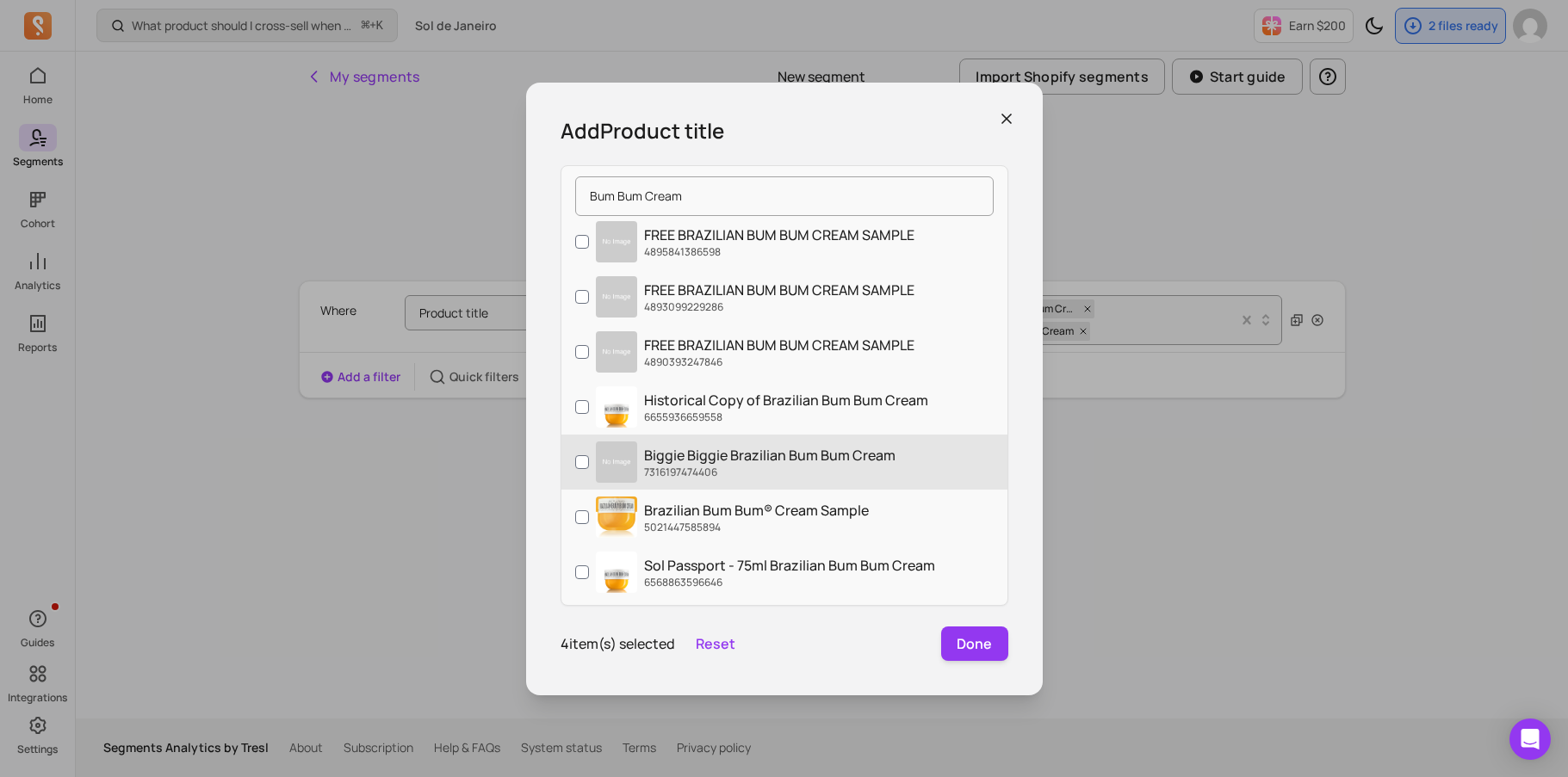
click at [863, 461] on p "Biggie Biggie Brazilian Bum Bum Cream" at bounding box center [770, 455] width 251 height 21
click at [589, 461] on input "Biggie Biggie Brazilian Bum Bum Cream 7316197474406" at bounding box center [582, 462] width 14 height 14
checkbox input "true"
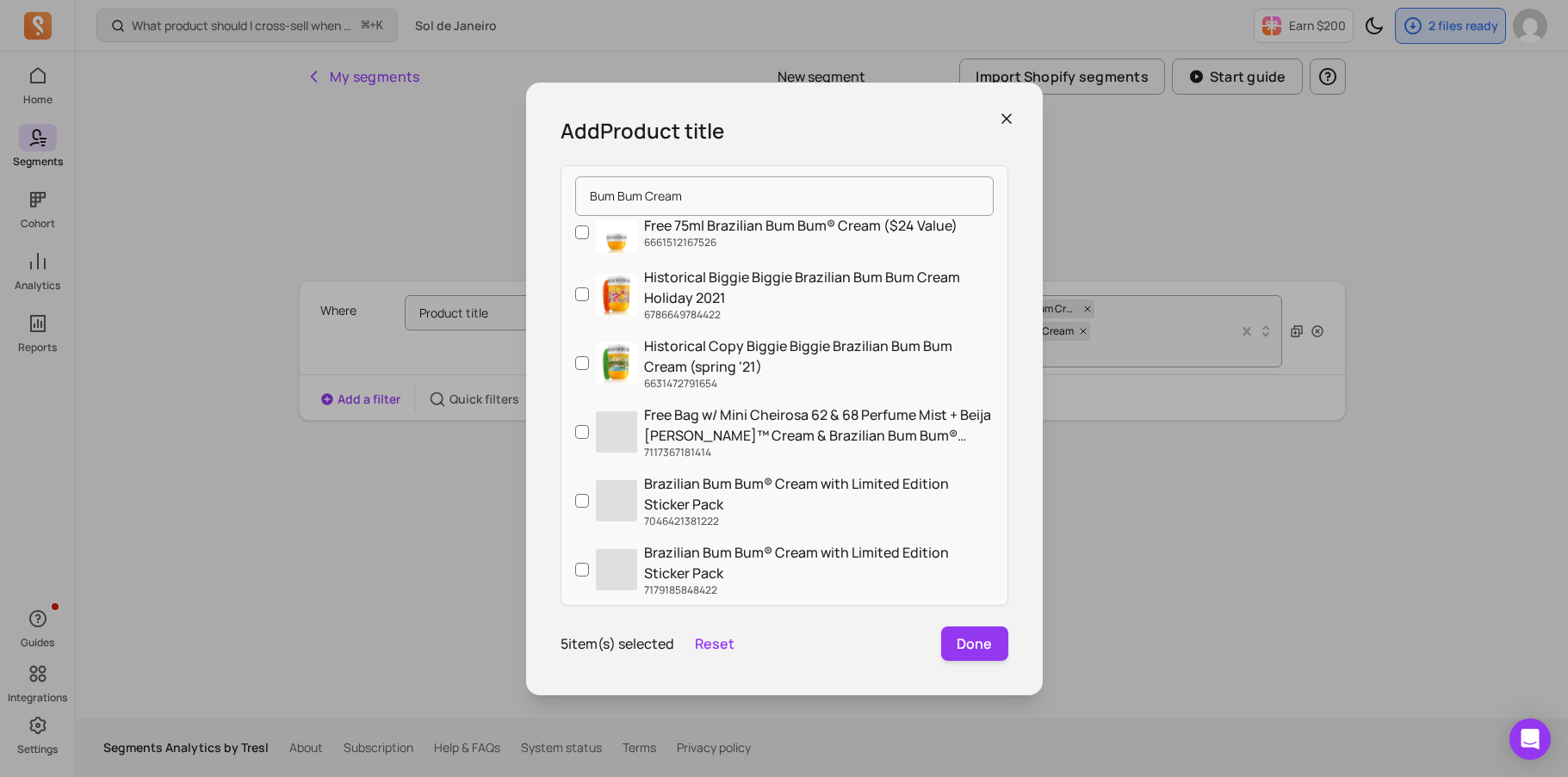
scroll to position [2893, 0]
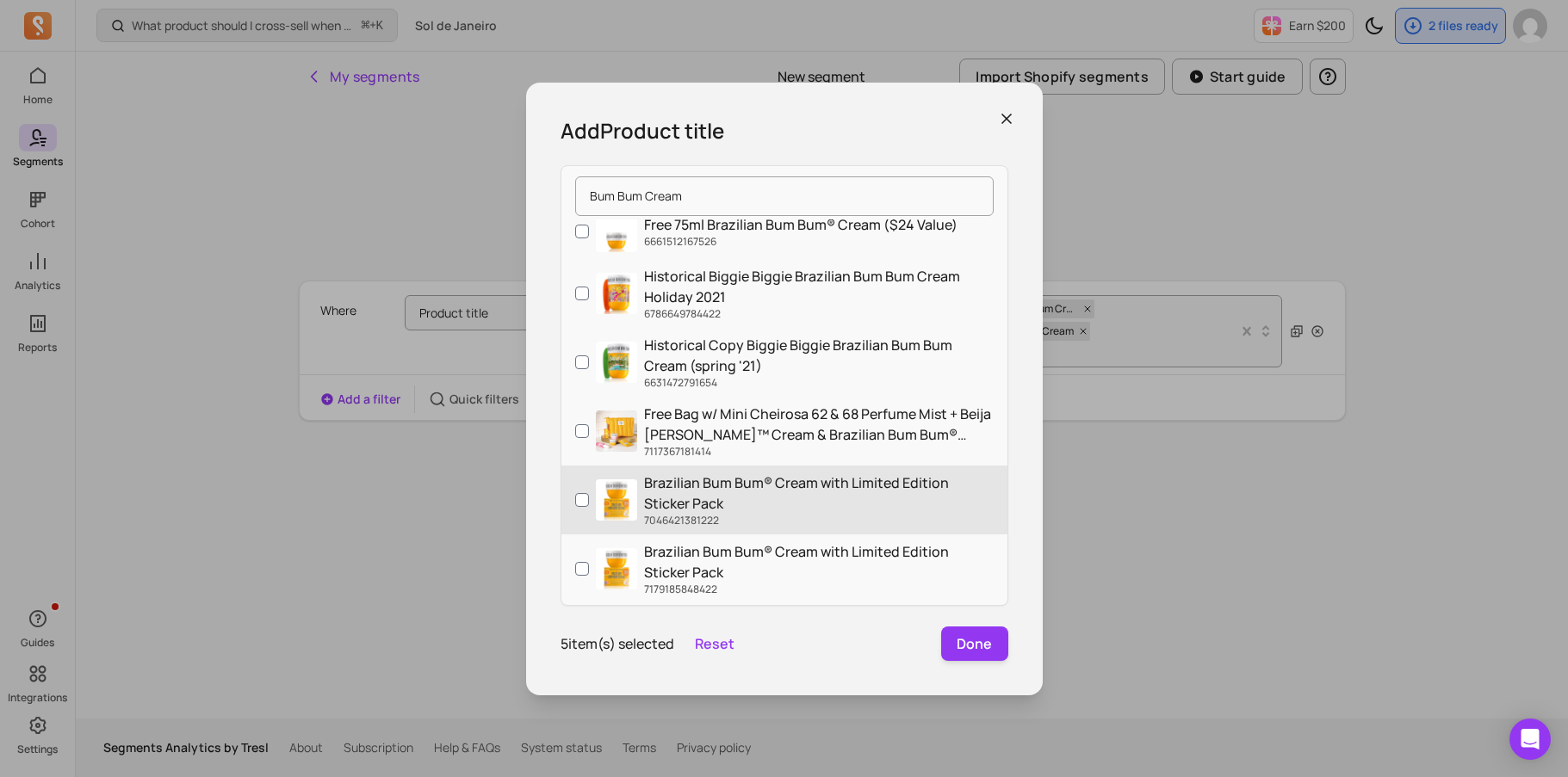
click at [884, 466] on label "Brazilian Bum Bum® Cream with Limited Edition Sticker Pack 7046421381222" at bounding box center [784, 500] width 446 height 69
click at [589, 493] on input "Brazilian Bum Bum® Cream with Limited Edition Sticker Pack 7046421381222" at bounding box center [582, 500] width 14 height 14
checkbox input "true"
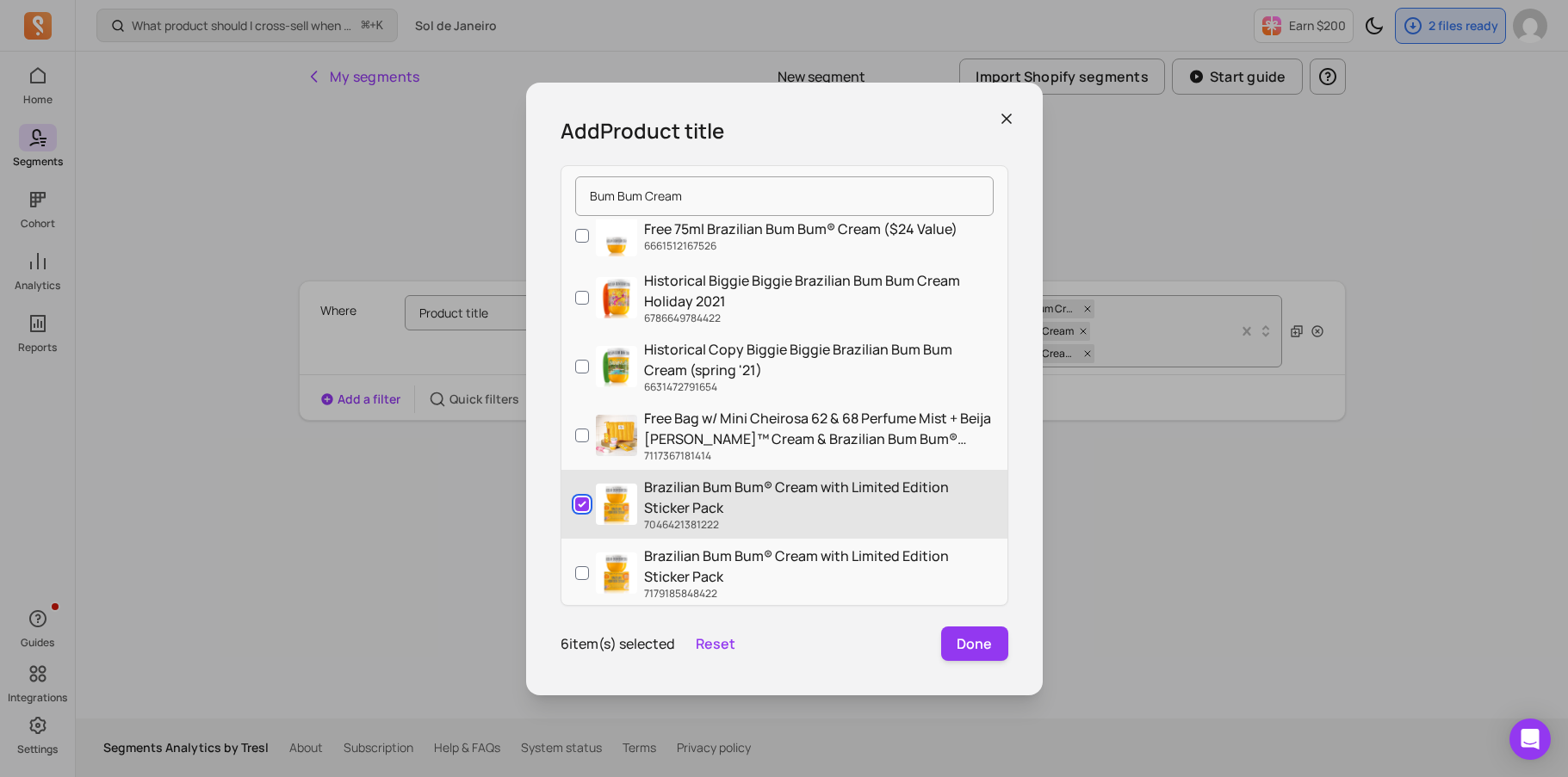
scroll to position [2885, 0]
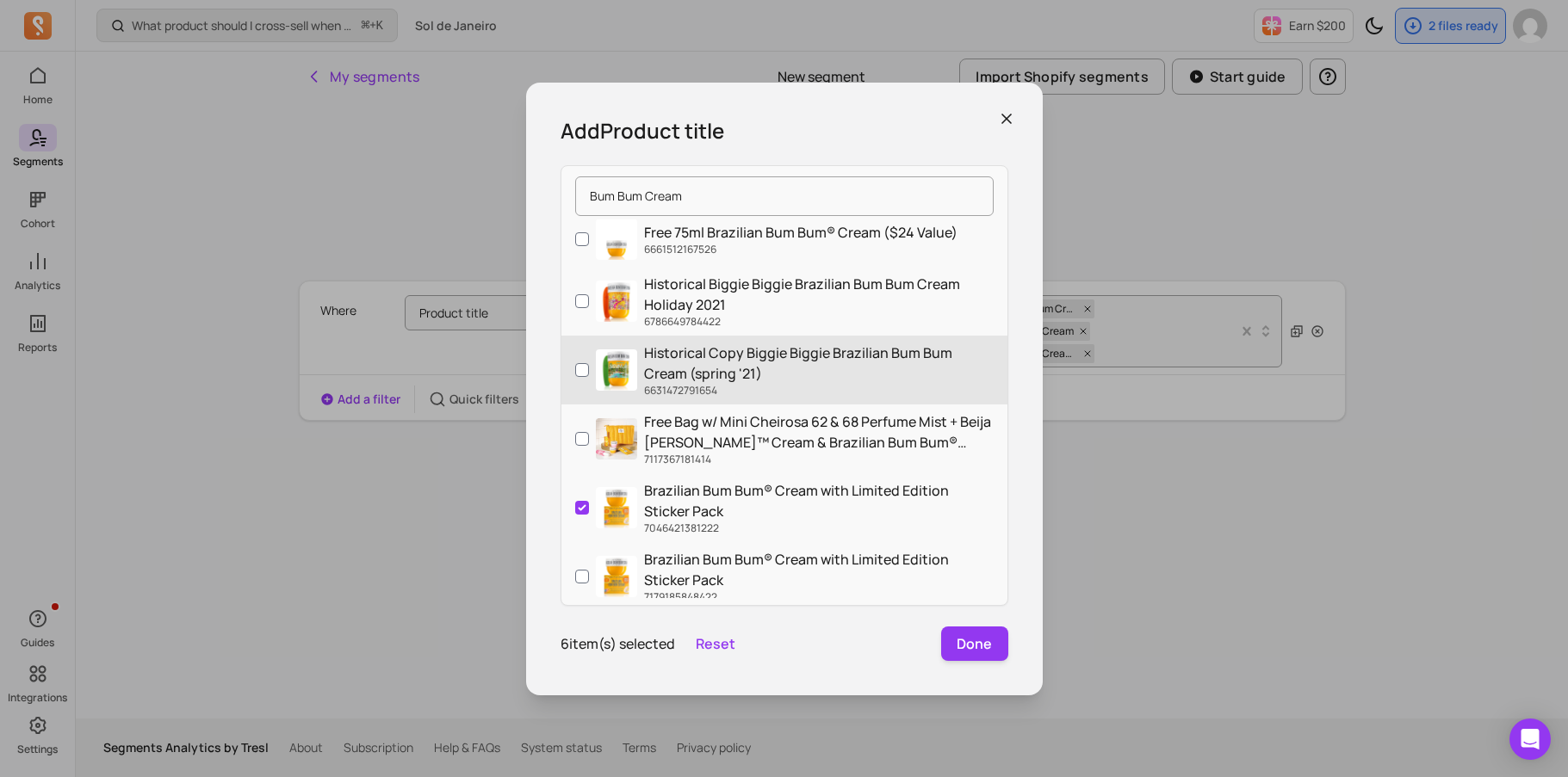
click at [889, 380] on p "Historical Copy Biggie Biggie Brazilian Bum Bum Cream (spring '21)" at bounding box center [819, 363] width 350 height 41
click at [589, 377] on input "Historical Copy Biggie Biggie Brazilian Bum Bum Cream (spring '21) 6631472791654" at bounding box center [582, 370] width 14 height 14
checkbox input "true"
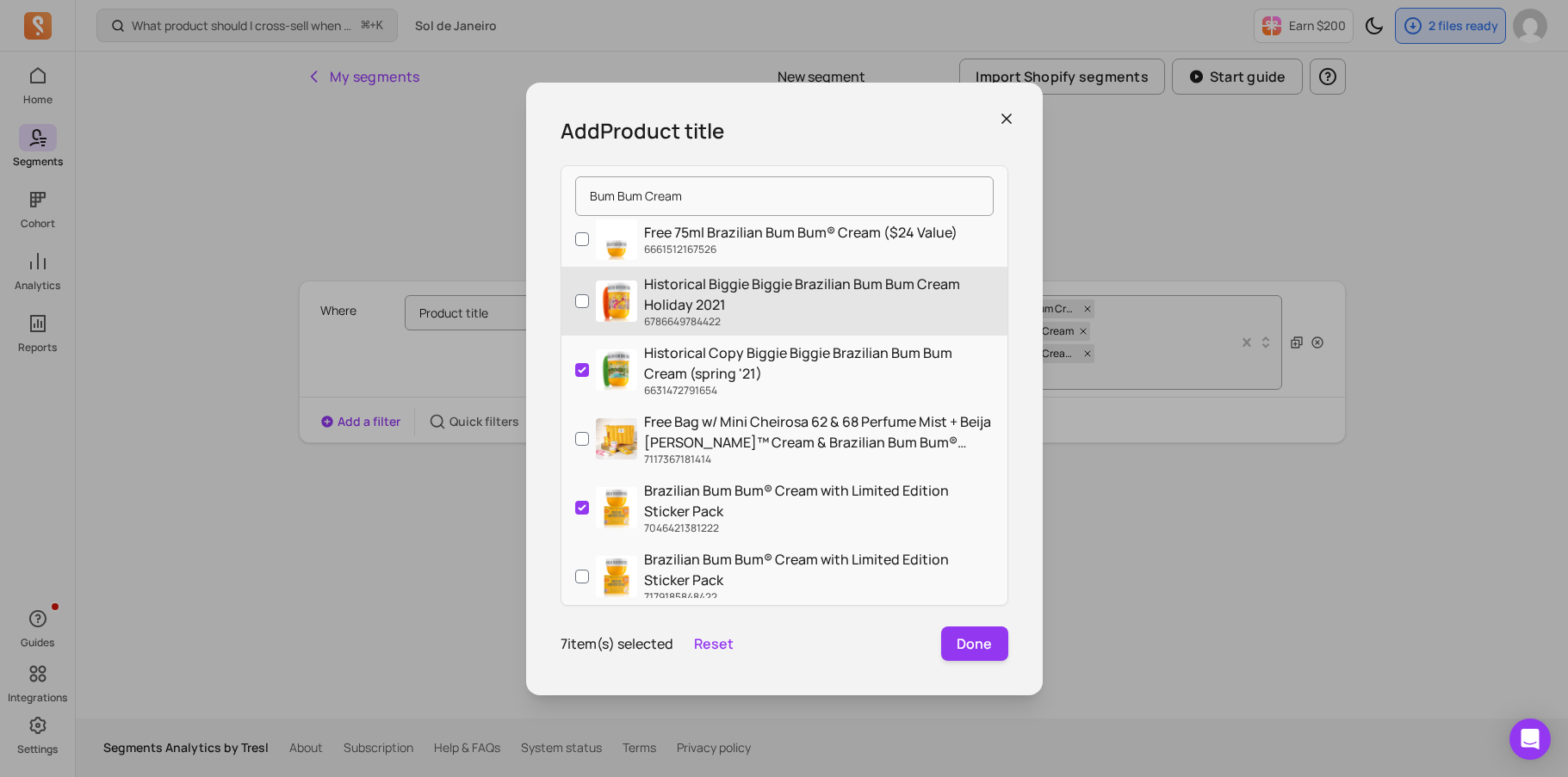
click at [882, 308] on p "Historical Biggie Biggie Brazilian Bum Bum Cream Holiday 2021" at bounding box center [819, 294] width 350 height 41
click at [589, 308] on input "Historical Biggie Biggie Brazilian Bum Bum Cream Holiday 2021 6786649784422" at bounding box center [582, 301] width 14 height 14
checkbox input "true"
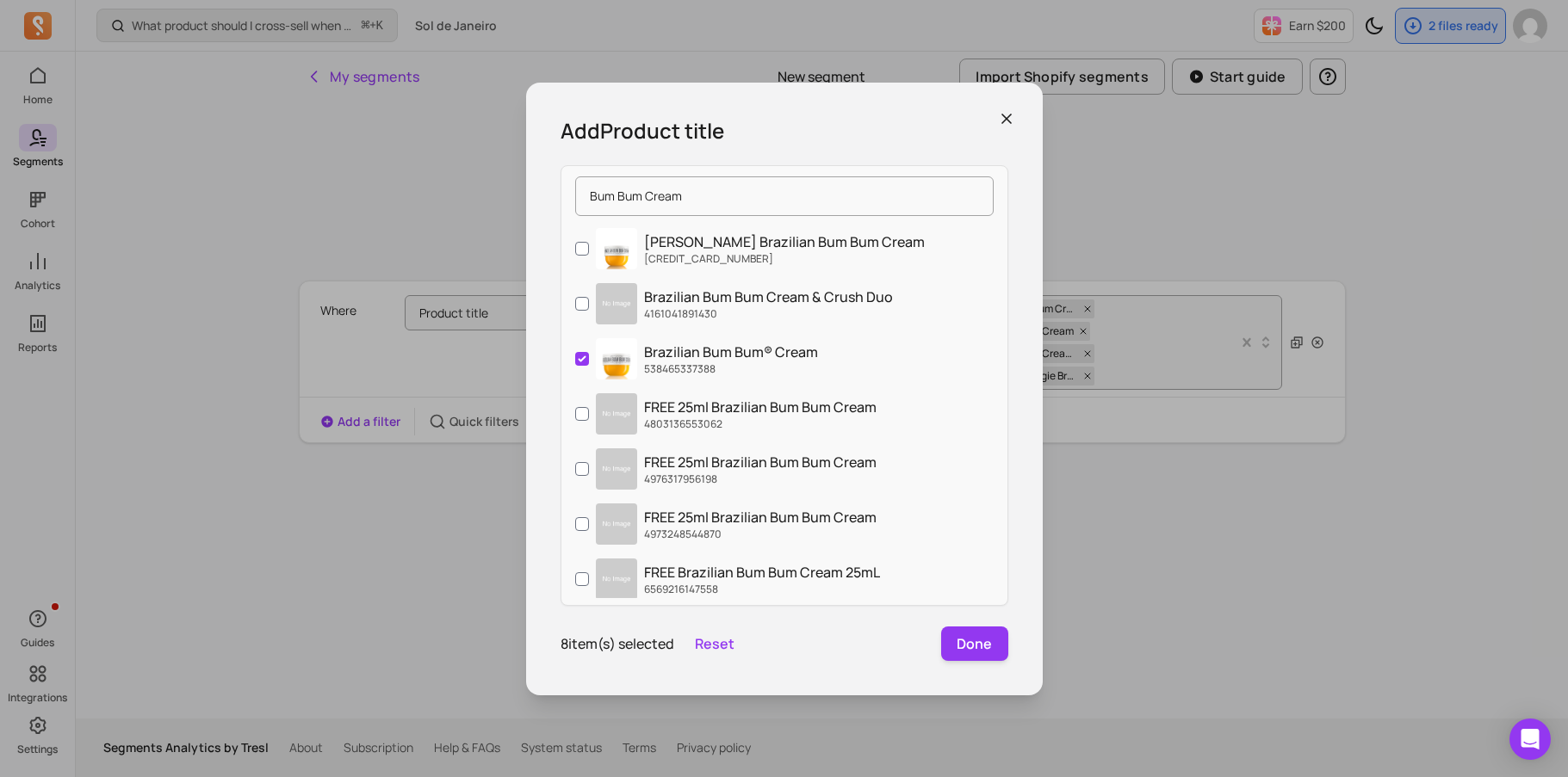
scroll to position [455, 0]
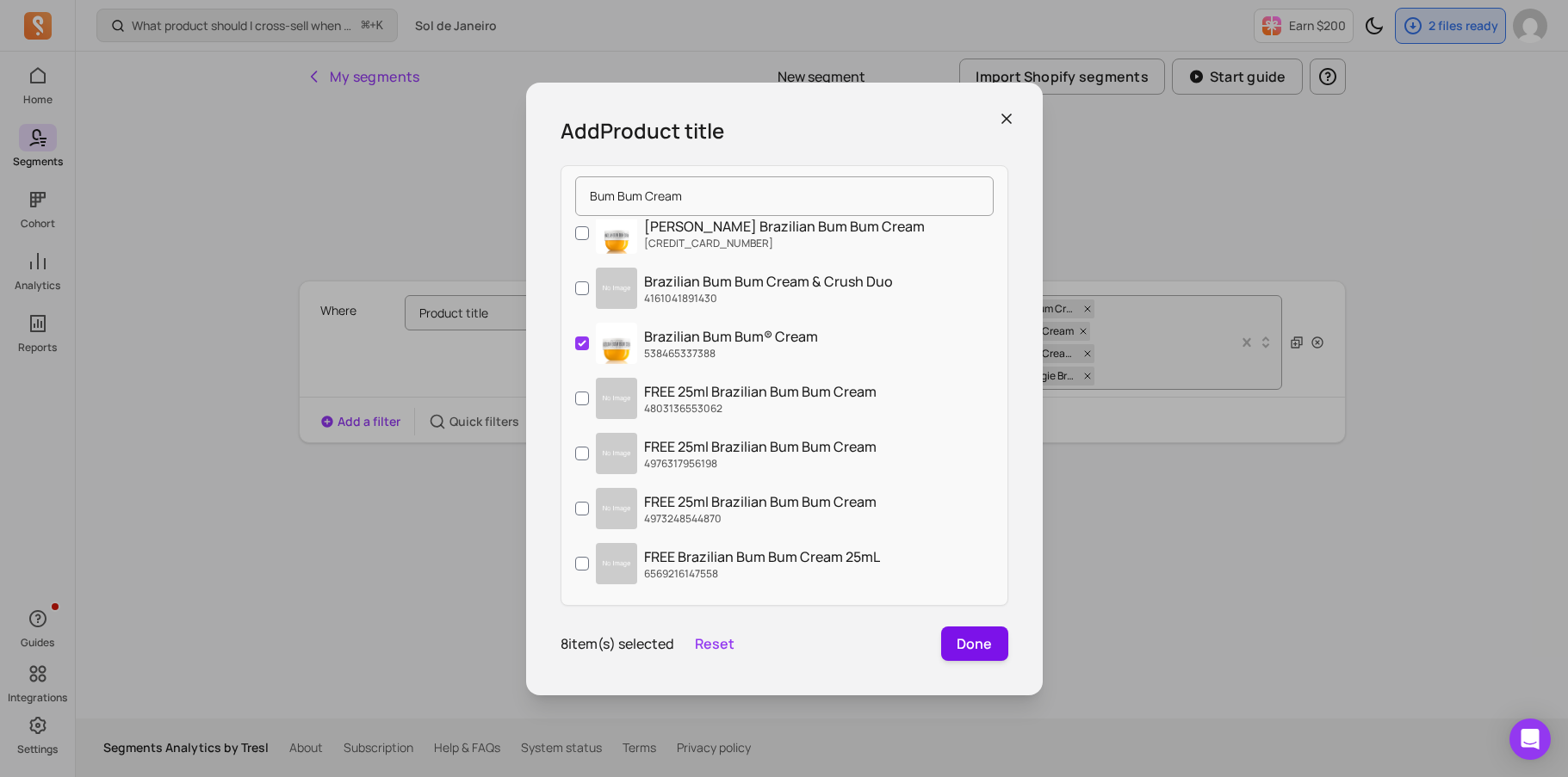
click at [979, 653] on button "Done" at bounding box center [974, 643] width 67 height 35
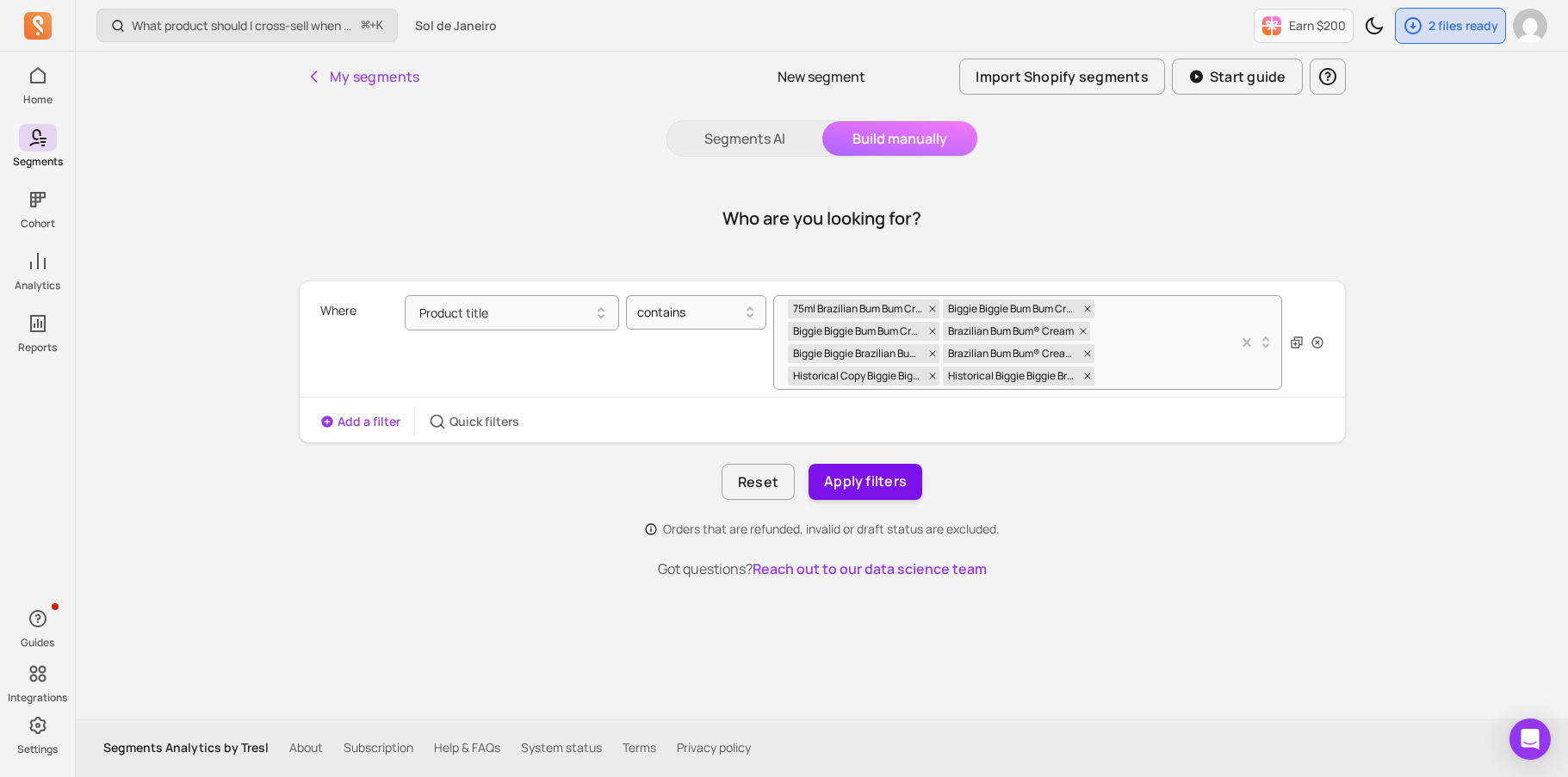
click at [862, 478] on button "Apply filters" at bounding box center [865, 482] width 113 height 36
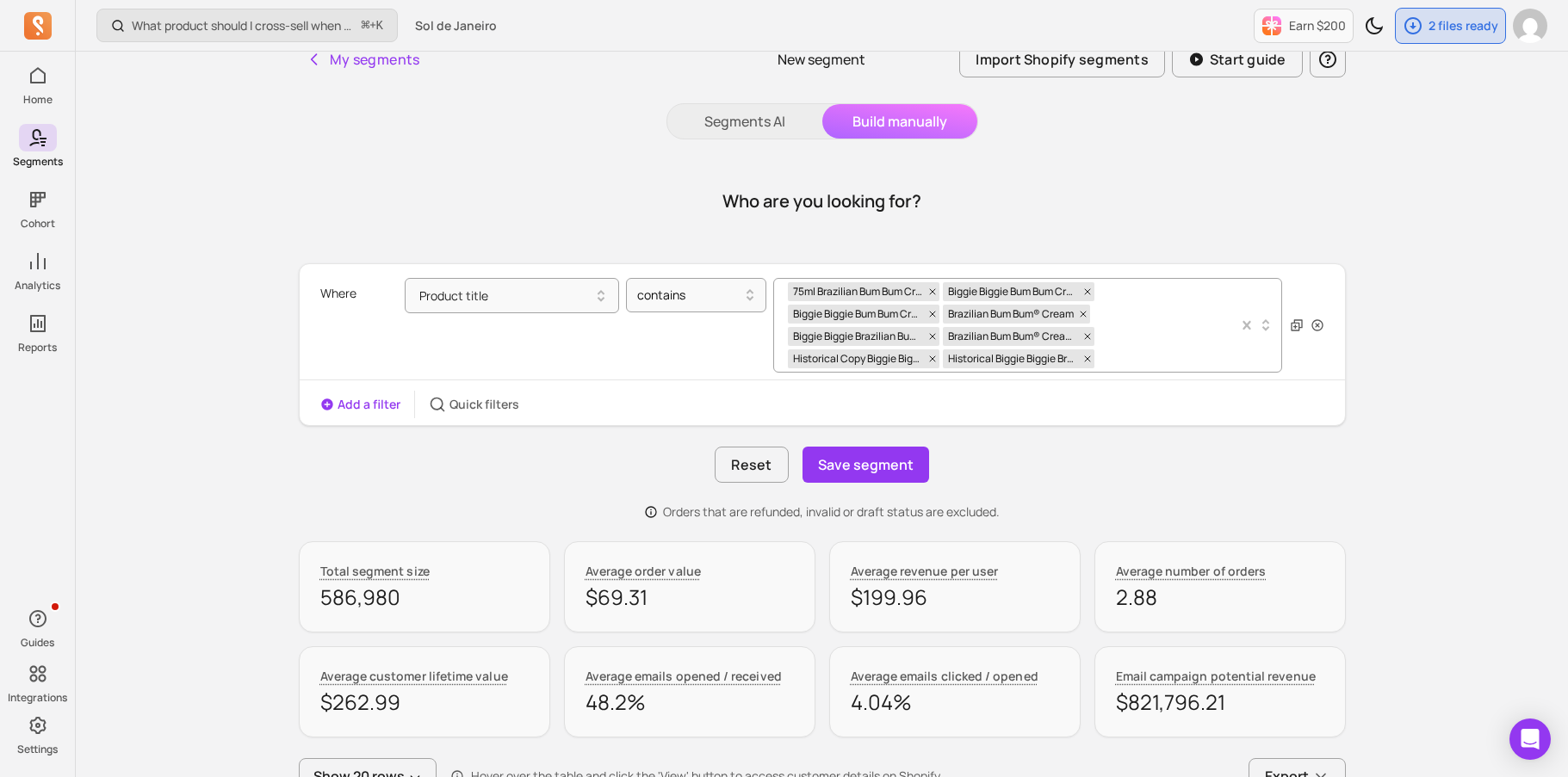
scroll to position [20, 0]
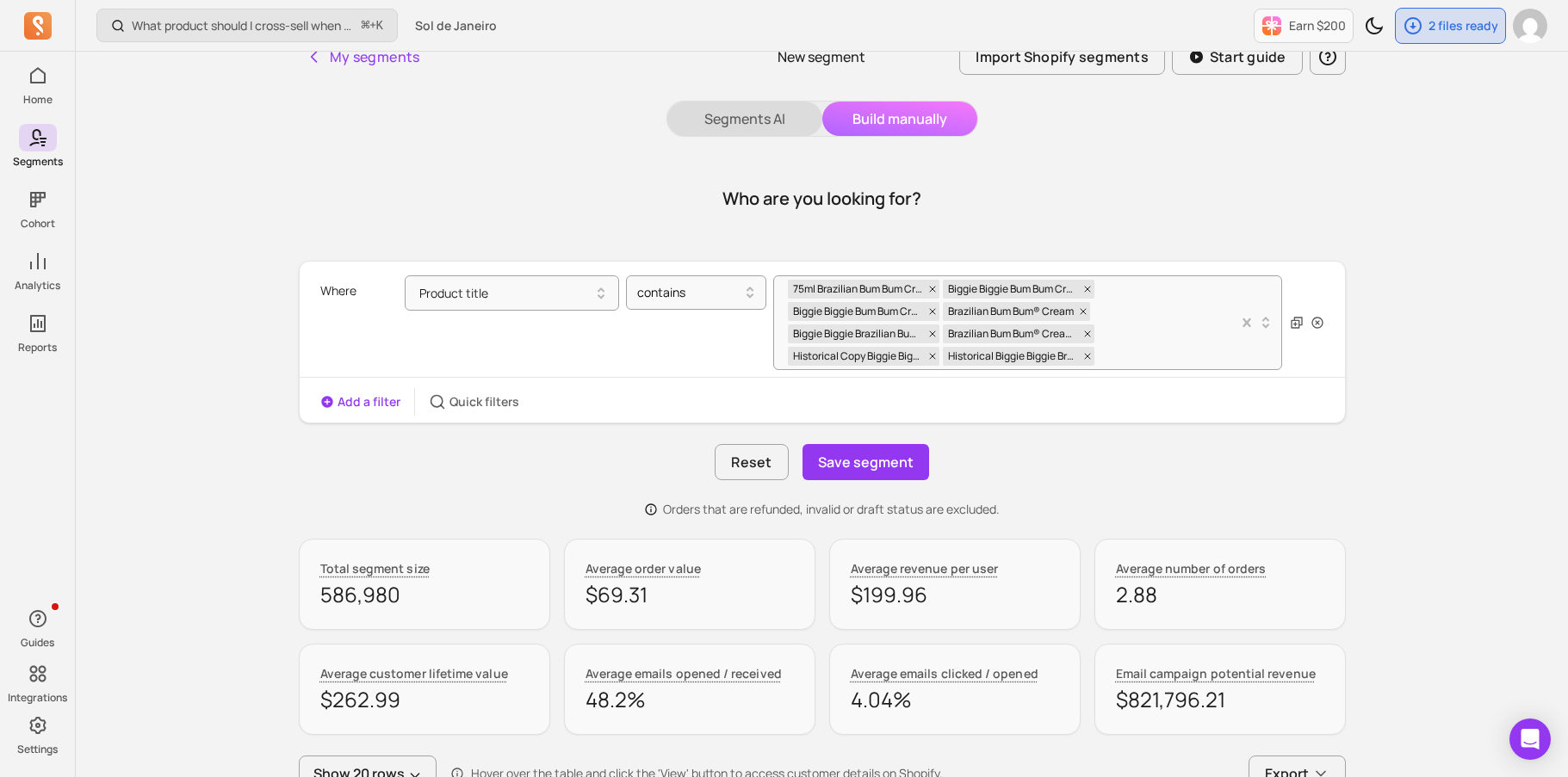
click at [749, 124] on button "Segments AI" at bounding box center [744, 119] width 155 height 35
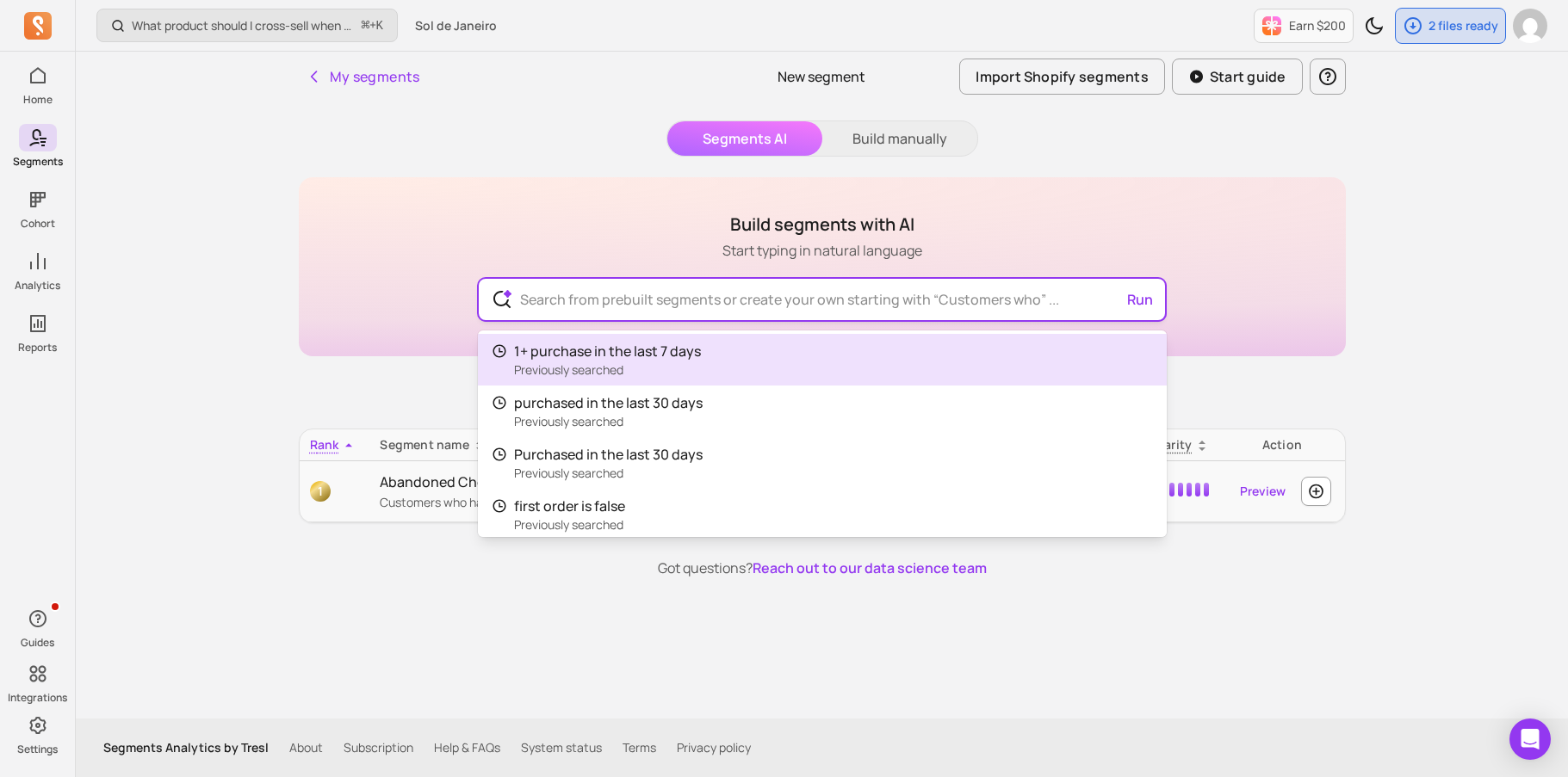
click at [742, 288] on input "text" at bounding box center [822, 300] width 631 height 41
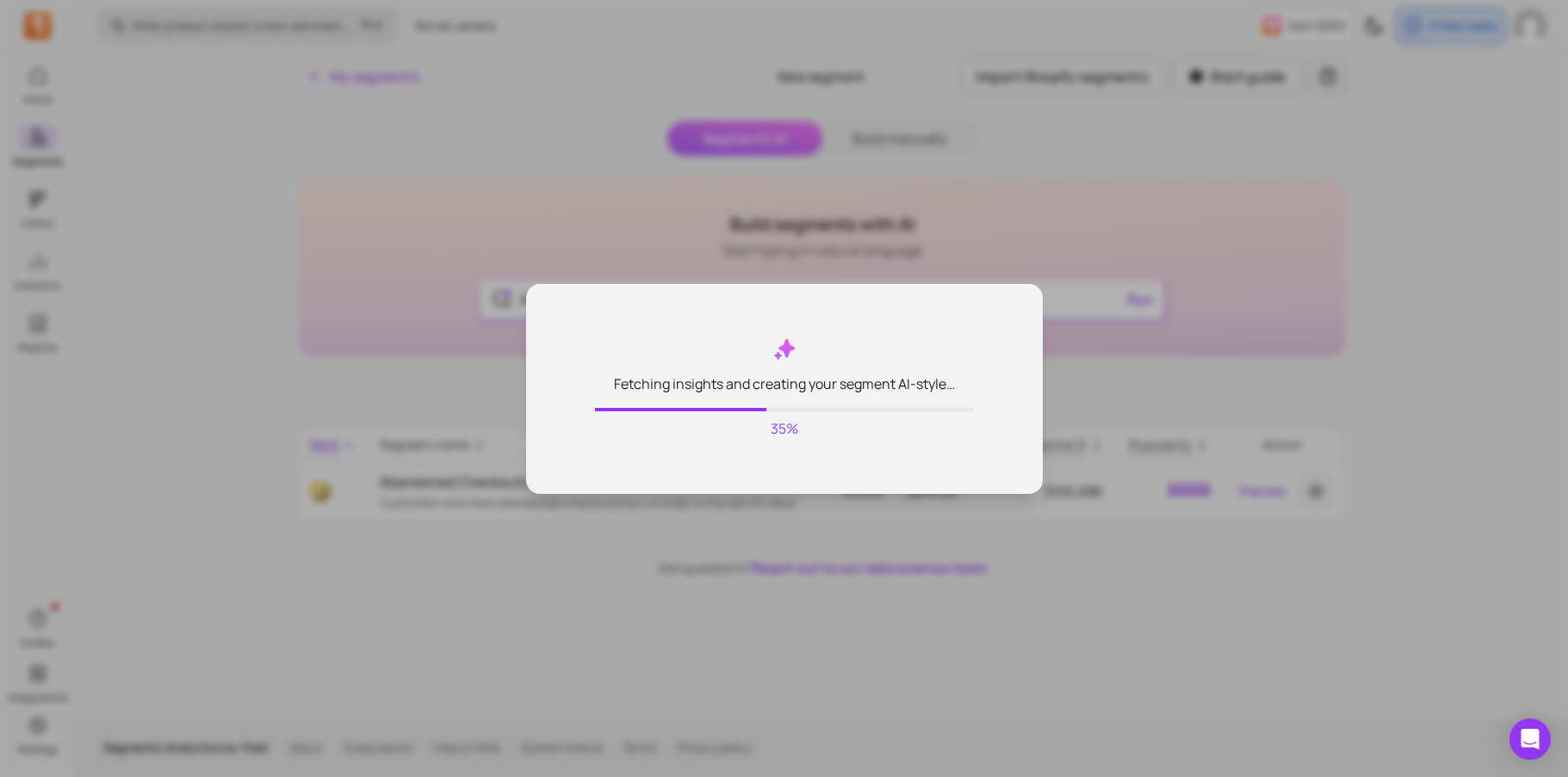
type input "All bum bum cream purchasers"
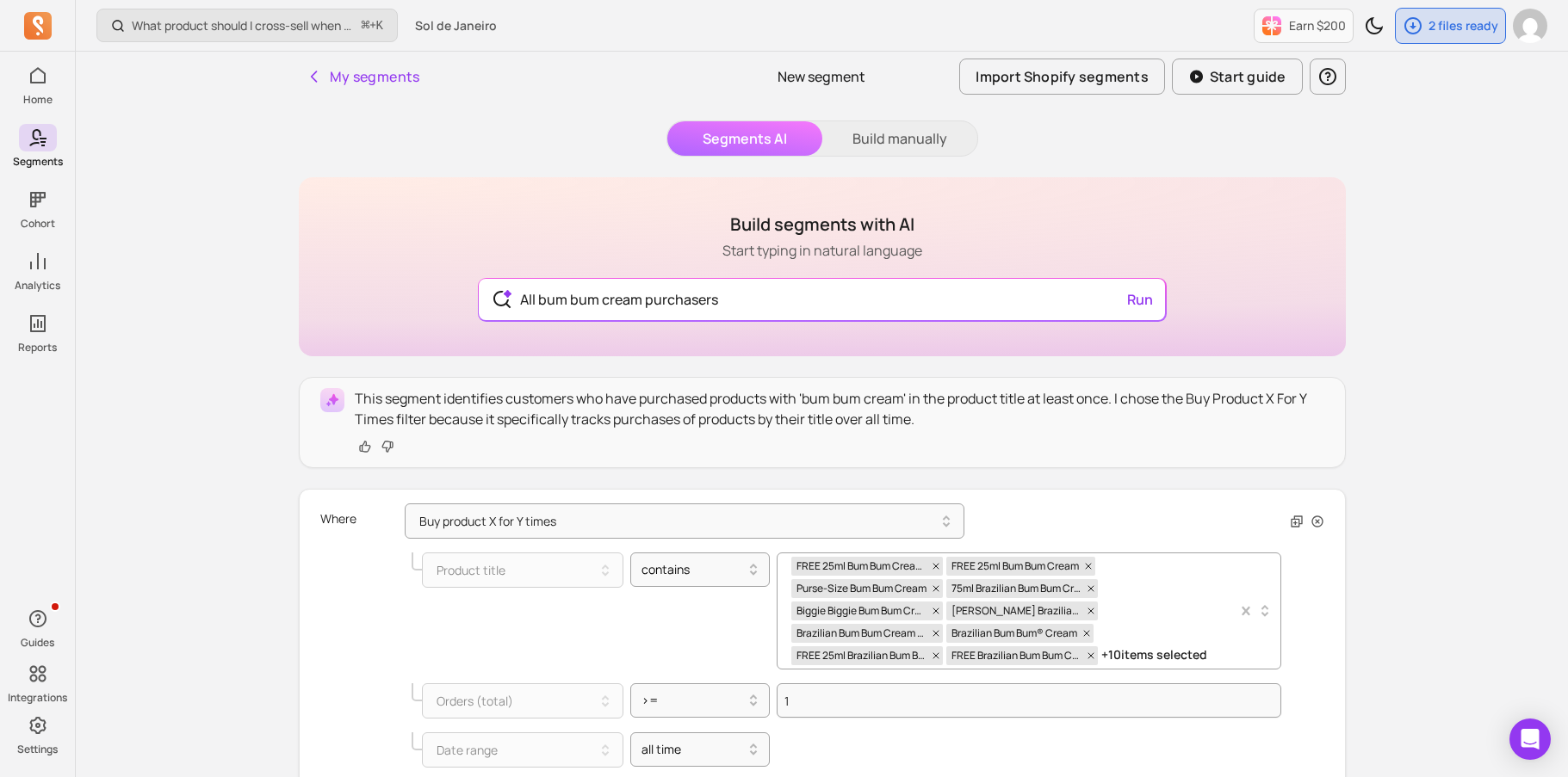
click at [1125, 655] on span "+ 10 items selected" at bounding box center [1154, 655] width 106 height 19
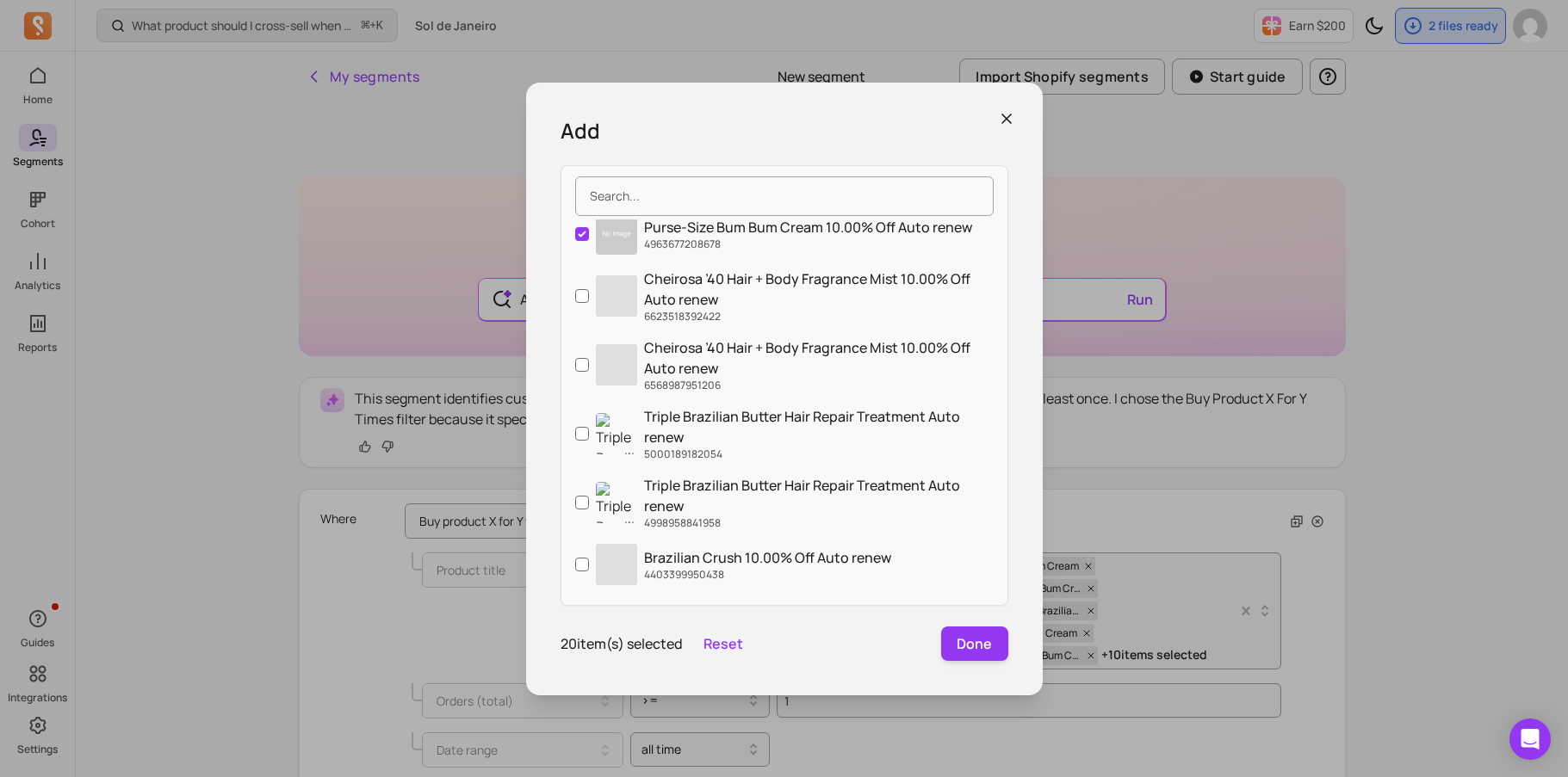
scroll to position [746, 0]
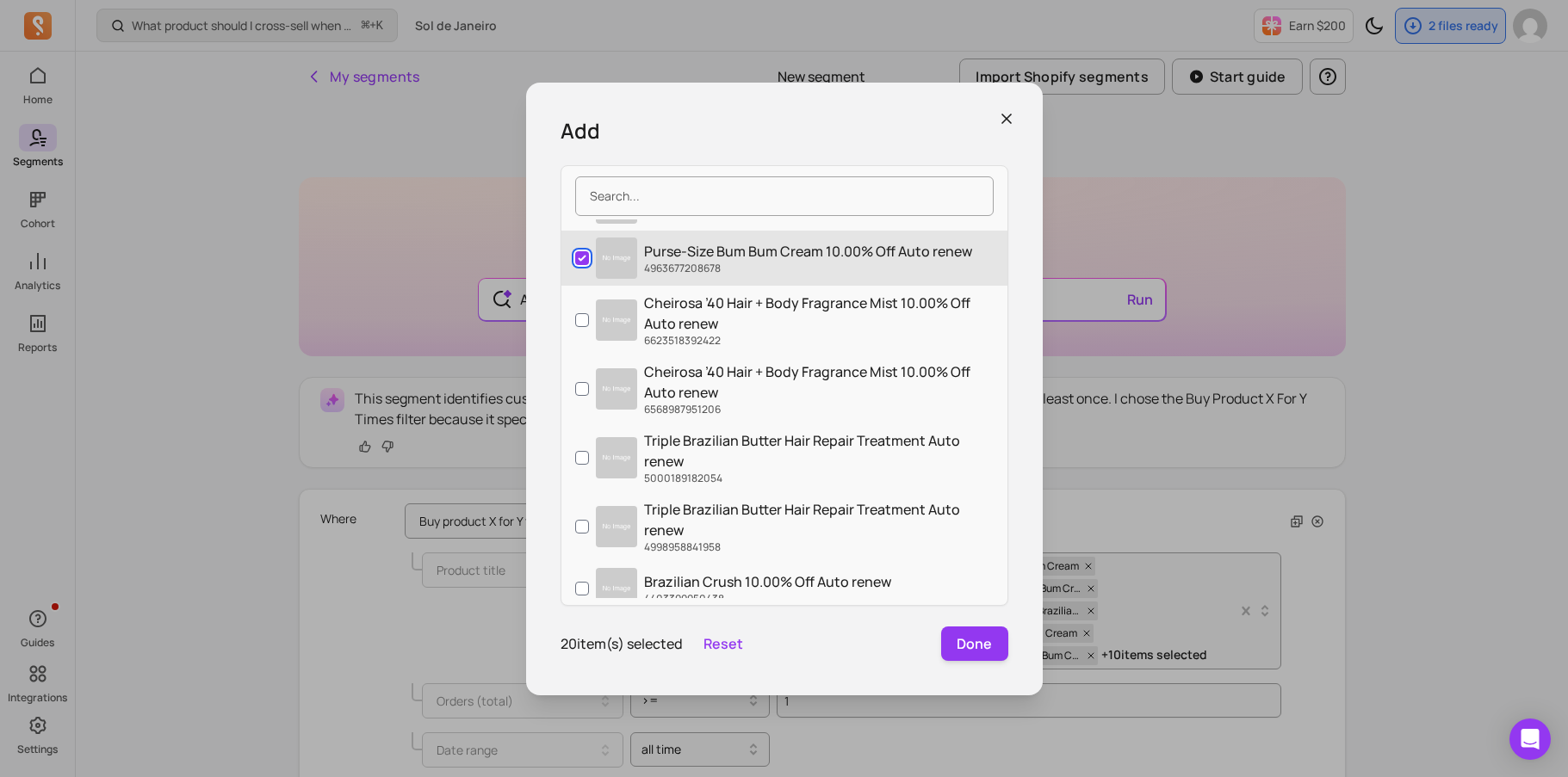
click at [578, 259] on input "Purse-Size Bum Bum Cream 10.00% Off Auto renew 4963677208678" at bounding box center [582, 257] width 14 height 14
checkbox input "false"
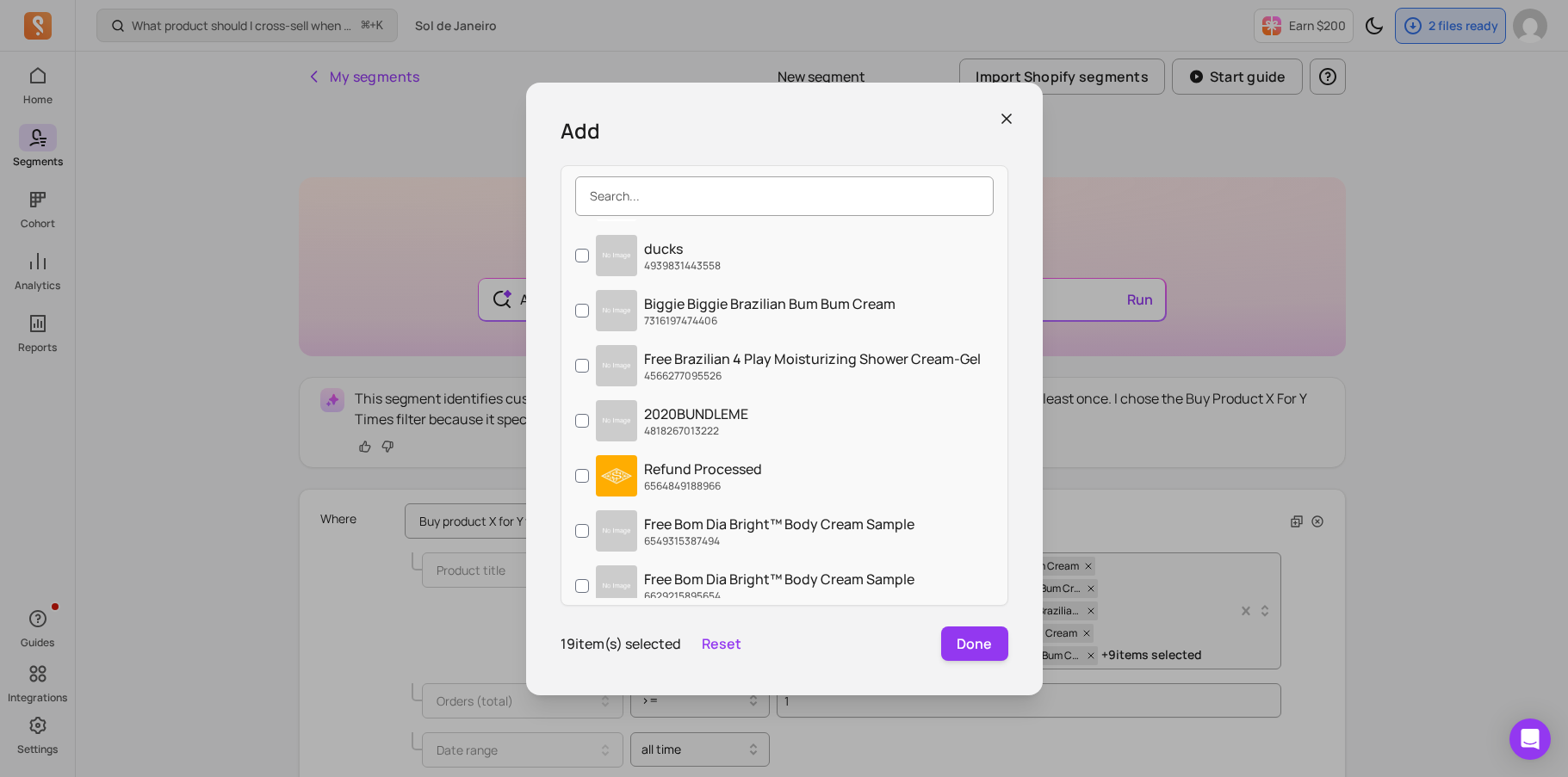
scroll to position [2216, 0]
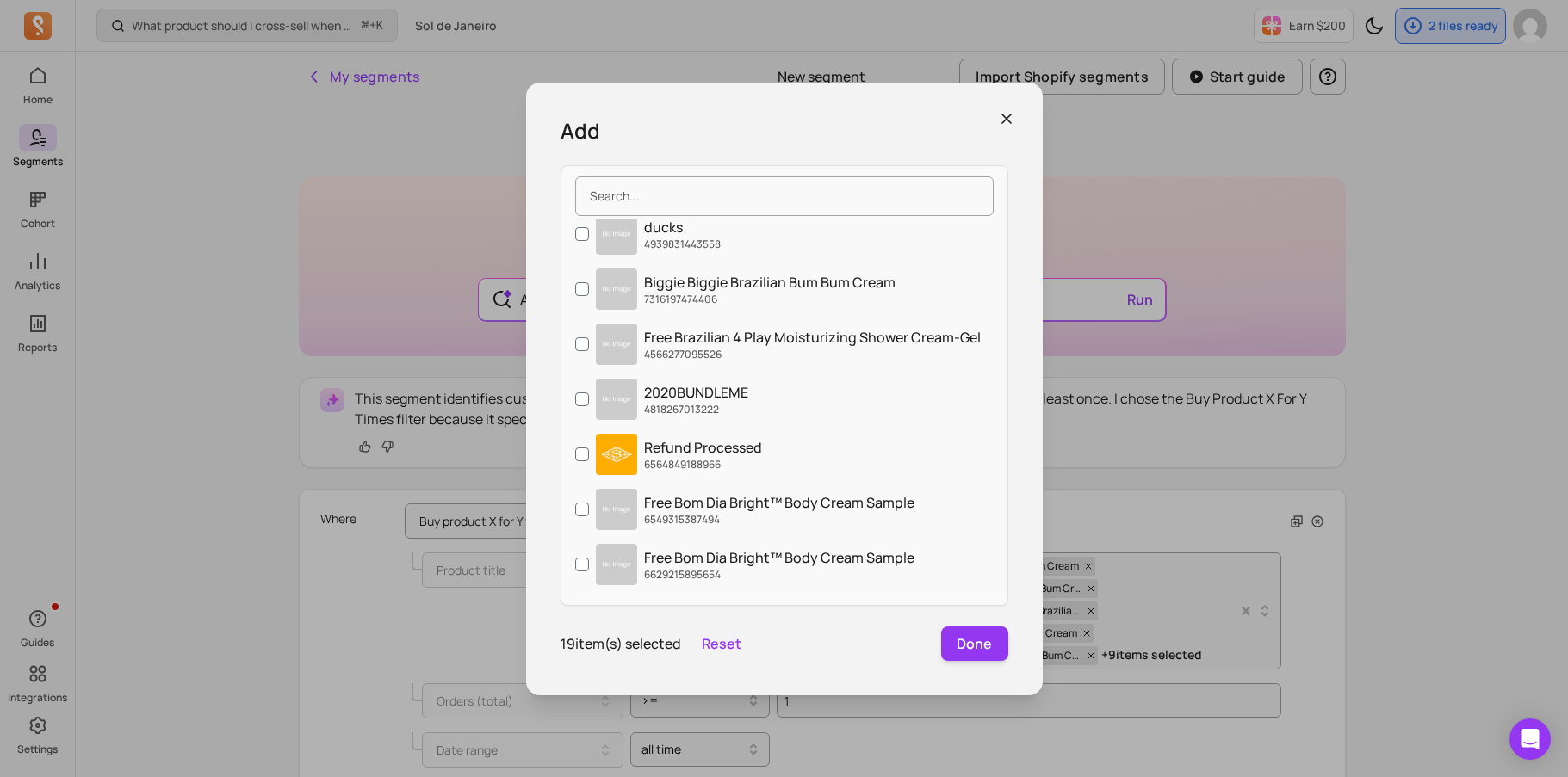
click at [1013, 102] on div "Add Brazilian Crush Cheirosa '62 Hair & Body Fragrance Mist 10.00% Off Auto ren…" at bounding box center [785, 389] width 517 height 613
click at [1009, 108] on div "Add Brazilian Crush Cheirosa '62 Hair & Body Fragrance Mist 10.00% Off Auto ren…" at bounding box center [785, 389] width 517 height 613
click at [1005, 125] on icon "button" at bounding box center [1007, 119] width 17 height 17
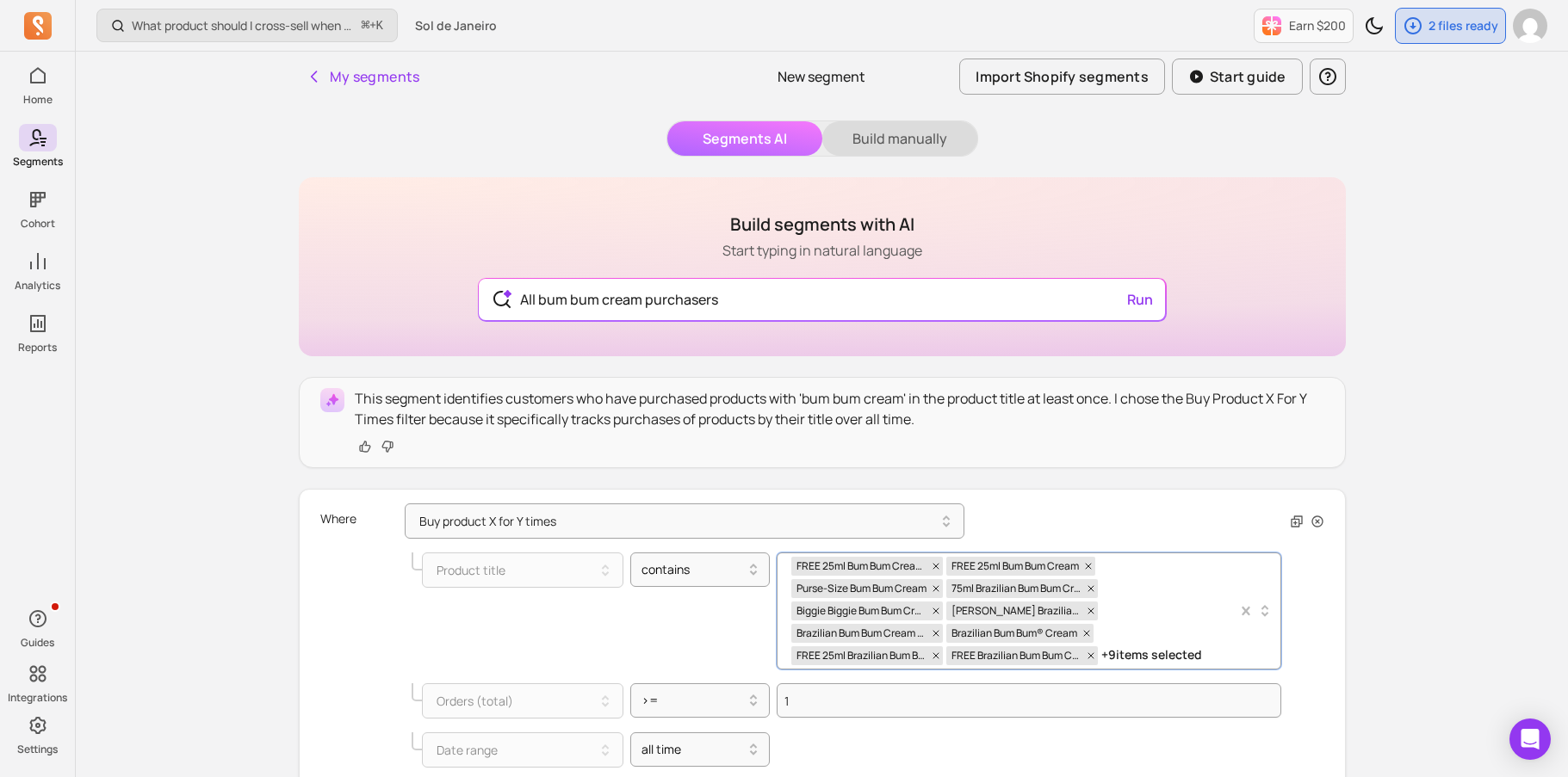
click at [904, 138] on button "Build manually" at bounding box center [900, 139] width 155 height 35
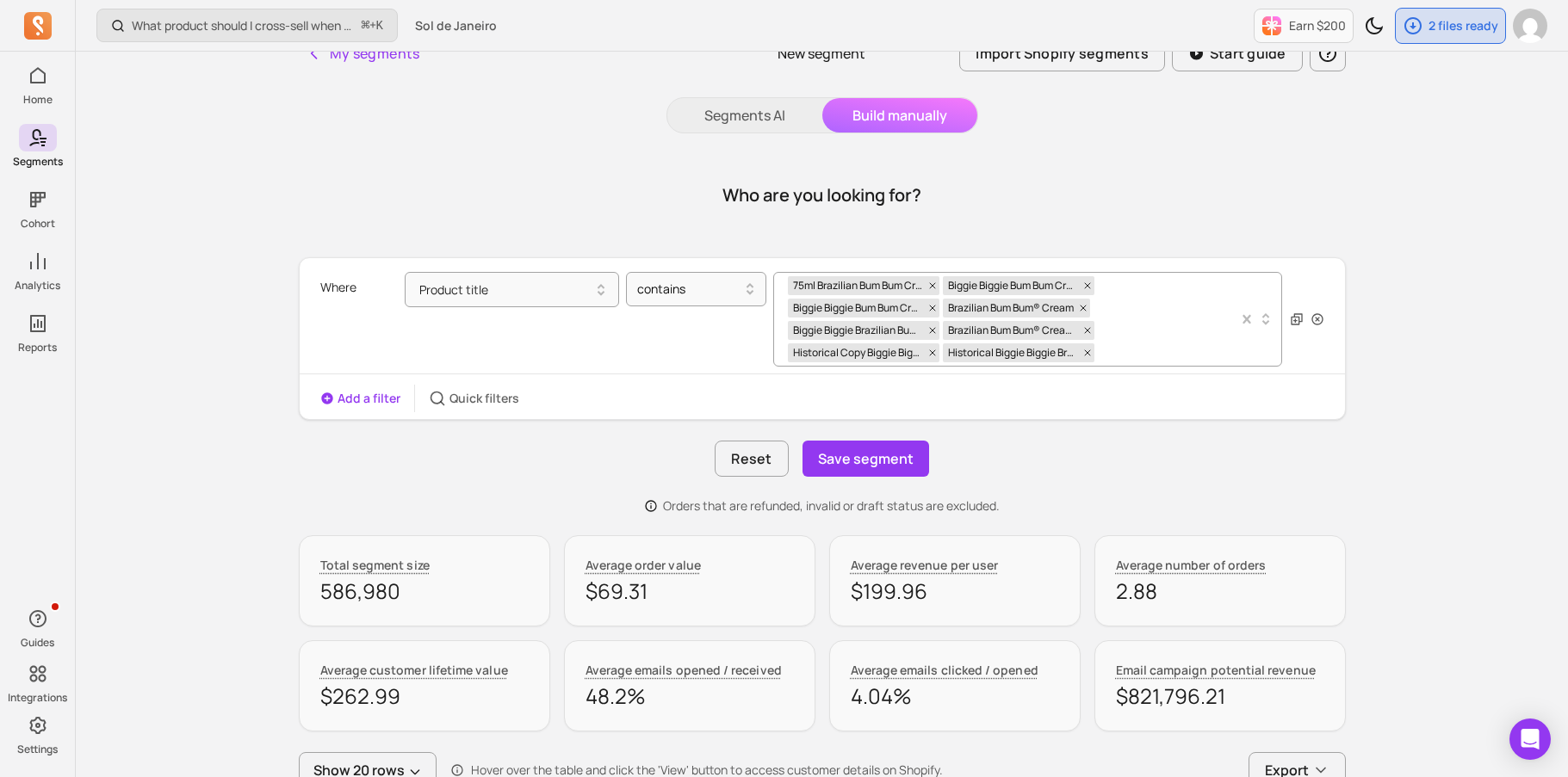
scroll to position [25, 0]
click at [878, 462] on button "Save segment" at bounding box center [866, 456] width 126 height 36
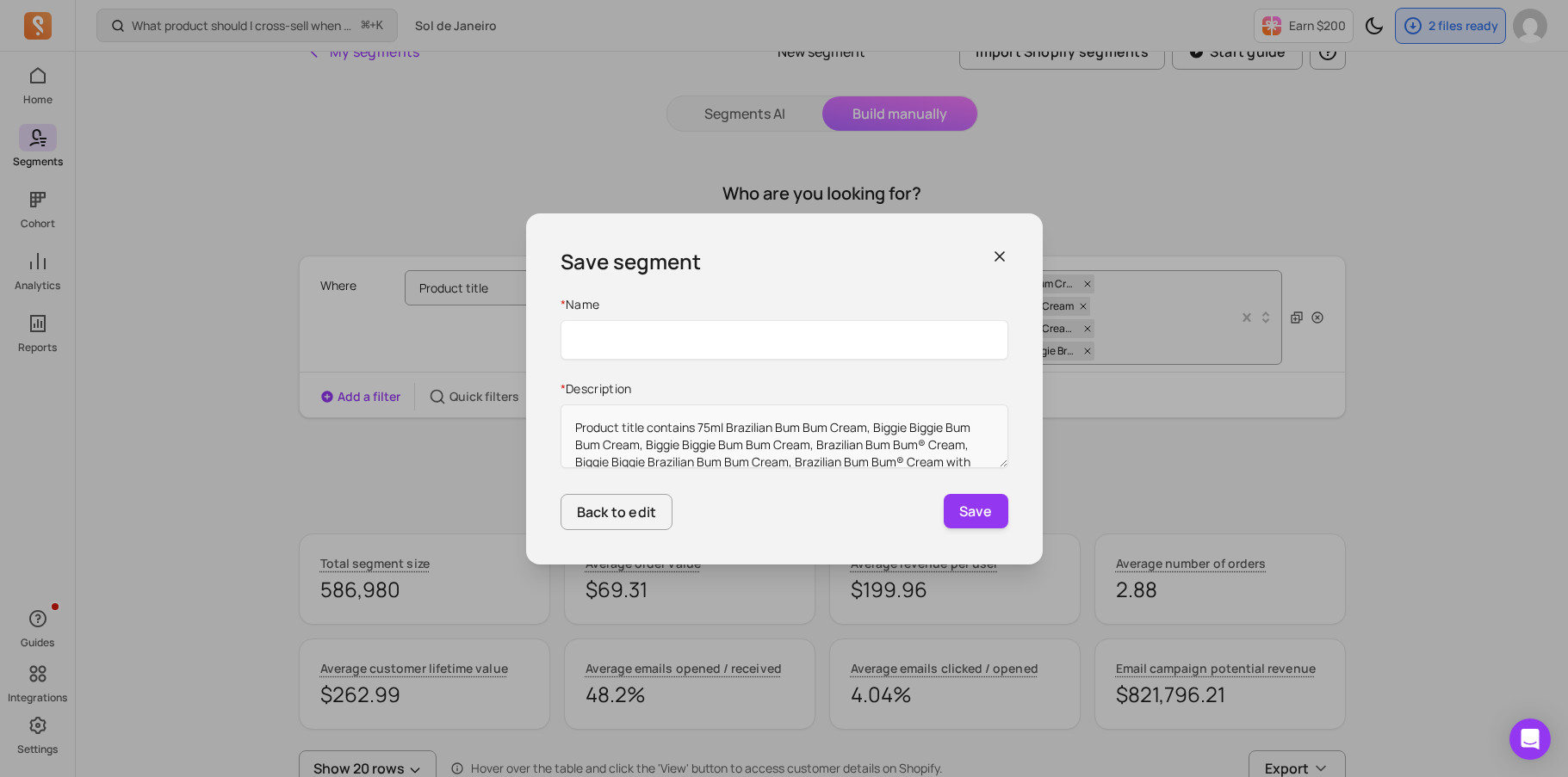
click at [842, 336] on input "Name" at bounding box center [784, 339] width 448 height 40
type input "All Bum Bum Cream purchasers"
click at [982, 521] on button "Save" at bounding box center [976, 511] width 64 height 35
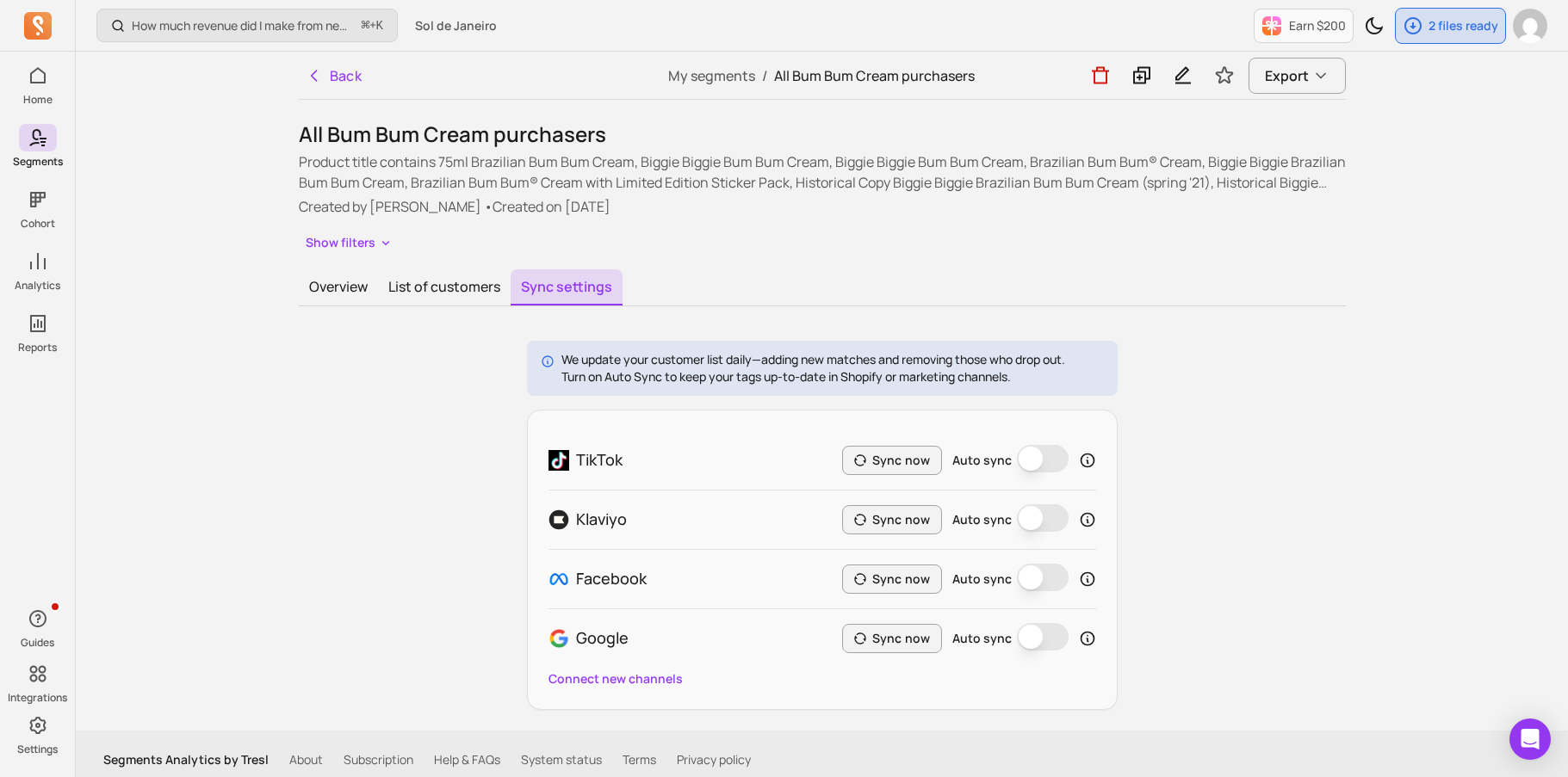
scroll to position [12, 0]
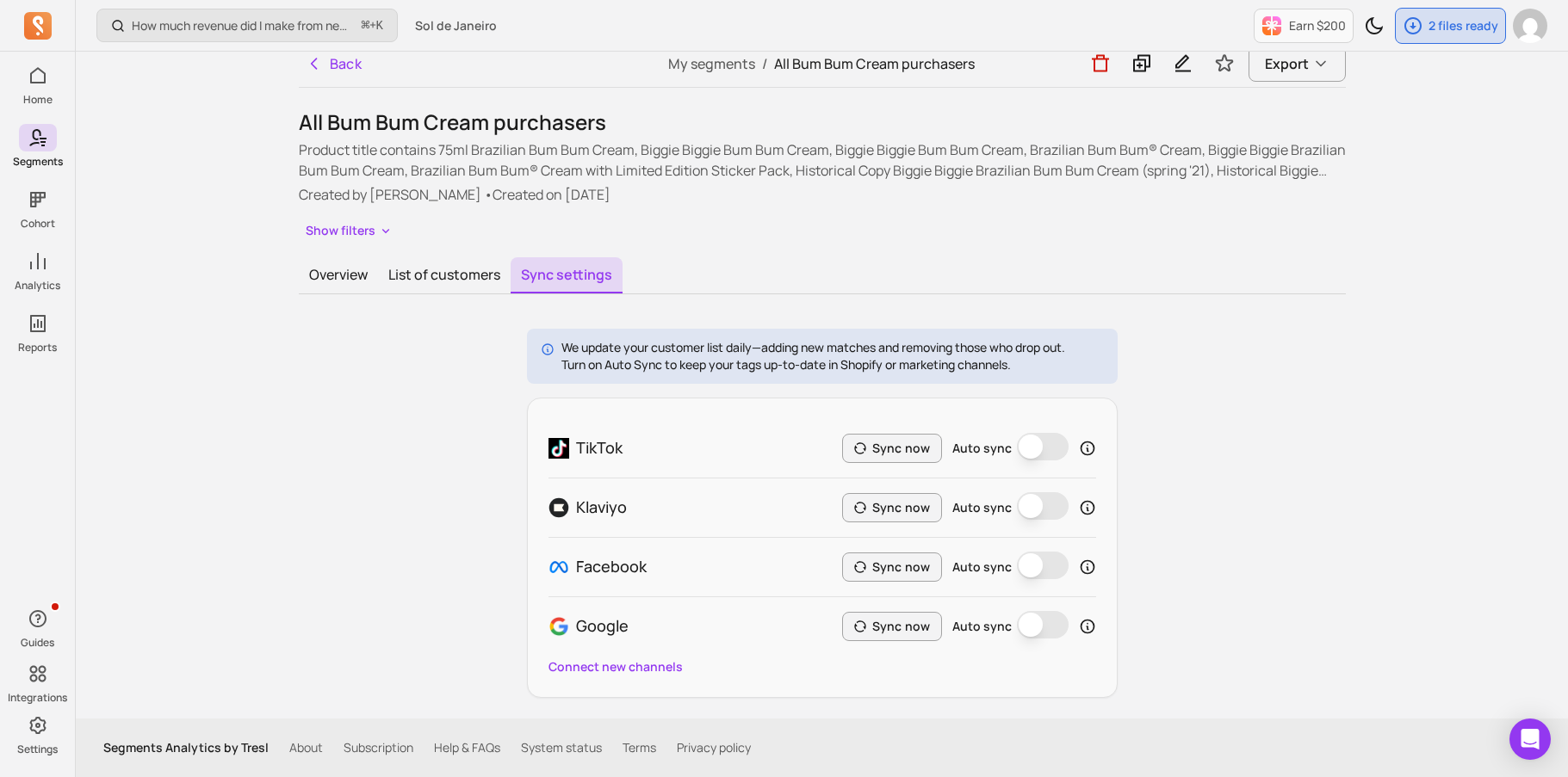
click at [609, 679] on div "TikTok Sync now Auto sync Klaviyo Sync now Auto sync Facebook Sync now Auto syn…" at bounding box center [823, 548] width 591 height 300
click at [611, 664] on button "Connect new channels" at bounding box center [615, 667] width 134 height 17
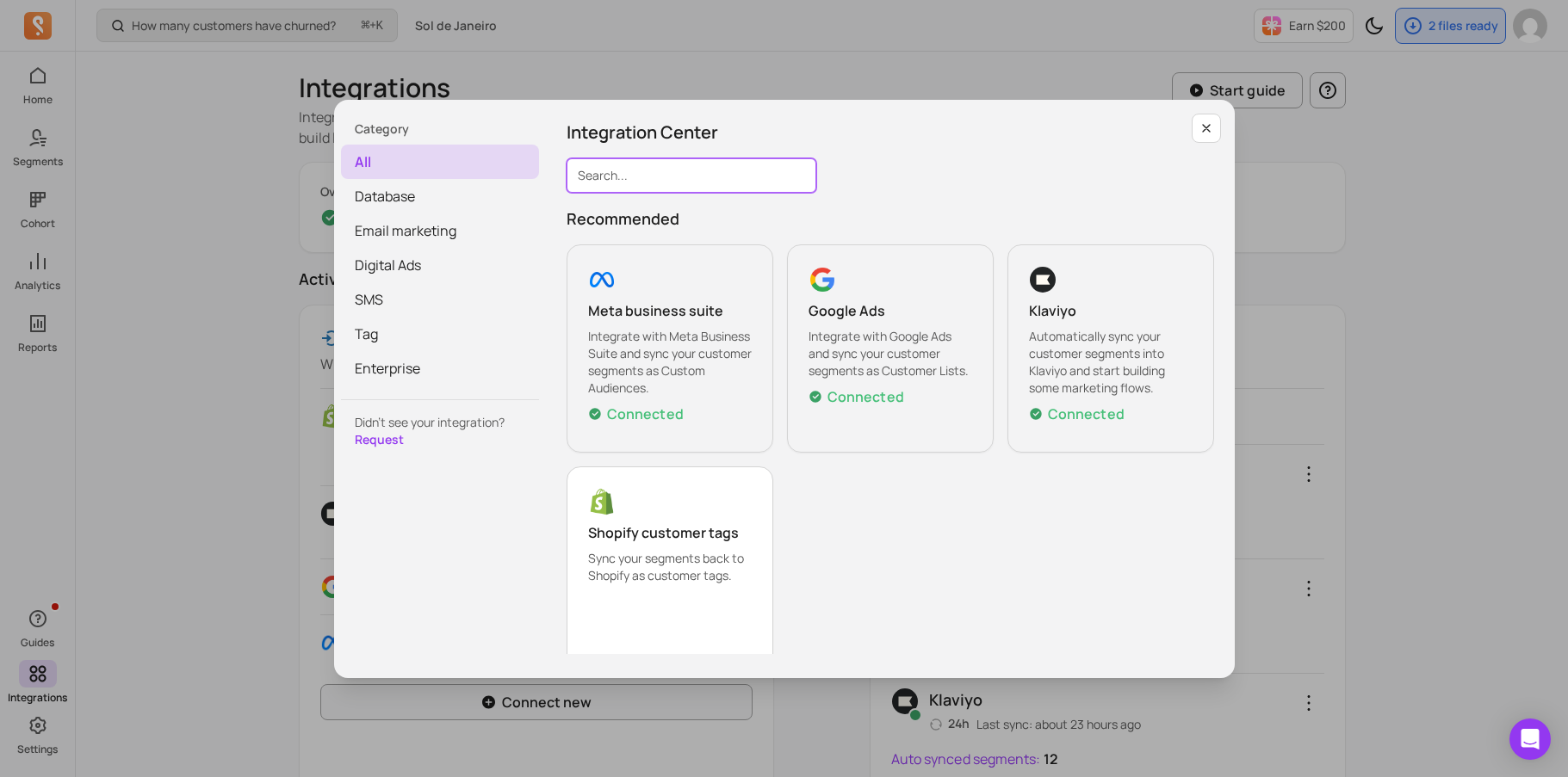
click at [744, 174] on input "Search..." at bounding box center [691, 175] width 250 height 35
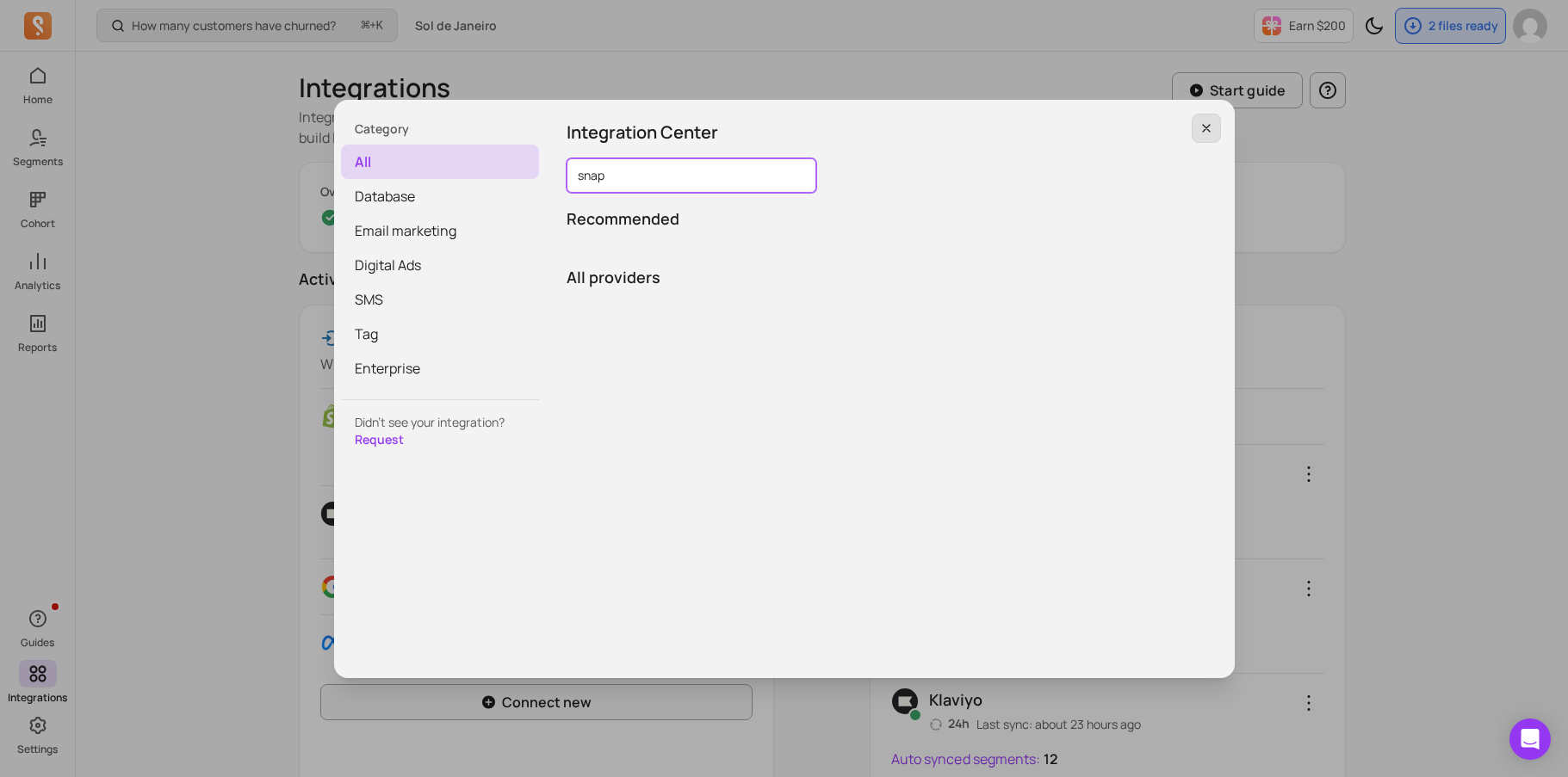
type input "snap"
click at [1194, 129] on button "button" at bounding box center [1206, 127] width 29 height 29
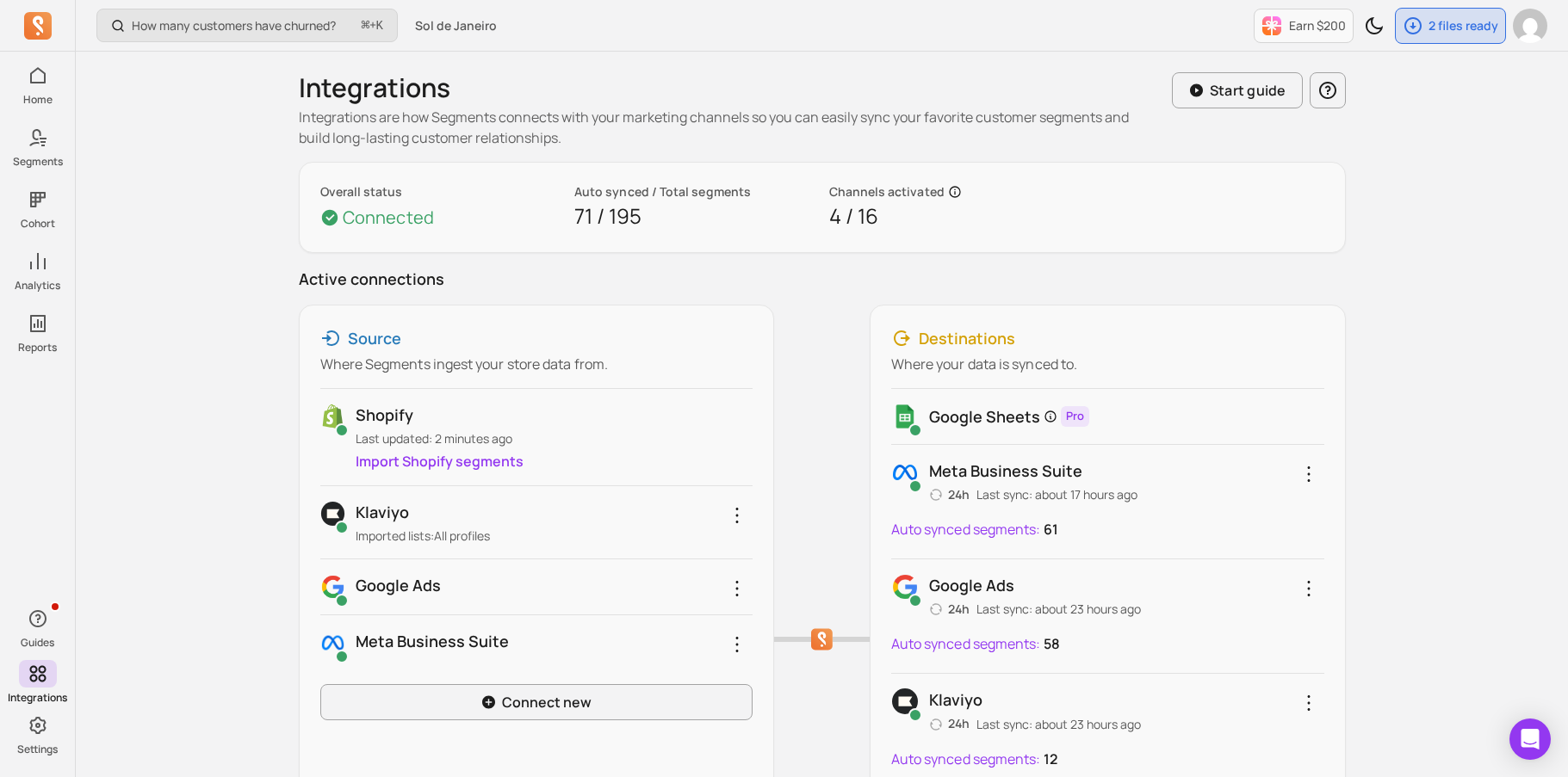
scroll to position [8, 0]
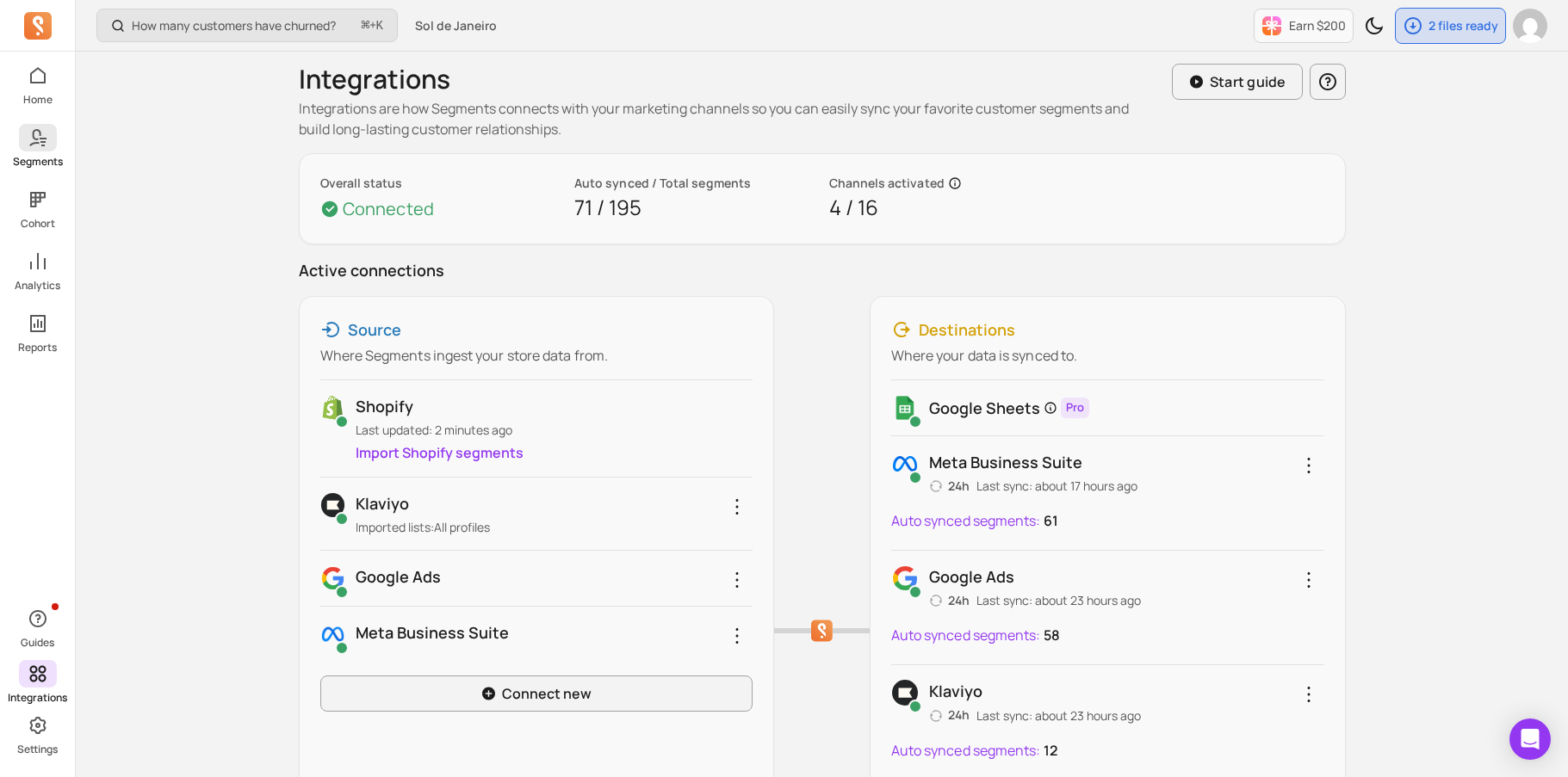
click at [38, 142] on icon at bounding box center [34, 138] width 12 height 17
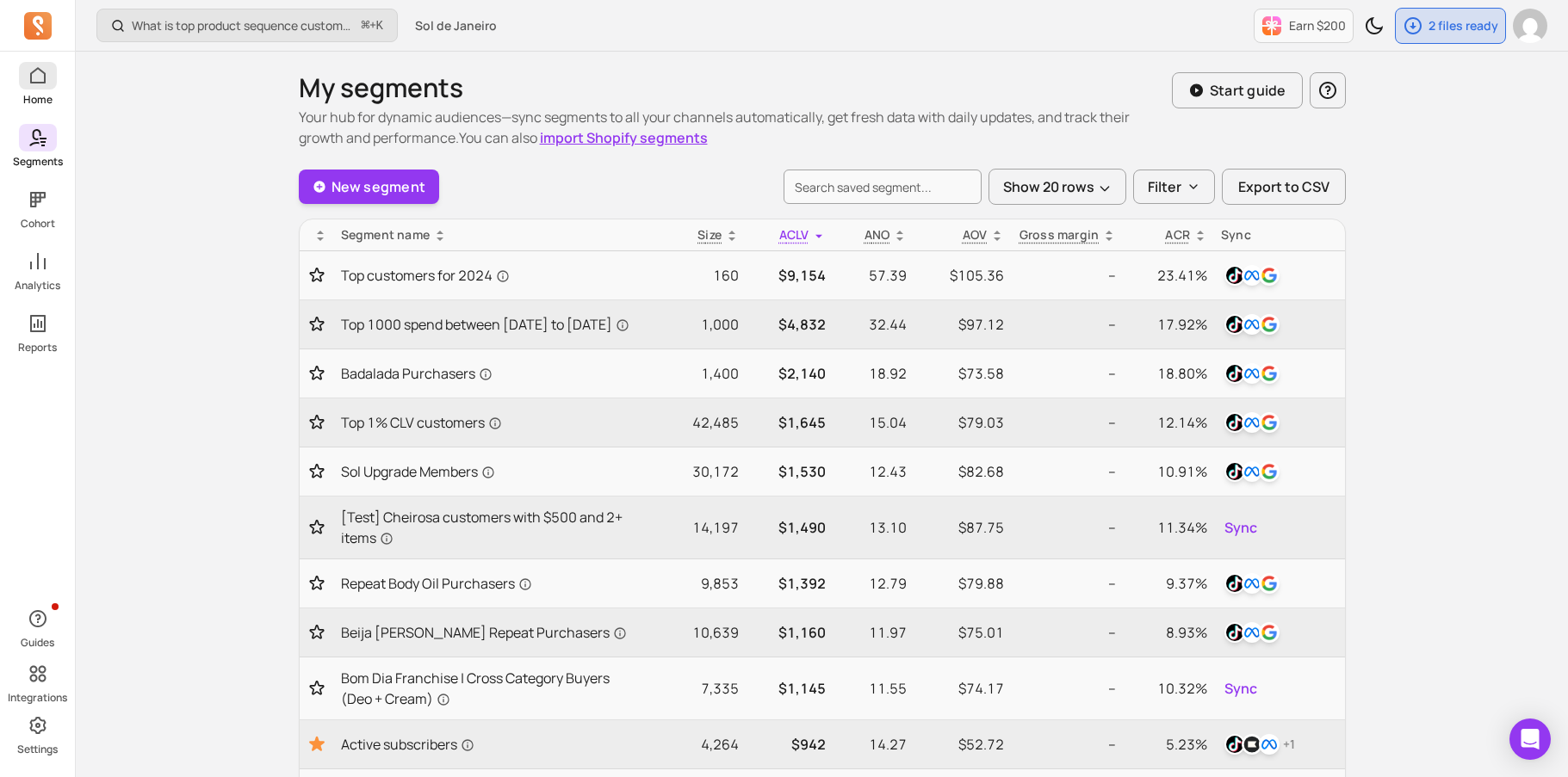
click at [38, 85] on icon at bounding box center [38, 75] width 21 height 21
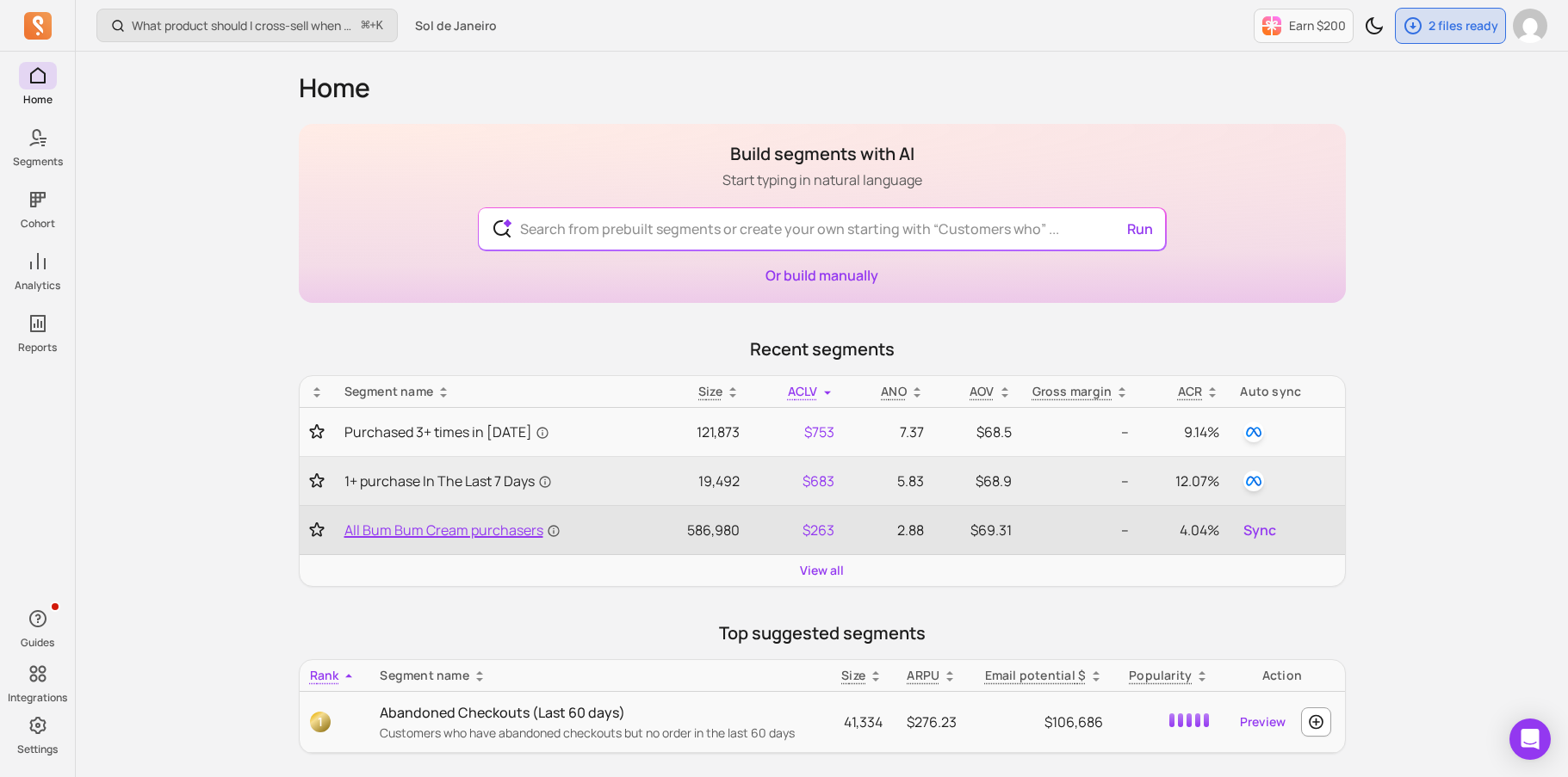
click at [495, 528] on span "All Bum Bum Cream purchasers" at bounding box center [452, 530] width 216 height 21
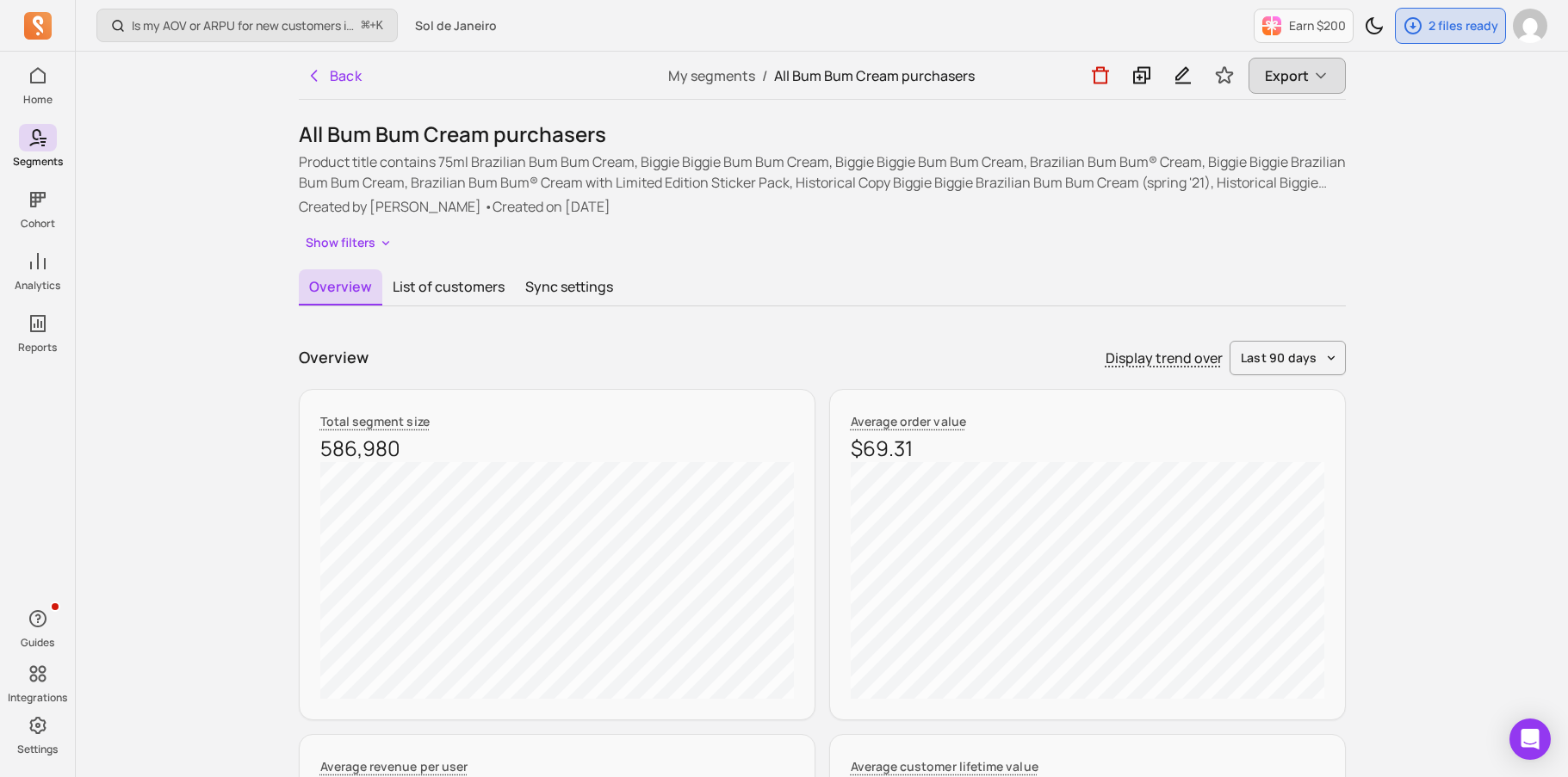
click at [1266, 77] on span "Export" at bounding box center [1287, 75] width 44 height 21
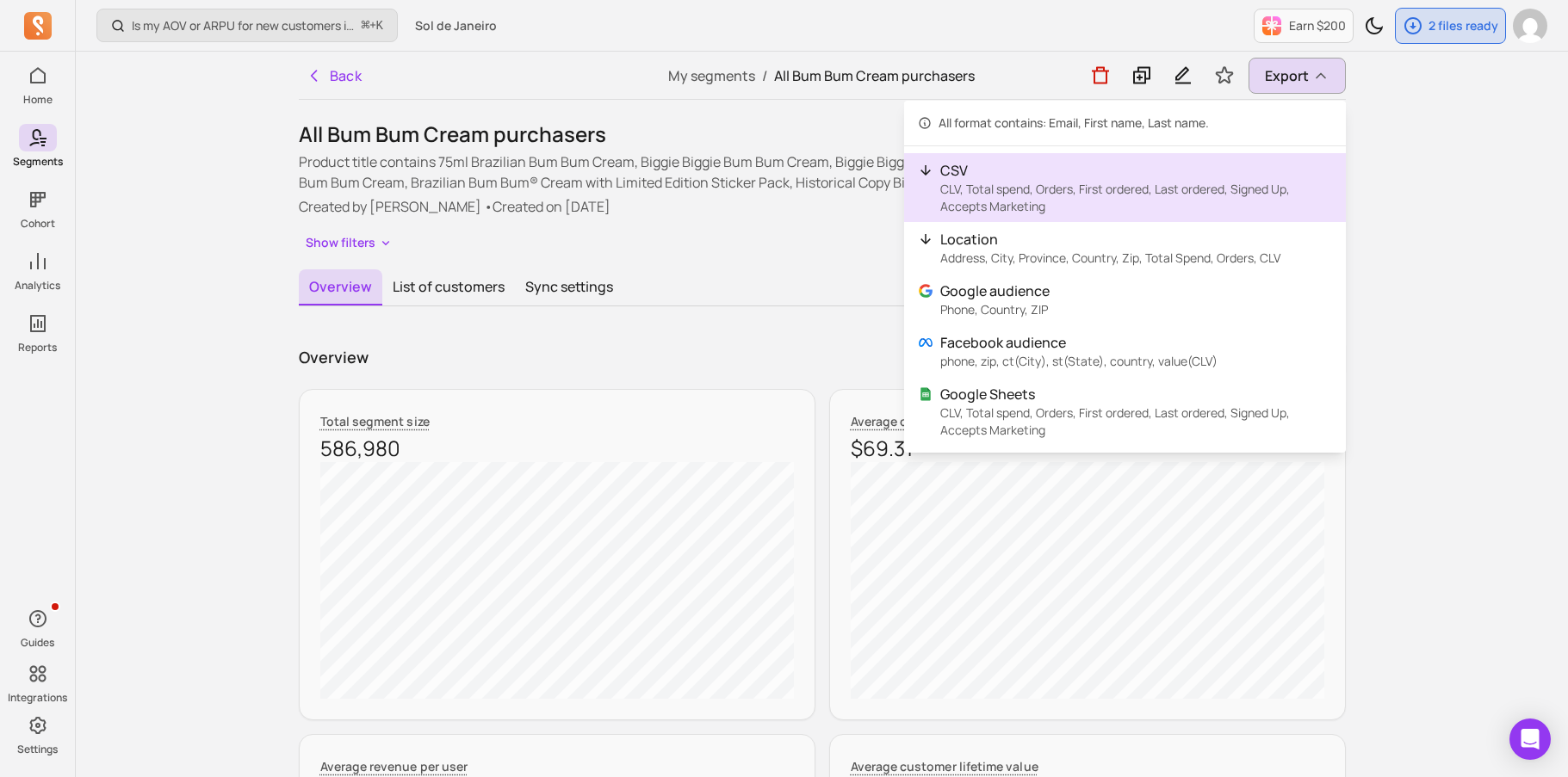
click at [1121, 177] on p "CSV" at bounding box center [1136, 171] width 392 height 21
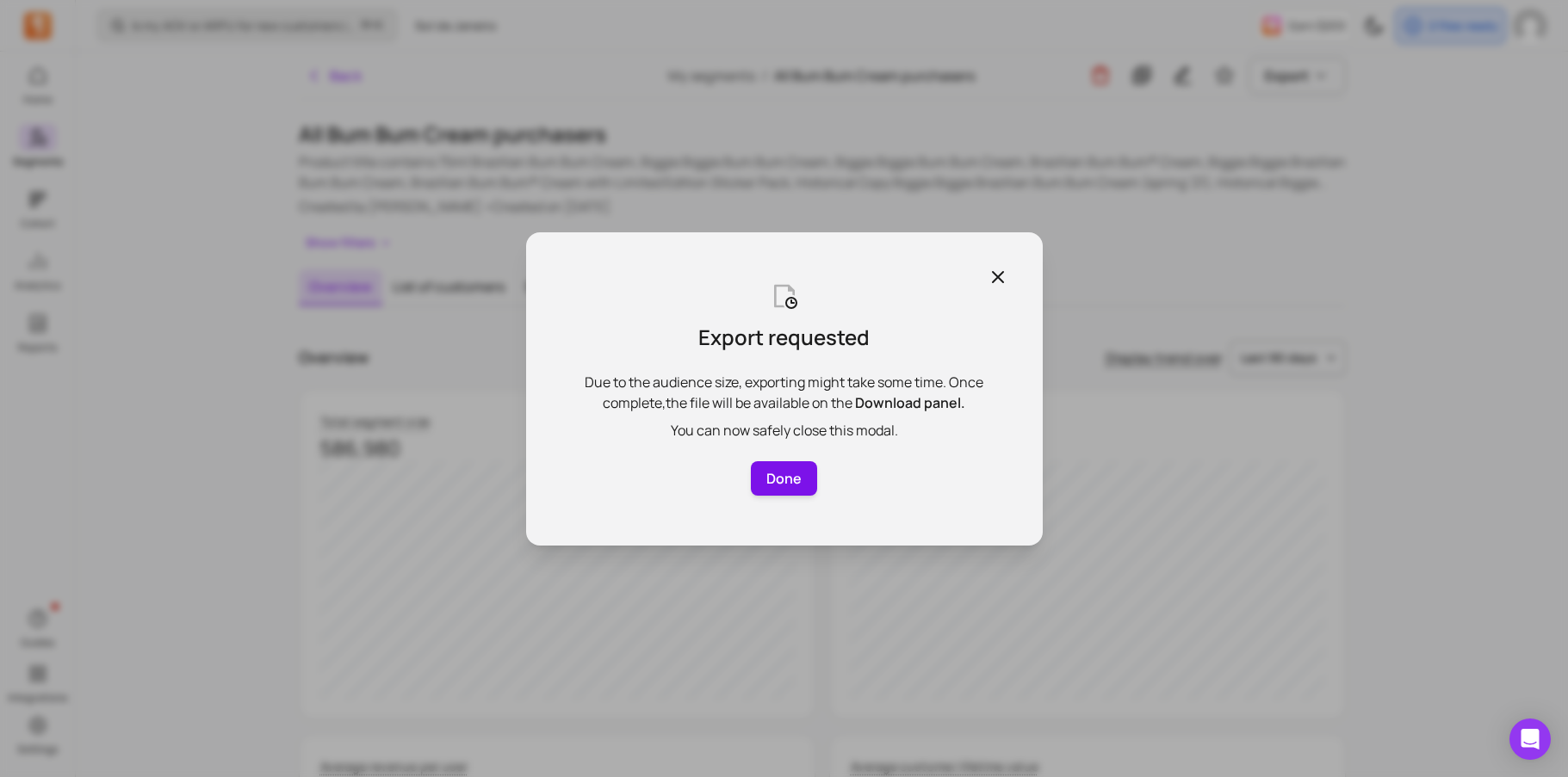
click at [810, 487] on button "Done" at bounding box center [784, 478] width 67 height 35
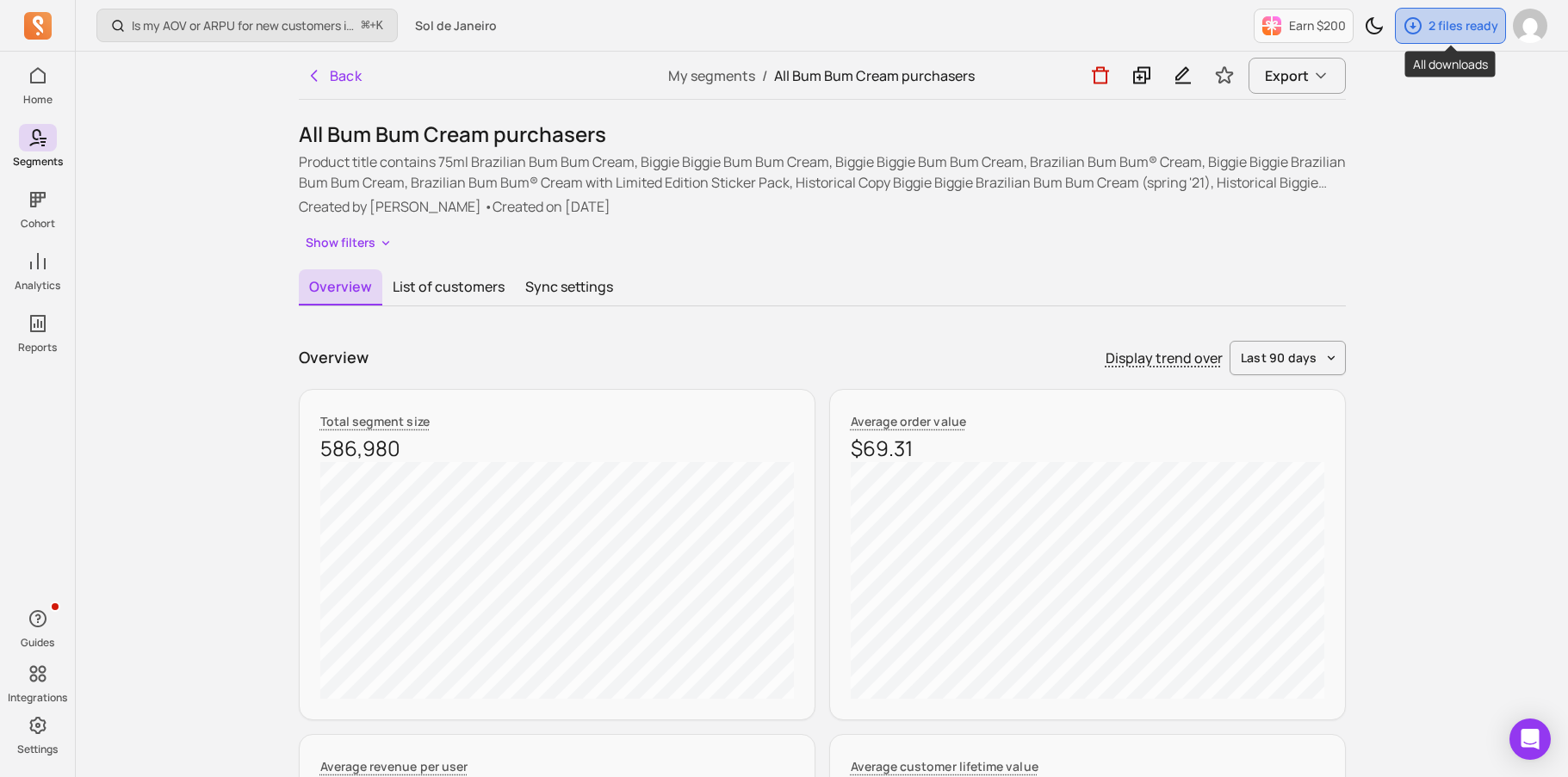
click at [1417, 20] on icon "button" at bounding box center [1412, 25] width 17 height 17
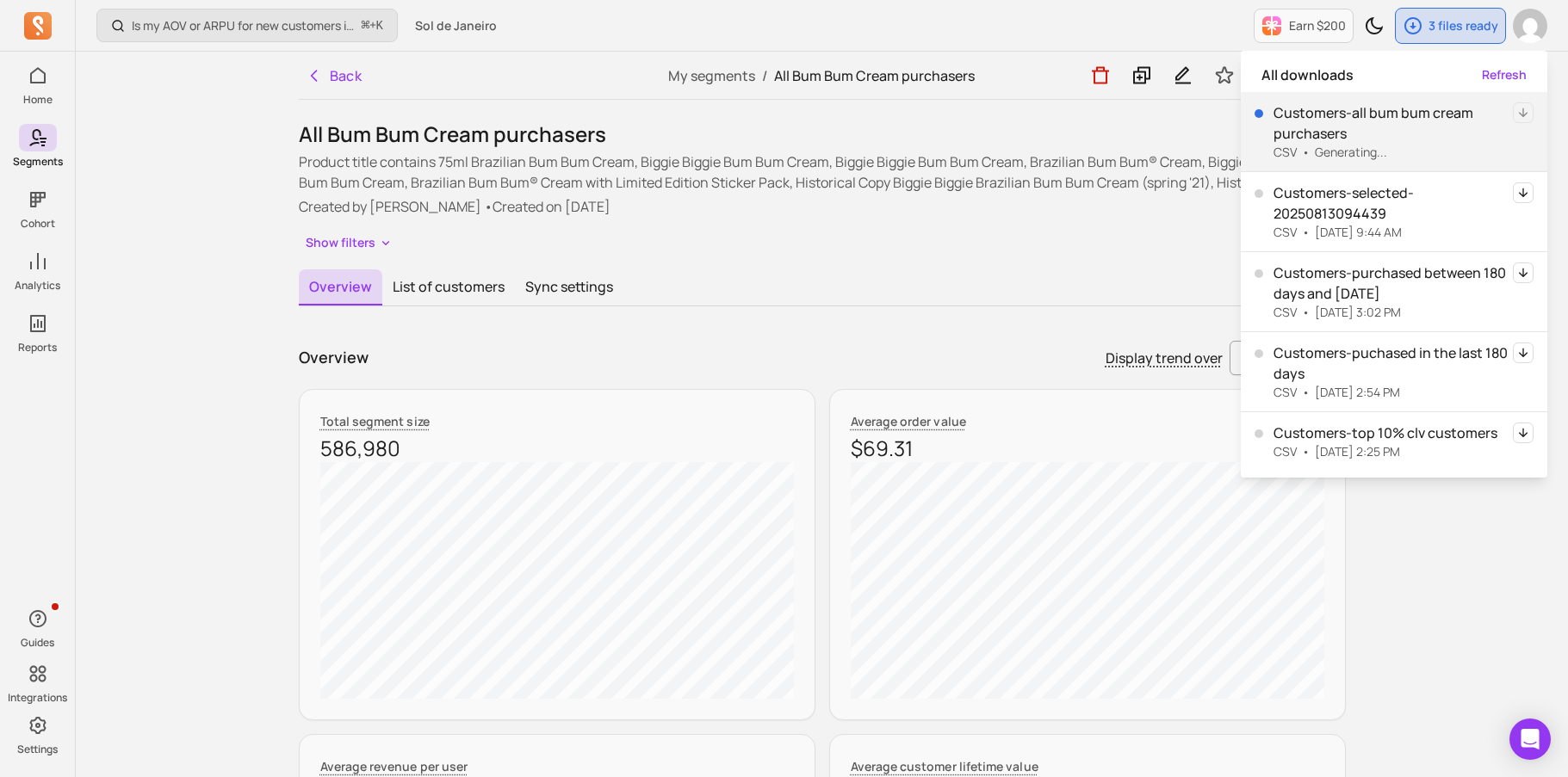
click at [1443, 130] on p "Customers-all bum bum cream purchasers" at bounding box center [1393, 124] width 240 height 41
click at [1512, 71] on button "Refresh" at bounding box center [1504, 74] width 44 height 17
click at [1148, 251] on div "Show filters" at bounding box center [823, 243] width 1047 height 25
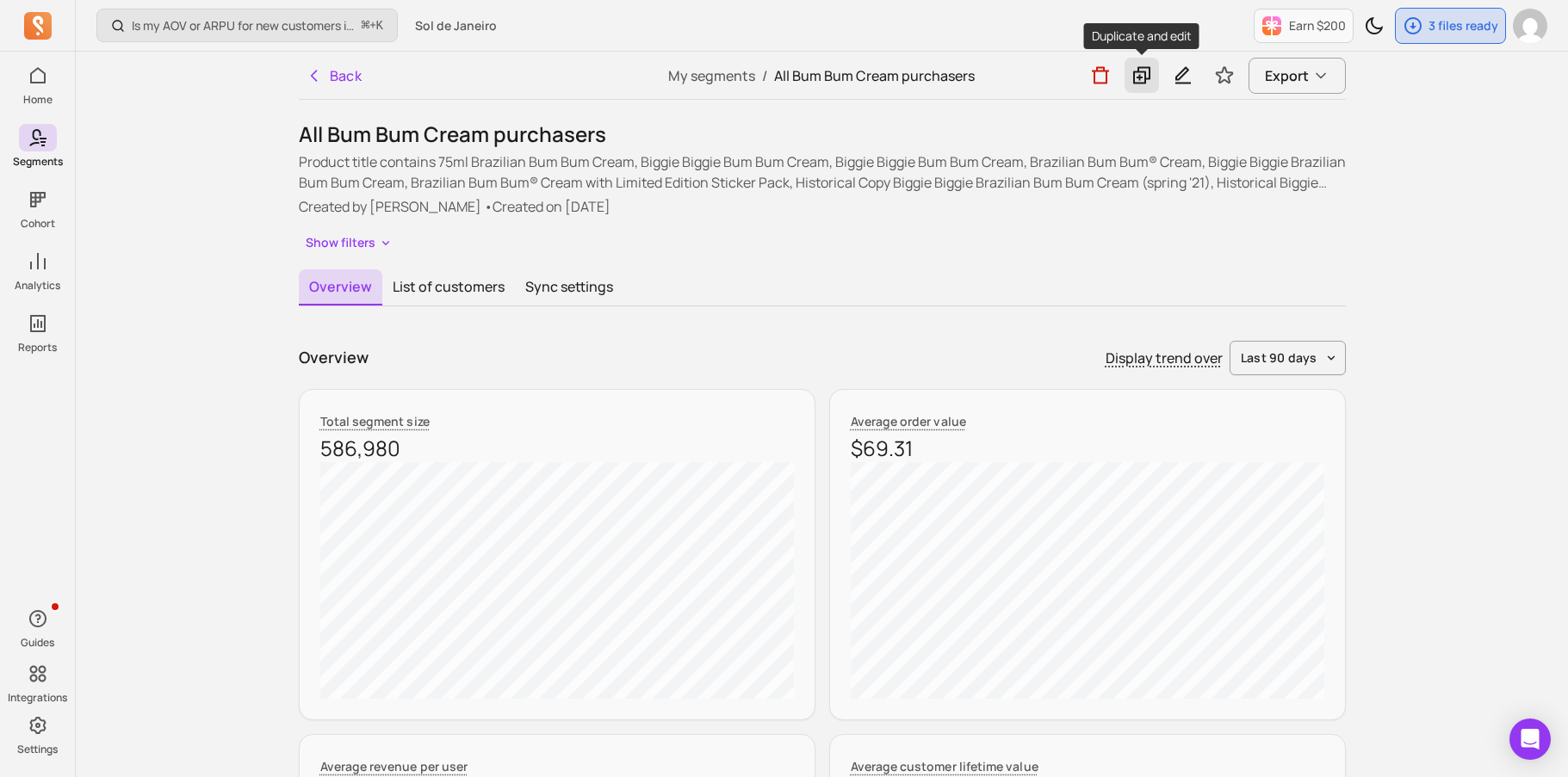
click at [1146, 74] on icon at bounding box center [1142, 74] width 21 height 22
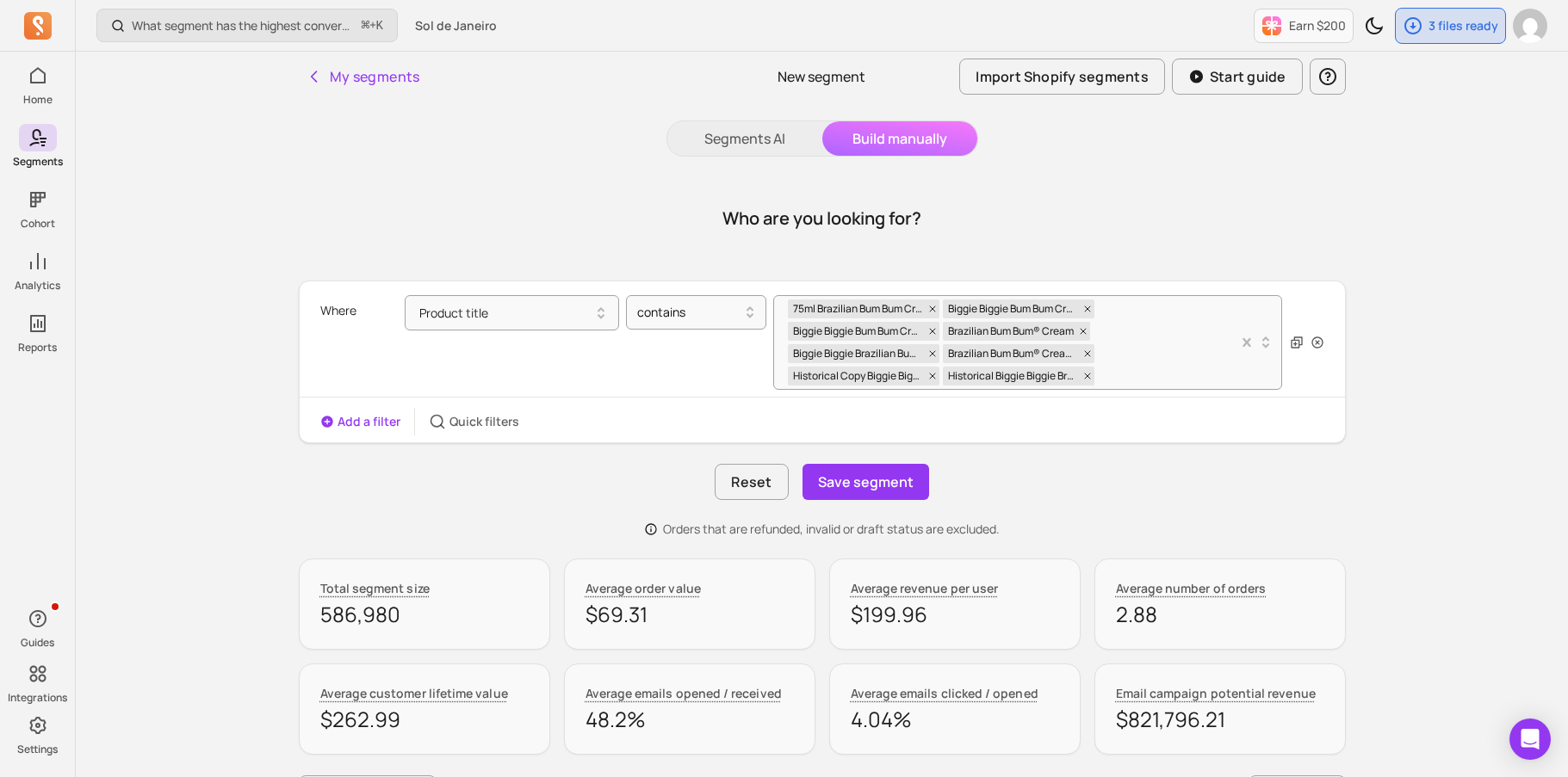
click at [391, 416] on button "Add a filter" at bounding box center [359, 422] width 80 height 17
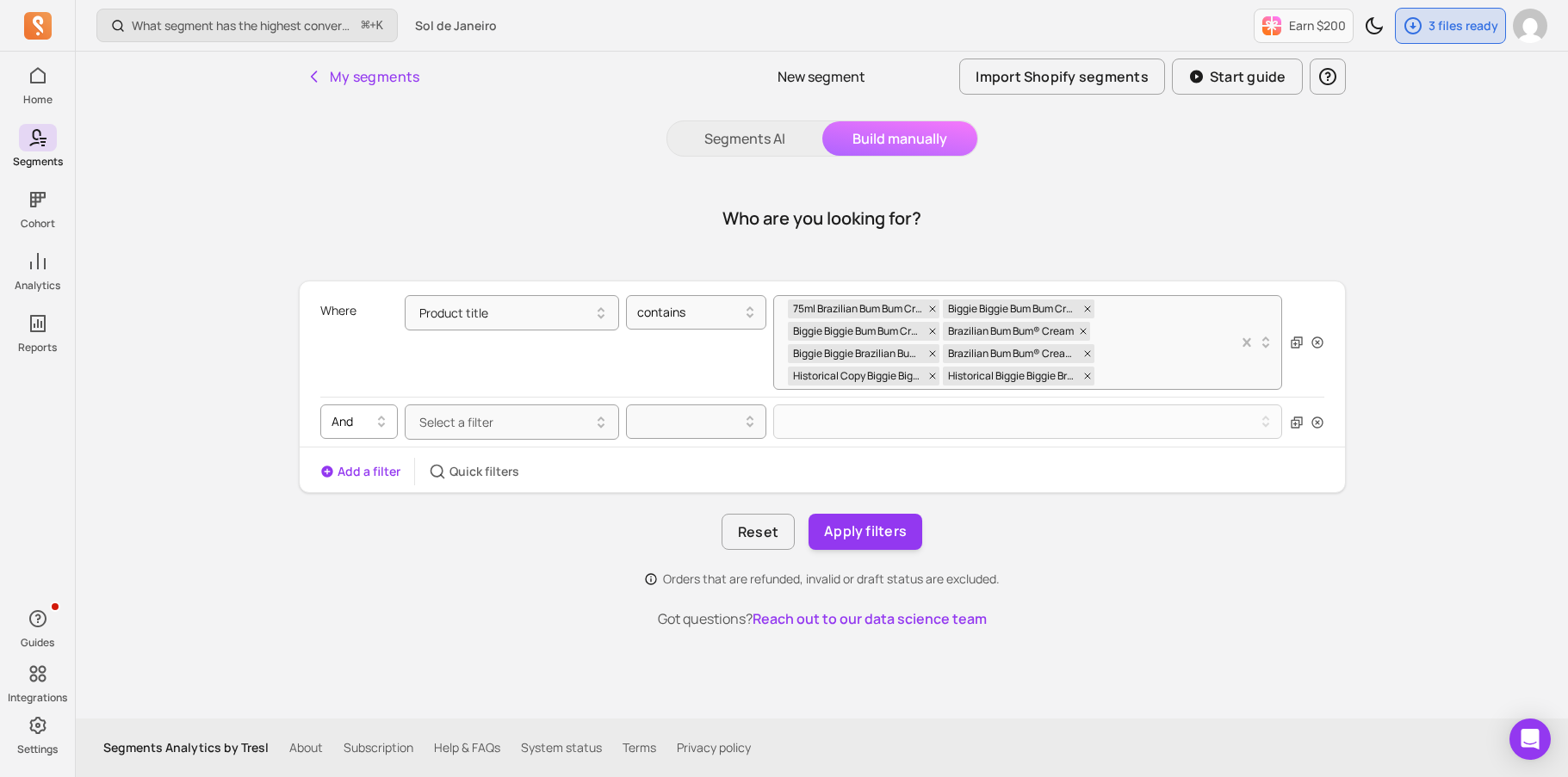
click at [361, 421] on div at bounding box center [352, 422] width 42 height 21
click at [446, 419] on span "Select a filter" at bounding box center [456, 422] width 74 height 16
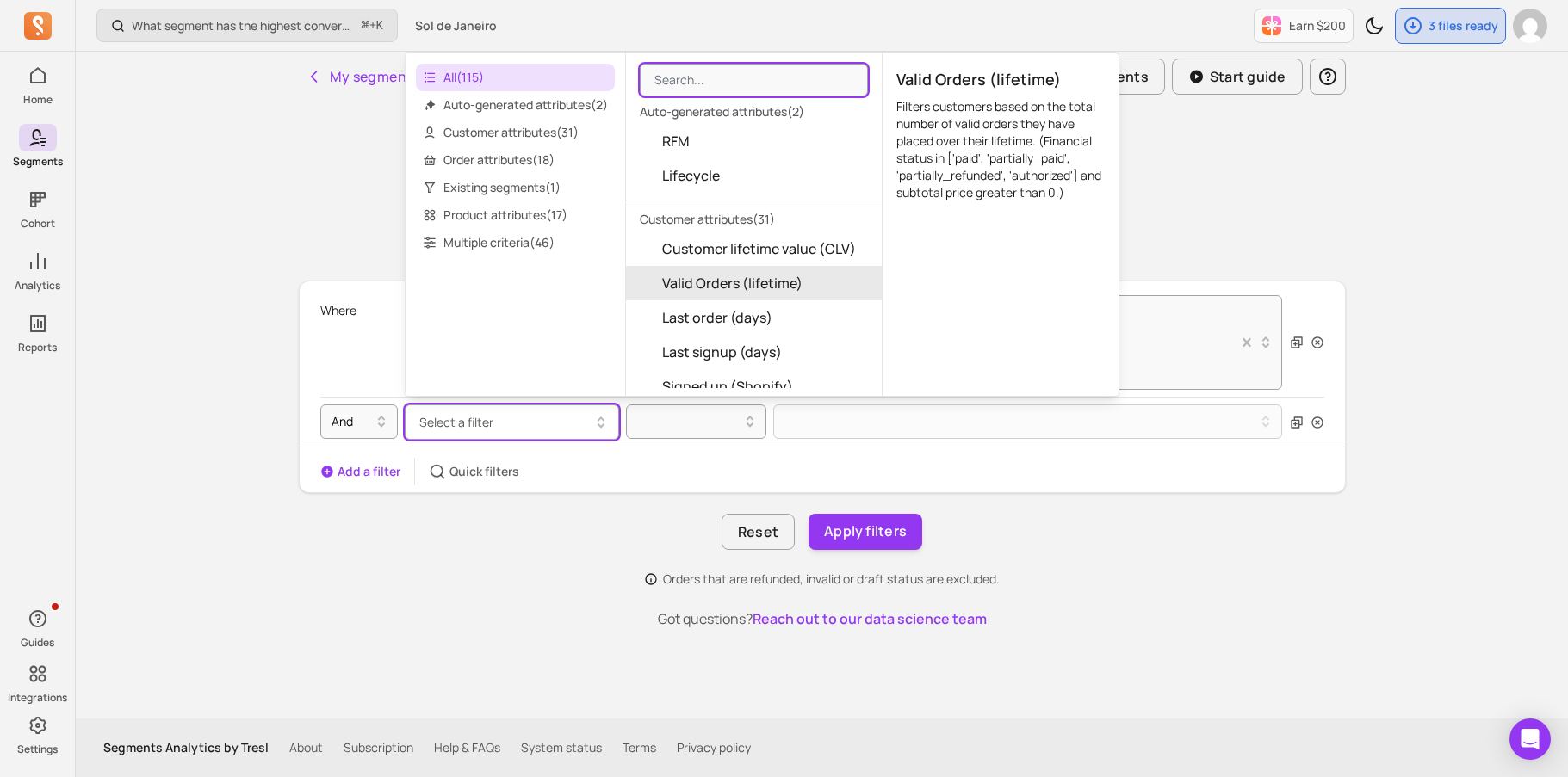
scroll to position [28, 0]
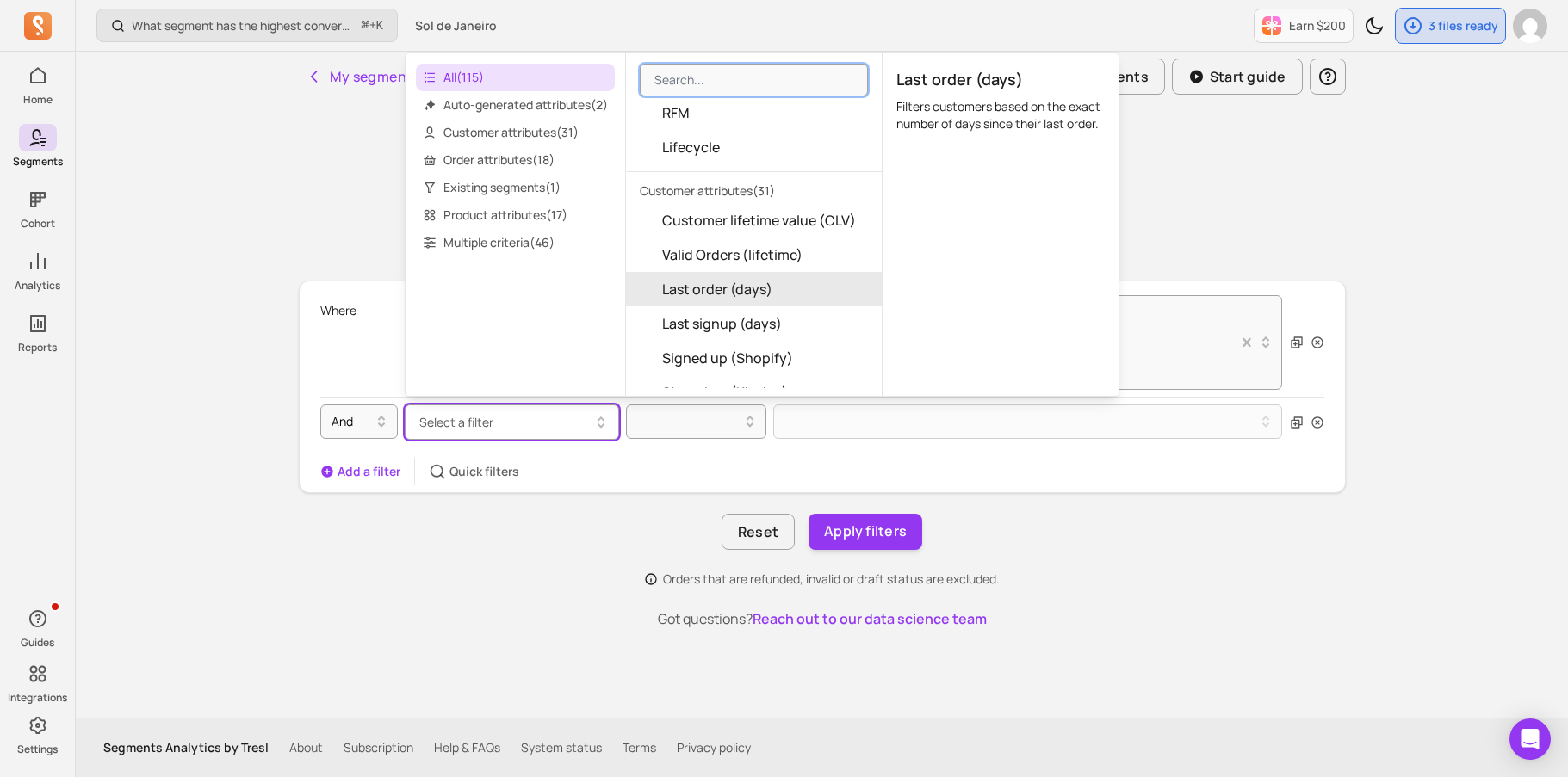
click at [708, 282] on span "Last order (days)" at bounding box center [717, 289] width 110 height 21
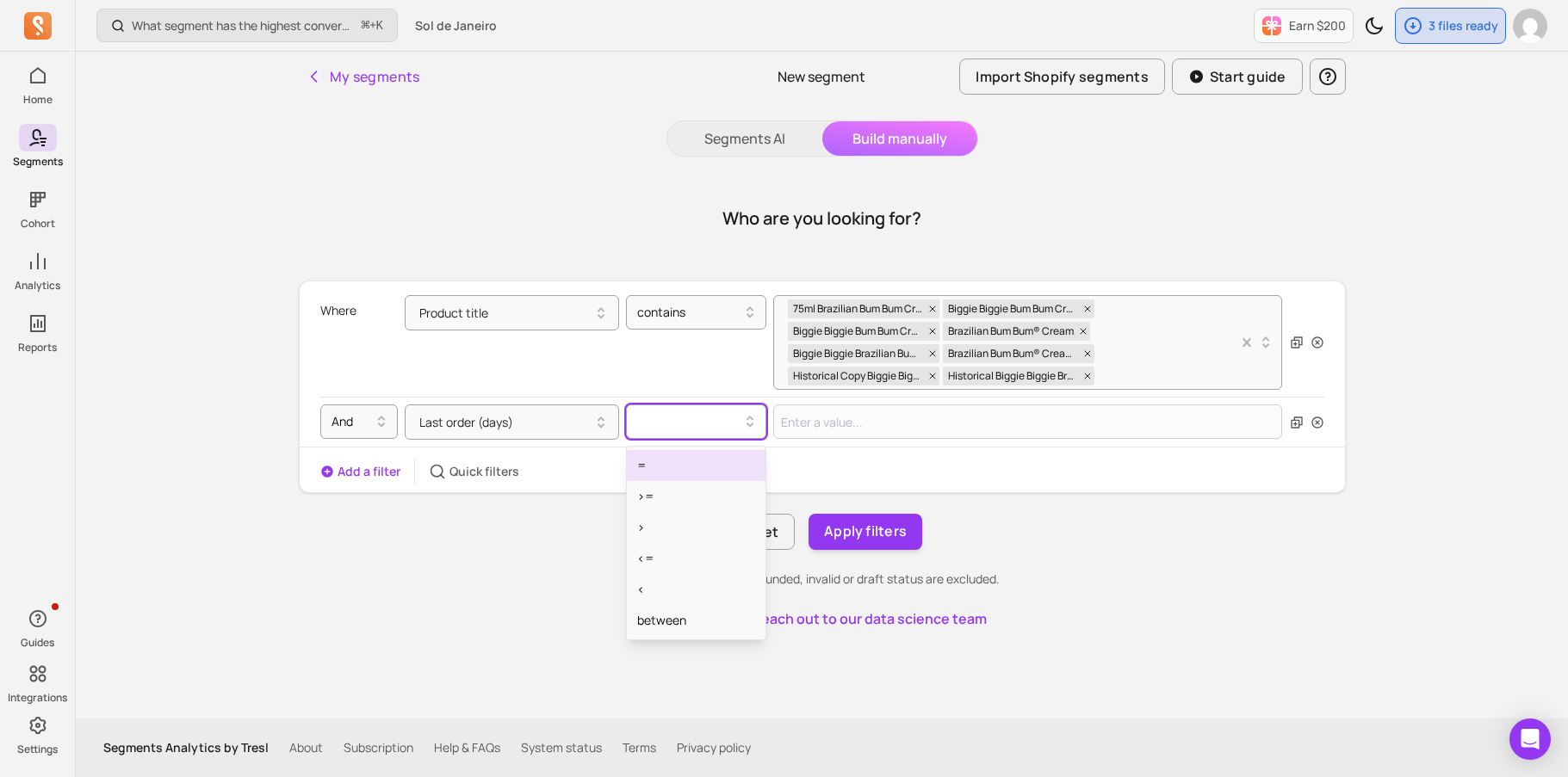
click at [696, 408] on div at bounding box center [689, 422] width 122 height 27
click at [661, 557] on div "<=" at bounding box center [695, 558] width 139 height 31
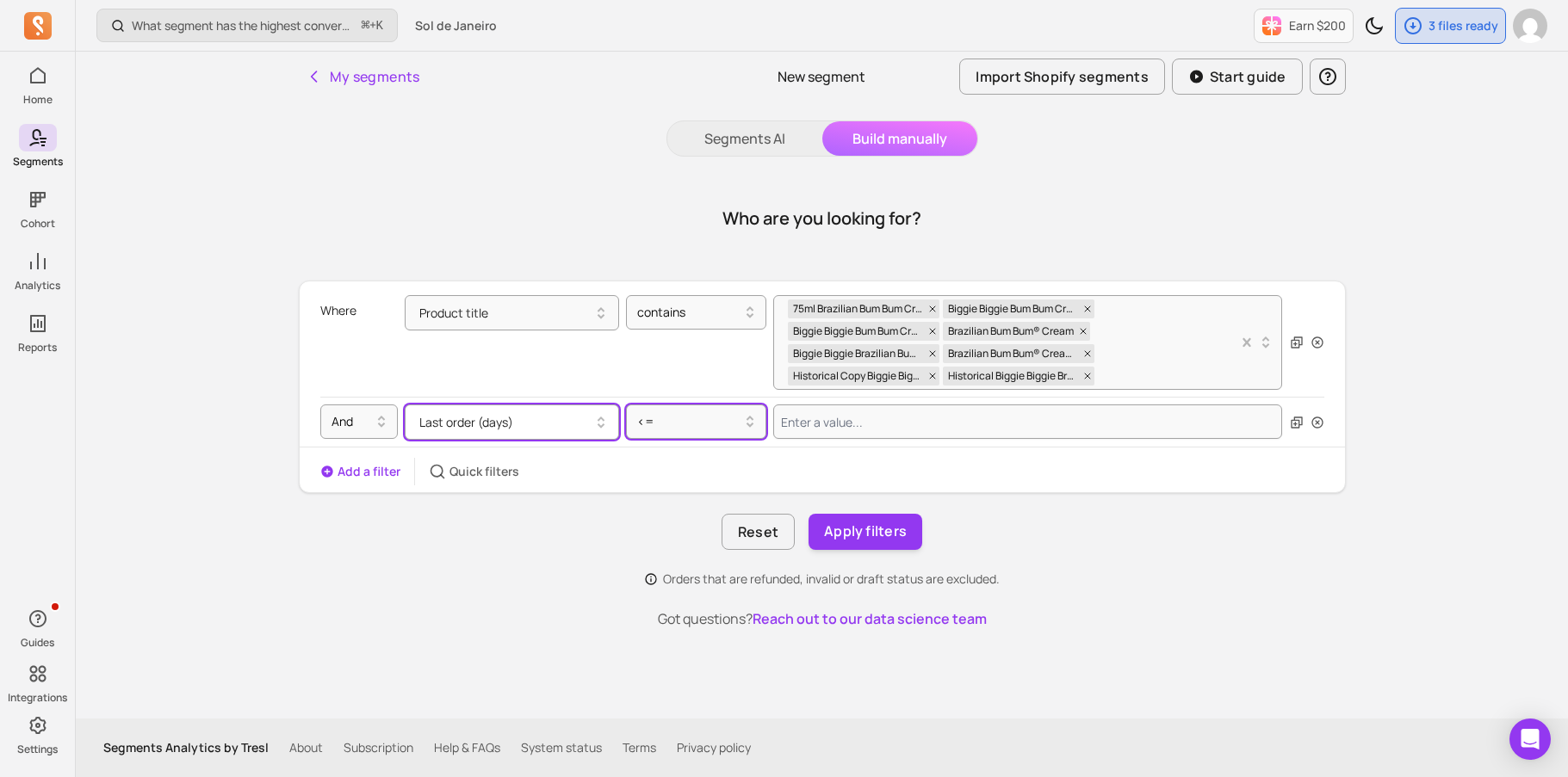
click at [549, 415] on button "Last order (days)" at bounding box center [511, 422] width 214 height 35
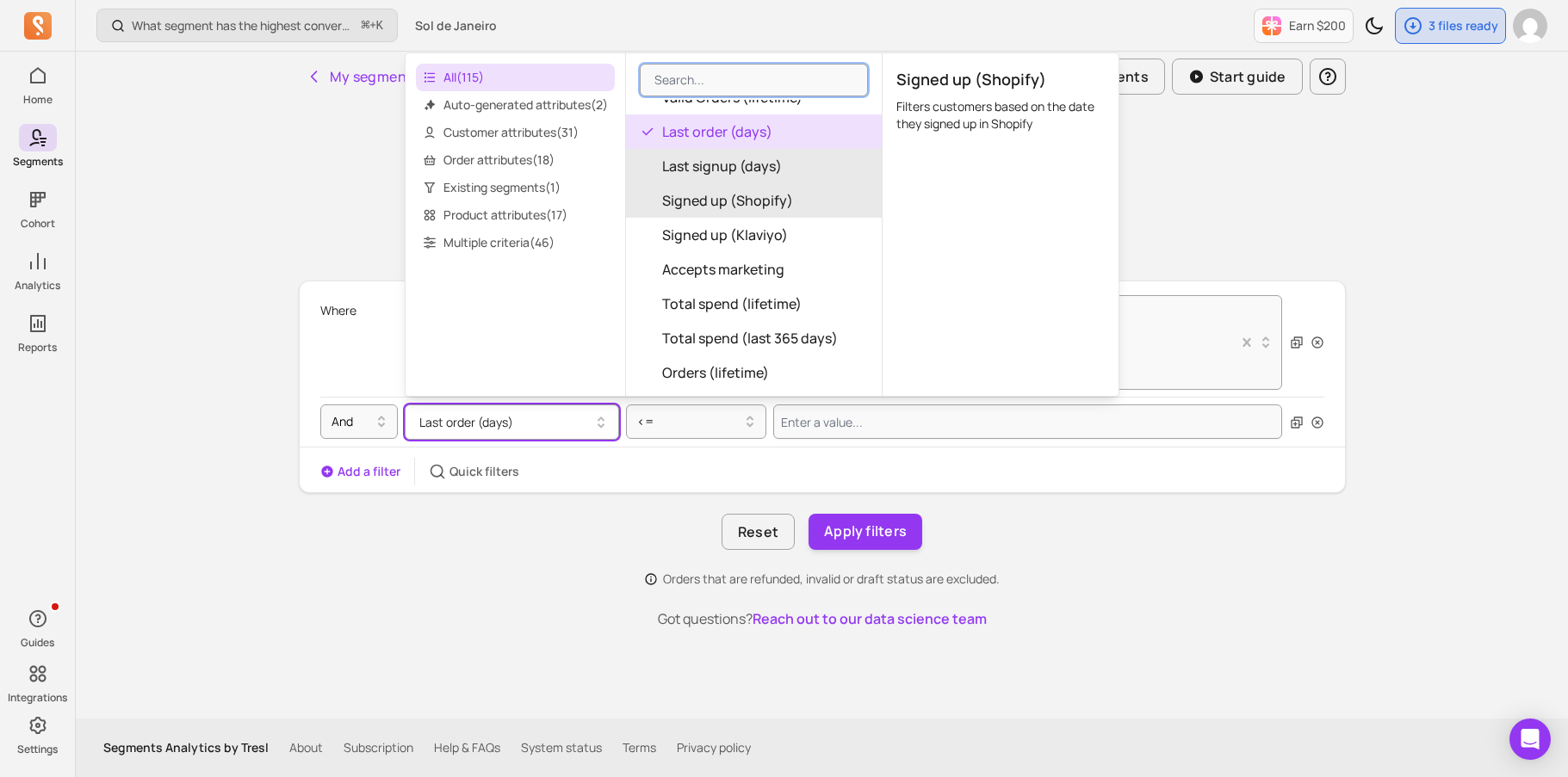
scroll to position [186, 0]
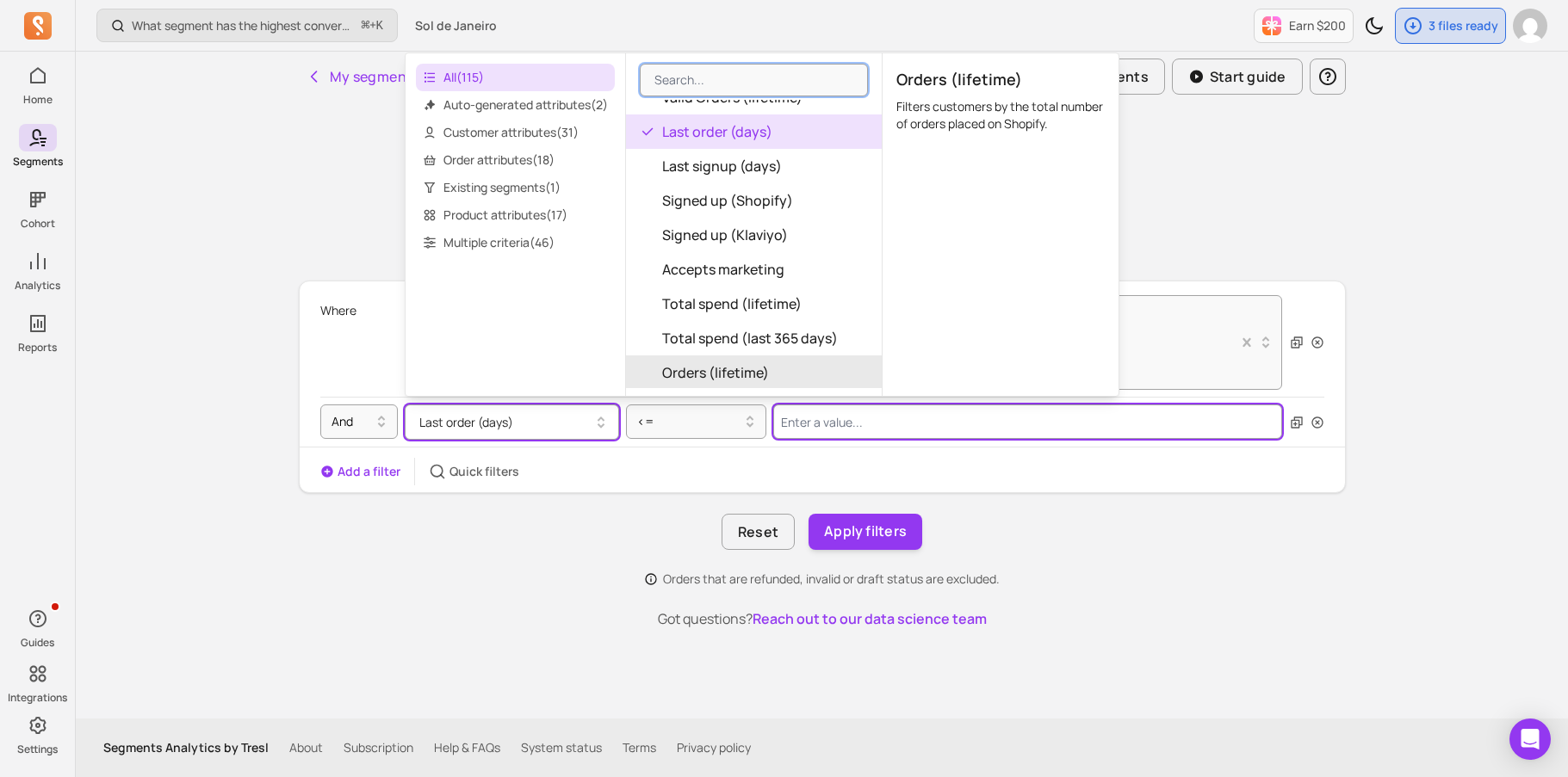
click at [831, 428] on input "Value for filter clause" at bounding box center [1028, 422] width 509 height 35
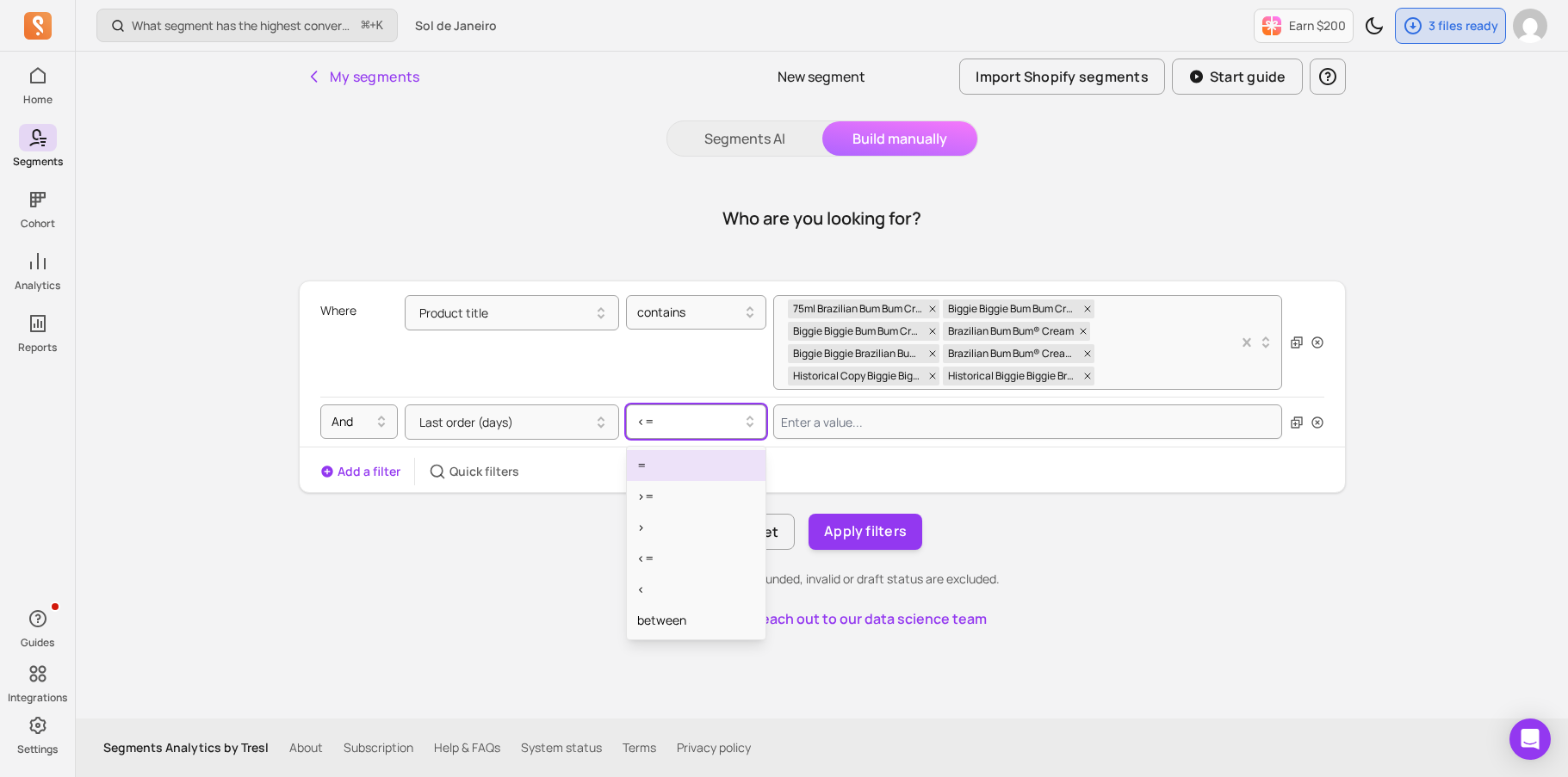
click at [677, 428] on div at bounding box center [689, 422] width 104 height 21
click at [536, 423] on button "Last order (days)" at bounding box center [511, 422] width 214 height 35
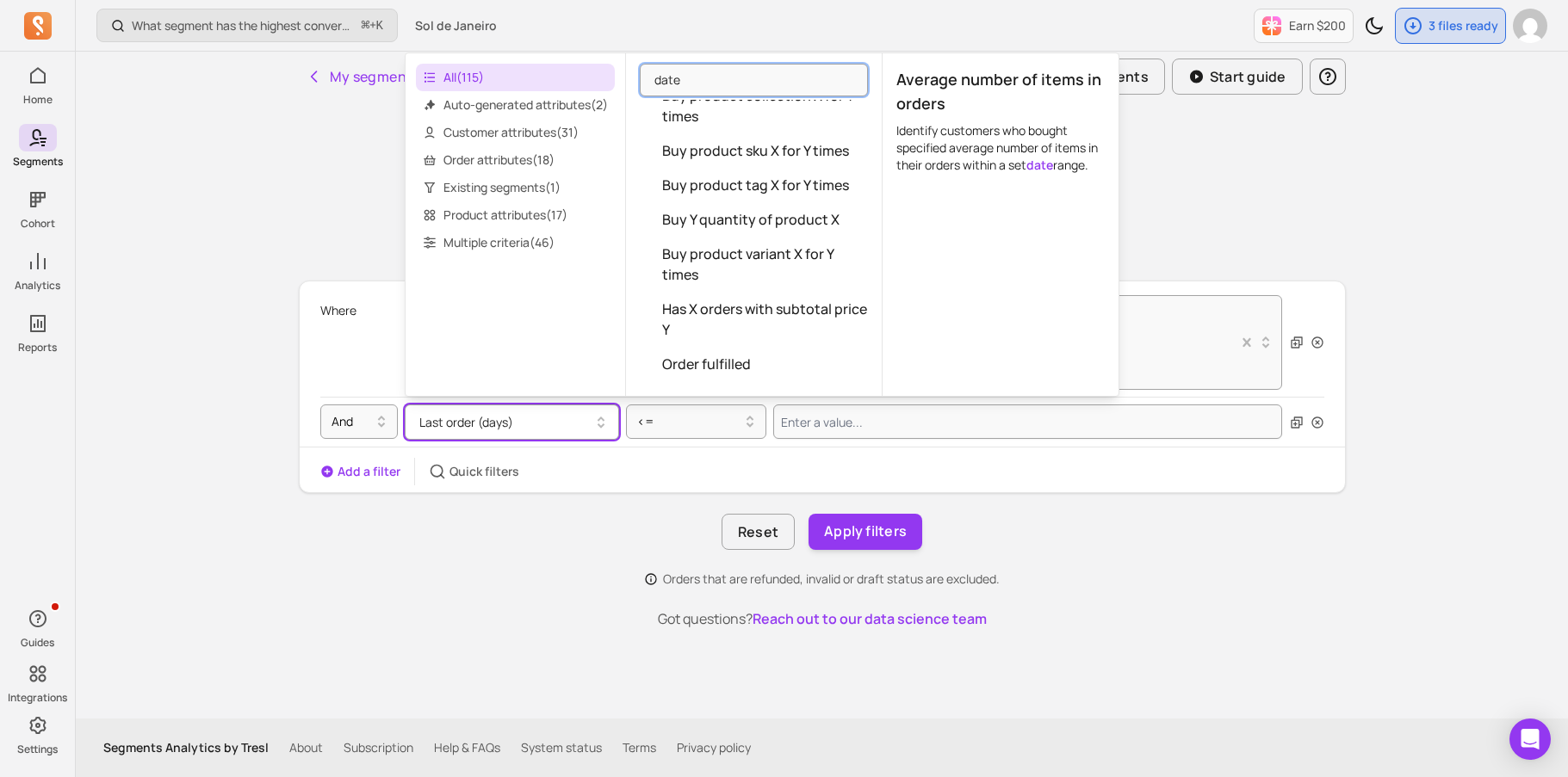
scroll to position [0, 0]
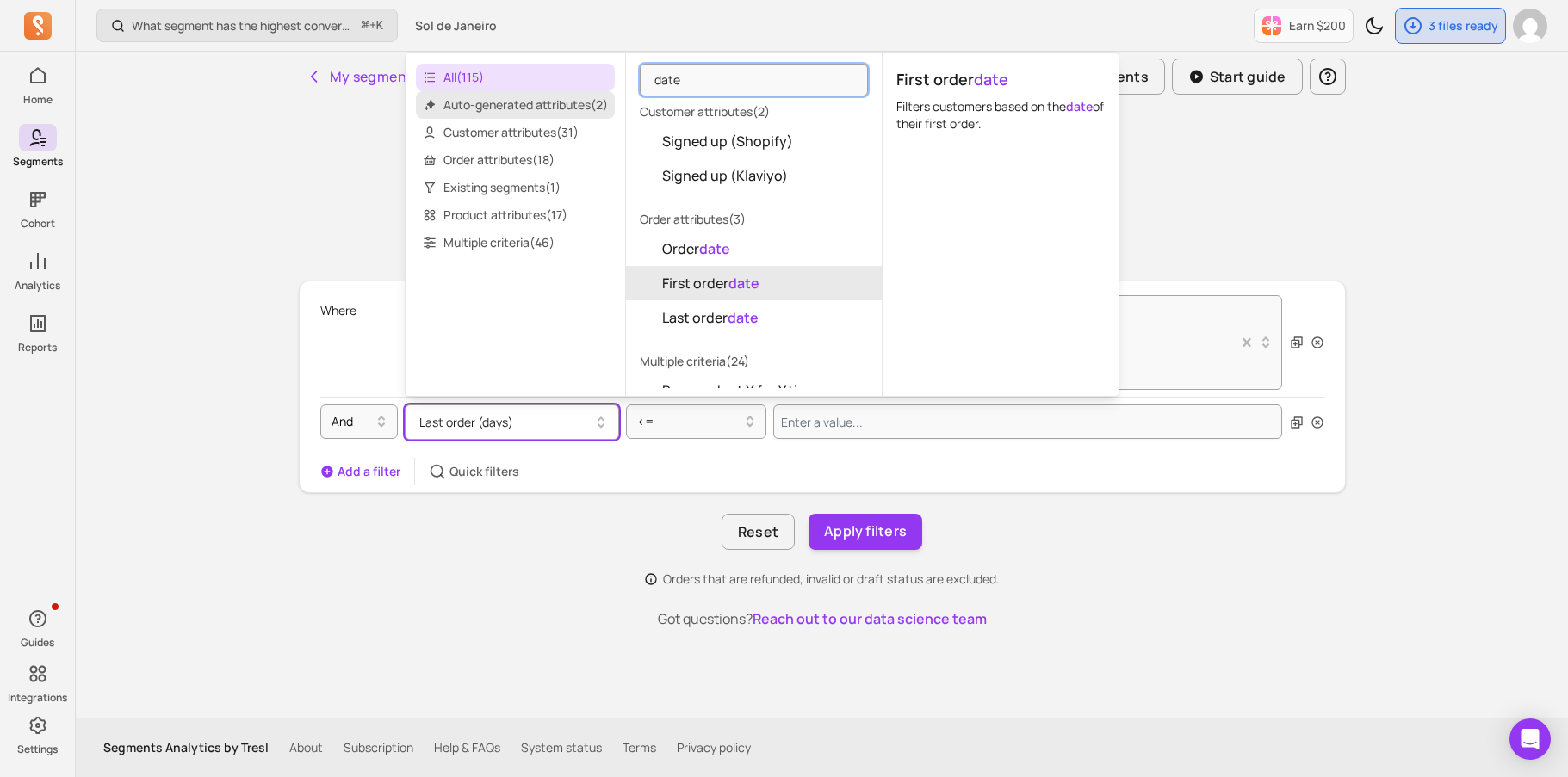
type input "date"
click at [522, 102] on span "Auto-generated attributes ( 2 )" at bounding box center [515, 105] width 199 height 27
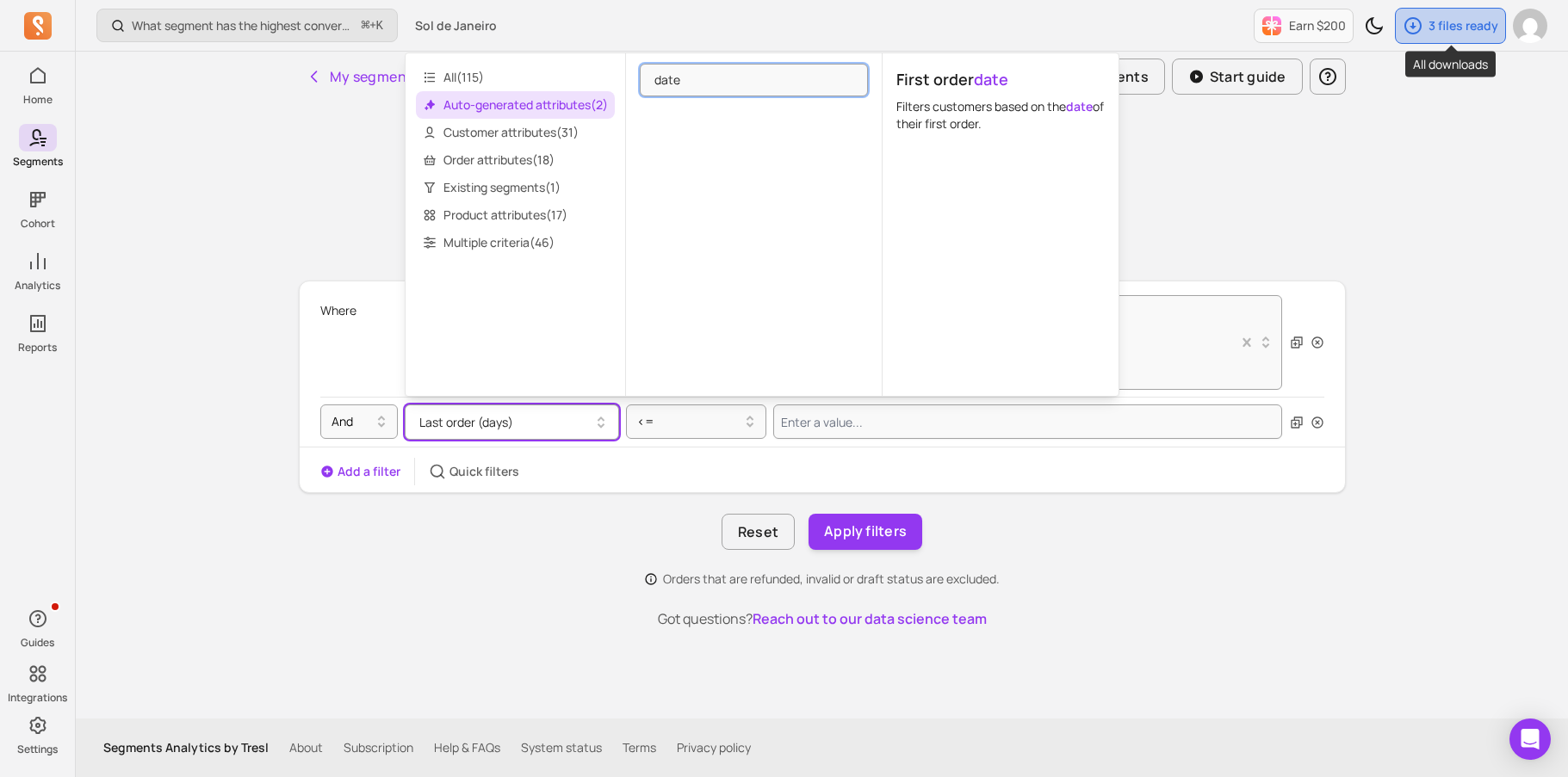
click at [1410, 19] on icon "button" at bounding box center [1412, 25] width 17 height 17
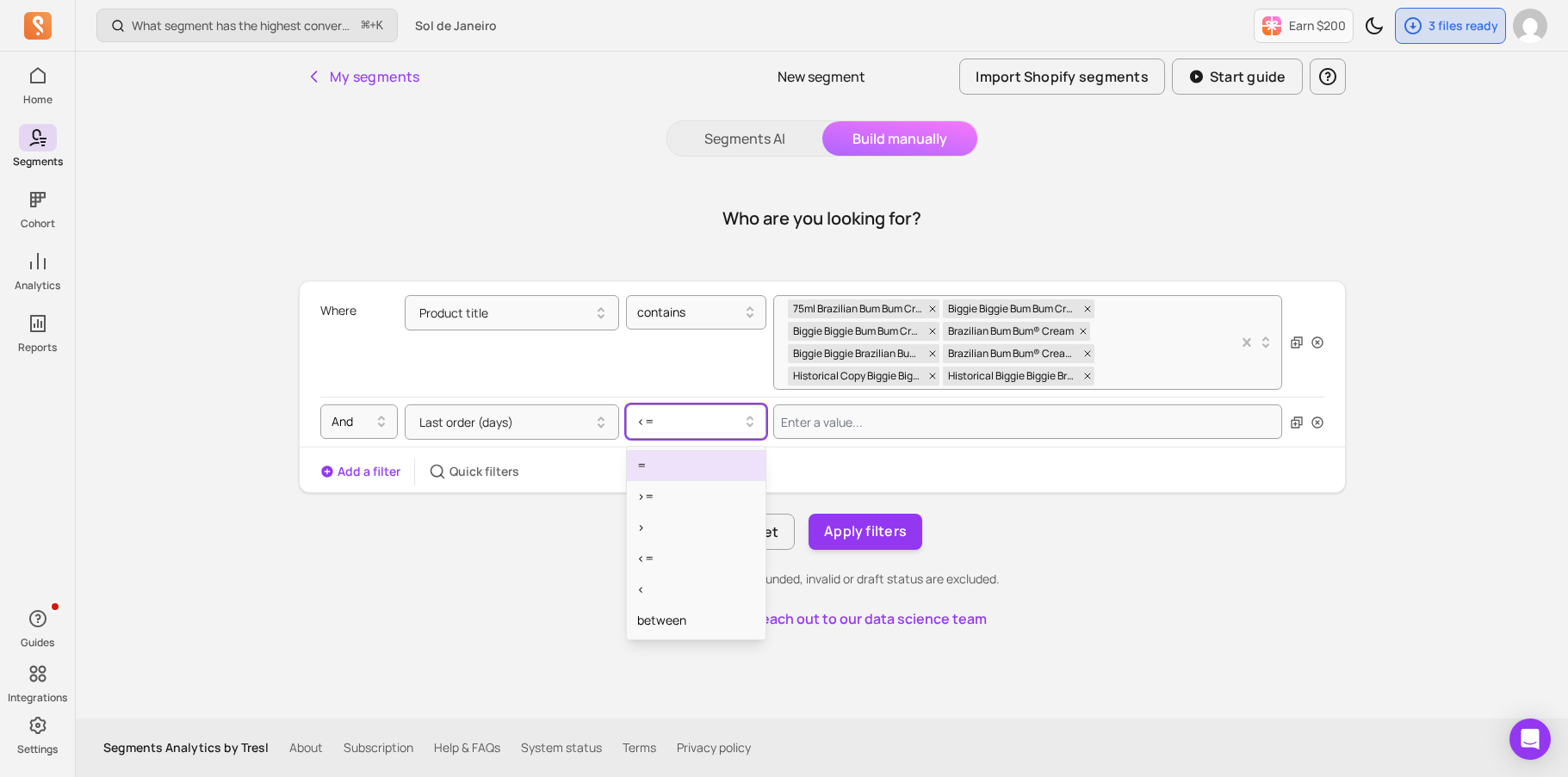
click at [667, 424] on div at bounding box center [689, 422] width 104 height 21
click at [525, 425] on button "Last order (days)" at bounding box center [511, 422] width 214 height 35
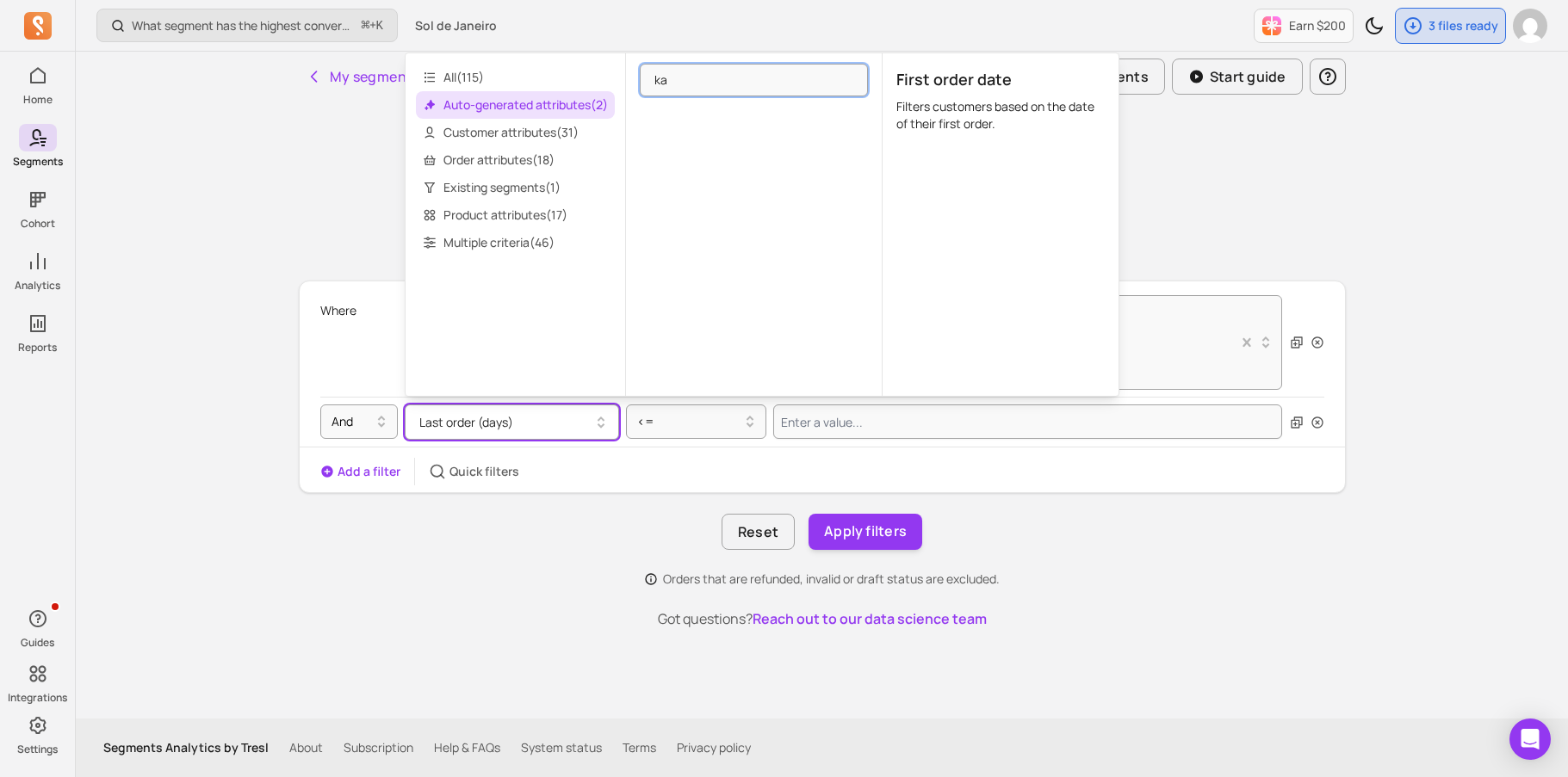
type input "k"
type input "last order"
click at [865, 74] on input "last order" at bounding box center [754, 80] width 228 height 33
click at [852, 75] on input "last order" at bounding box center [754, 80] width 228 height 33
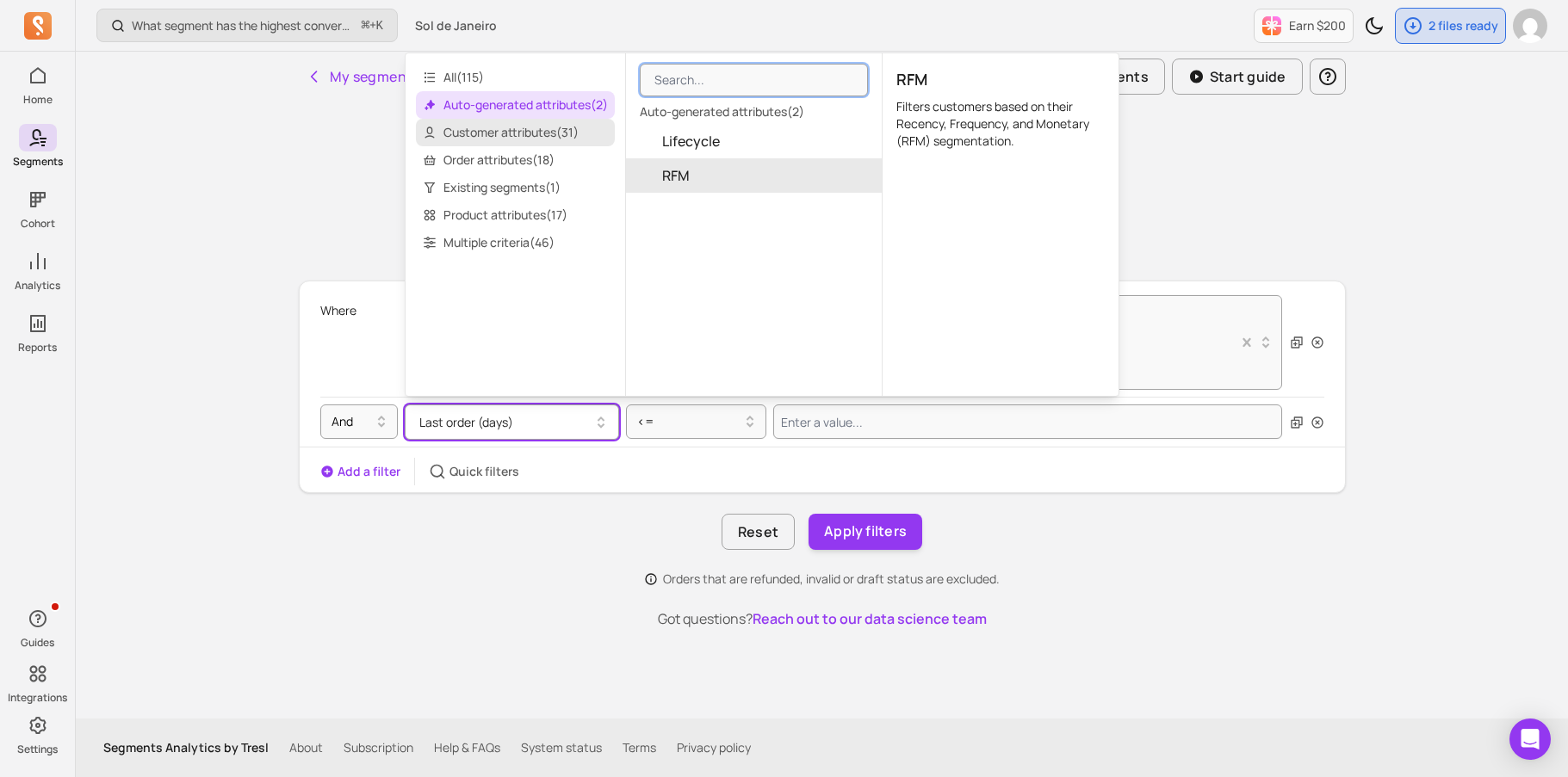
click at [572, 127] on span "Customer attributes ( 31 )" at bounding box center [515, 132] width 199 height 27
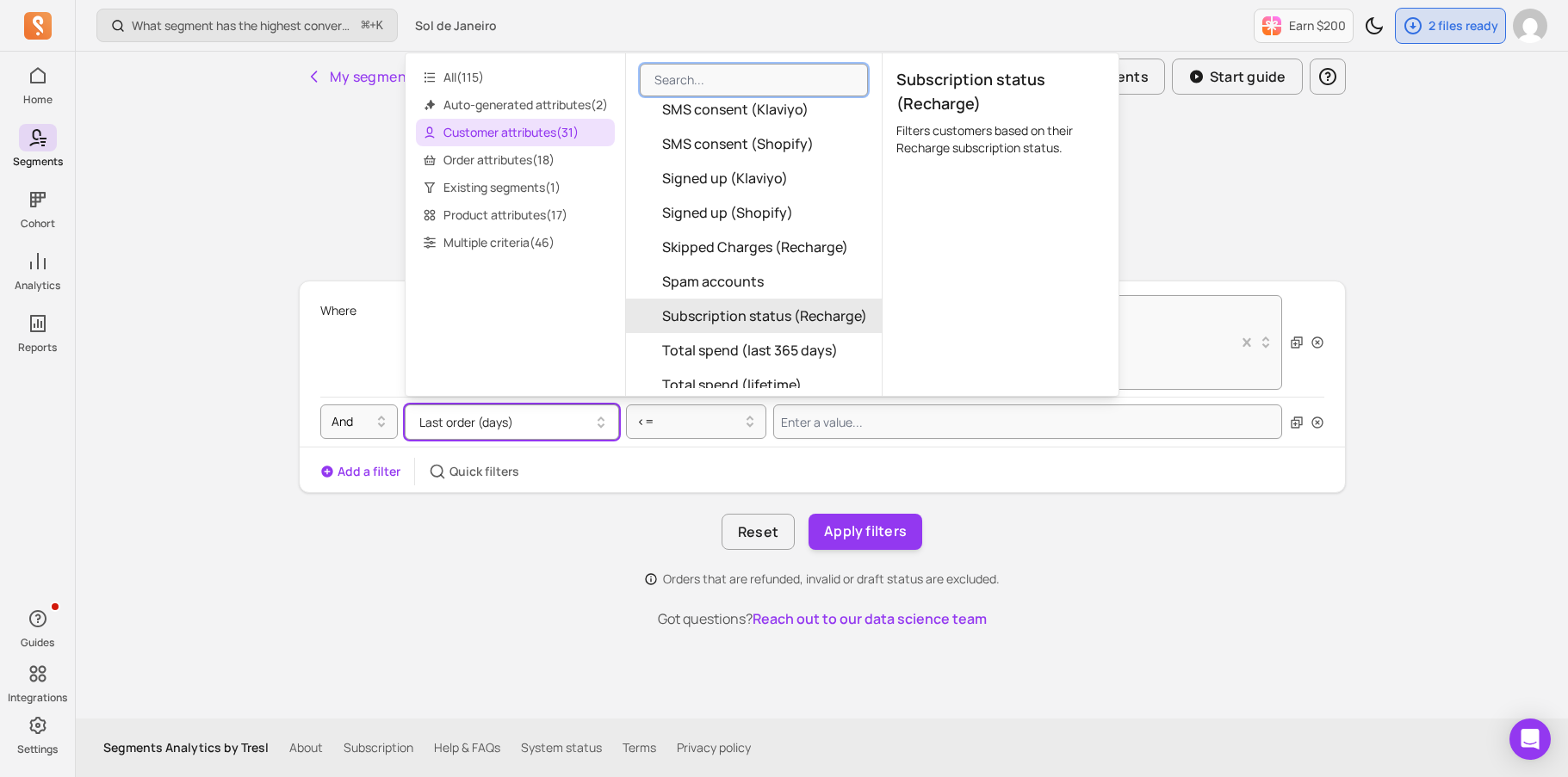
scroll to position [831, 0]
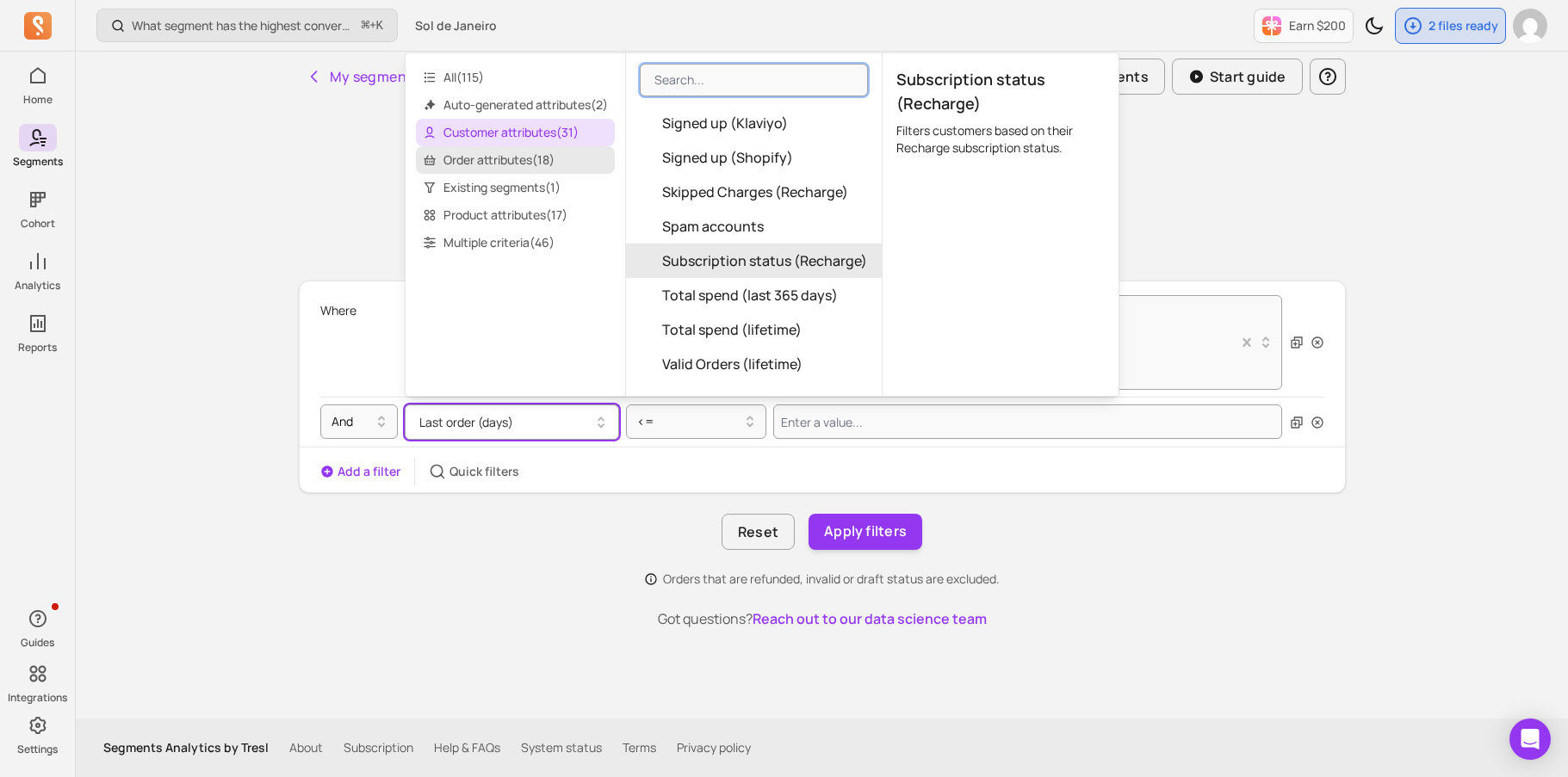
click at [561, 150] on span "Order attributes ( 18 )" at bounding box center [515, 159] width 199 height 27
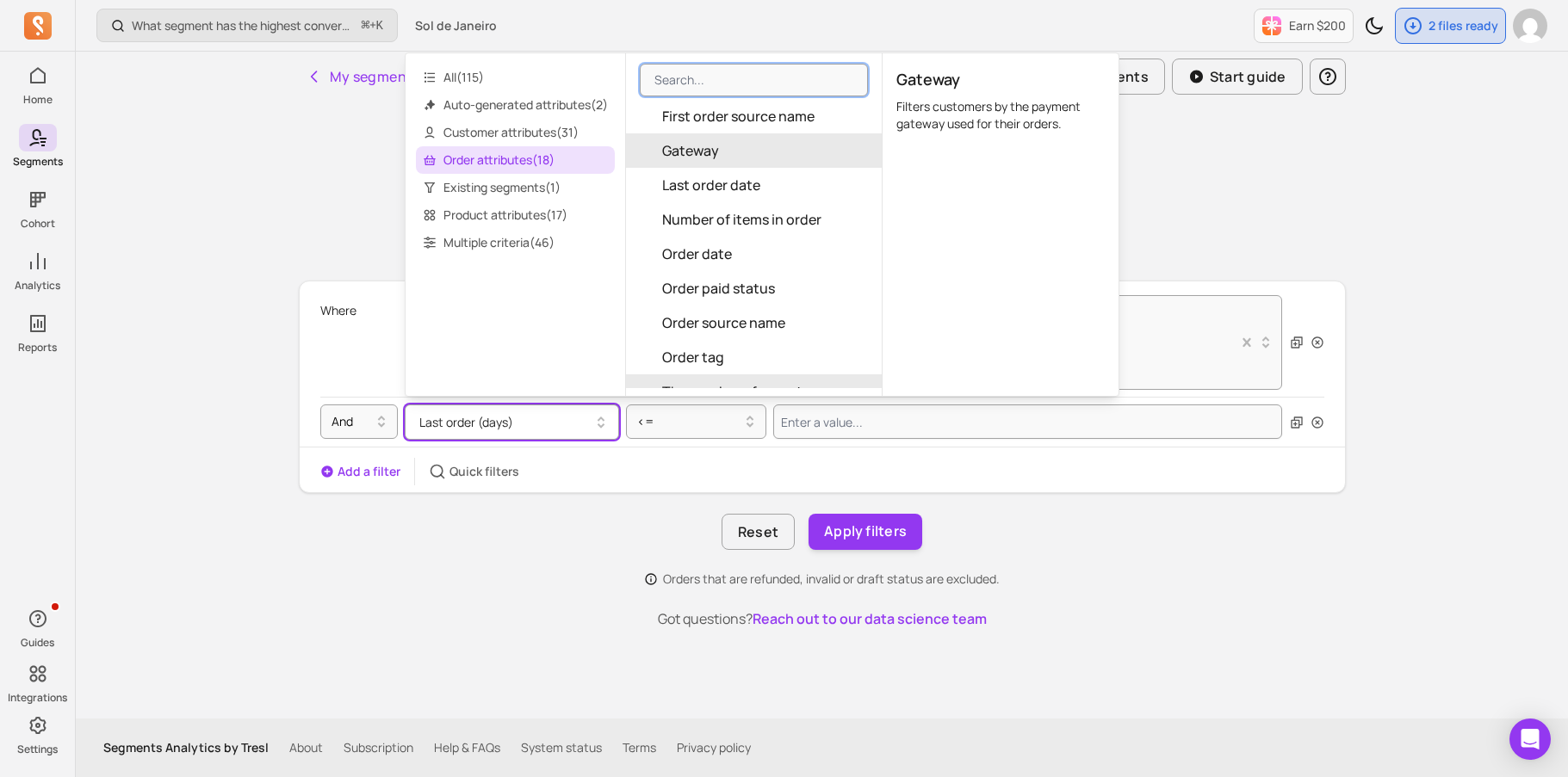
scroll to position [239, 0]
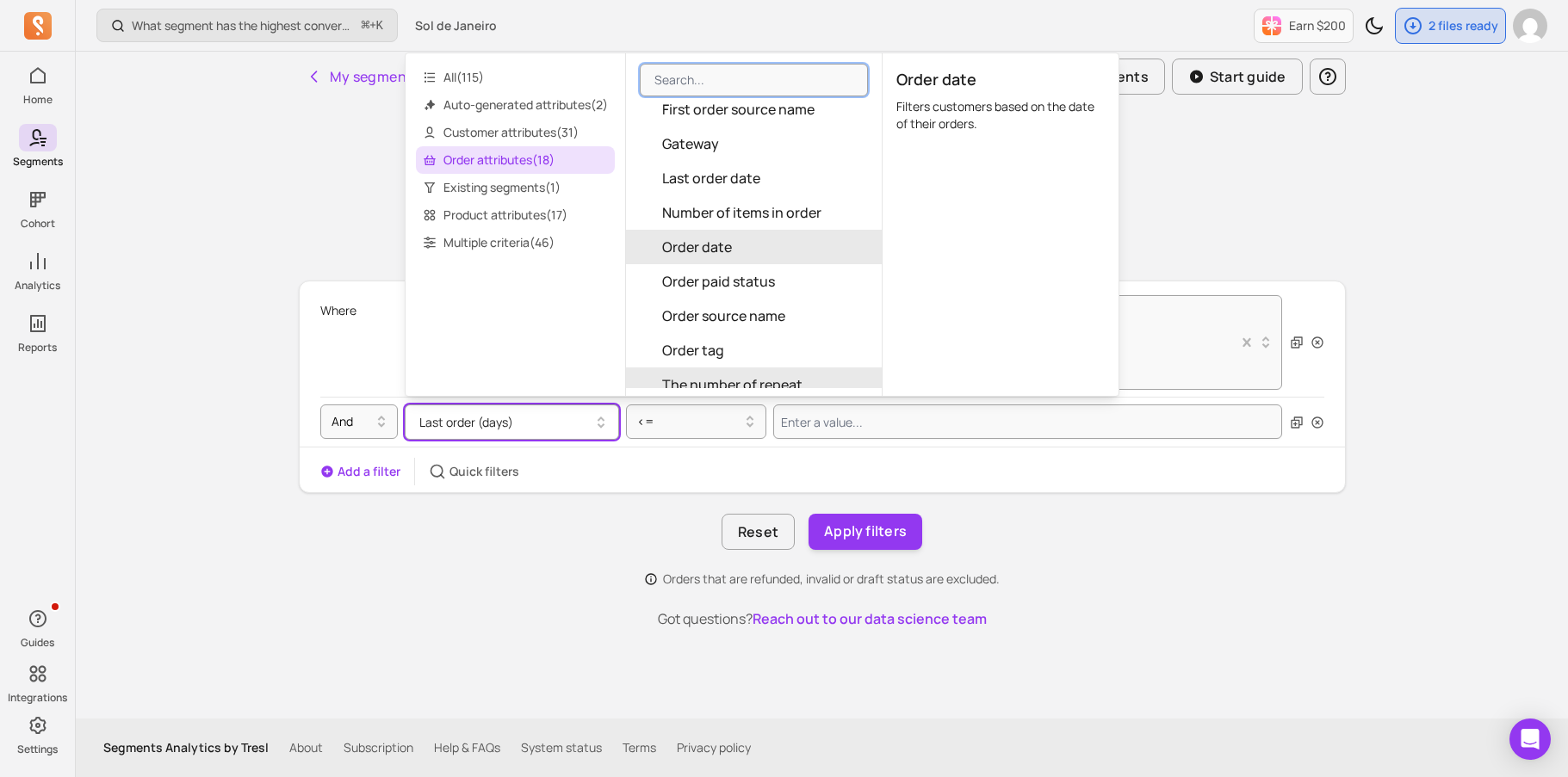
click at [723, 240] on span "Order date" at bounding box center [697, 247] width 70 height 21
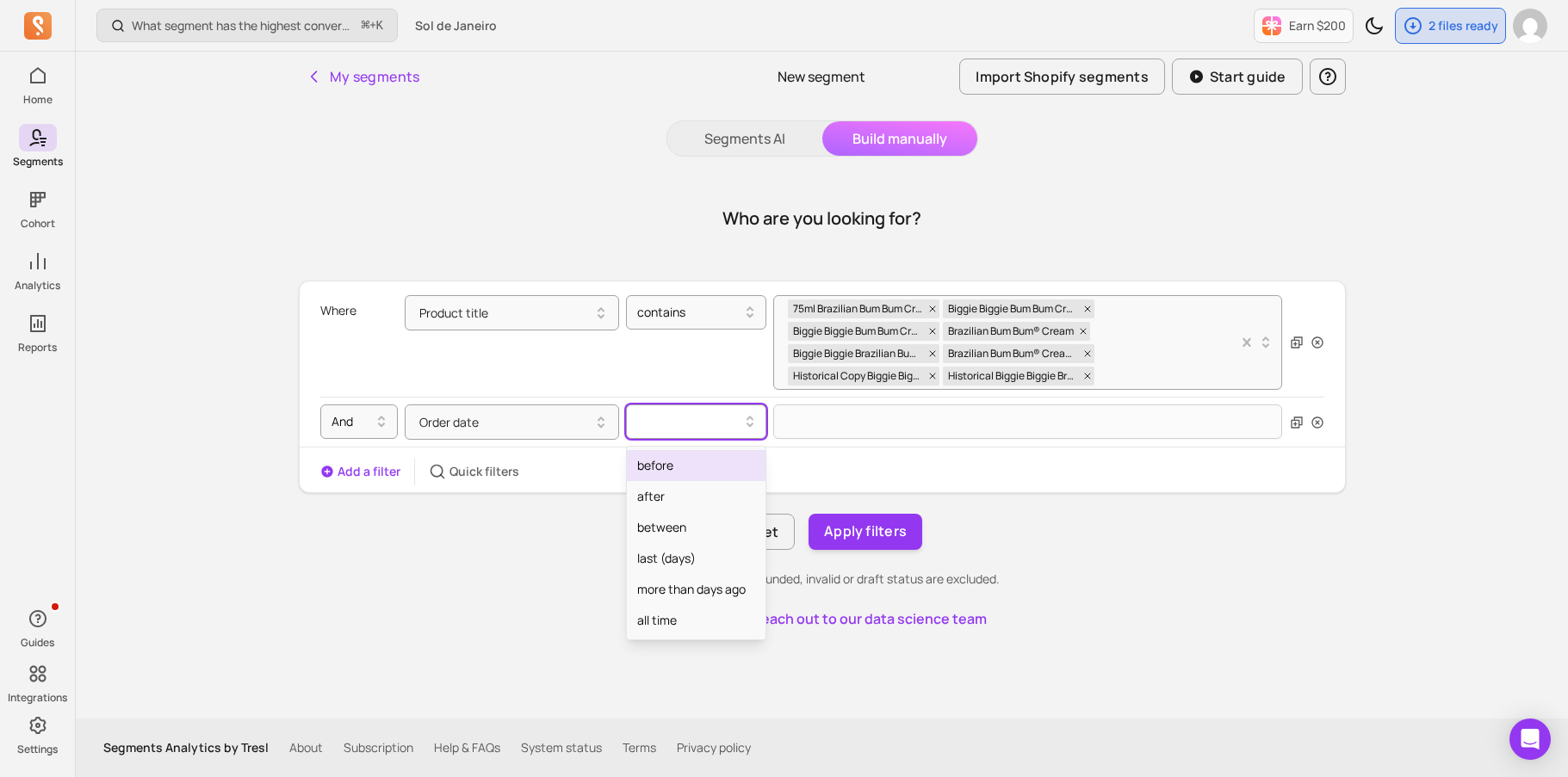
click at [696, 412] on div at bounding box center [689, 422] width 104 height 21
click at [692, 471] on div "before" at bounding box center [695, 465] width 139 height 31
click at [725, 422] on div at bounding box center [689, 422] width 104 height 21
click at [702, 494] on div "after" at bounding box center [695, 496] width 139 height 31
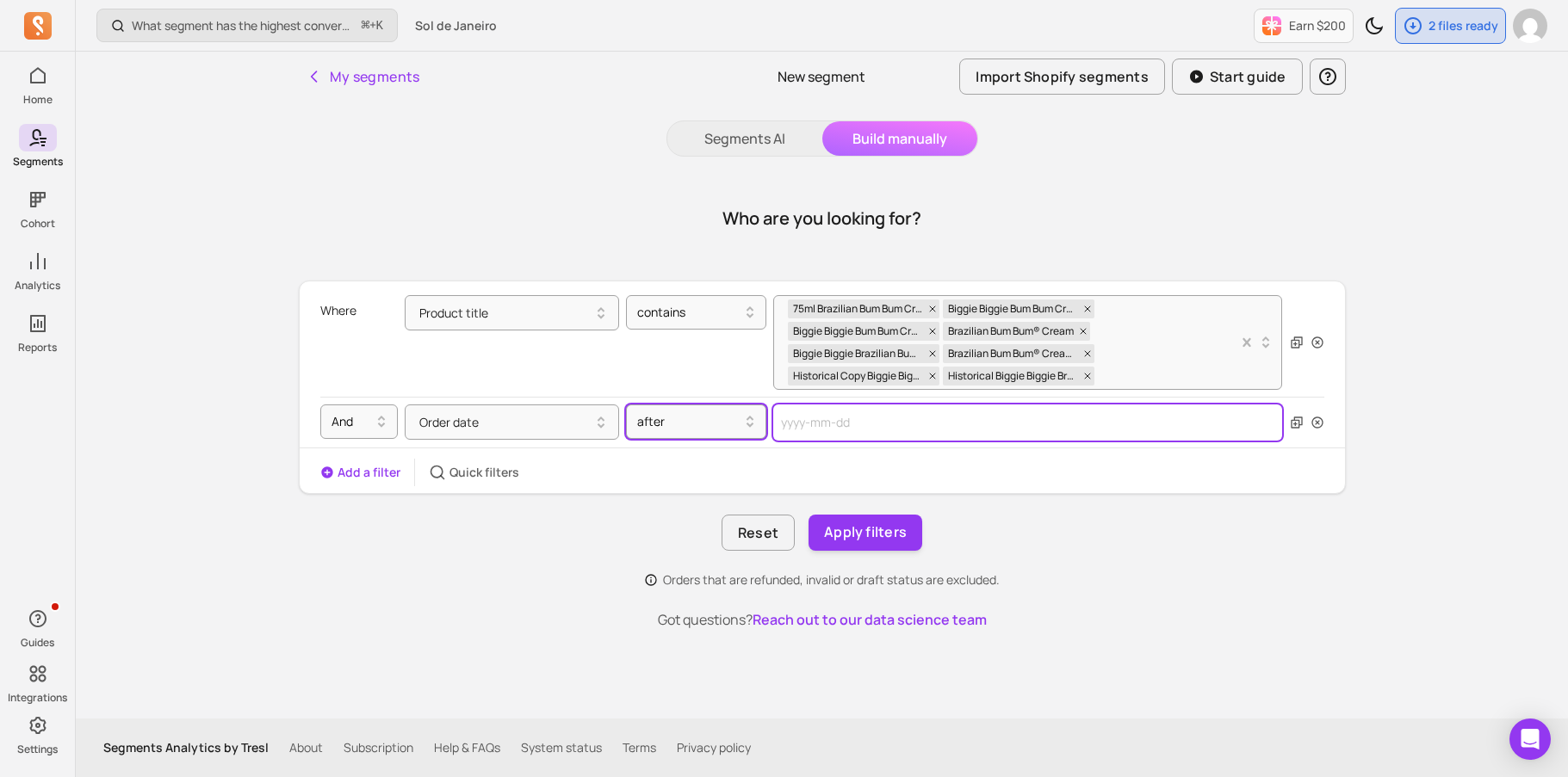
select select "2025"
select select "September"
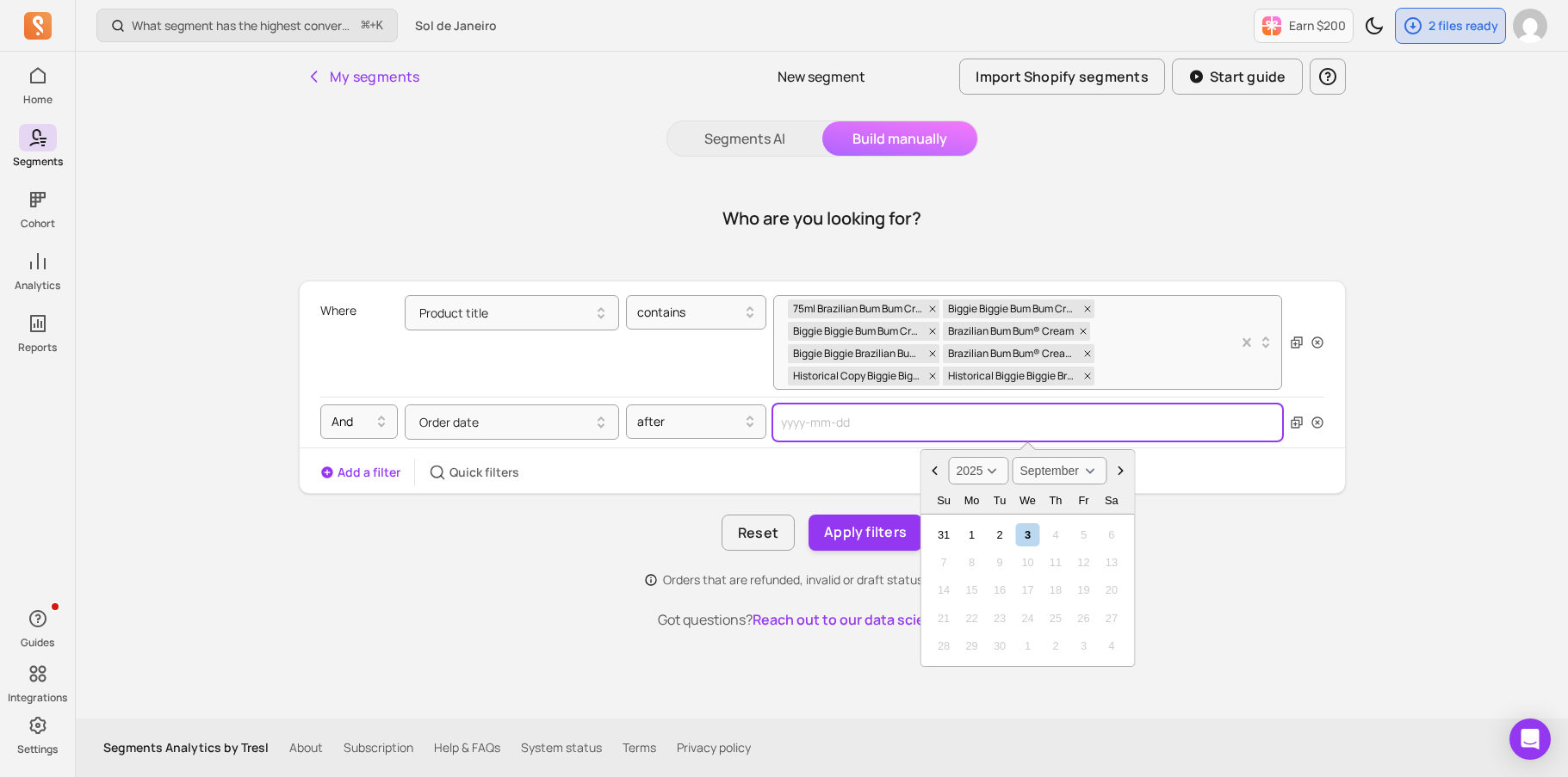
click at [784, 428] on input "text" at bounding box center [1028, 422] width 509 height 36
click at [991, 477] on select "2000 2001 2002 2003 2004 2005 2006 2007 2008 2009 2010 2011 2012 2013 2014 2015…" at bounding box center [979, 471] width 60 height 27
select select "2023"
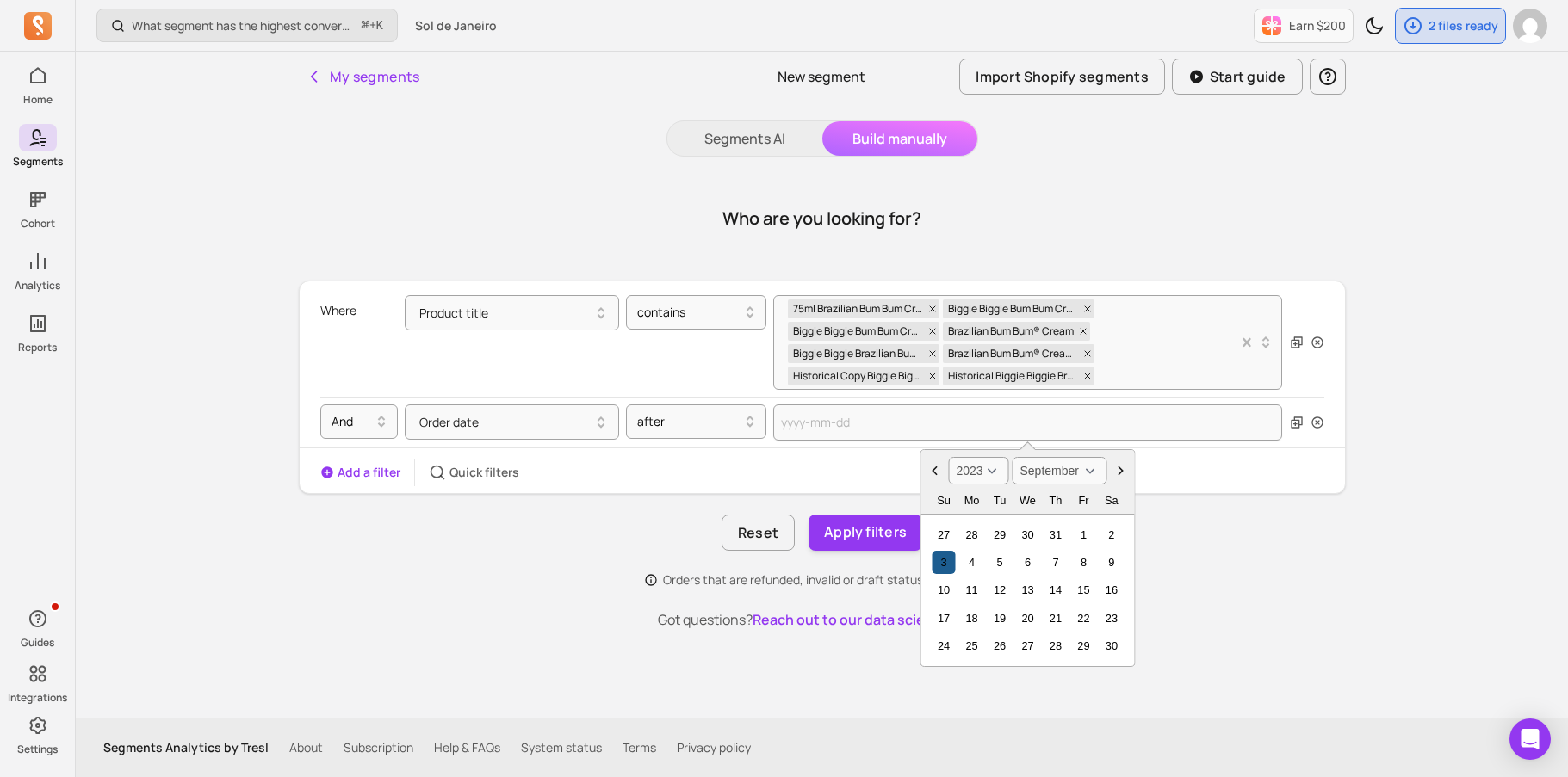
click at [943, 559] on div "3" at bounding box center [943, 562] width 24 height 24
type input "[DATE]"
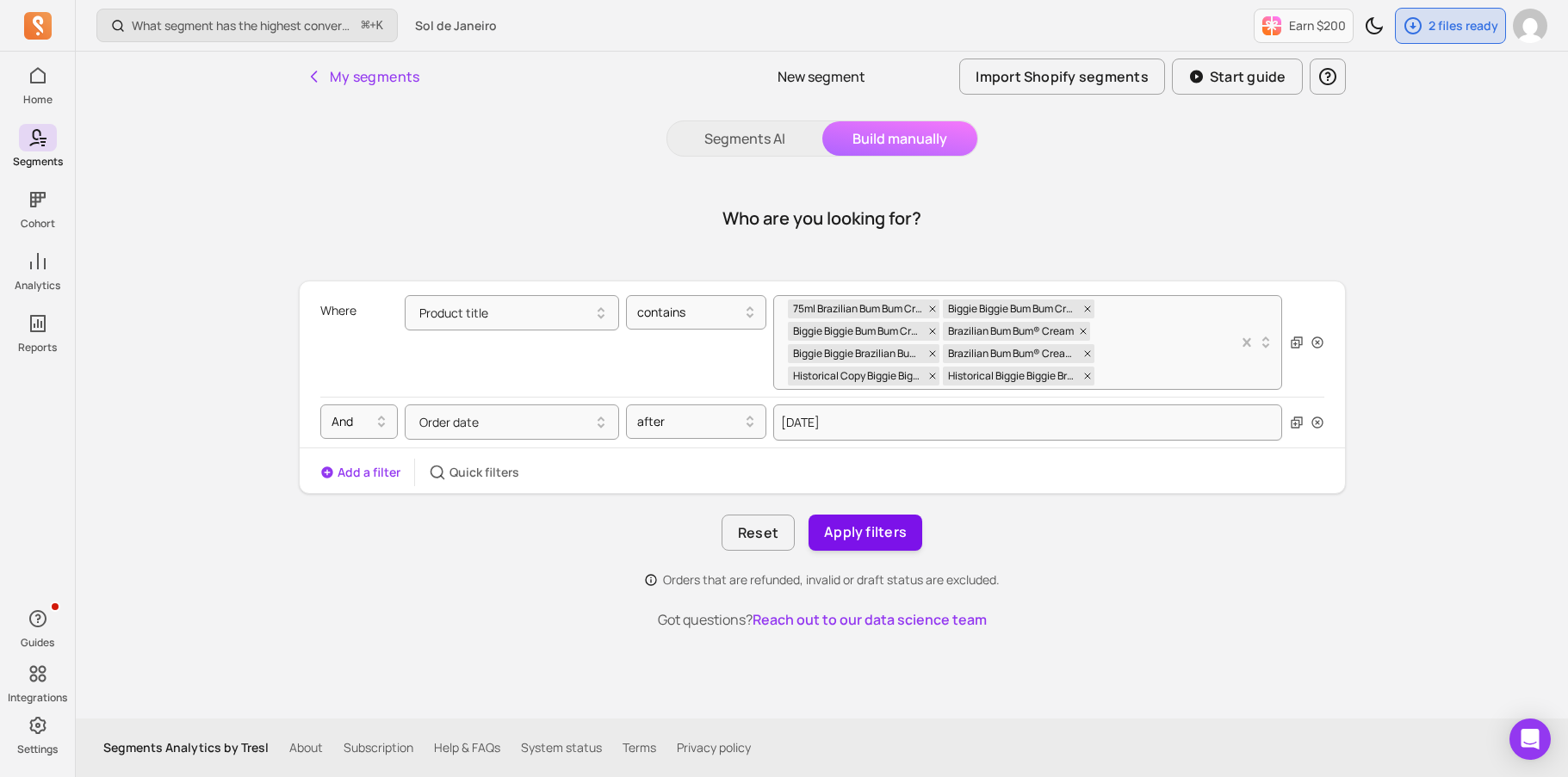
click at [872, 531] on button "Apply filters" at bounding box center [865, 533] width 113 height 36
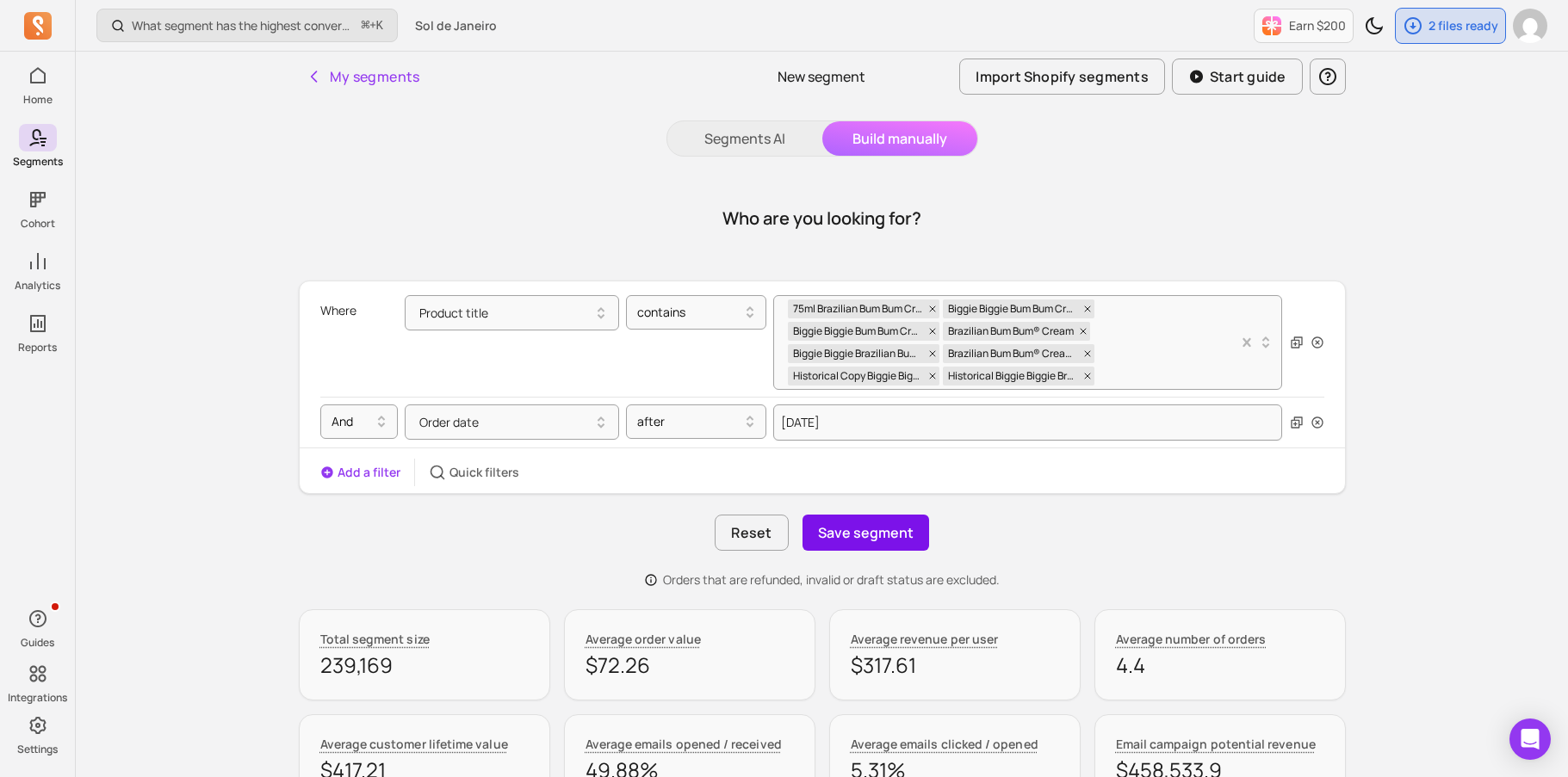
click at [875, 537] on button "Save segment" at bounding box center [866, 533] width 126 height 36
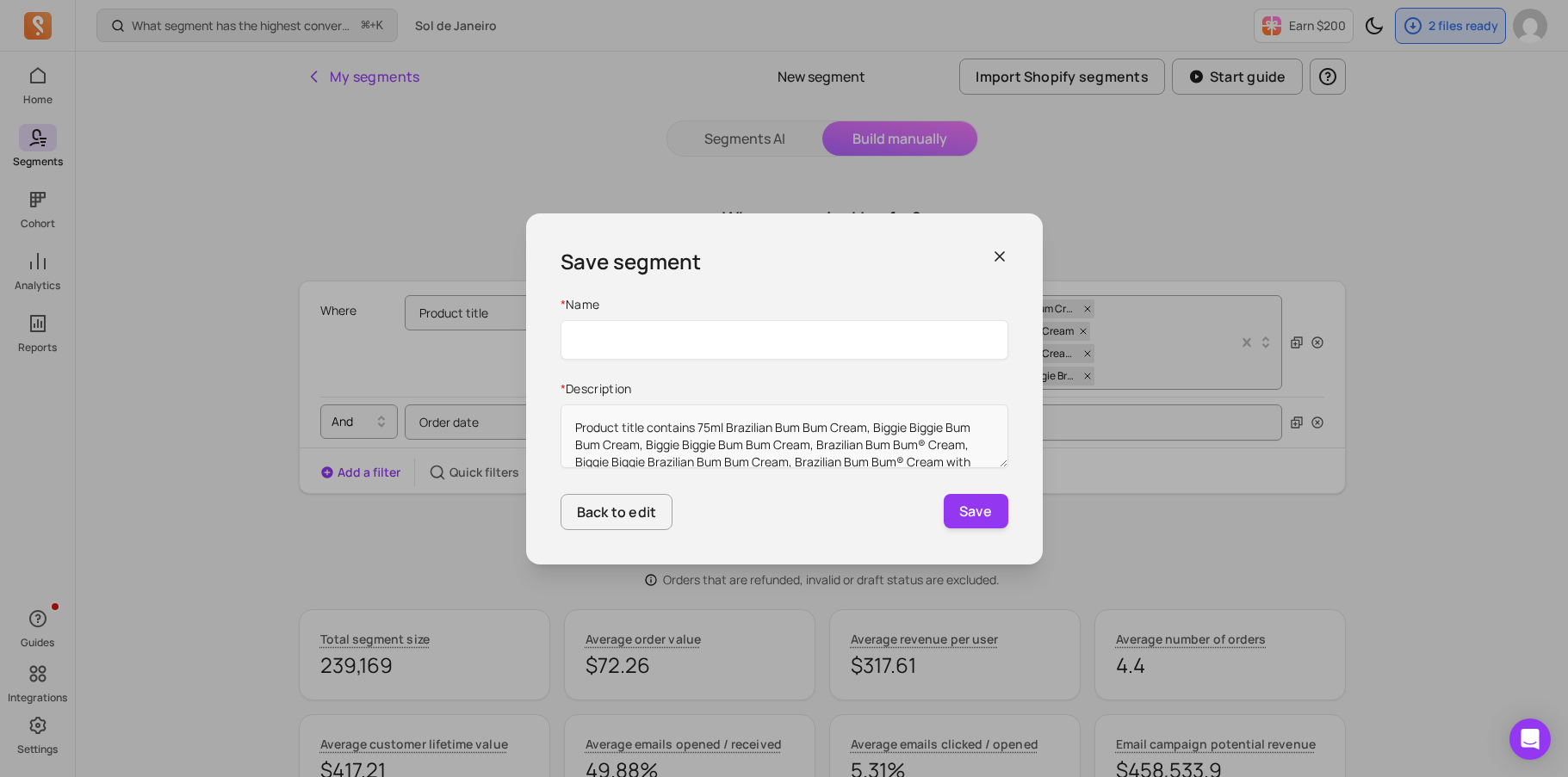
click at [862, 351] on input "Name" at bounding box center [784, 339] width 448 height 40
type input "All Bum Bum Cream Purchasers before [DATE]"
click at [943, 494] on button "Save" at bounding box center [976, 511] width 64 height 35
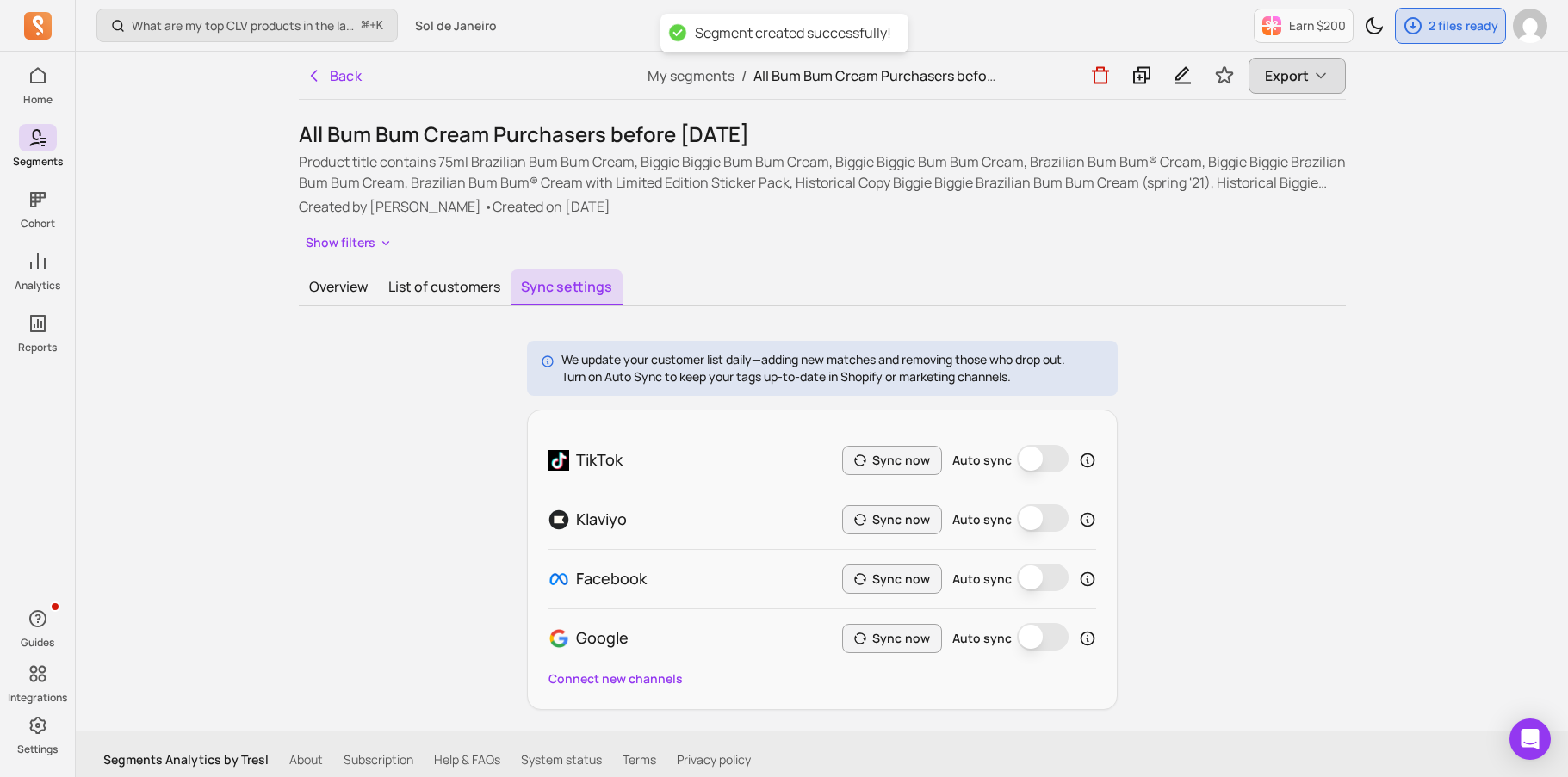
click at [1251, 86] on button "Export" at bounding box center [1296, 75] width 97 height 36
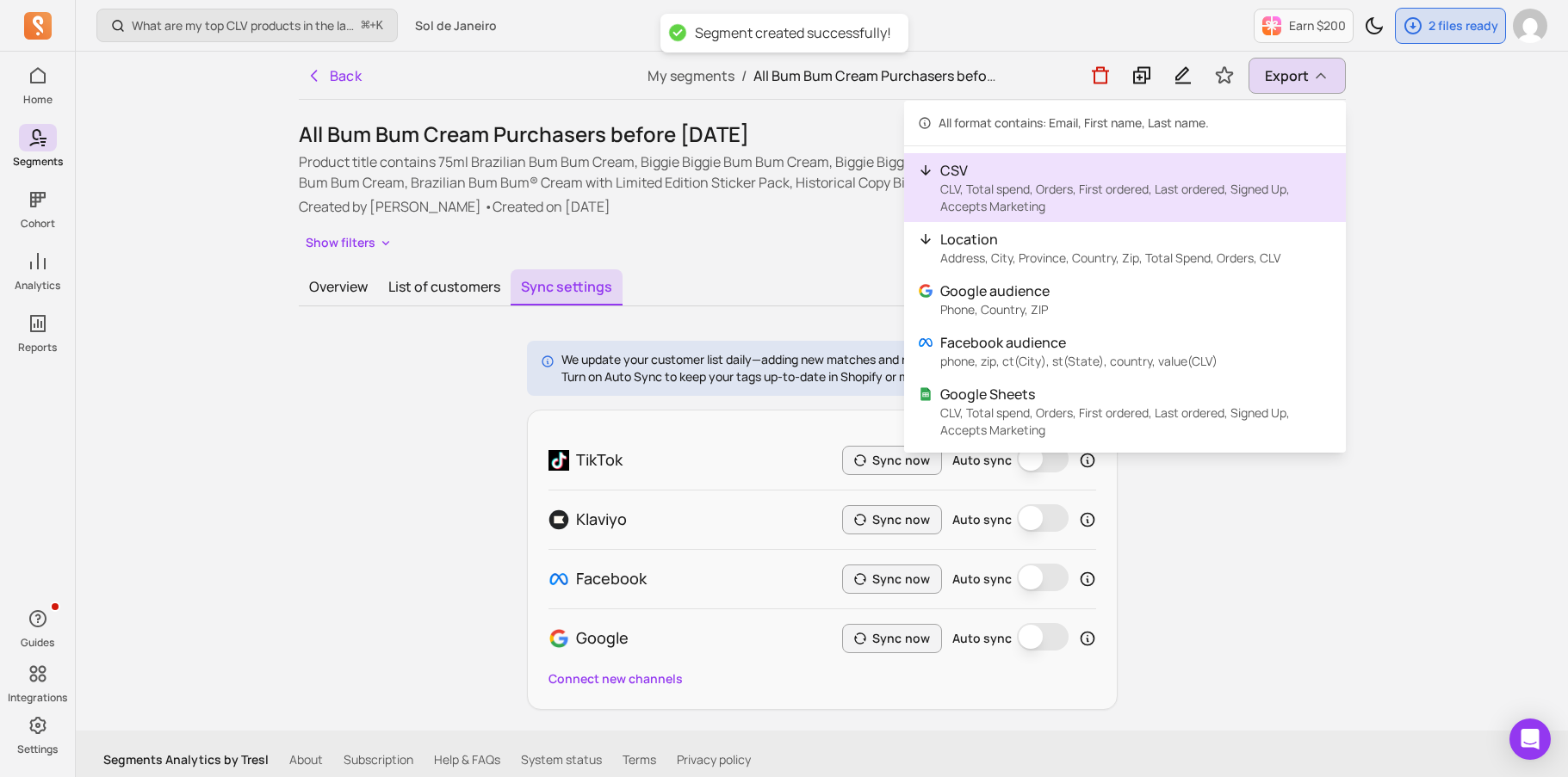
click at [1170, 200] on p "CLV, Total spend, Orders, First ordered, Last ordered, Signed Up, Accepts Marke…" at bounding box center [1136, 198] width 392 height 35
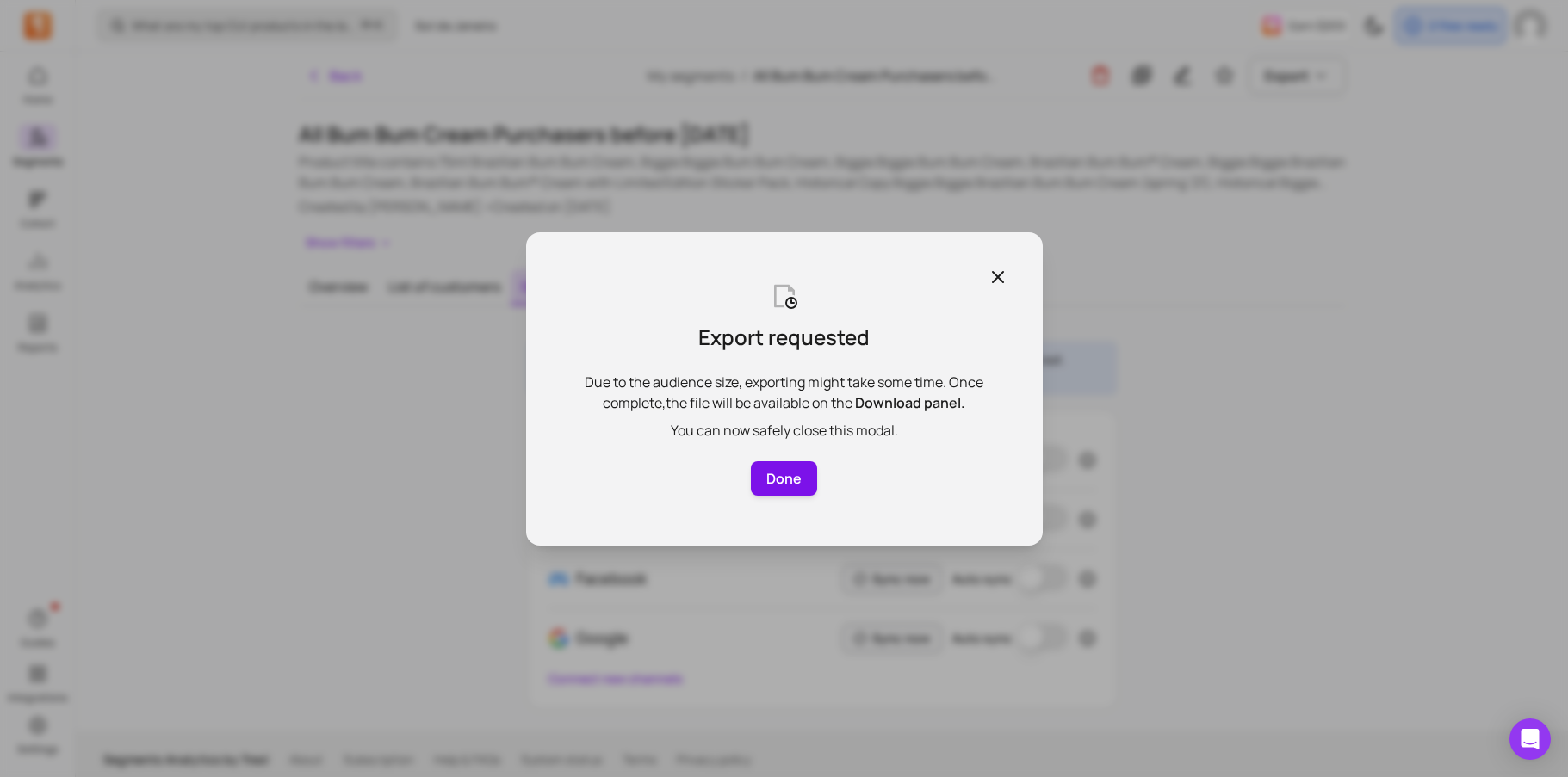
click at [776, 484] on button "Done" at bounding box center [784, 478] width 67 height 35
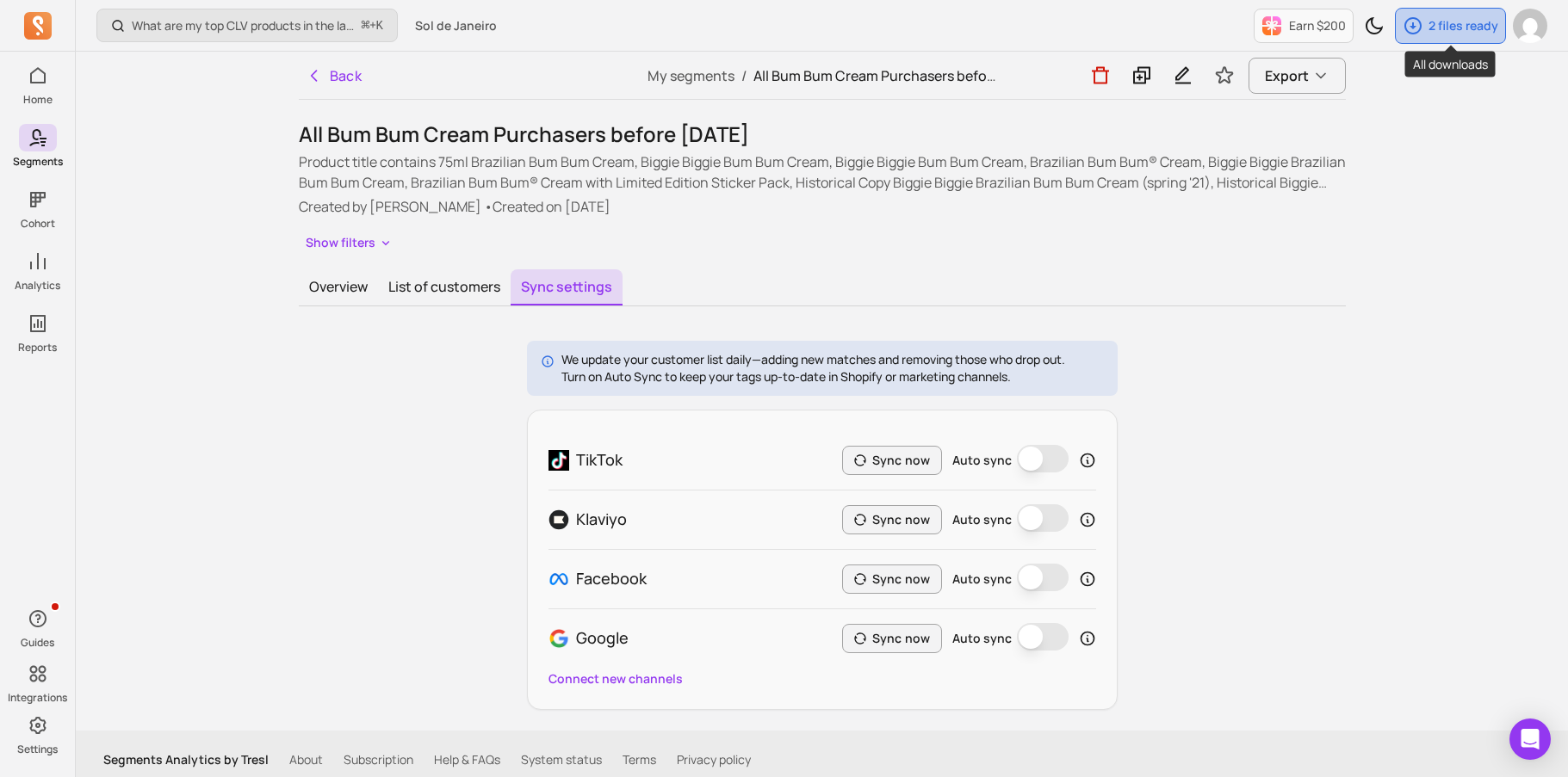
click at [1436, 31] on p "2 files ready" at bounding box center [1463, 25] width 70 height 17
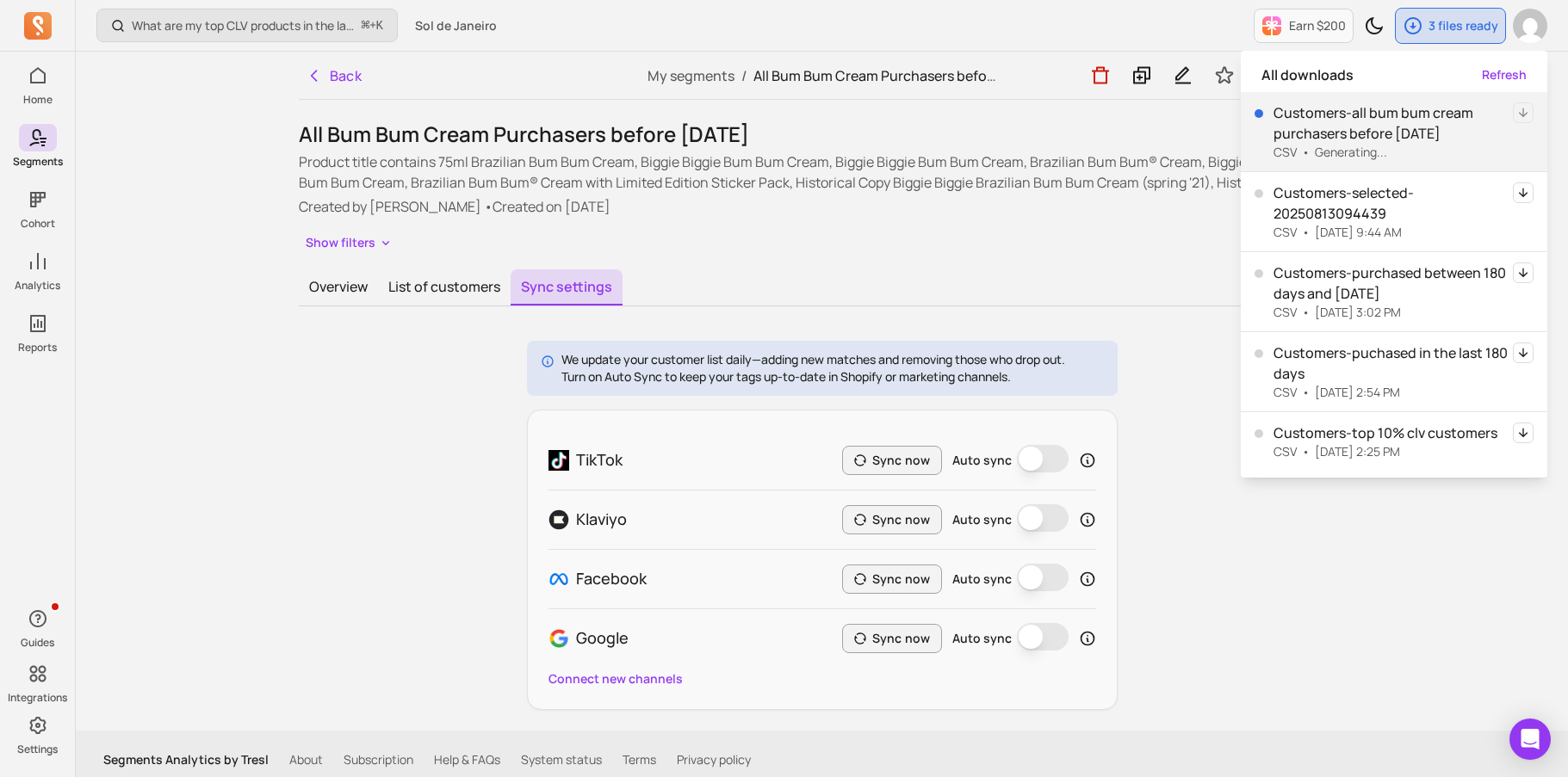
click at [1510, 75] on button "Refresh" at bounding box center [1504, 74] width 44 height 17
click at [1499, 74] on button "Refresh" at bounding box center [1504, 74] width 44 height 17
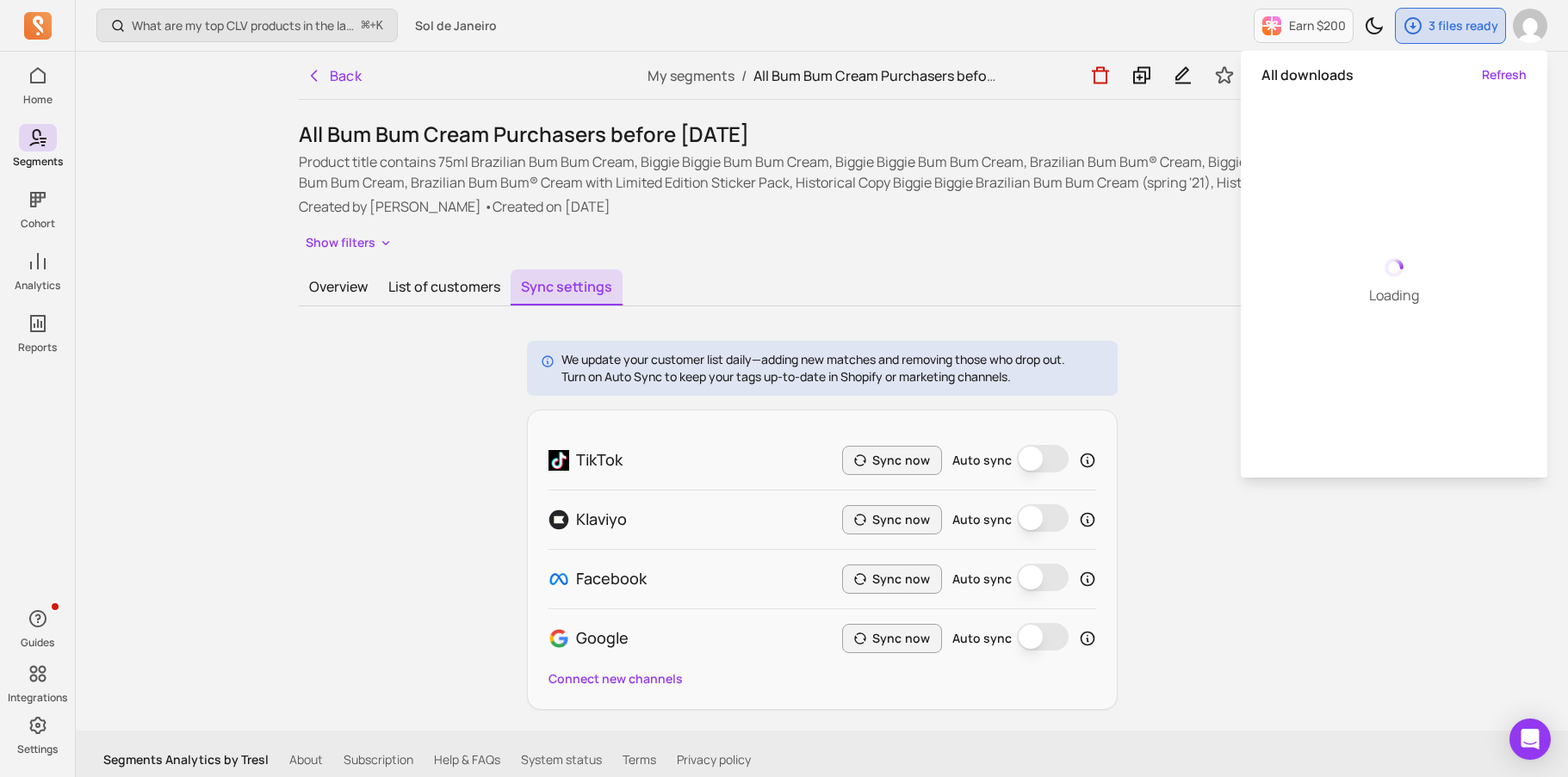
click at [1027, 178] on p "Product title contains 75ml Brazilian Bum Bum Cream, Biggie Biggie Bum Bum Crea…" at bounding box center [823, 173] width 1047 height 41
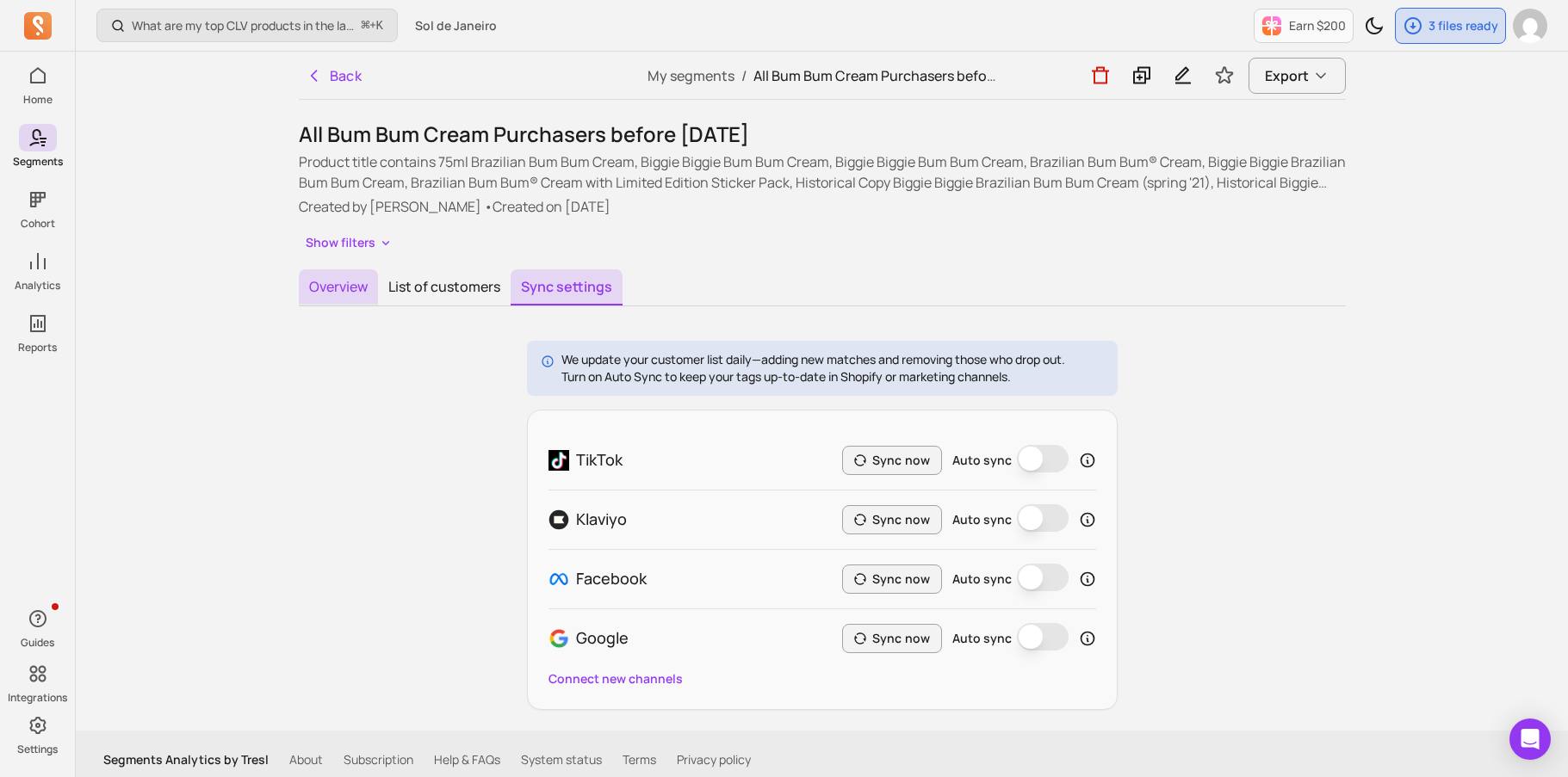
click at [325, 289] on button "Overview" at bounding box center [339, 288] width 79 height 36
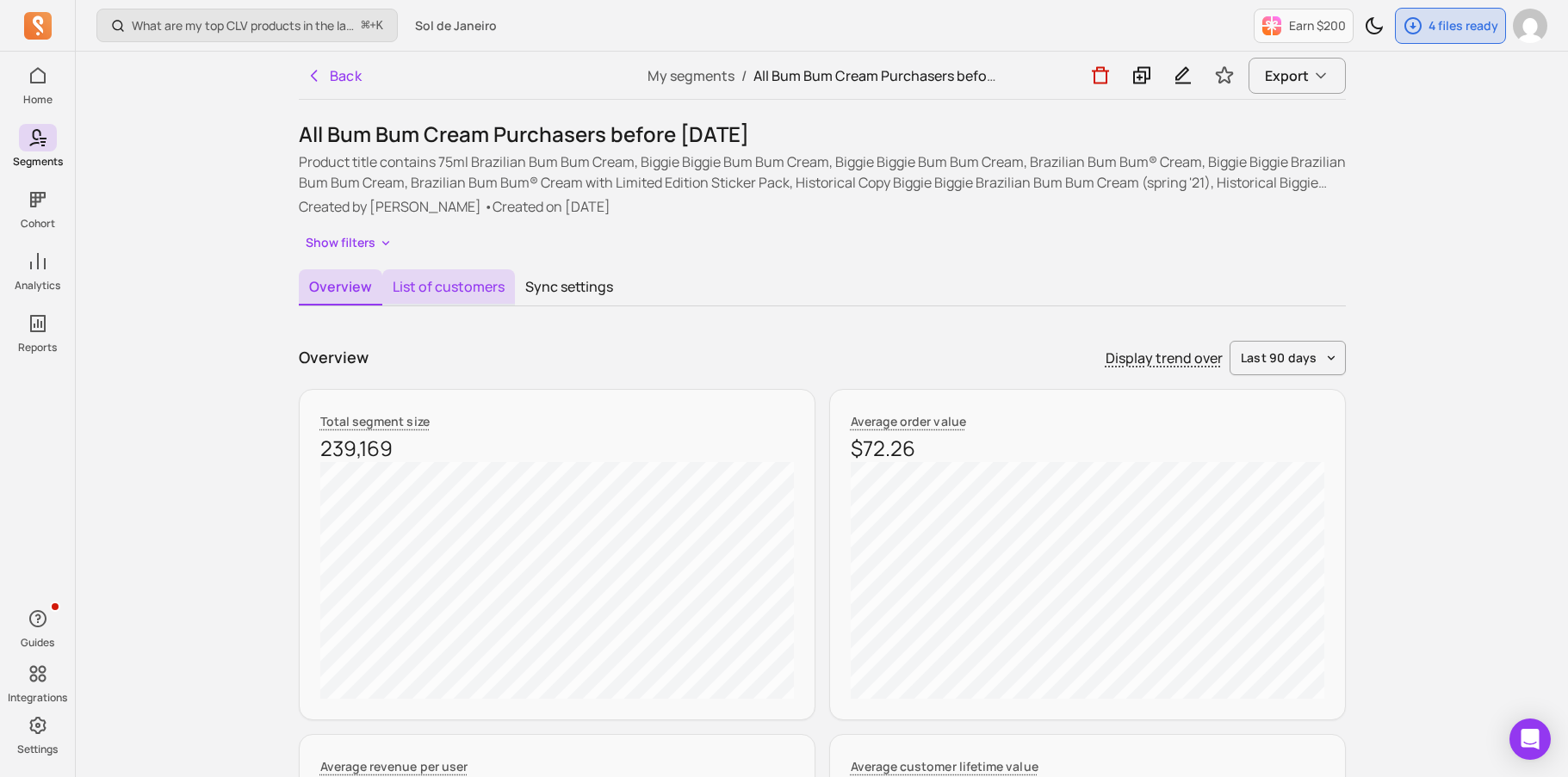
click at [477, 278] on button "List of customers" at bounding box center [448, 288] width 133 height 36
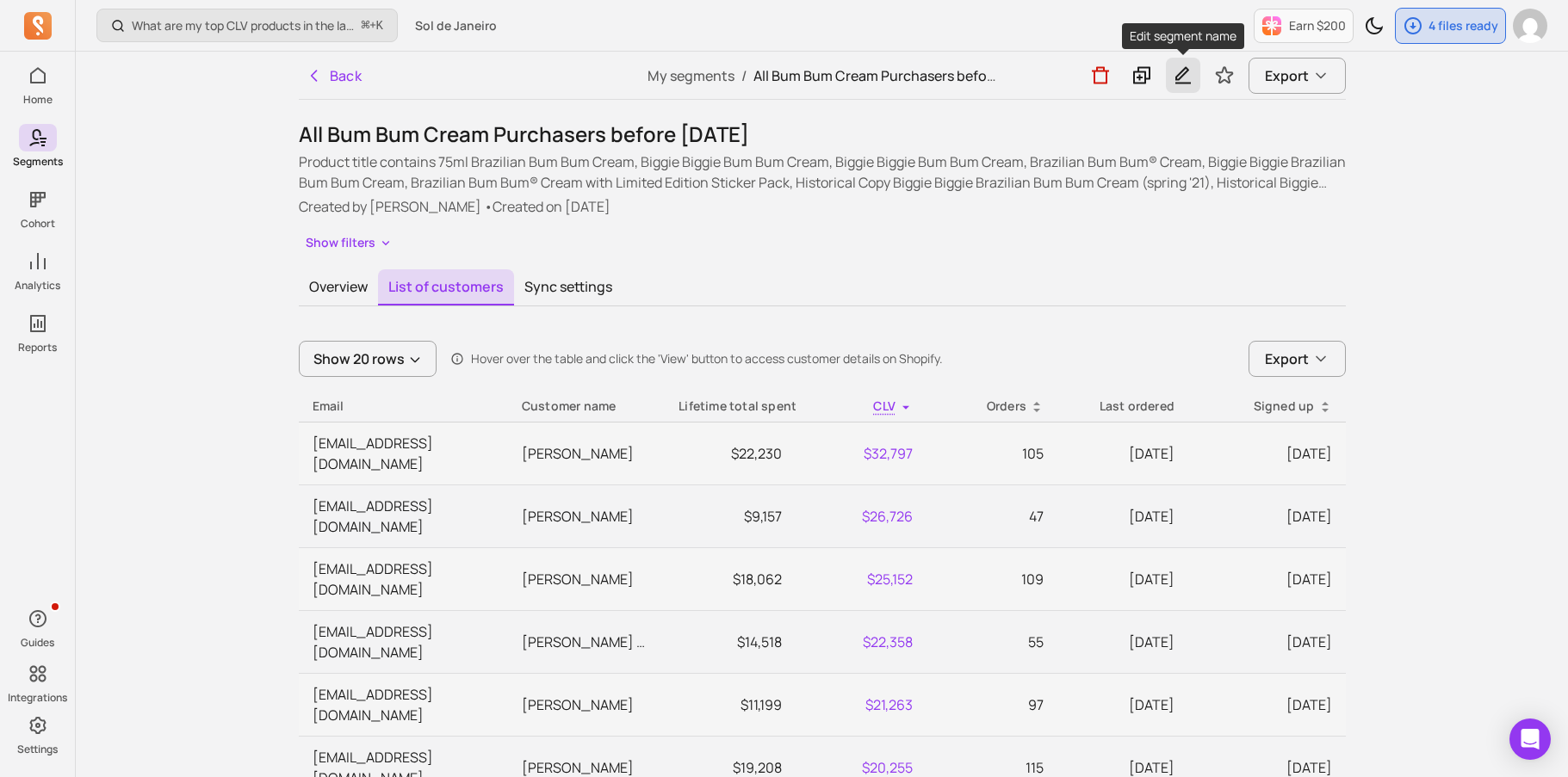
click at [1186, 78] on icon "button" at bounding box center [1183, 74] width 21 height 22
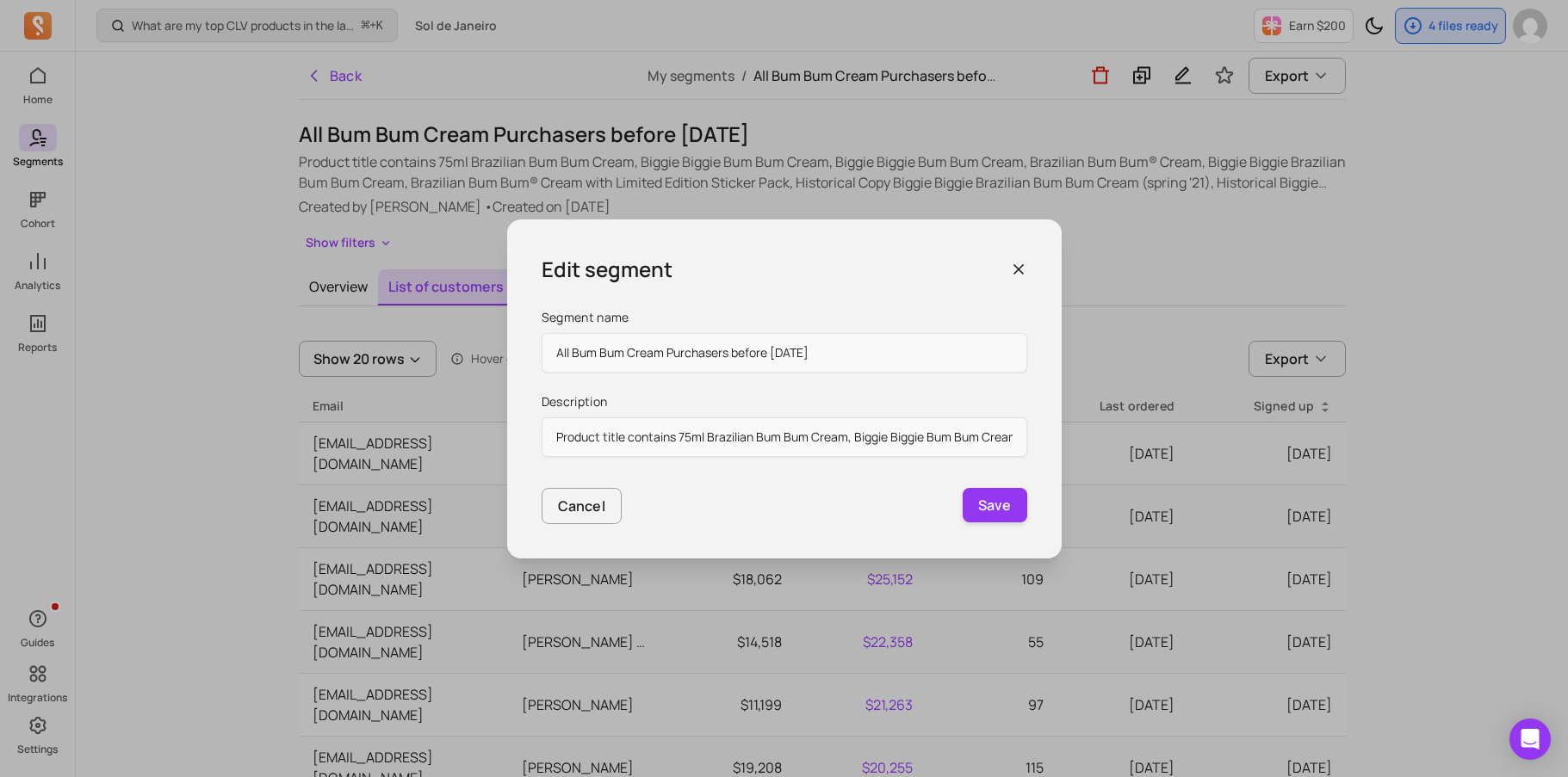
click at [1036, 252] on div "Edit segment Segment name All Bum Bum Cream Purchasers before [DATE] Descriptio…" at bounding box center [785, 389] width 555 height 339
click at [1013, 272] on icon "button" at bounding box center [1018, 270] width 17 height 17
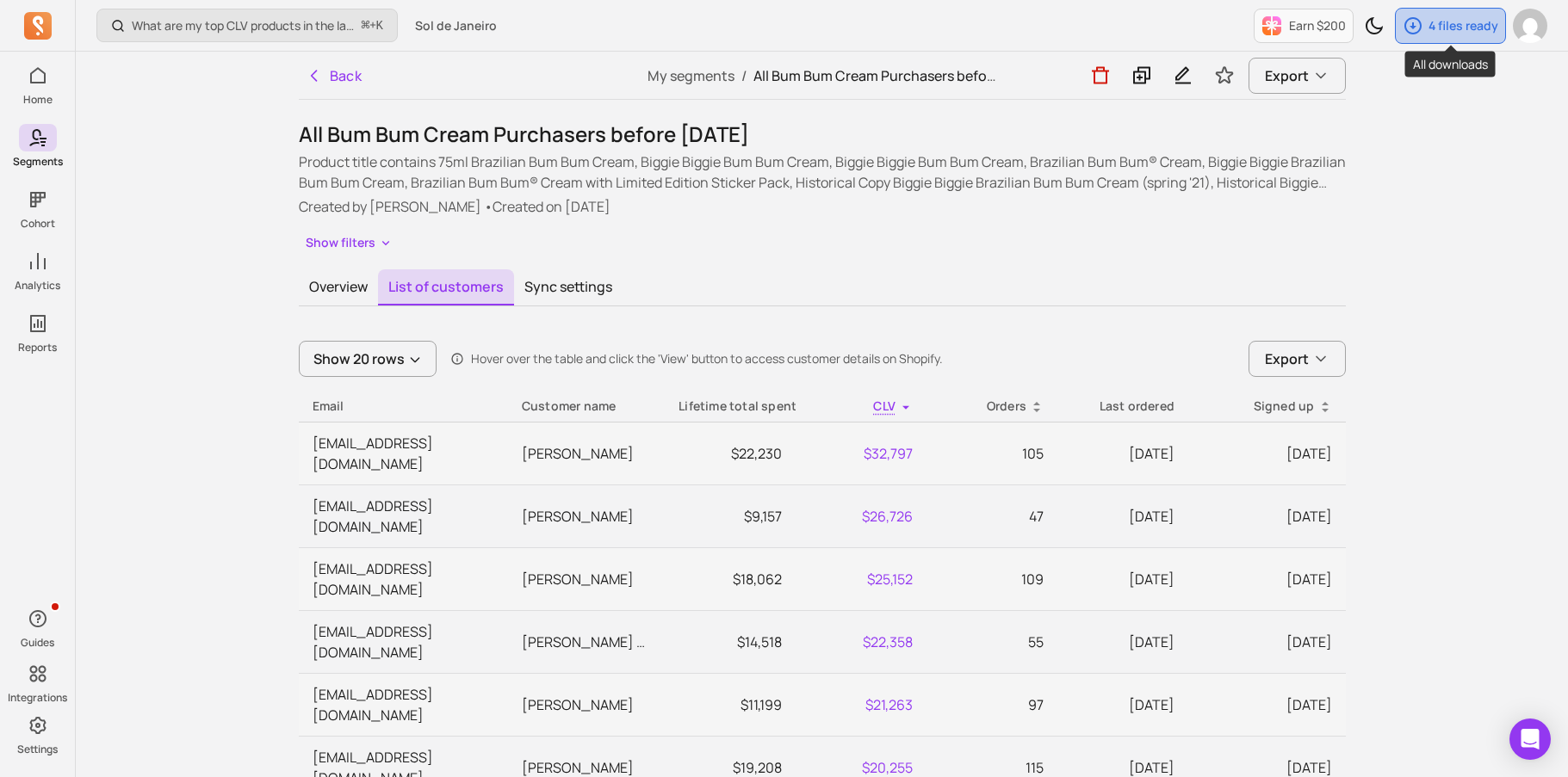
click at [1426, 24] on div "4 files ready" at bounding box center [1450, 25] width 109 height 35
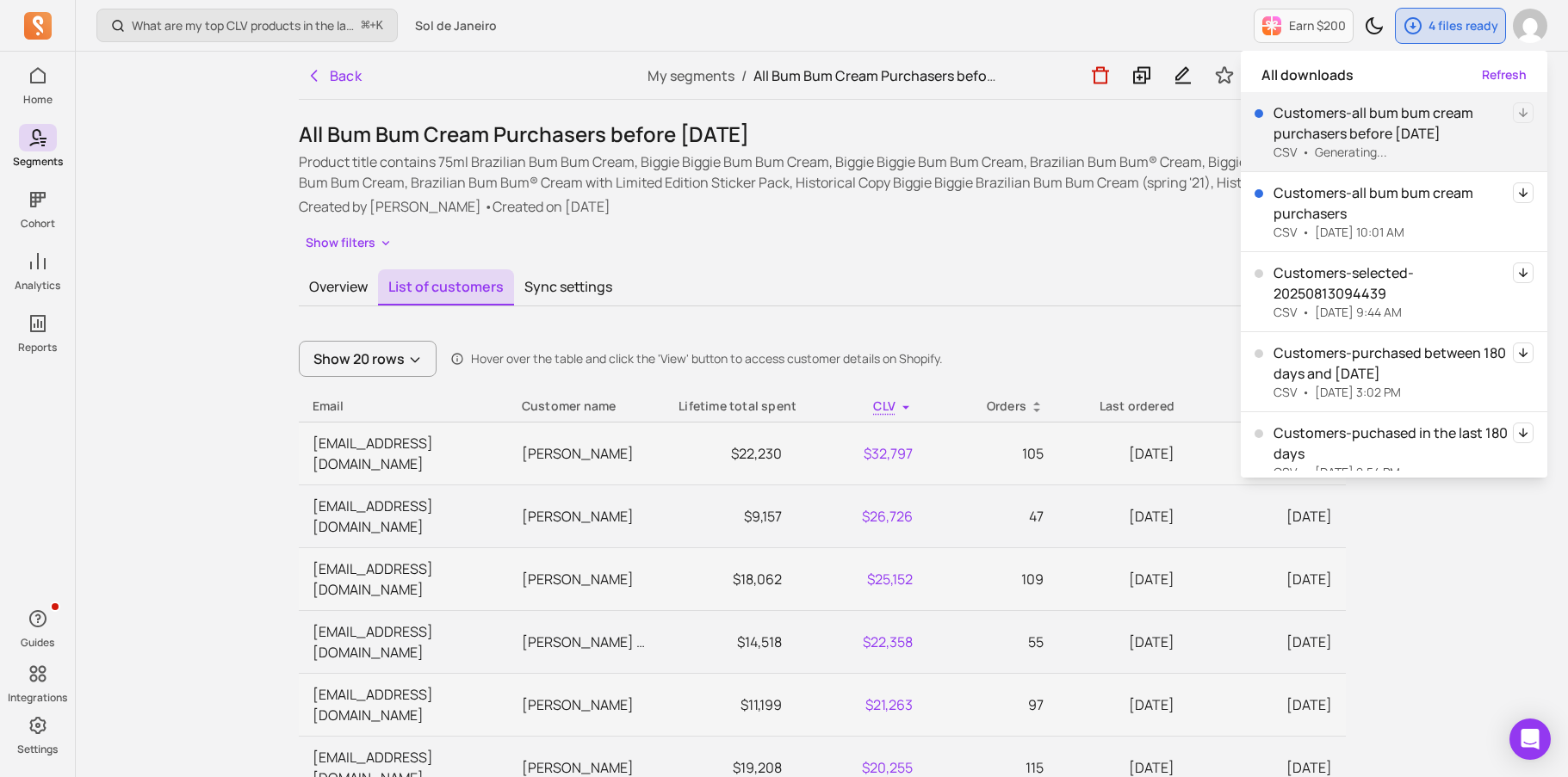
click at [1522, 194] on icon "button" at bounding box center [1523, 192] width 8 height 9
click at [1483, 210] on p "Customers-all bum bum cream purchasers" at bounding box center [1393, 203] width 240 height 41
click at [1522, 190] on icon "button" at bounding box center [1523, 192] width 21 height 21
